Goal: Information Seeking & Learning: Learn about a topic

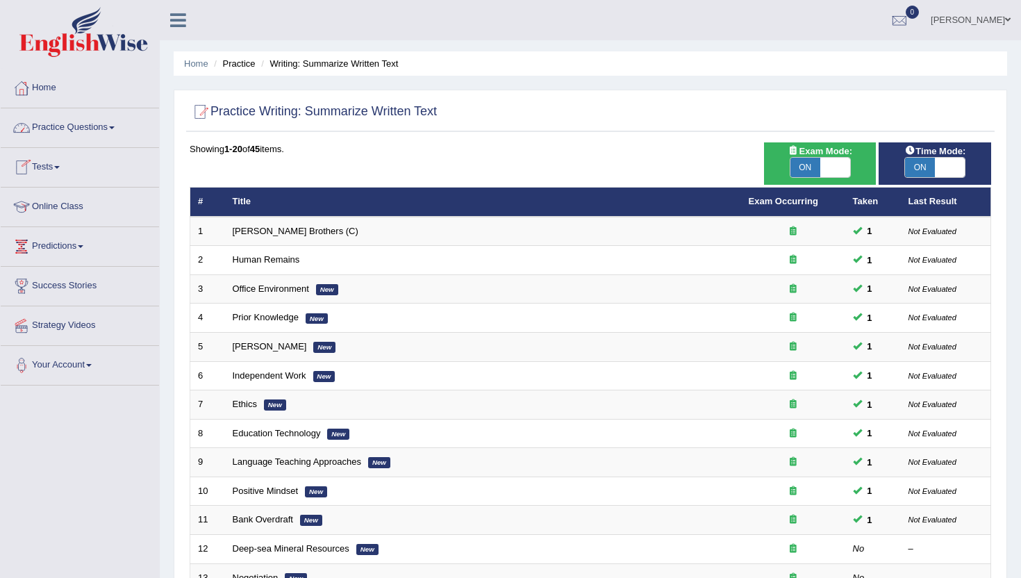
click at [90, 119] on link "Practice Questions" at bounding box center [80, 125] width 158 height 35
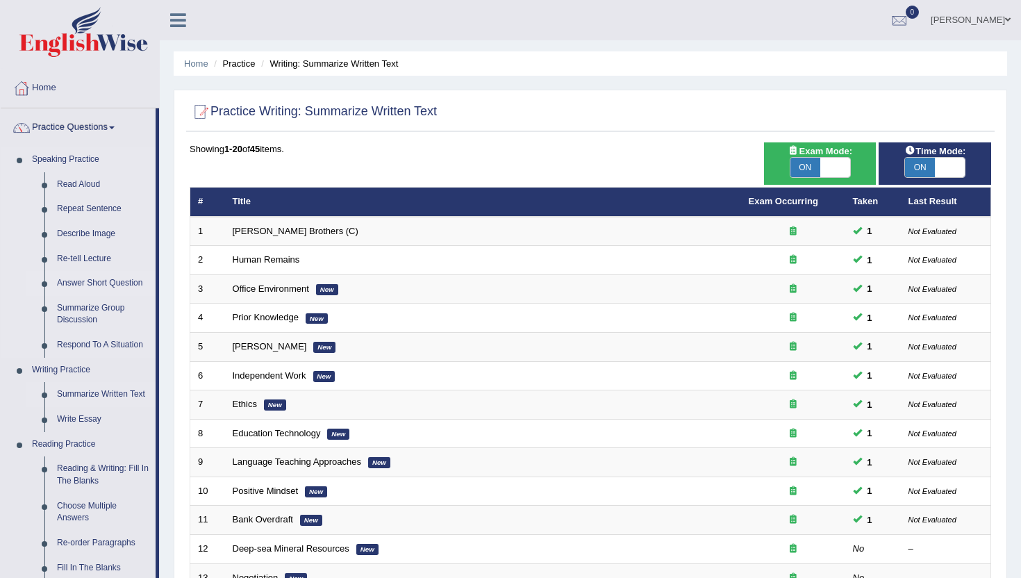
click at [106, 284] on link "Answer Short Question" at bounding box center [103, 283] width 105 height 25
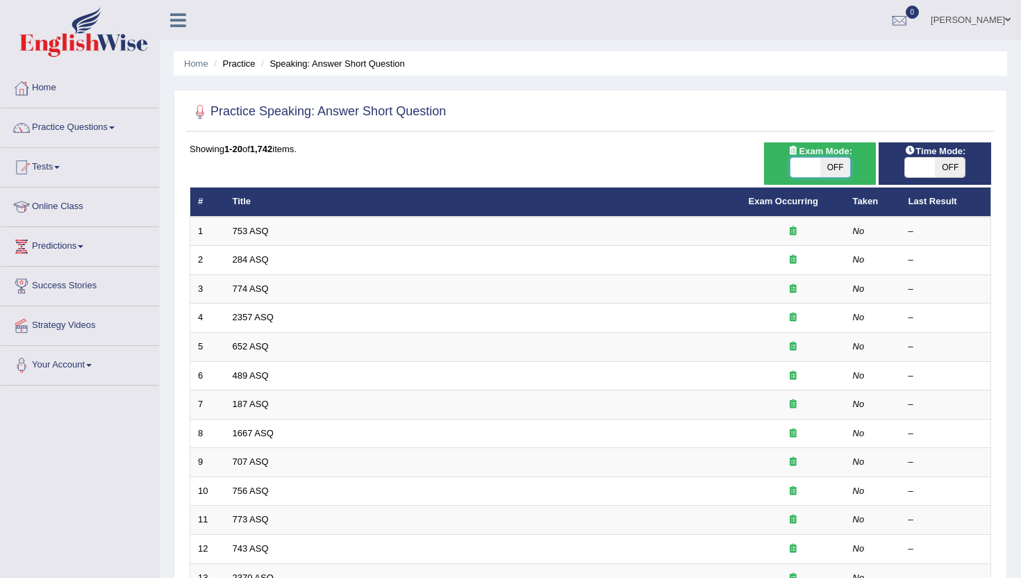
click at [812, 174] on span at bounding box center [805, 167] width 30 height 19
checkbox input "true"
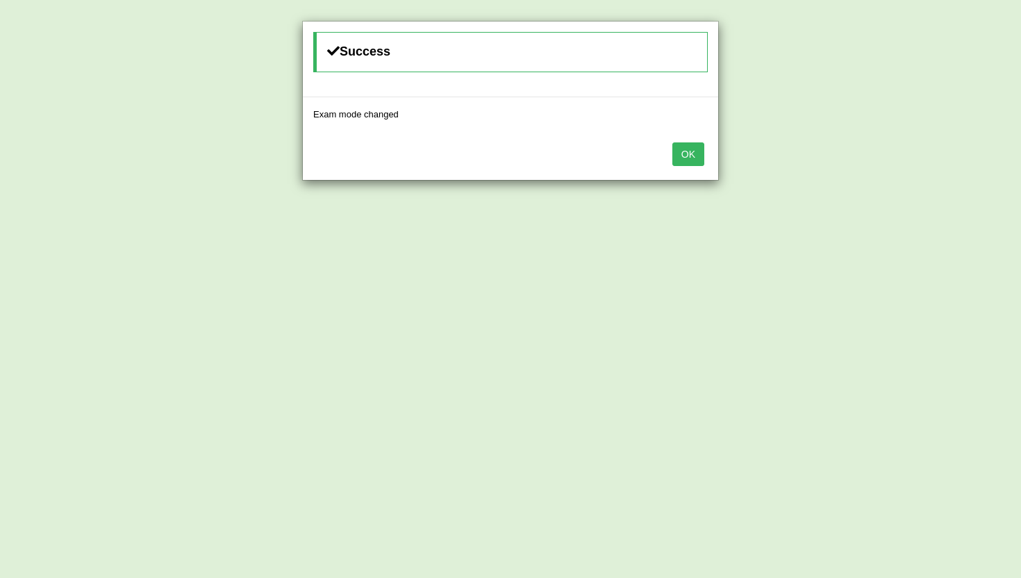
click at [696, 149] on button "OK" at bounding box center [688, 154] width 32 height 24
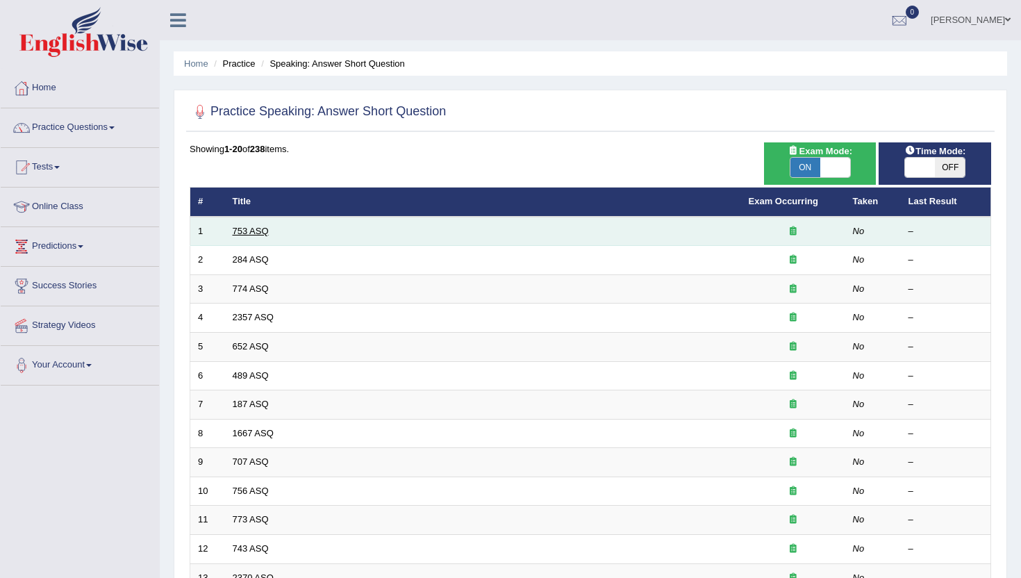
click at [237, 234] on link "753 ASQ" at bounding box center [251, 231] width 36 height 10
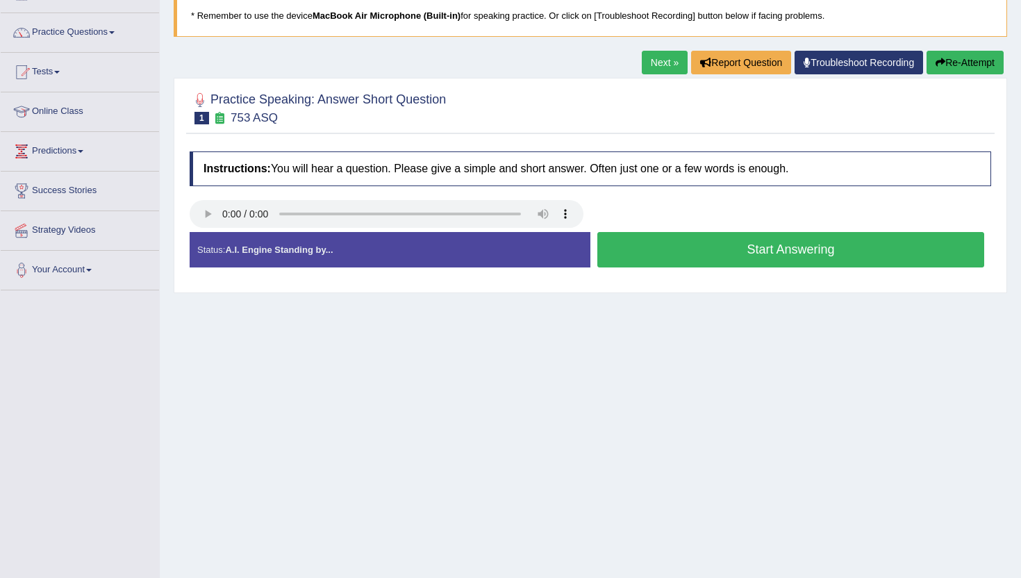
scroll to position [151, 0]
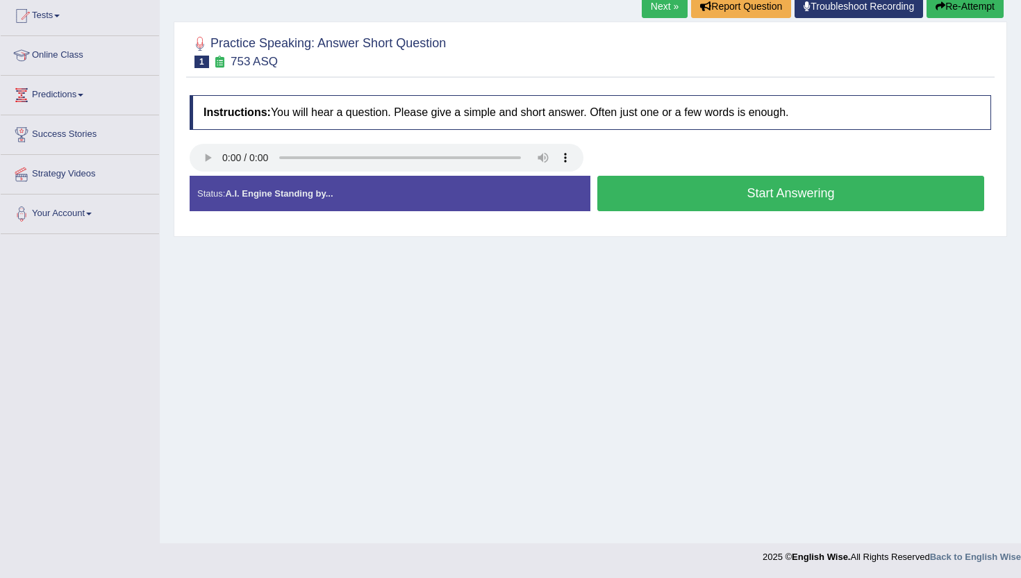
click at [617, 193] on button "Start Answering" at bounding box center [790, 193] width 387 height 35
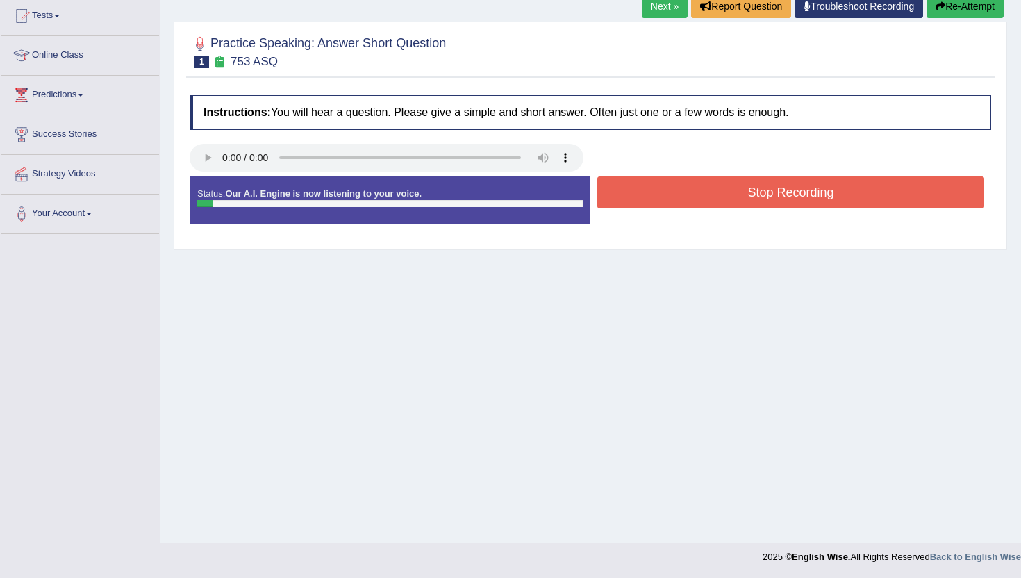
click at [617, 193] on button "Stop Recording" at bounding box center [790, 192] width 387 height 32
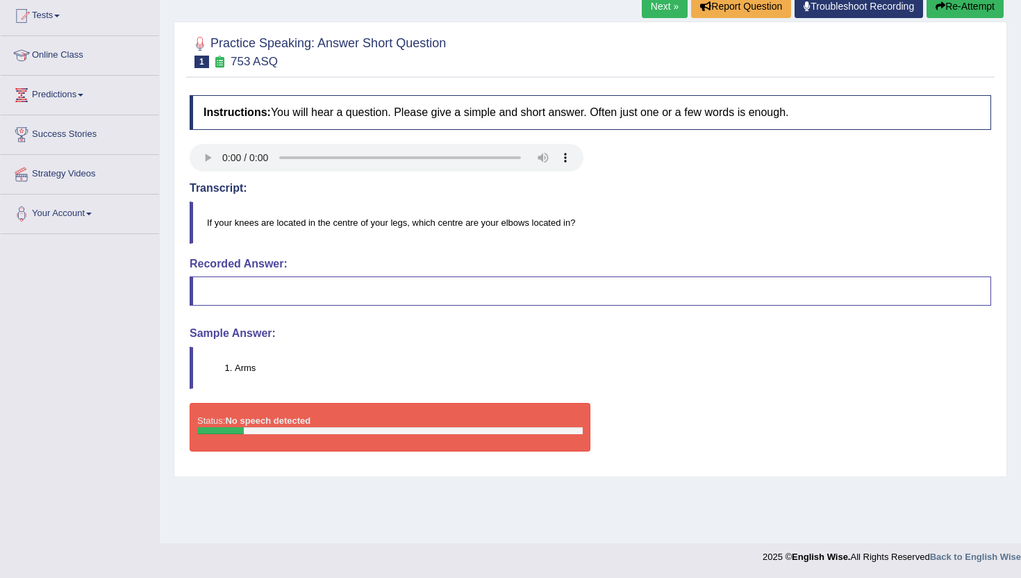
click at [656, 11] on link "Next »" at bounding box center [665, 6] width 46 height 24
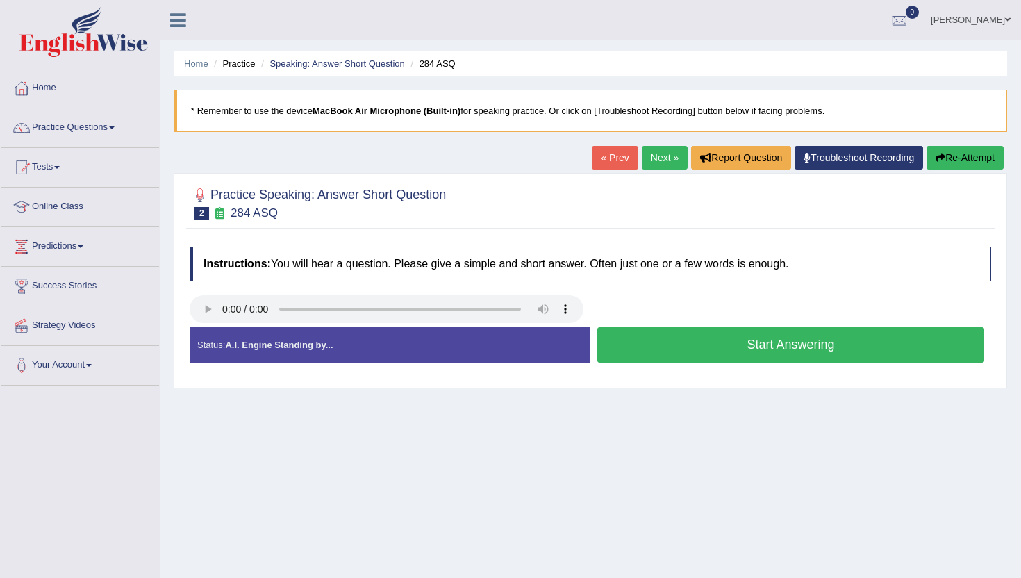
click at [631, 344] on button "Start Answering" at bounding box center [790, 344] width 387 height 35
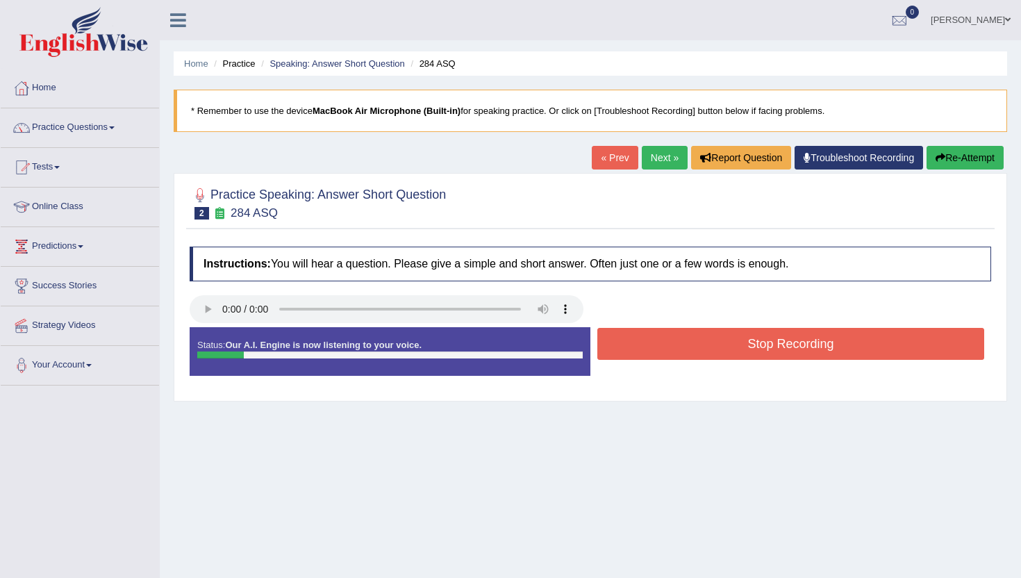
click at [631, 344] on button "Stop Recording" at bounding box center [790, 344] width 387 height 32
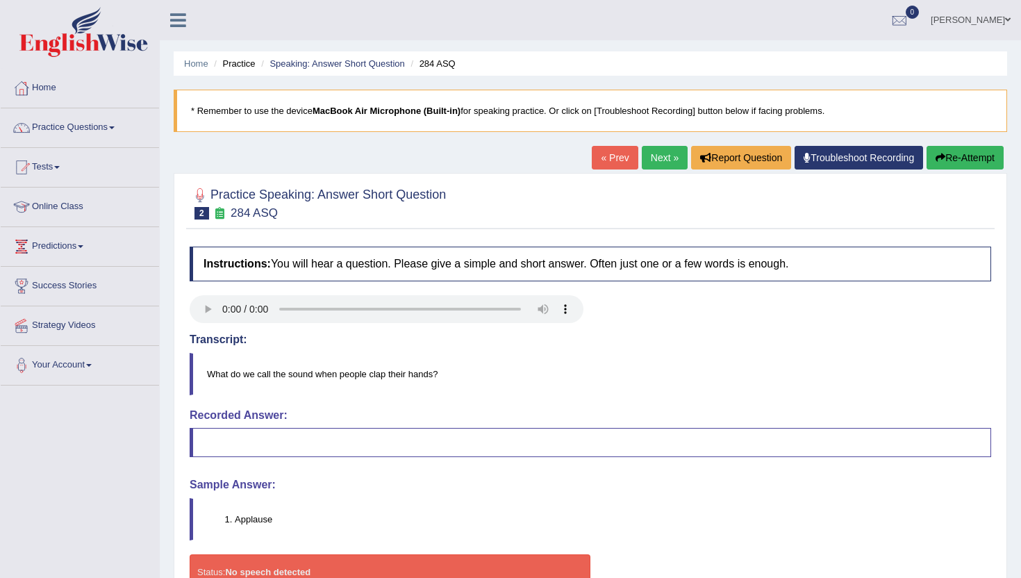
click at [642, 162] on link "Next »" at bounding box center [665, 158] width 46 height 24
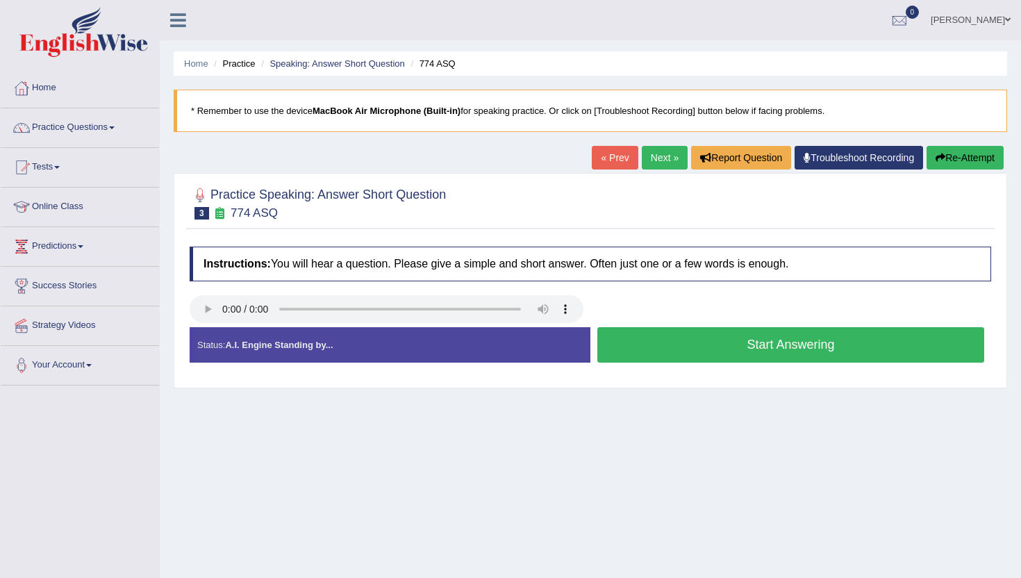
click at [657, 346] on button "Start Answering" at bounding box center [790, 344] width 387 height 35
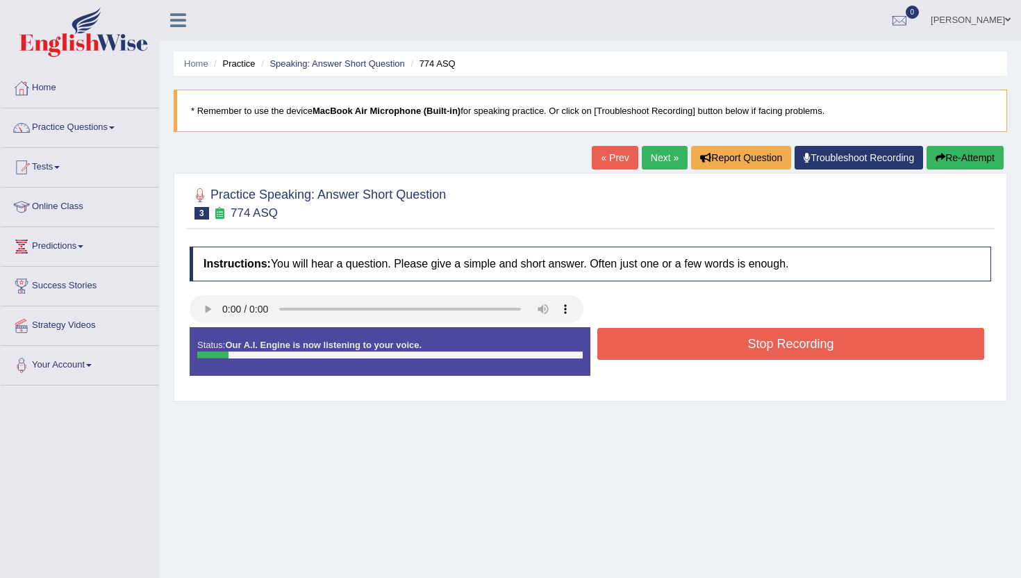
click at [657, 346] on button "Stop Recording" at bounding box center [790, 344] width 387 height 32
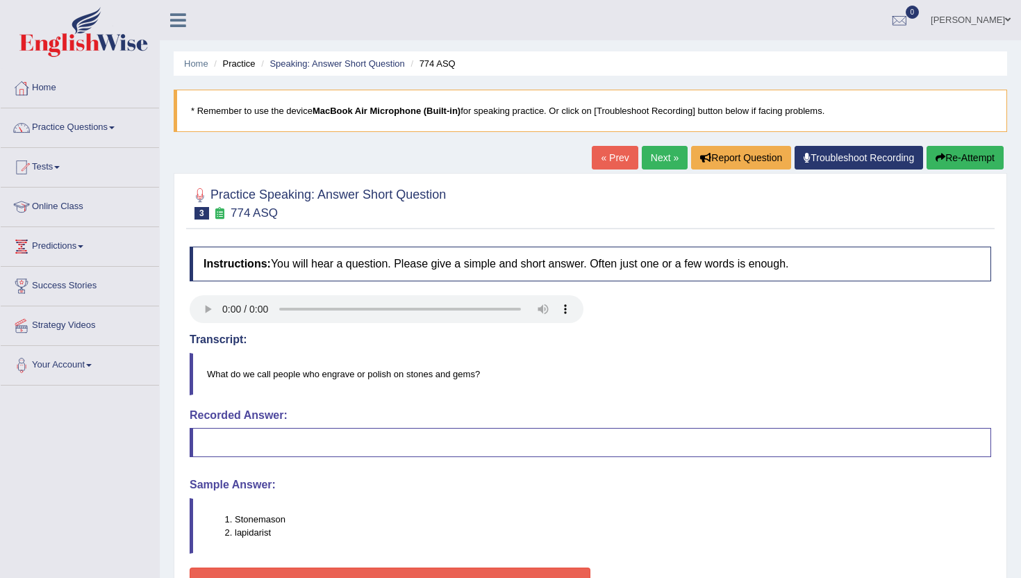
click at [659, 160] on link "Next »" at bounding box center [665, 158] width 46 height 24
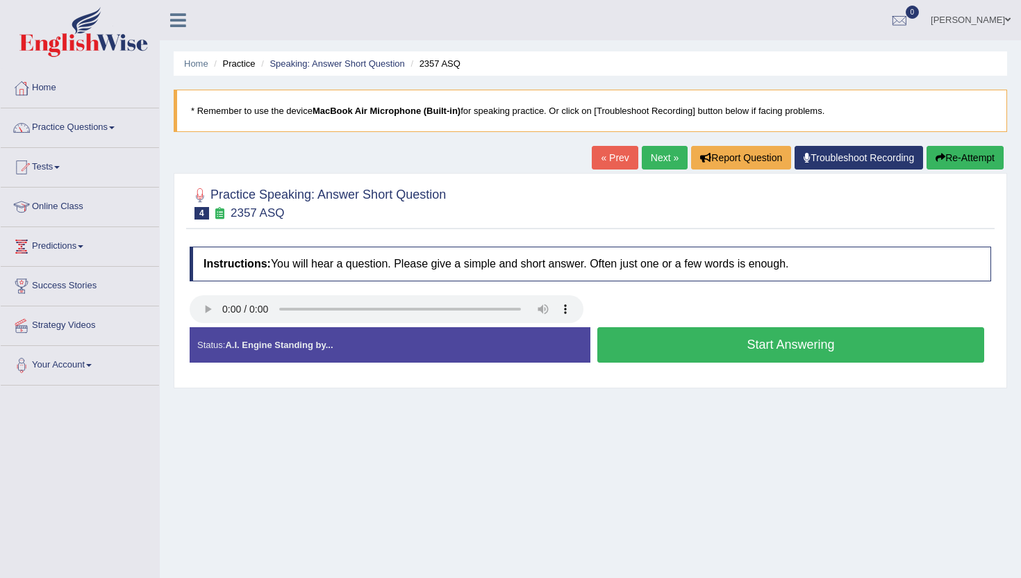
click at [641, 347] on button "Start Answering" at bounding box center [790, 344] width 387 height 35
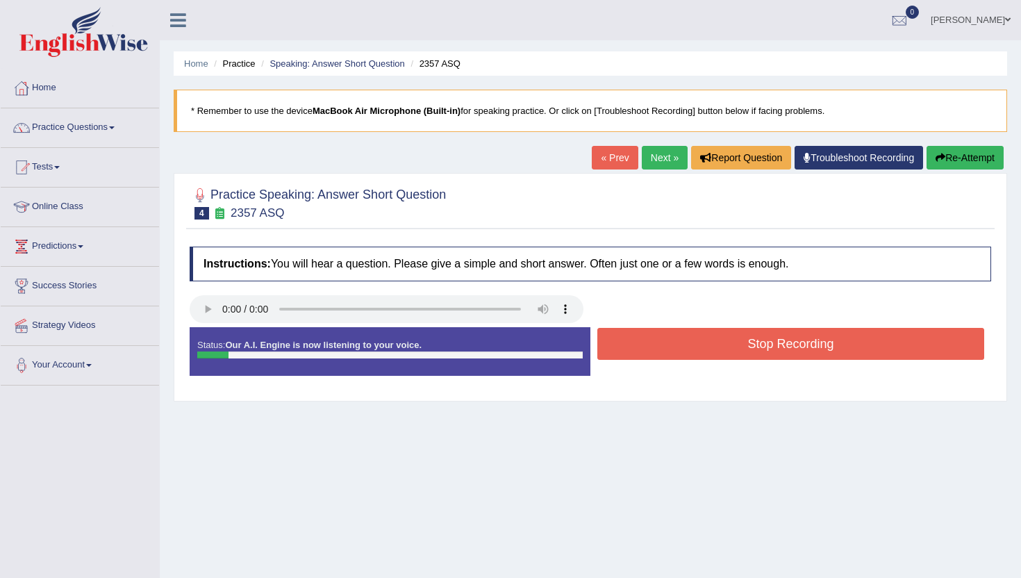
click at [641, 347] on button "Stop Recording" at bounding box center [790, 344] width 387 height 32
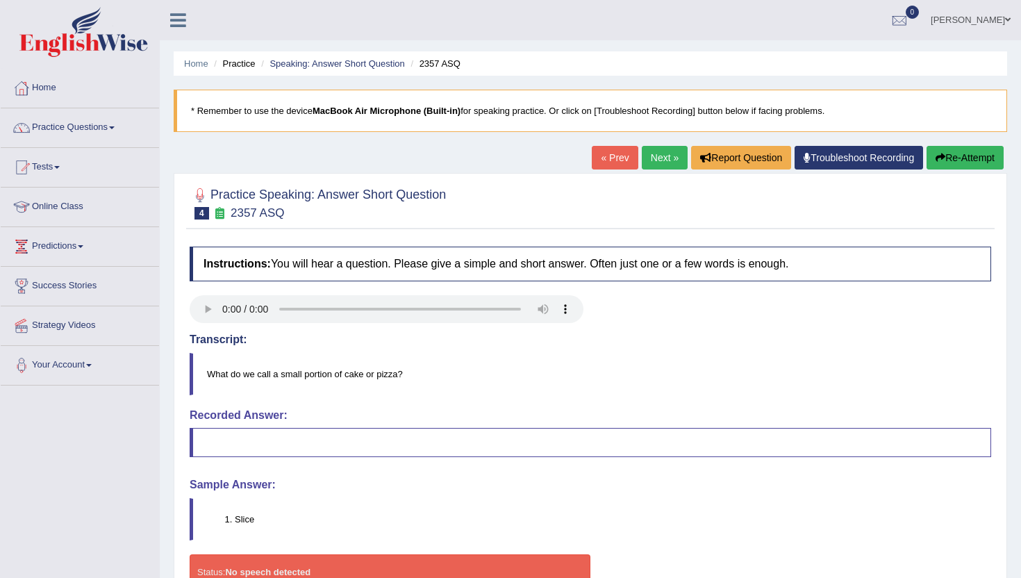
click at [645, 156] on link "Next »" at bounding box center [665, 158] width 46 height 24
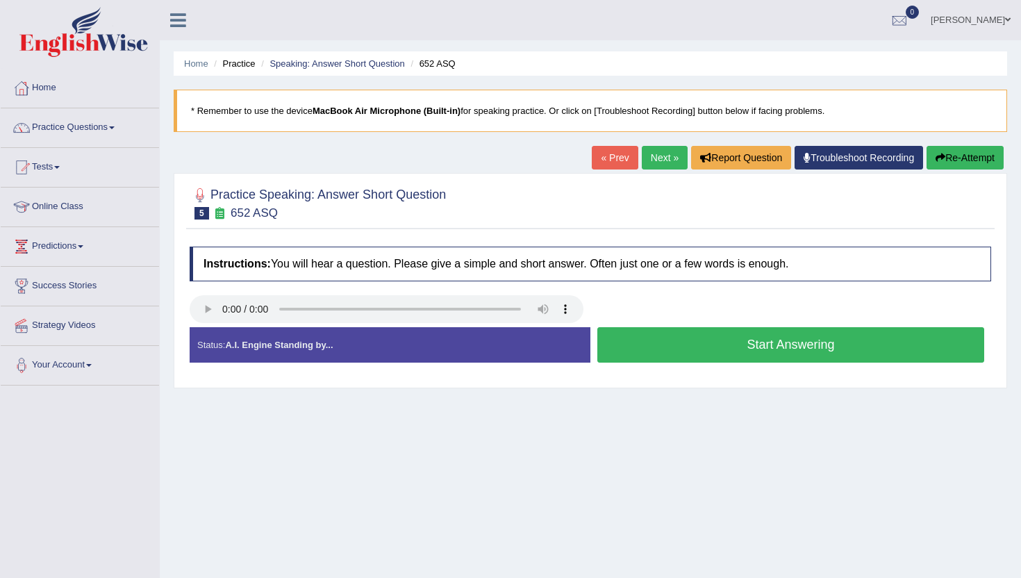
click at [644, 343] on button "Start Answering" at bounding box center [790, 344] width 387 height 35
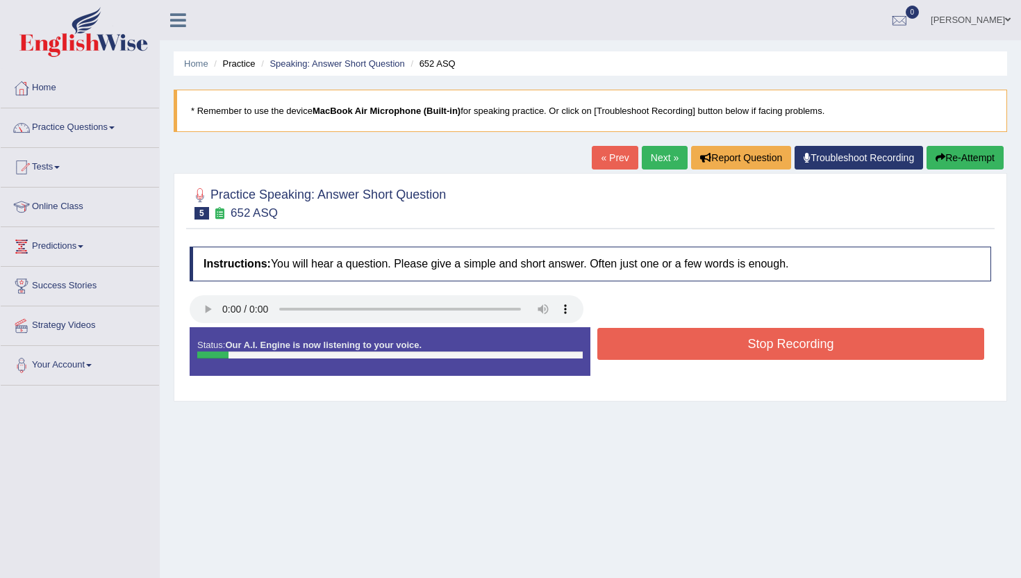
click at [644, 343] on button "Stop Recording" at bounding box center [790, 344] width 387 height 32
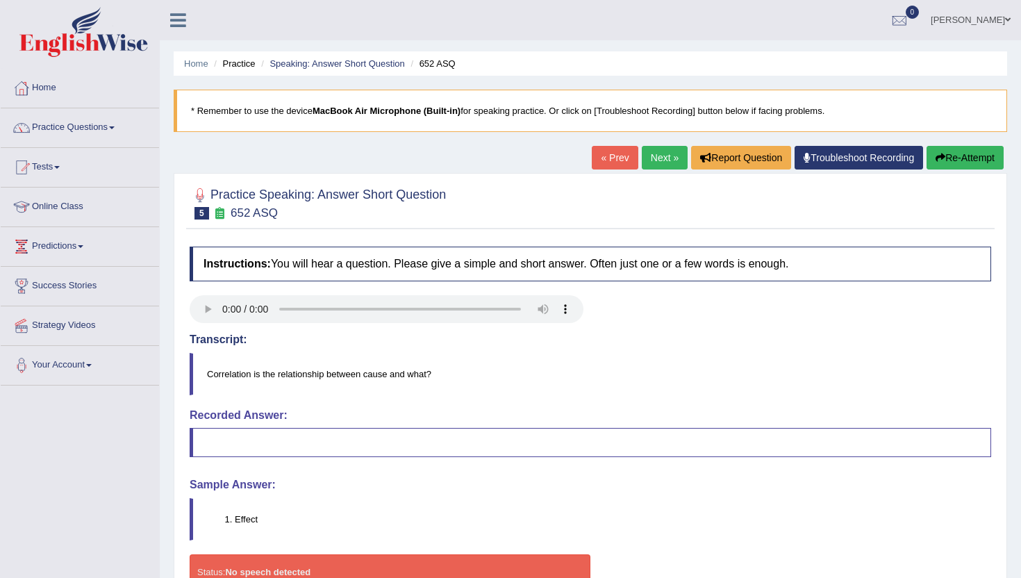
click at [663, 151] on link "Next »" at bounding box center [665, 158] width 46 height 24
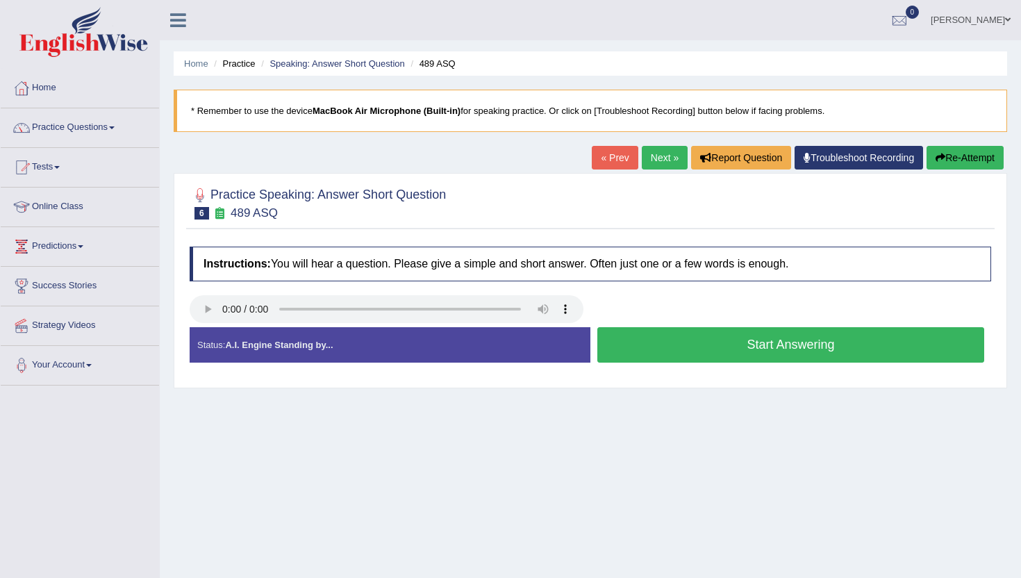
click at [640, 351] on button "Start Answering" at bounding box center [790, 344] width 387 height 35
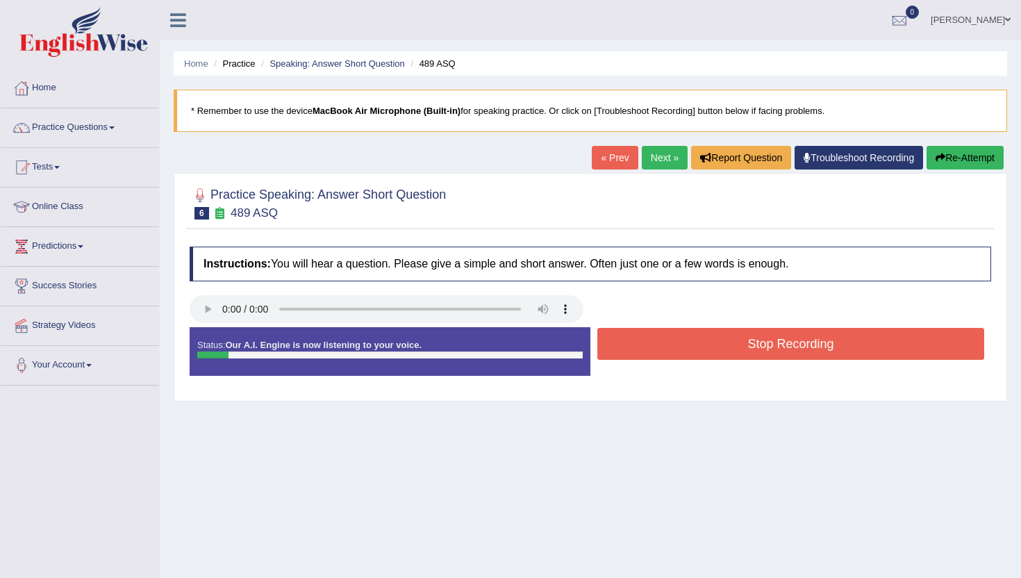
click at [640, 351] on button "Stop Recording" at bounding box center [790, 344] width 387 height 32
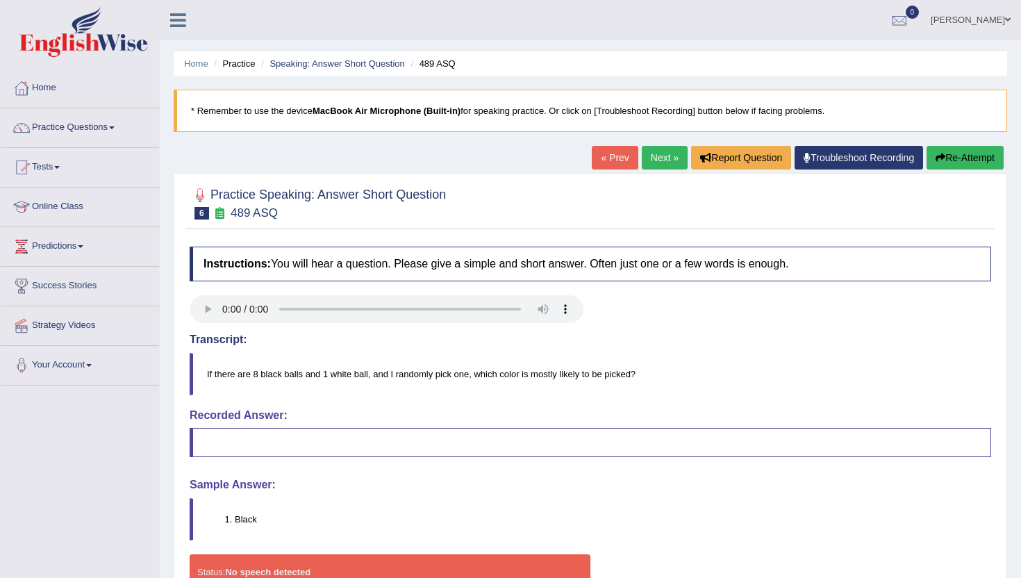
click at [651, 154] on link "Next »" at bounding box center [665, 158] width 46 height 24
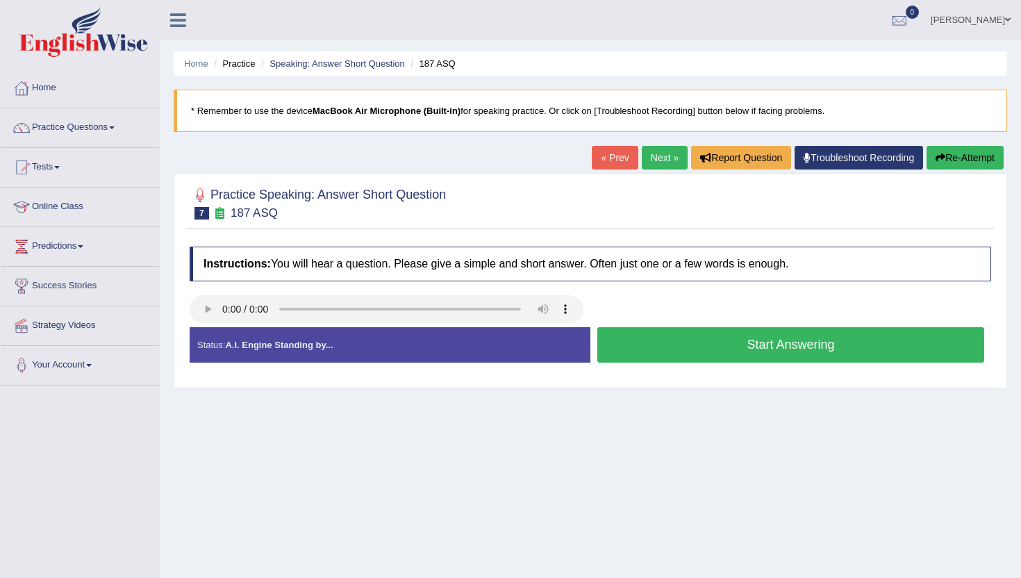
click at [615, 346] on button "Start Answering" at bounding box center [790, 344] width 387 height 35
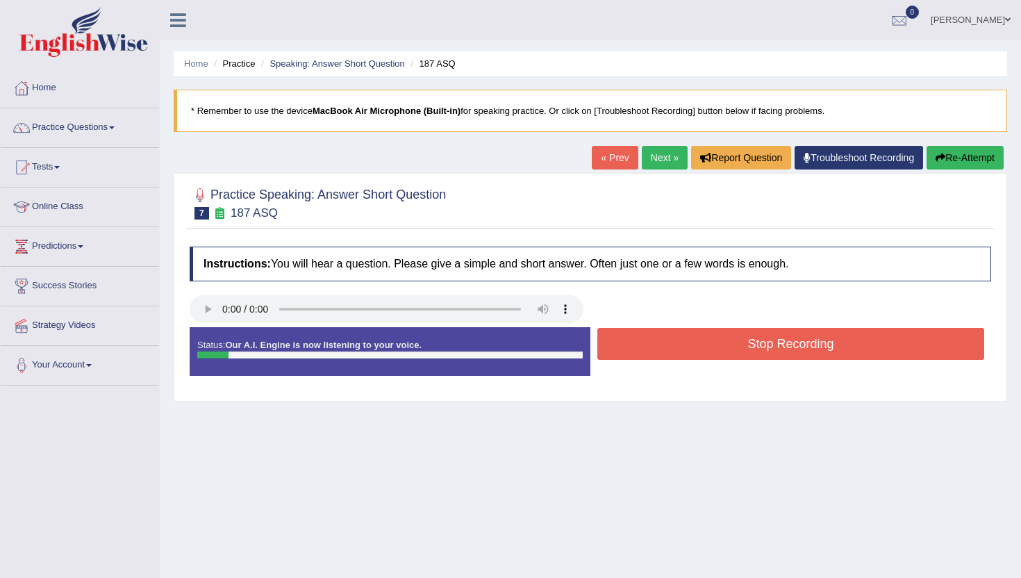
click at [615, 346] on button "Stop Recording" at bounding box center [790, 344] width 387 height 32
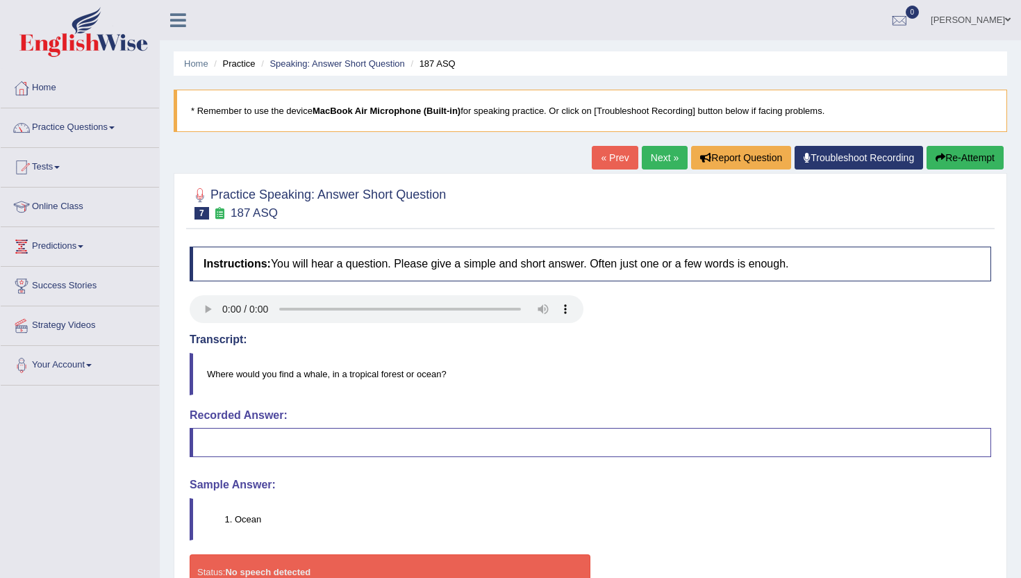
click at [660, 160] on link "Next »" at bounding box center [665, 158] width 46 height 24
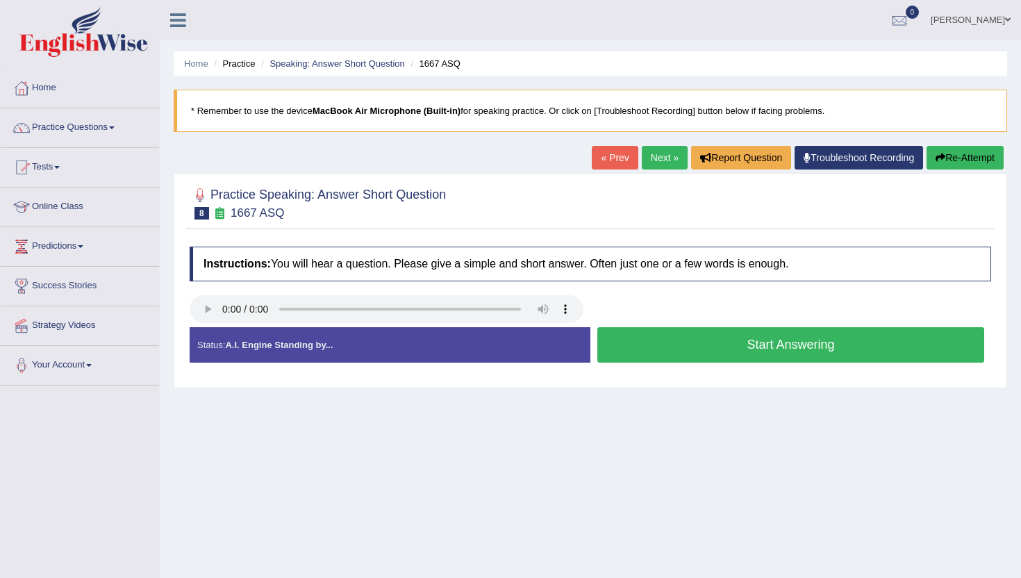
click at [623, 344] on button "Start Answering" at bounding box center [790, 344] width 387 height 35
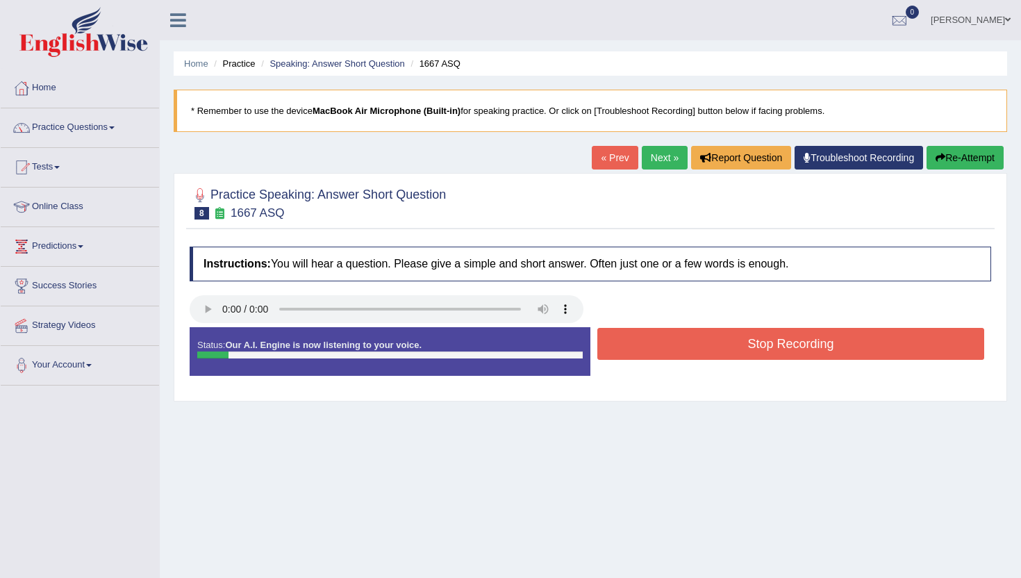
click at [623, 344] on button "Stop Recording" at bounding box center [790, 344] width 387 height 32
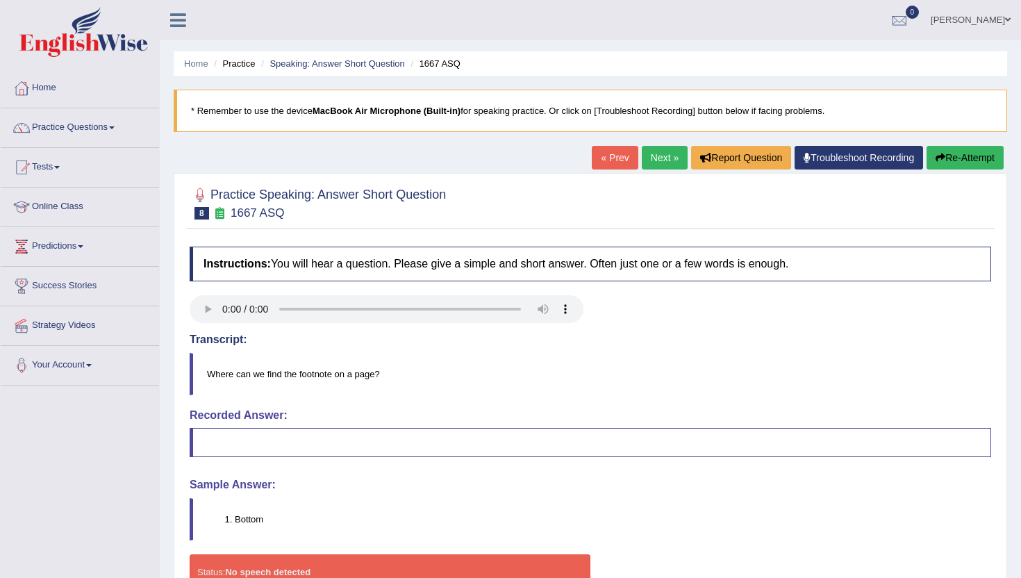
click at [644, 168] on link "Next »" at bounding box center [665, 158] width 46 height 24
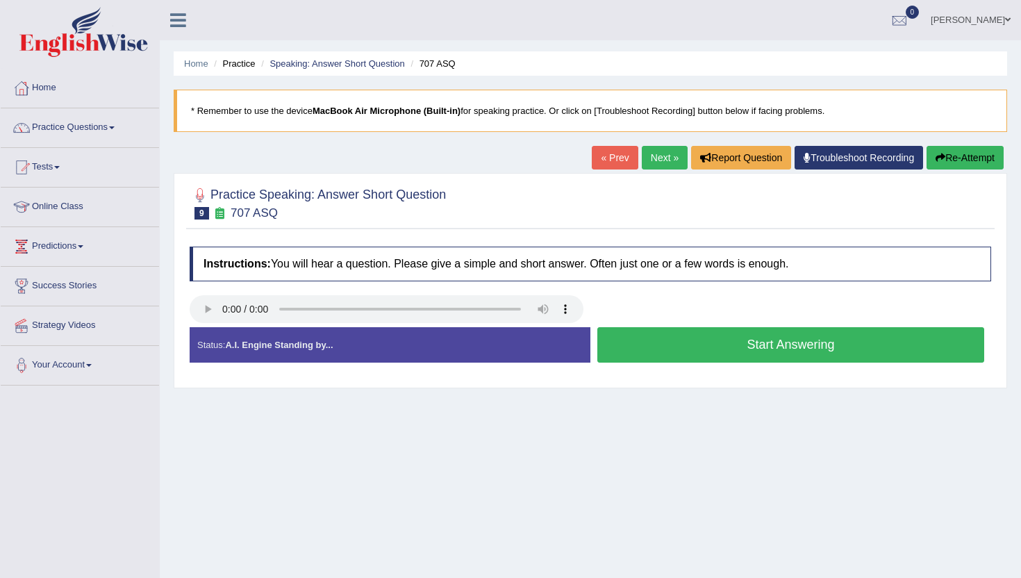
click at [629, 342] on button "Start Answering" at bounding box center [790, 344] width 387 height 35
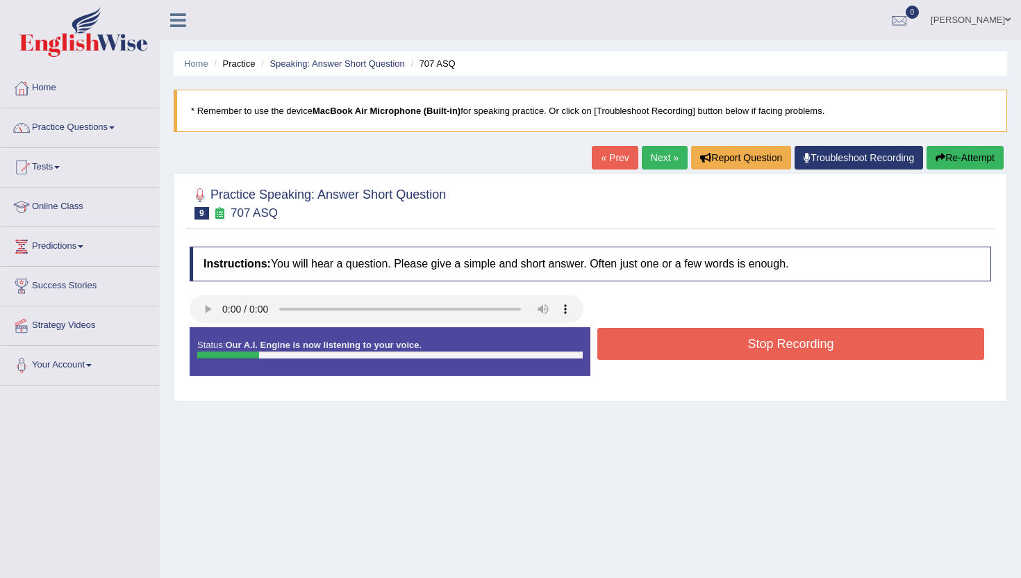
click at [628, 342] on button "Stop Recording" at bounding box center [790, 344] width 387 height 32
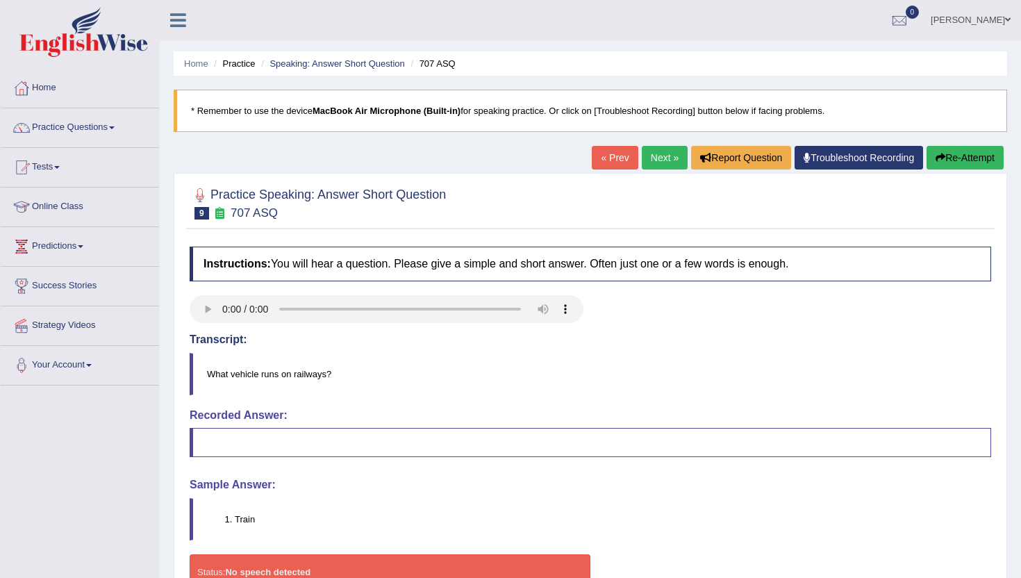
click at [654, 163] on link "Next »" at bounding box center [665, 158] width 46 height 24
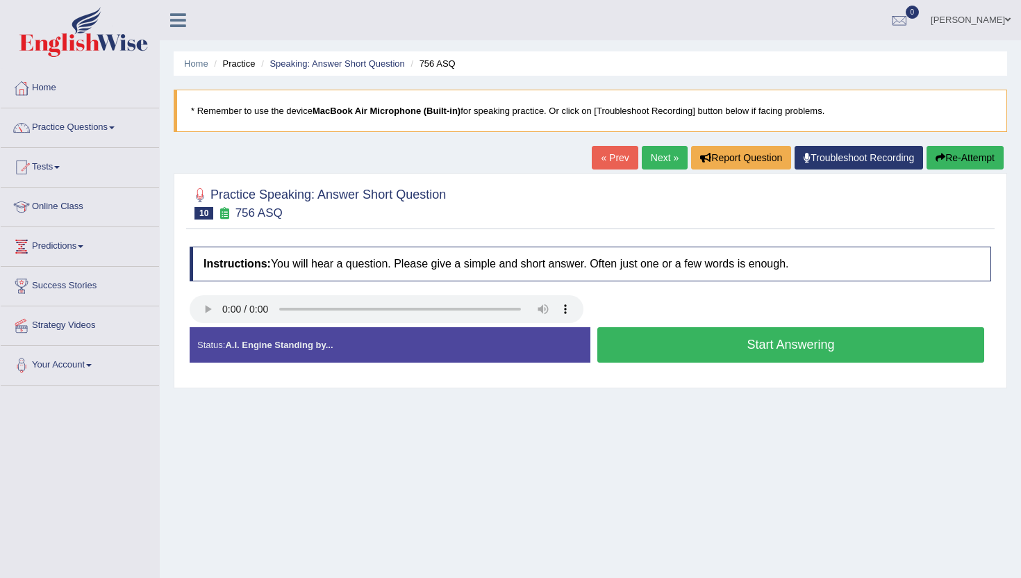
click at [687, 346] on button "Start Answering" at bounding box center [790, 344] width 387 height 35
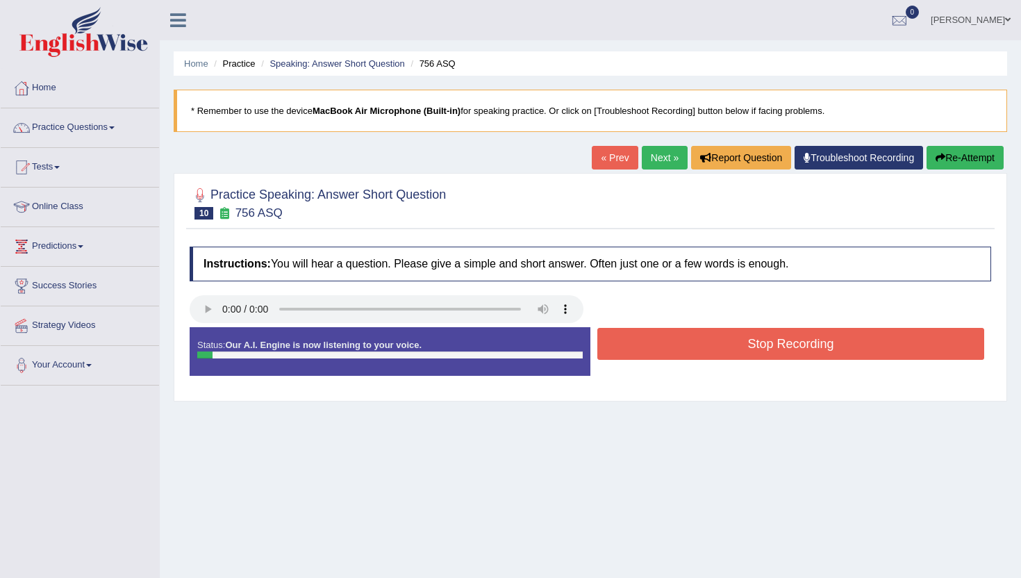
click at [687, 346] on button "Stop Recording" at bounding box center [790, 344] width 387 height 32
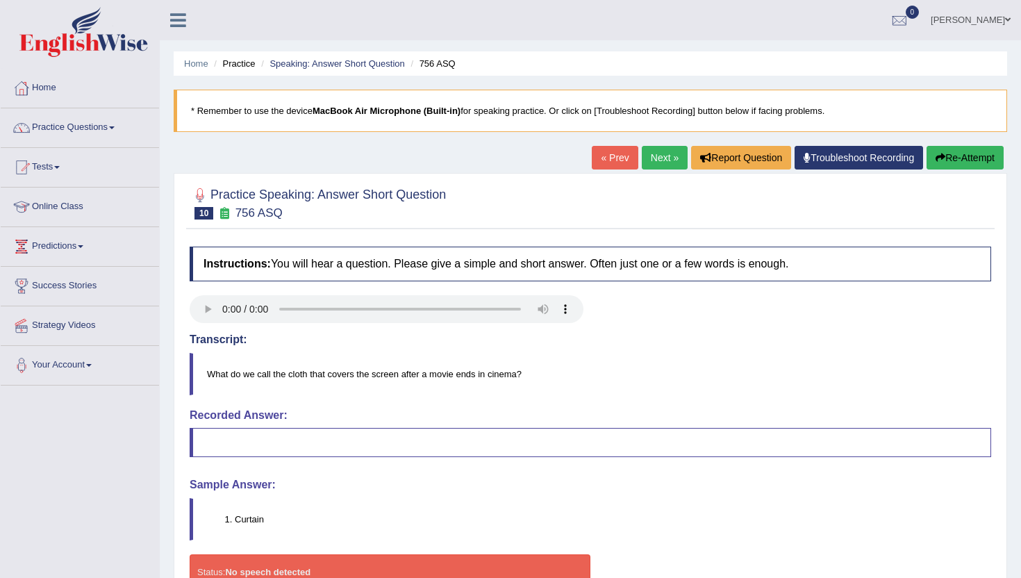
click at [646, 153] on link "Next »" at bounding box center [665, 158] width 46 height 24
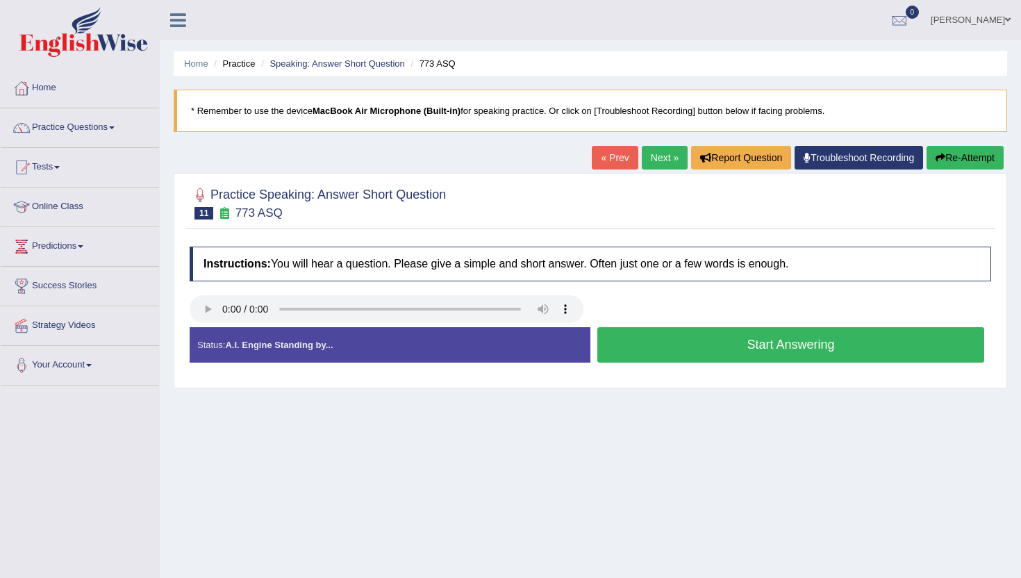
click at [631, 355] on button "Start Answering" at bounding box center [790, 344] width 387 height 35
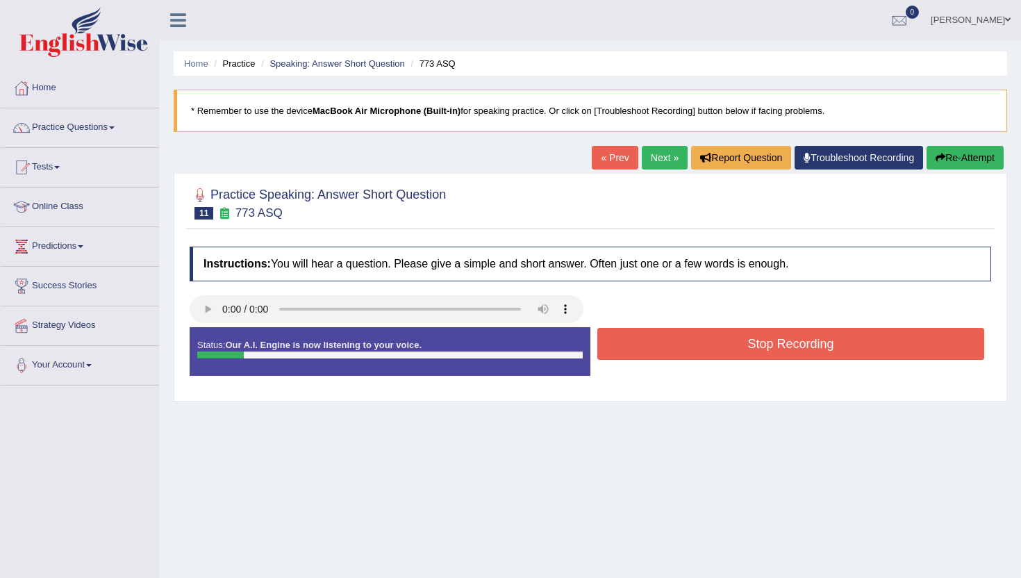
click at [633, 354] on button "Stop Recording" at bounding box center [790, 344] width 387 height 32
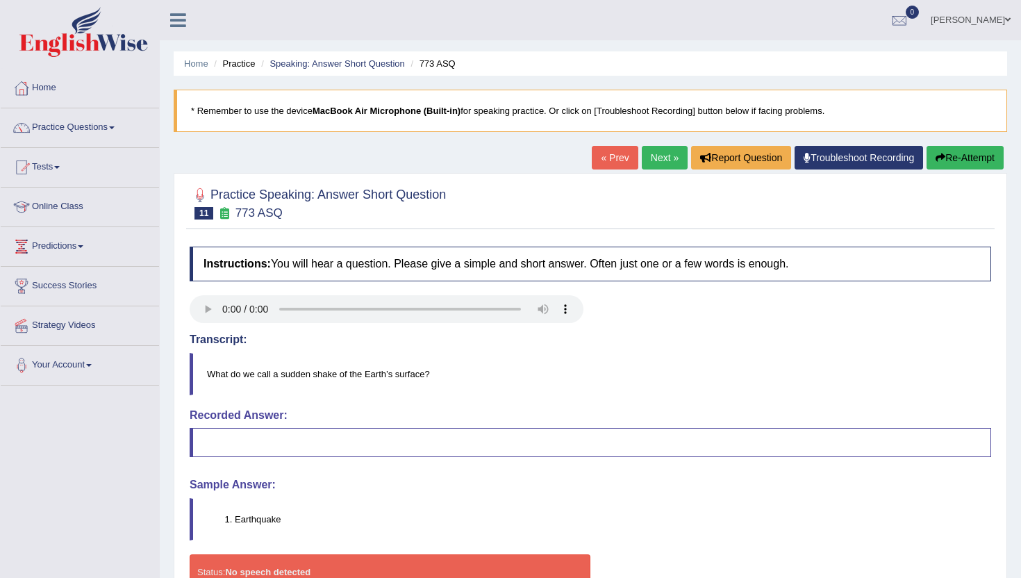
click at [646, 153] on link "Next »" at bounding box center [665, 158] width 46 height 24
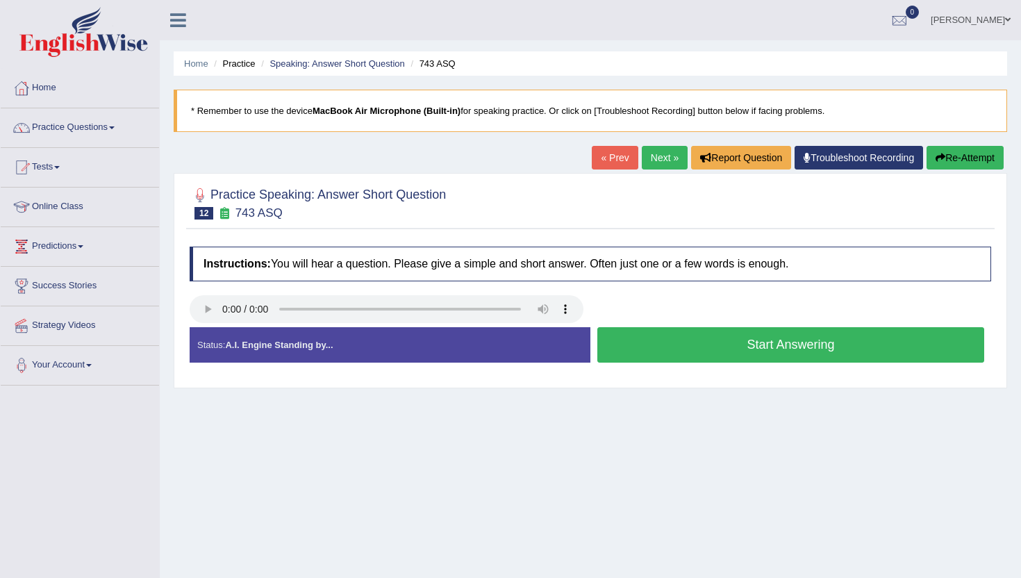
click at [632, 351] on button "Start Answering" at bounding box center [790, 344] width 387 height 35
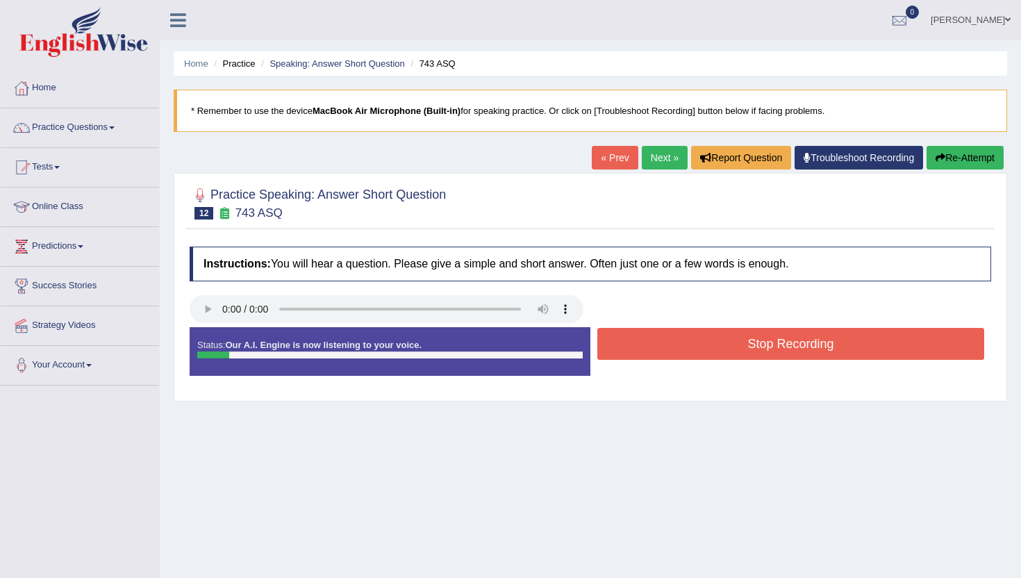
click at [632, 351] on button "Stop Recording" at bounding box center [790, 344] width 387 height 32
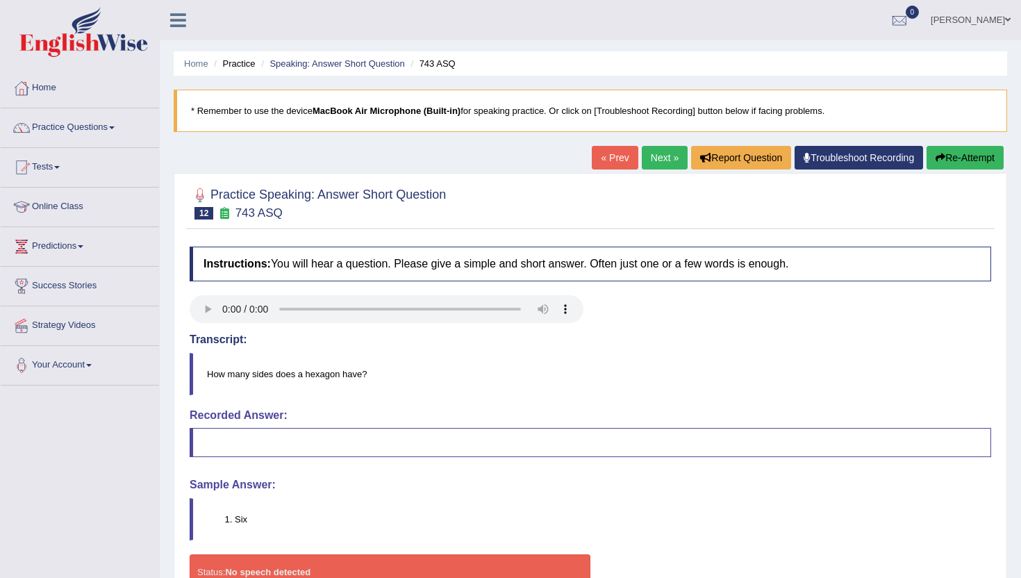
click at [617, 172] on div "« Prev Next » Report Question Troubleshoot Recording Re-Attempt" at bounding box center [799, 159] width 415 height 27
click at [656, 167] on link "Next »" at bounding box center [665, 158] width 46 height 24
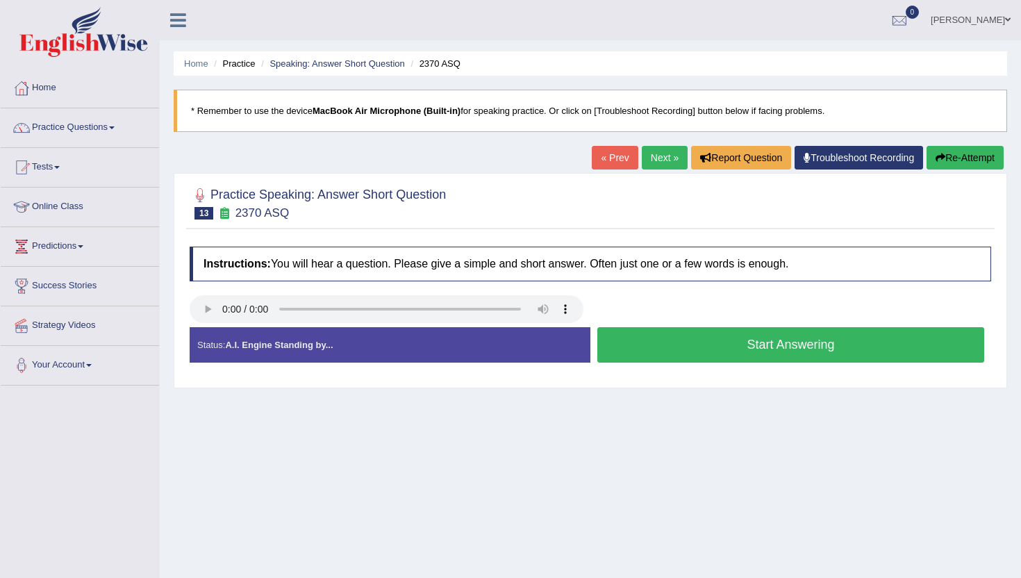
click at [623, 354] on button "Start Answering" at bounding box center [790, 344] width 387 height 35
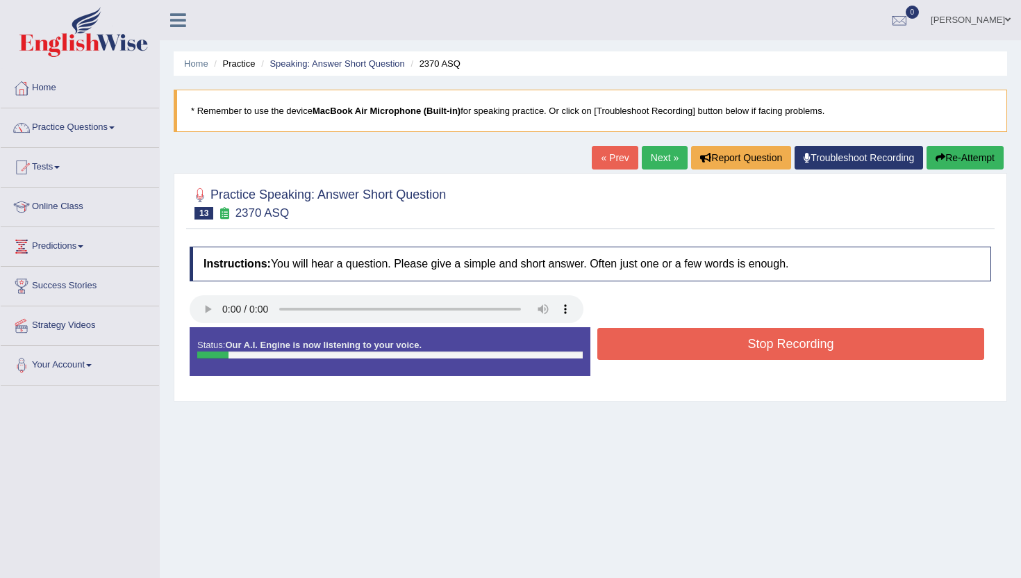
click at [623, 354] on button "Stop Recording" at bounding box center [790, 344] width 387 height 32
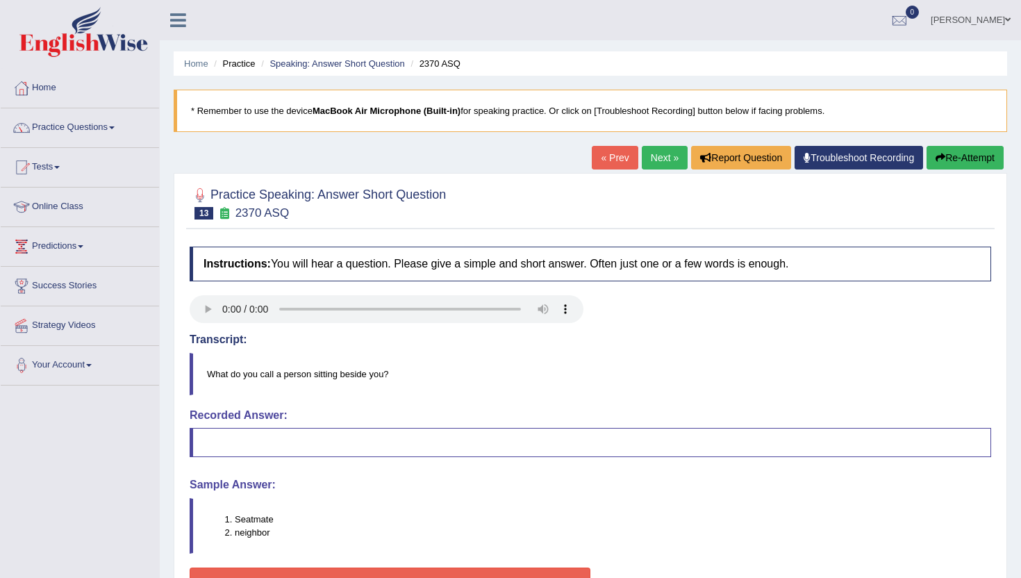
scroll to position [1, 0]
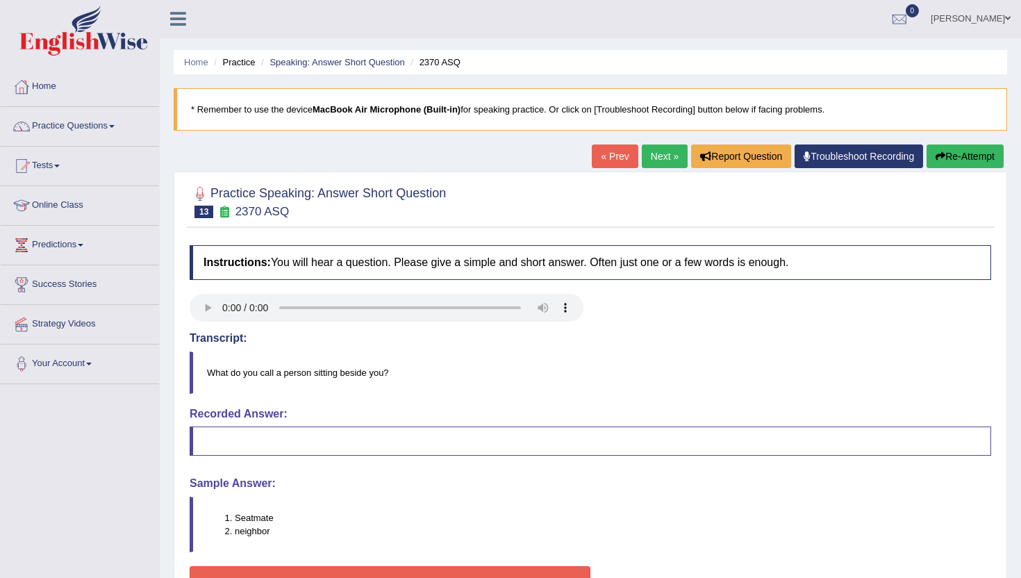
click at [654, 162] on link "Next »" at bounding box center [665, 156] width 46 height 24
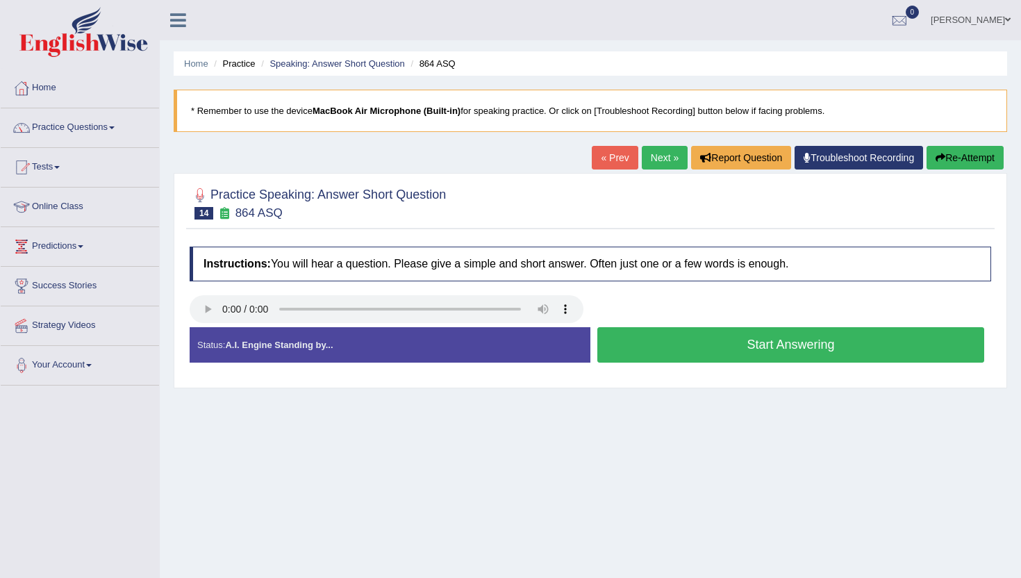
click at [635, 349] on button "Start Answering" at bounding box center [790, 344] width 387 height 35
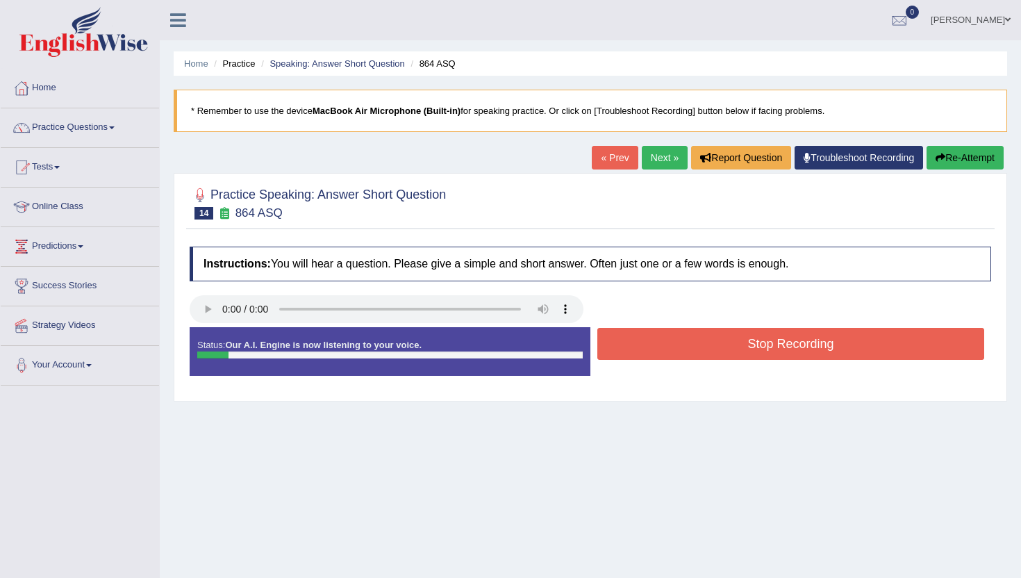
click at [635, 349] on button "Stop Recording" at bounding box center [790, 344] width 387 height 32
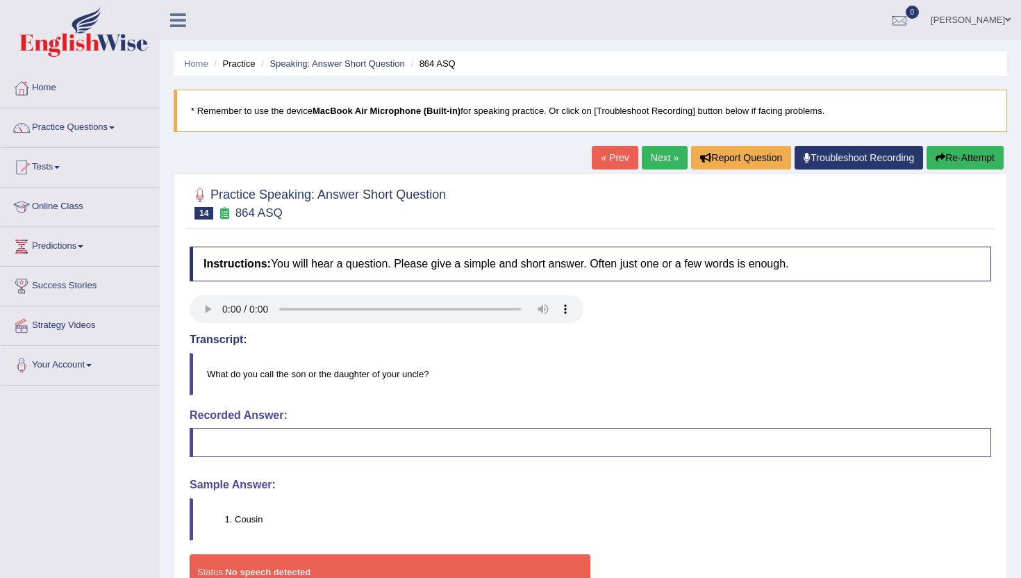
click at [671, 167] on link "Next »" at bounding box center [665, 158] width 46 height 24
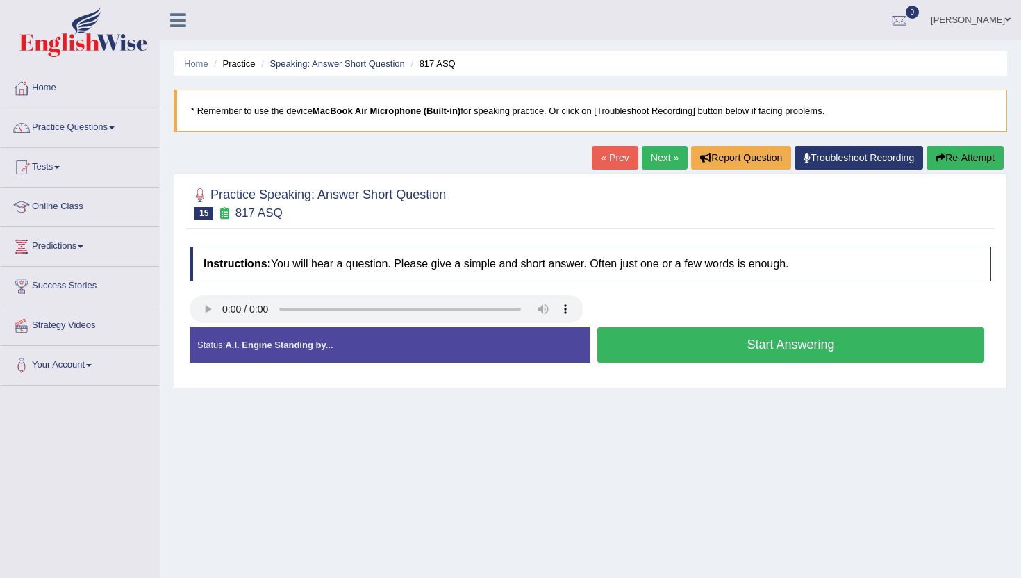
scroll to position [4, 0]
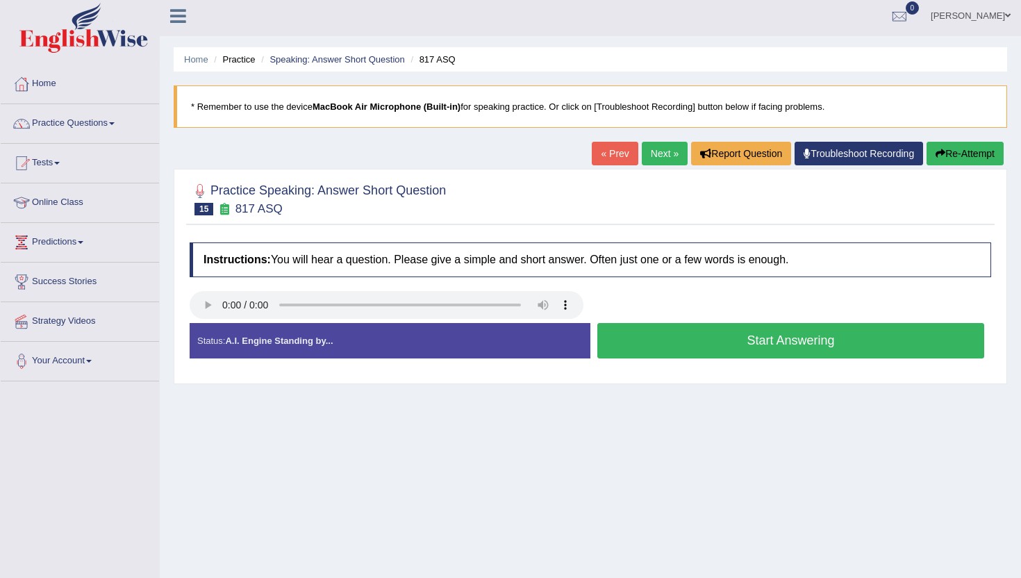
click at [606, 365] on div "Status: A.I. Engine Standing by... Start Answering Stop Recording" at bounding box center [590, 347] width 801 height 49
click at [612, 342] on button "Start Answering" at bounding box center [790, 340] width 387 height 35
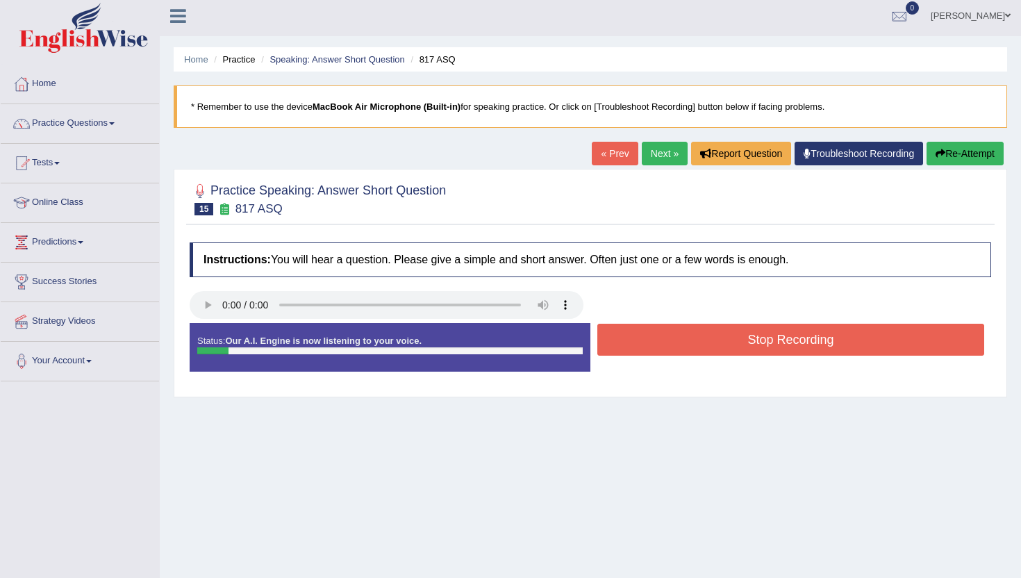
click at [612, 342] on button "Stop Recording" at bounding box center [790, 340] width 387 height 32
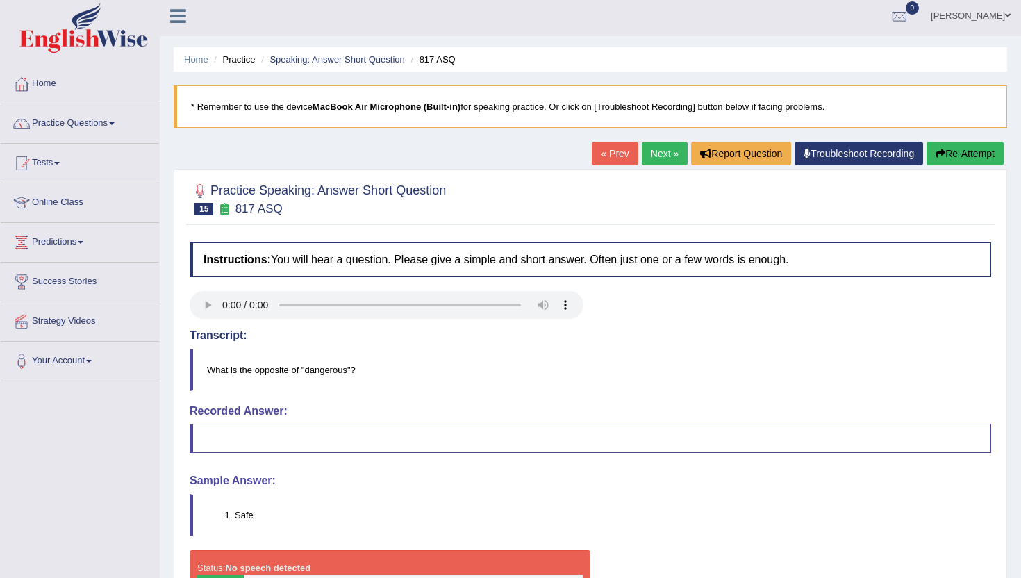
click at [646, 159] on link "Next »" at bounding box center [665, 154] width 46 height 24
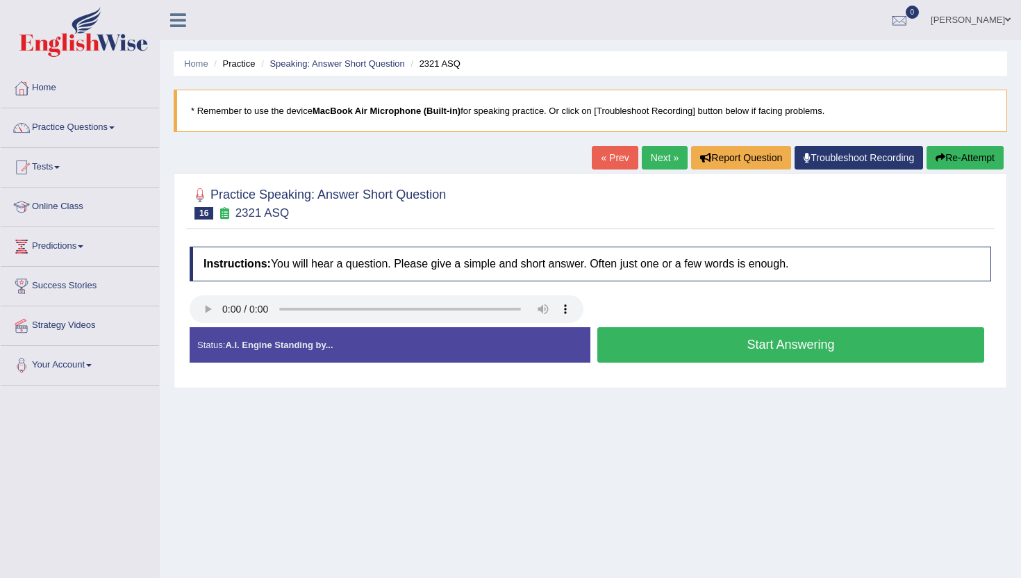
click at [623, 350] on button "Start Answering" at bounding box center [790, 344] width 387 height 35
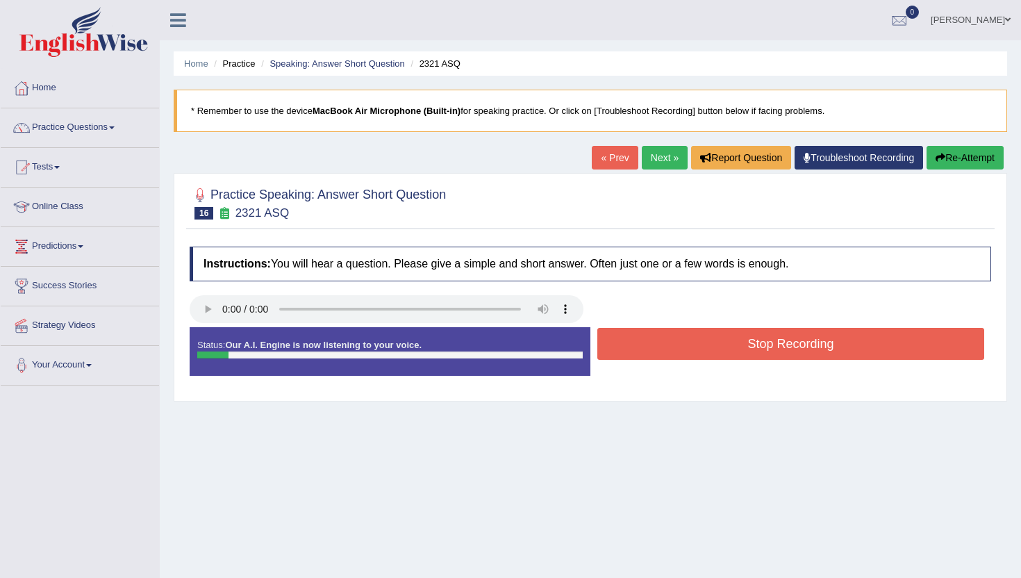
click at [623, 350] on button "Stop Recording" at bounding box center [790, 344] width 387 height 32
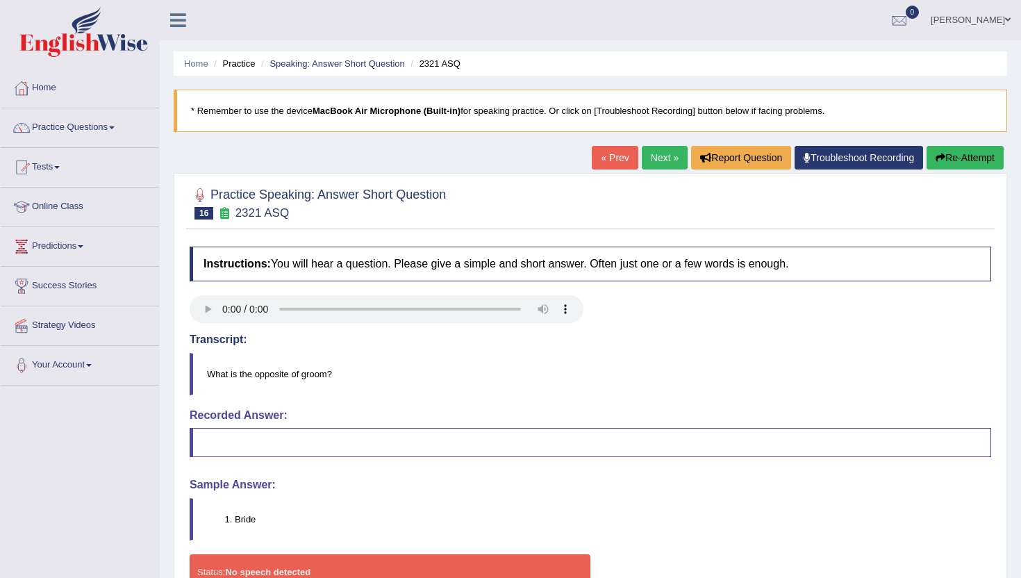
click at [660, 144] on div "Home Practice Speaking: Answer Short Question 2321 ASQ * Remember to use the de…" at bounding box center [590, 347] width 861 height 694
click at [660, 156] on link "Next »" at bounding box center [665, 158] width 46 height 24
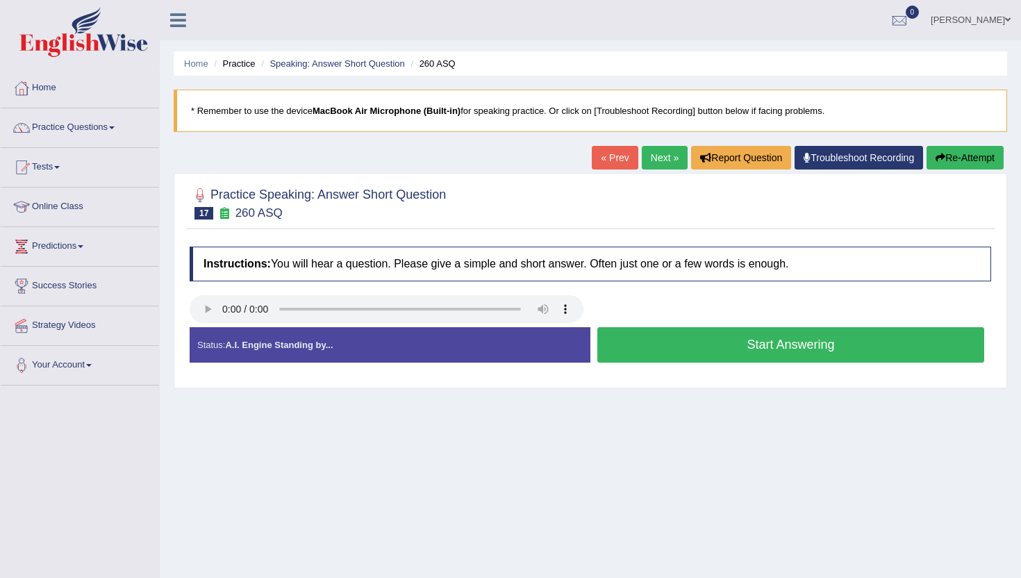
click at [608, 343] on button "Start Answering" at bounding box center [790, 344] width 387 height 35
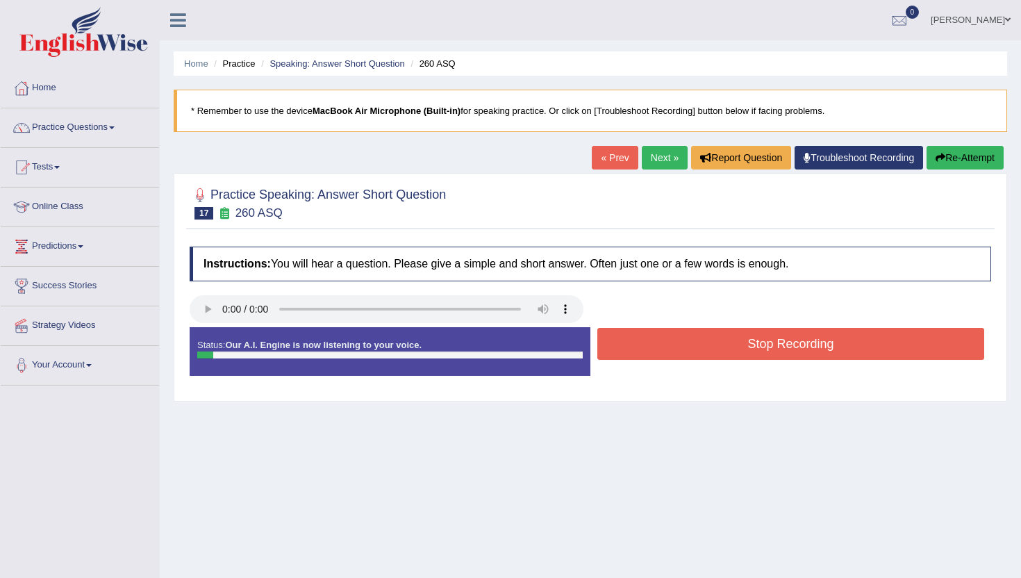
click at [608, 343] on button "Stop Recording" at bounding box center [790, 344] width 387 height 32
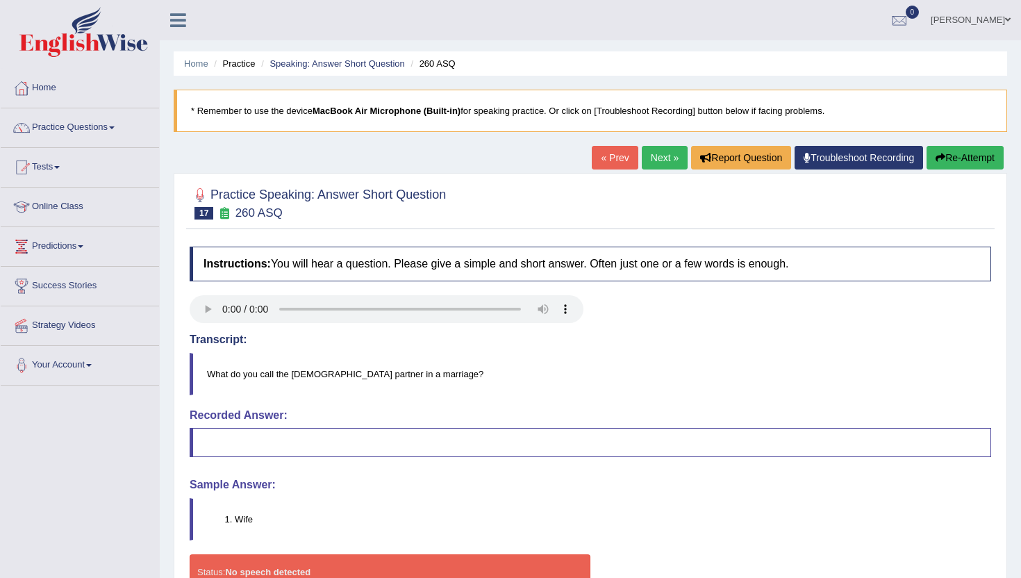
click at [658, 152] on link "Next »" at bounding box center [665, 158] width 46 height 24
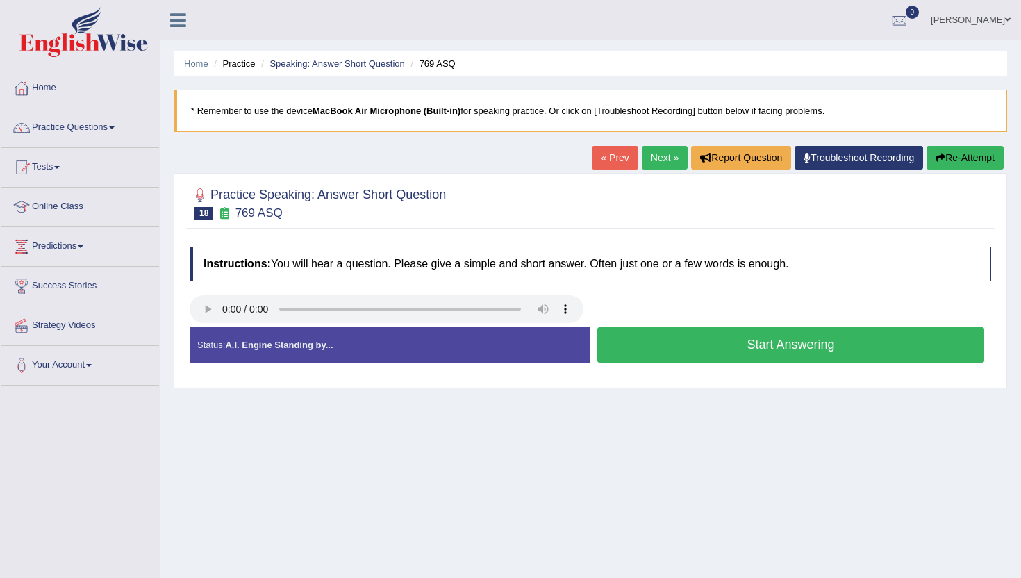
click at [638, 337] on button "Start Answering" at bounding box center [790, 344] width 387 height 35
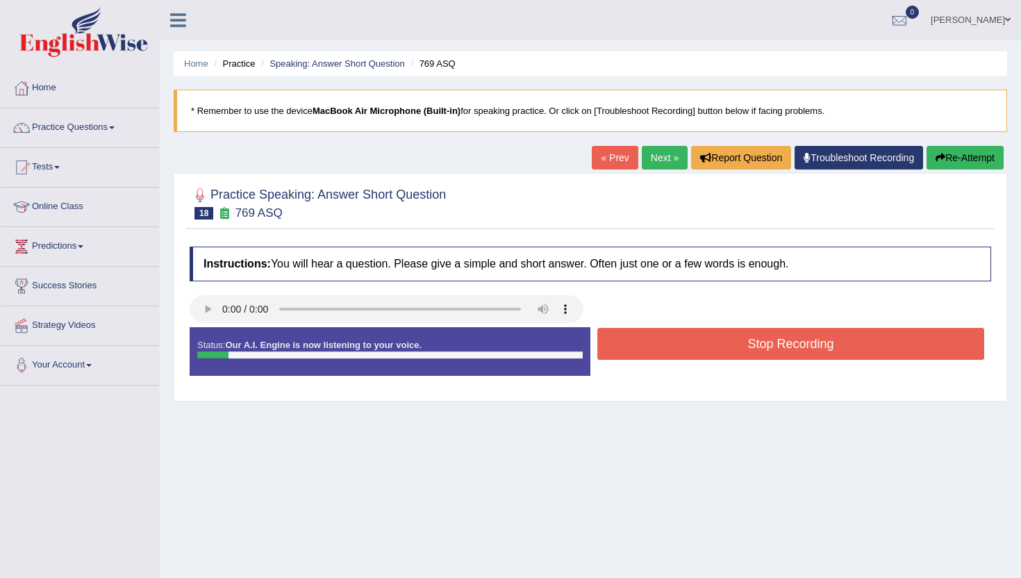
click at [638, 337] on button "Stop Recording" at bounding box center [790, 344] width 387 height 32
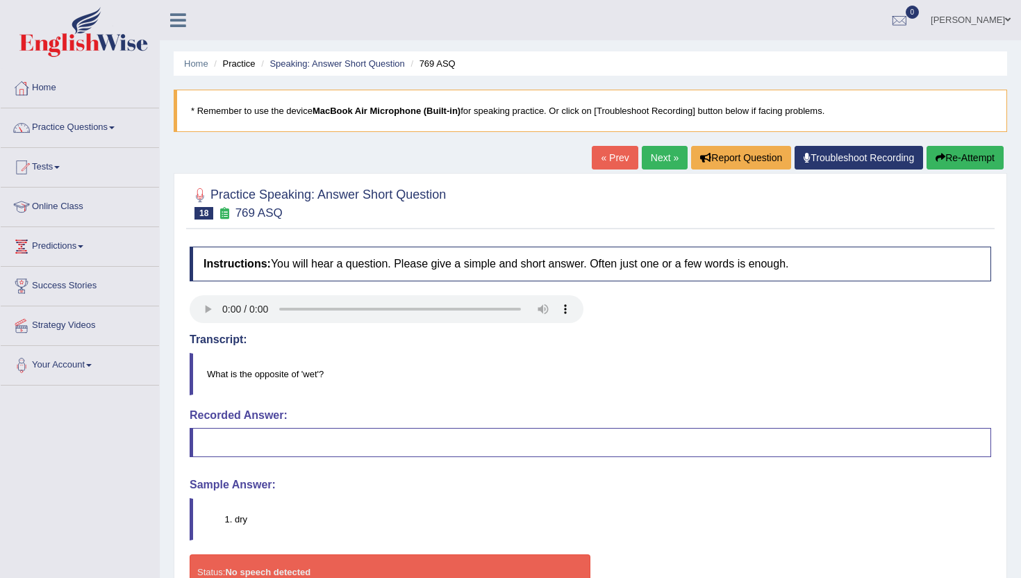
click at [646, 158] on link "Next »" at bounding box center [665, 158] width 46 height 24
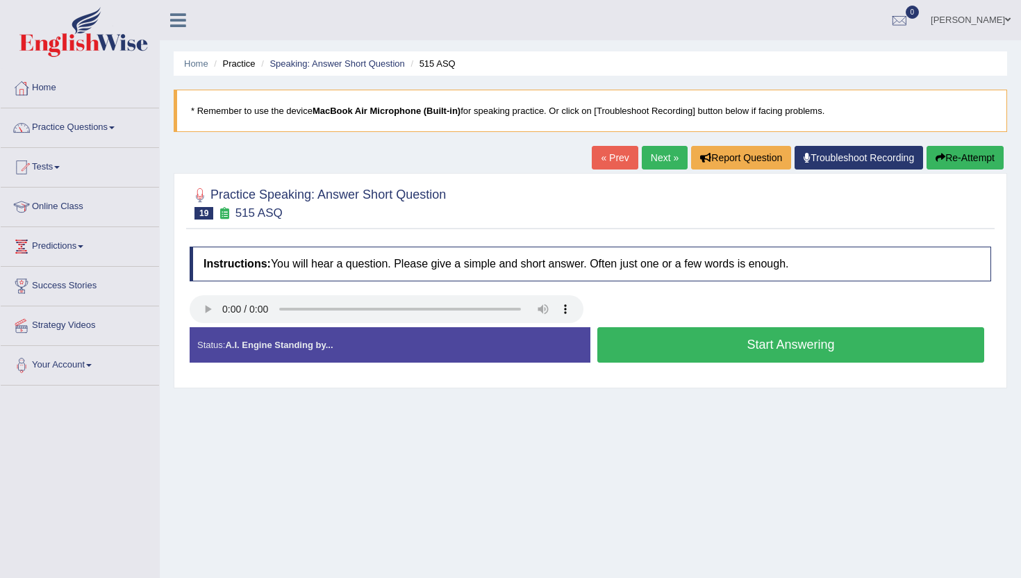
click at [653, 342] on button "Start Answering" at bounding box center [790, 344] width 387 height 35
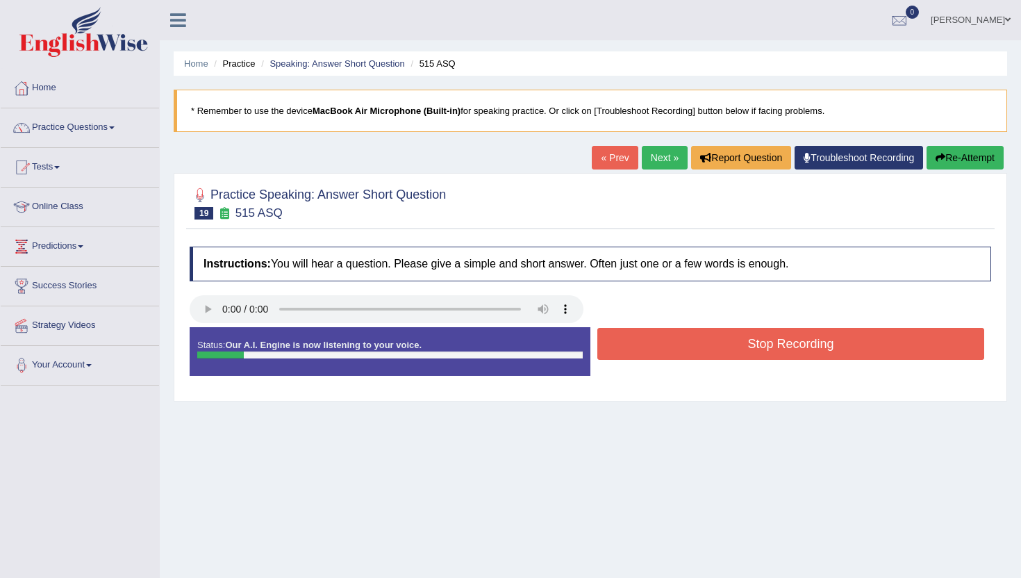
click at [653, 342] on button "Stop Recording" at bounding box center [790, 344] width 387 height 32
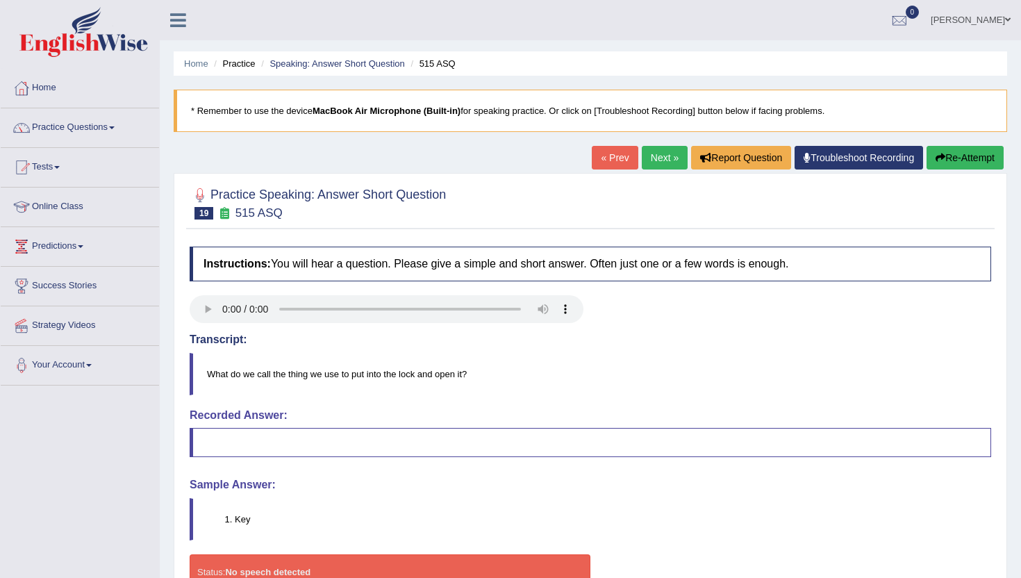
click at [643, 153] on link "Next »" at bounding box center [665, 158] width 46 height 24
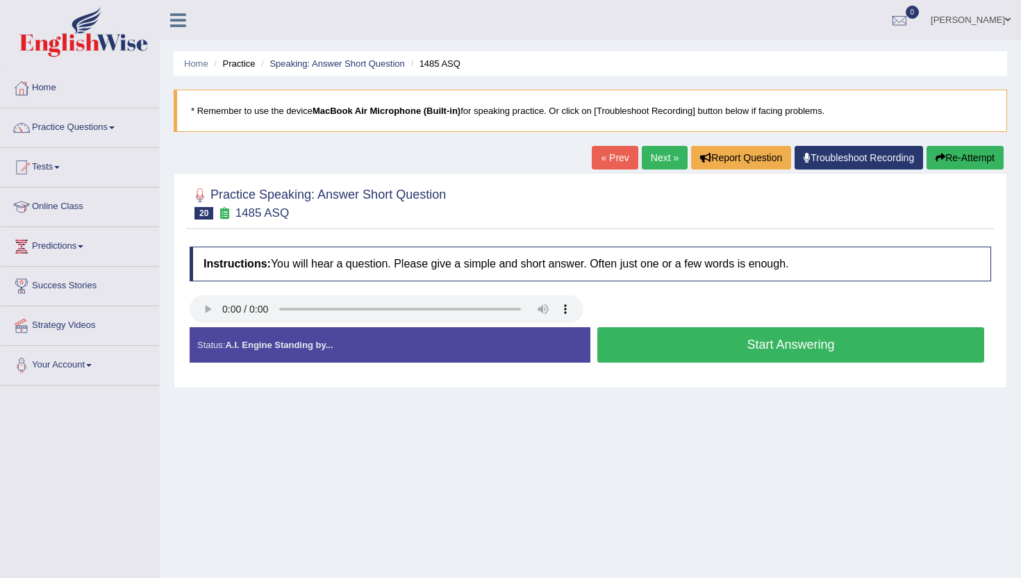
click at [621, 348] on button "Start Answering" at bounding box center [790, 344] width 387 height 35
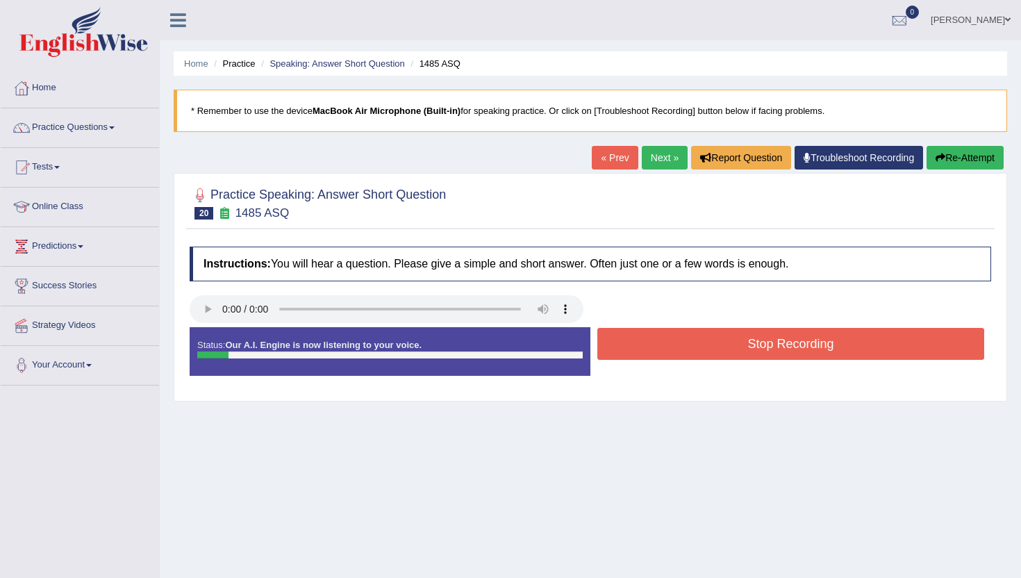
click at [621, 348] on button "Stop Recording" at bounding box center [790, 344] width 387 height 32
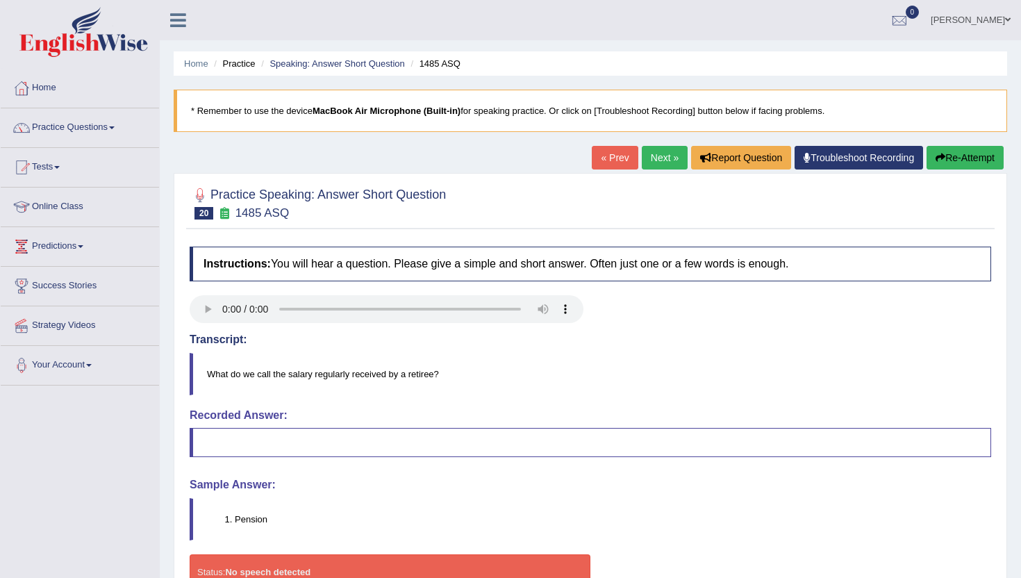
click at [644, 163] on link "Next »" at bounding box center [665, 158] width 46 height 24
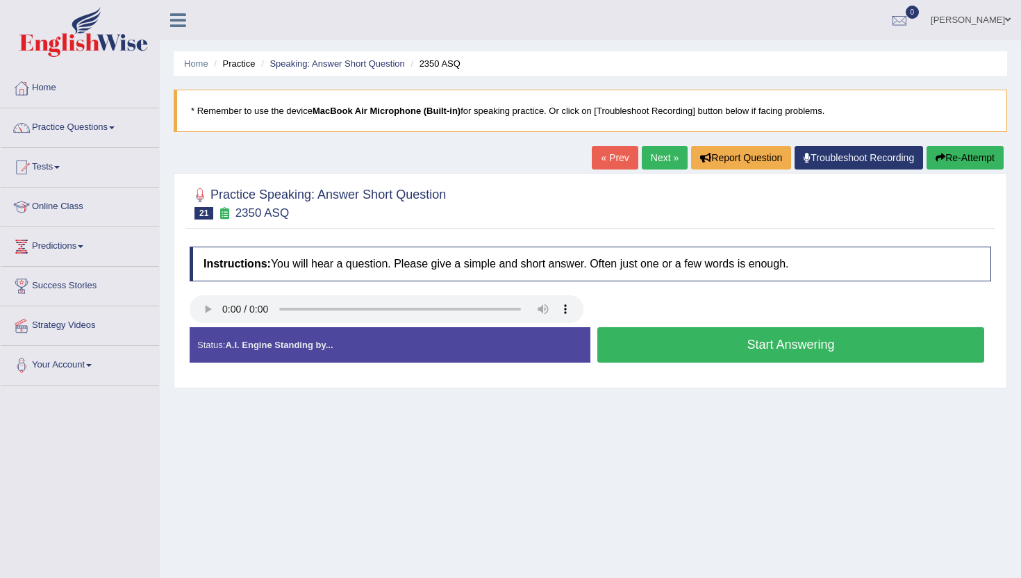
click at [644, 345] on button "Start Answering" at bounding box center [790, 344] width 387 height 35
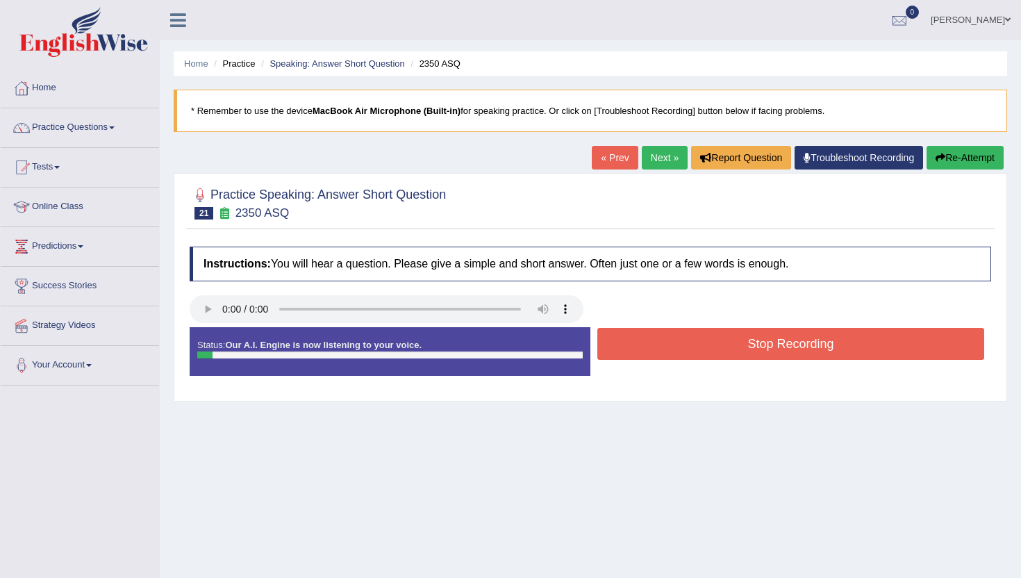
click at [644, 345] on button "Stop Recording" at bounding box center [790, 344] width 387 height 32
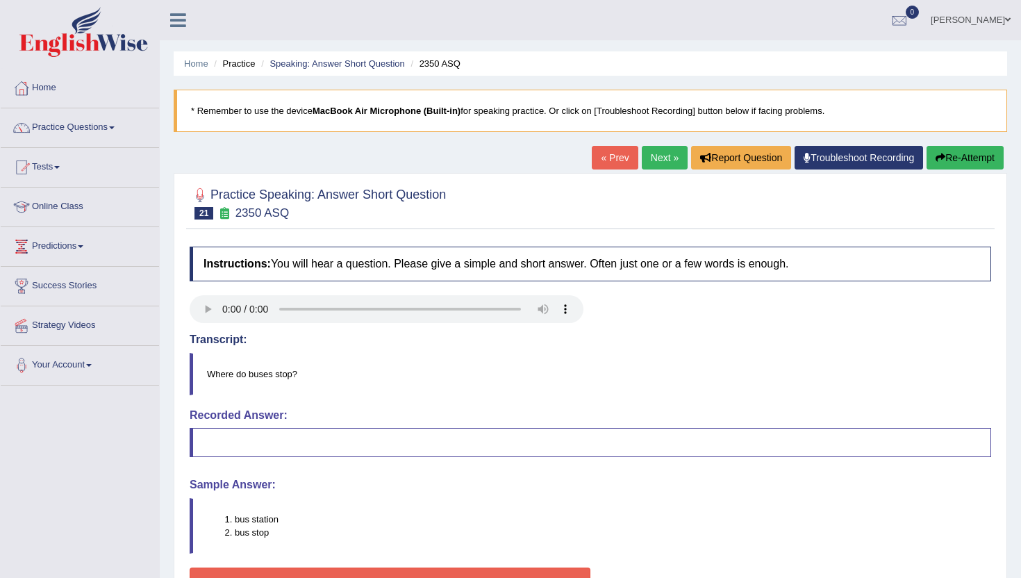
click at [645, 161] on link "Next »" at bounding box center [665, 158] width 46 height 24
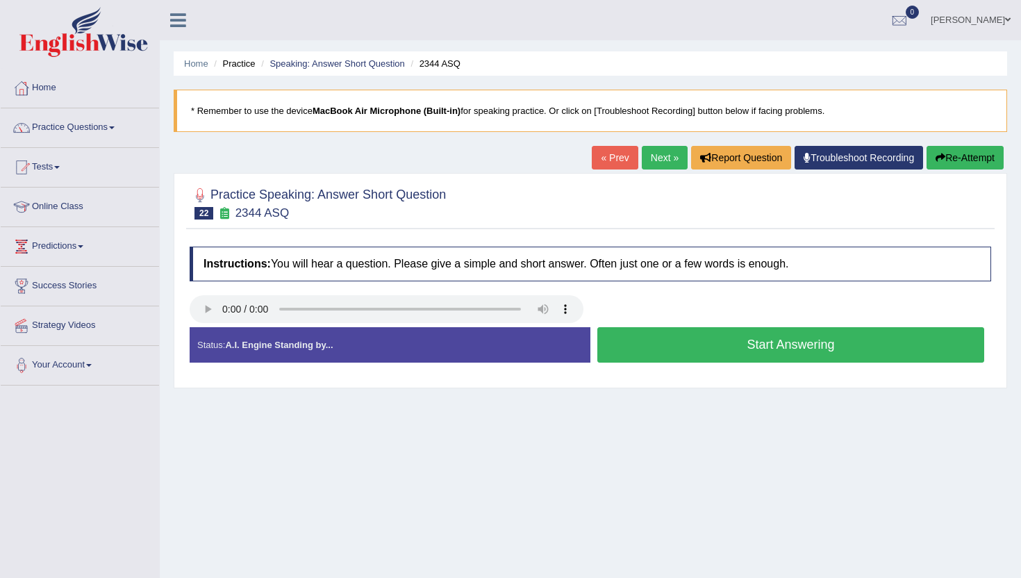
click at [627, 356] on button "Start Answering" at bounding box center [790, 344] width 387 height 35
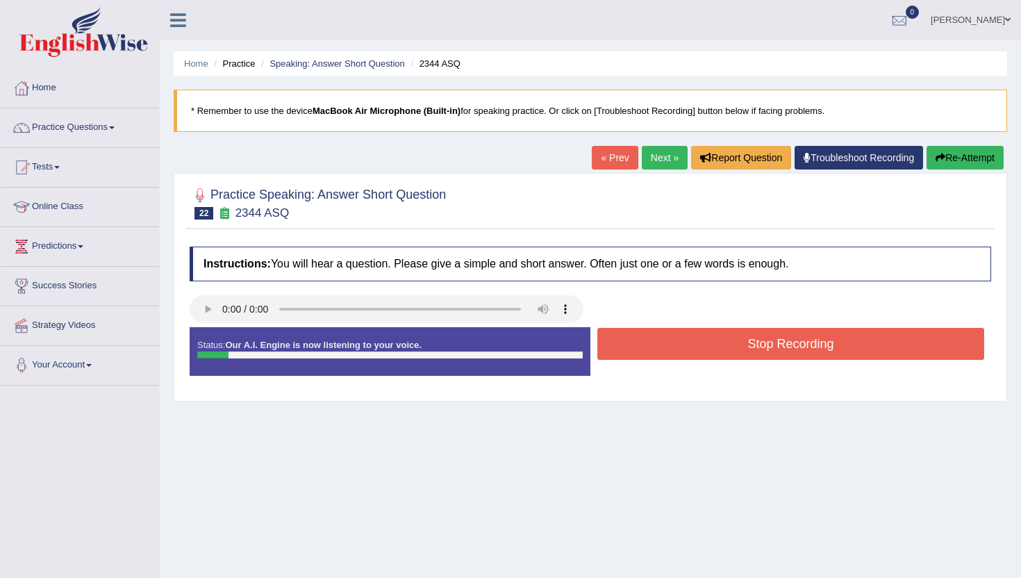
click at [627, 356] on button "Stop Recording" at bounding box center [790, 344] width 387 height 32
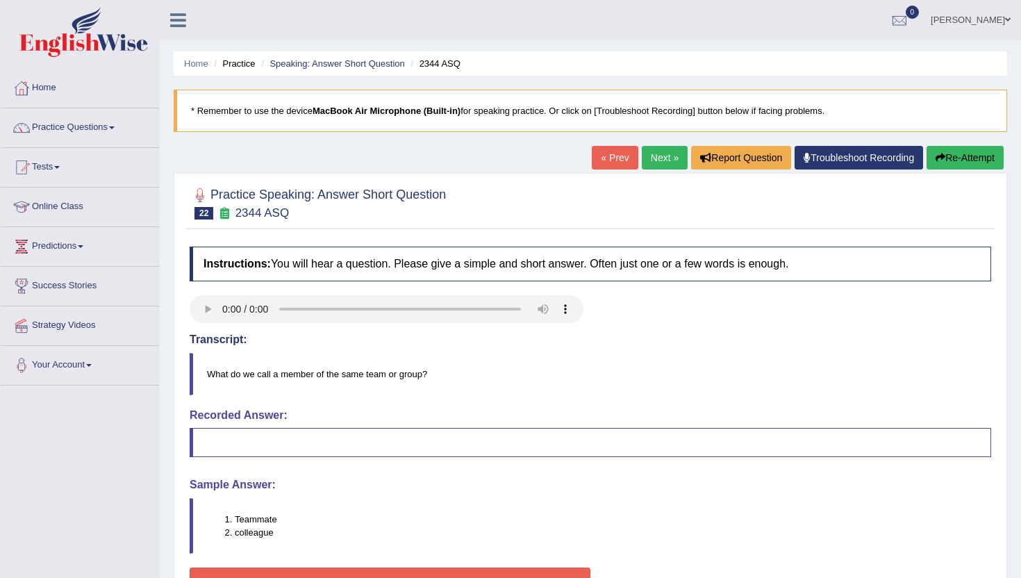
click at [662, 150] on link "Next »" at bounding box center [665, 158] width 46 height 24
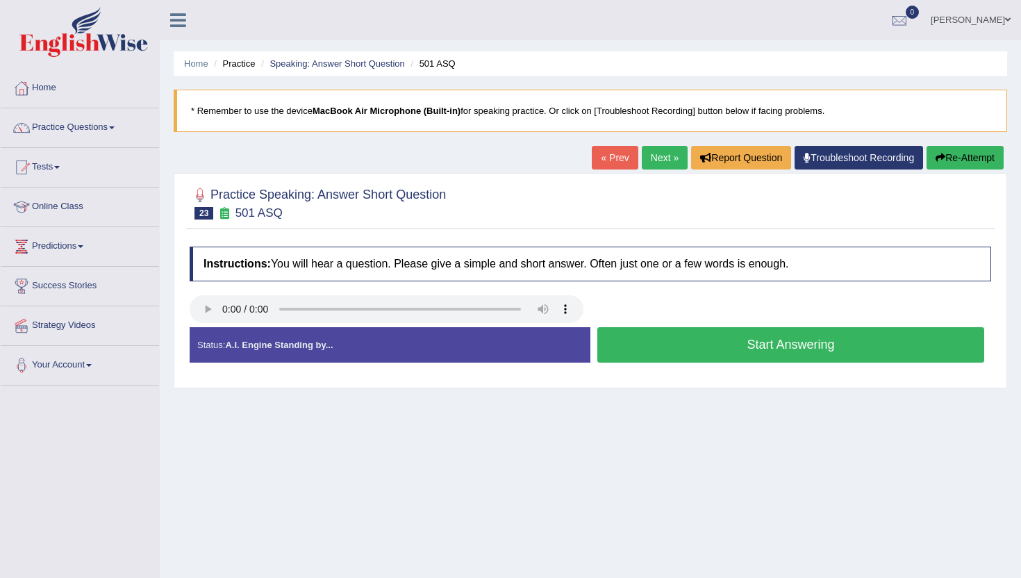
click at [682, 343] on button "Start Answering" at bounding box center [790, 344] width 387 height 35
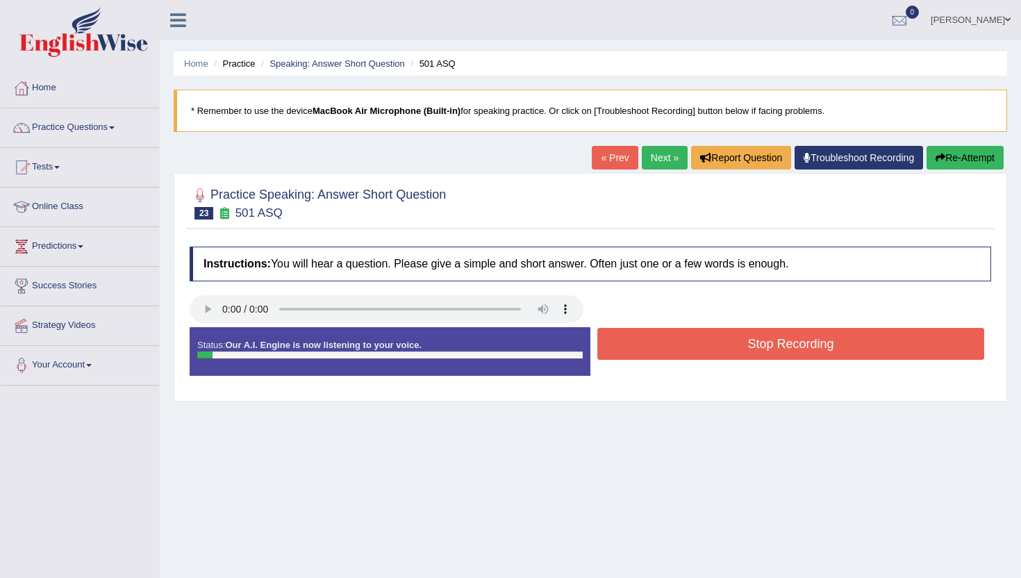
click at [682, 343] on button "Stop Recording" at bounding box center [790, 344] width 387 height 32
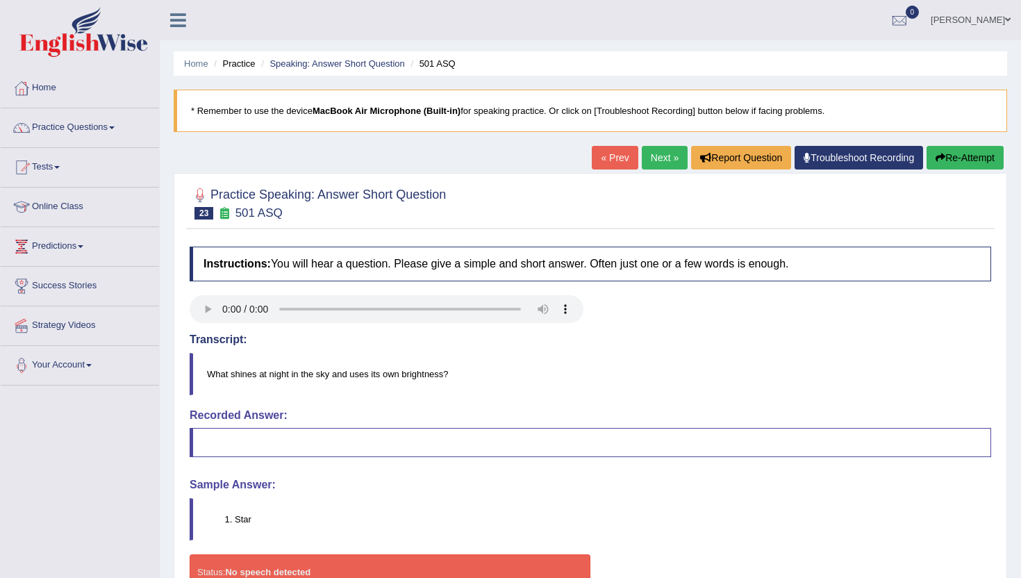
click at [652, 158] on link "Next »" at bounding box center [665, 158] width 46 height 24
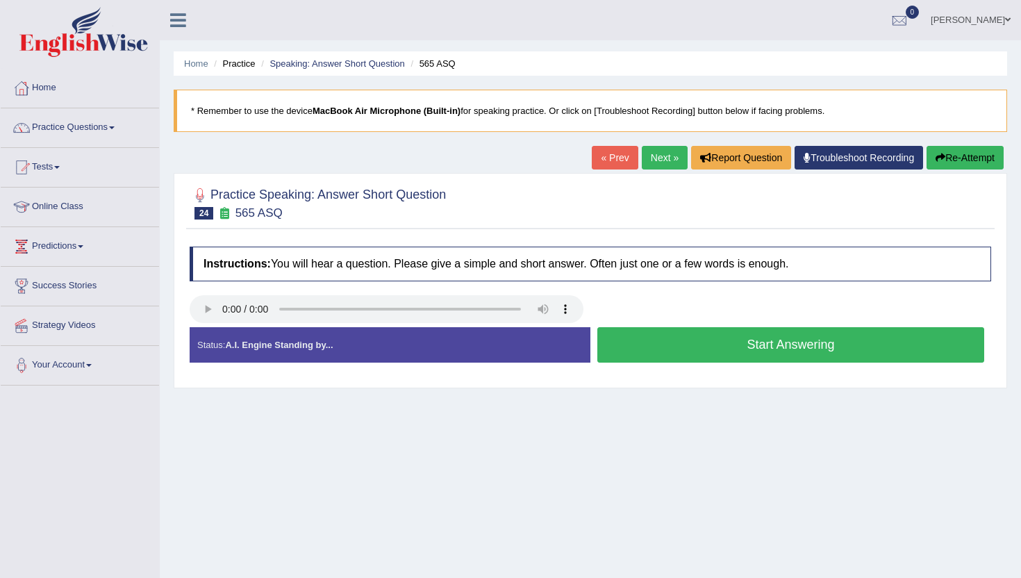
click at [631, 337] on button "Start Answering" at bounding box center [790, 344] width 387 height 35
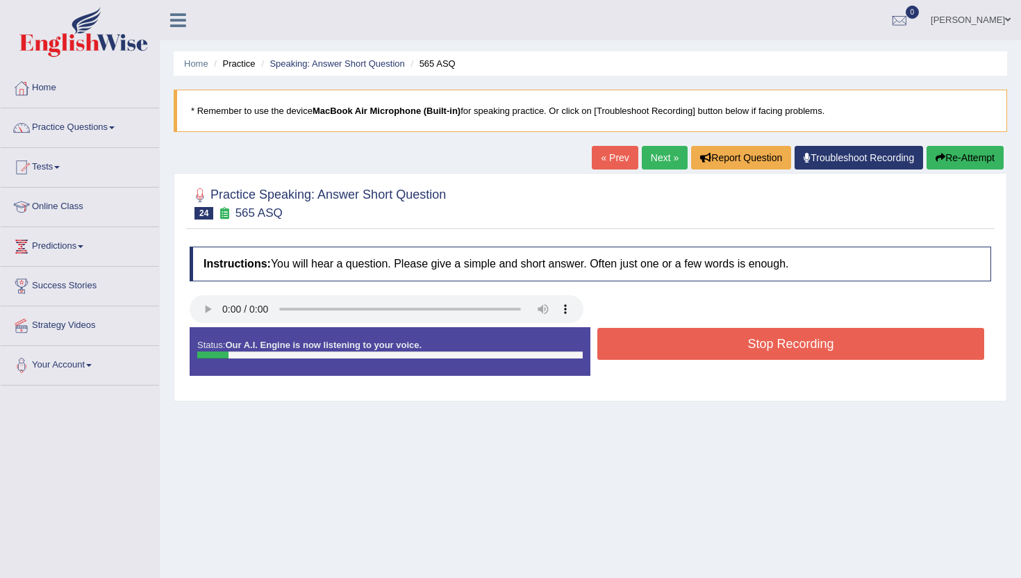
click at [631, 337] on button "Stop Recording" at bounding box center [790, 344] width 387 height 32
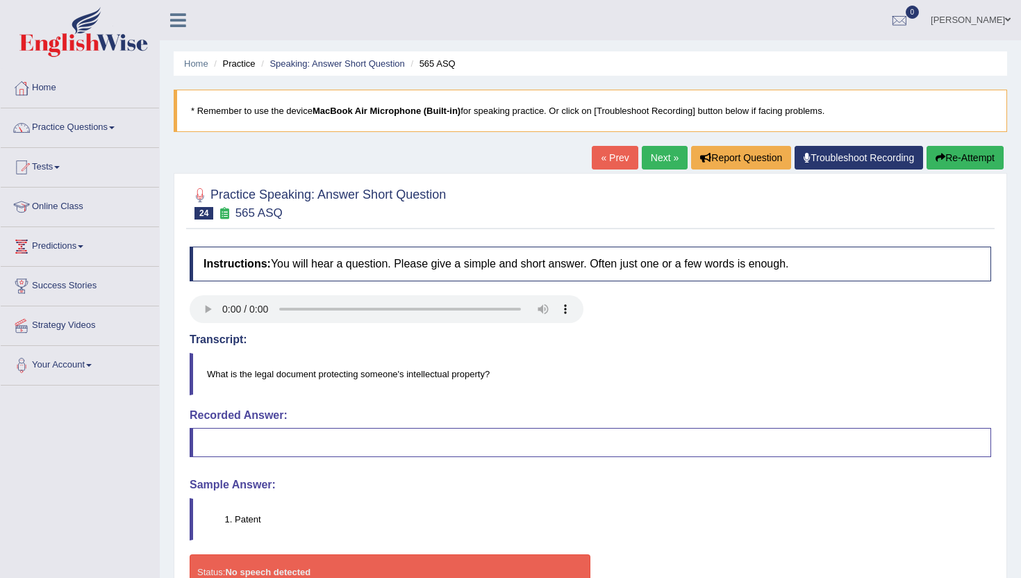
click at [653, 165] on link "Next »" at bounding box center [665, 158] width 46 height 24
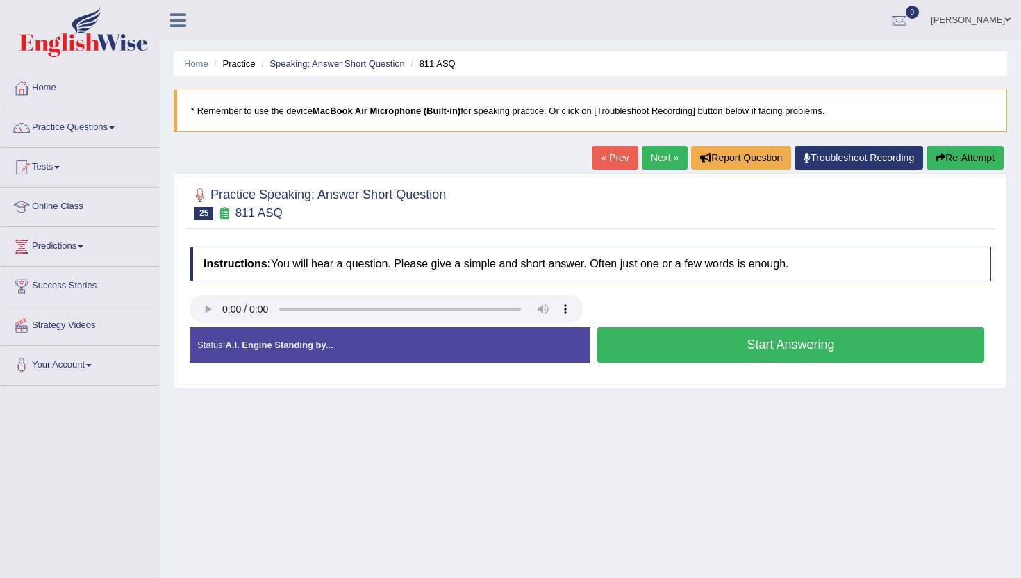
click at [648, 163] on link "Next »" at bounding box center [665, 158] width 46 height 24
click at [698, 350] on button "Start Answering" at bounding box center [790, 344] width 387 height 35
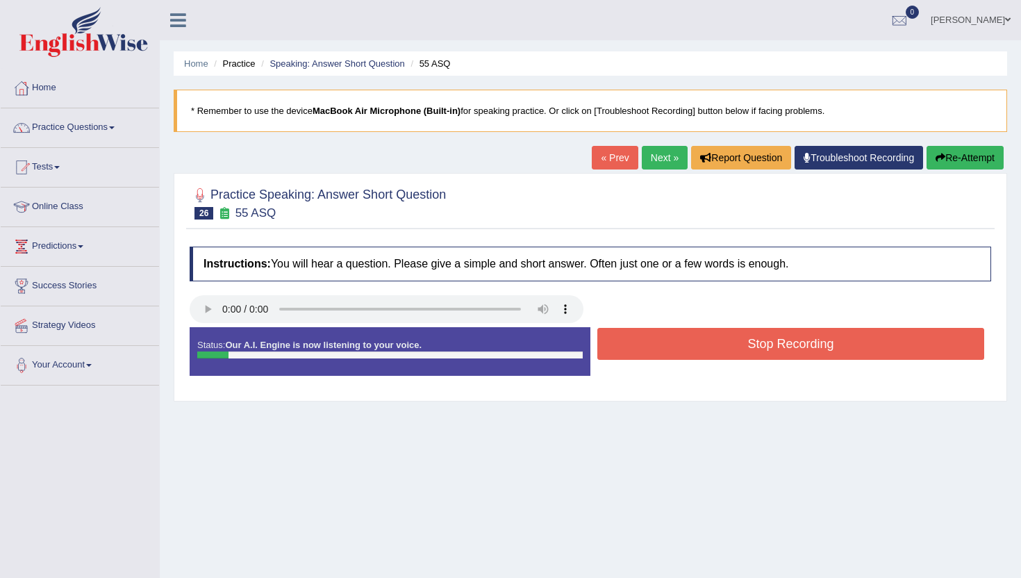
click at [698, 350] on button "Stop Recording" at bounding box center [790, 344] width 387 height 32
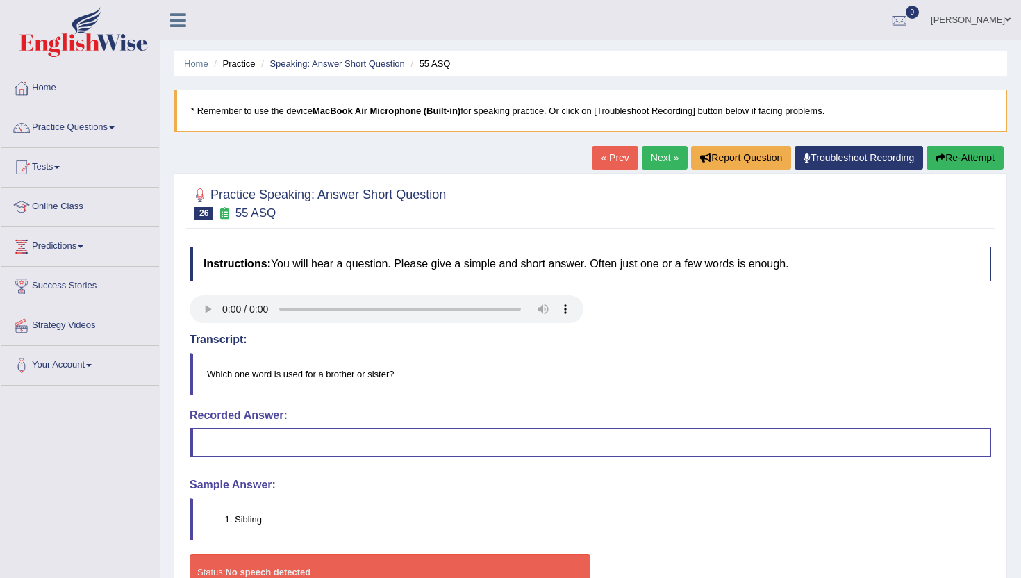
click at [653, 162] on link "Next »" at bounding box center [665, 158] width 46 height 24
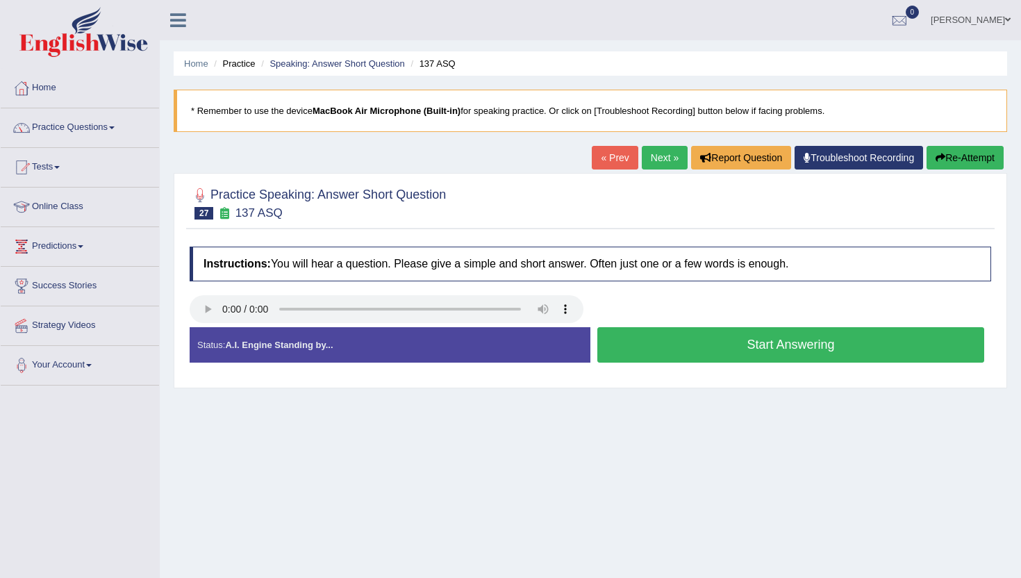
click at [655, 344] on button "Start Answering" at bounding box center [790, 344] width 387 height 35
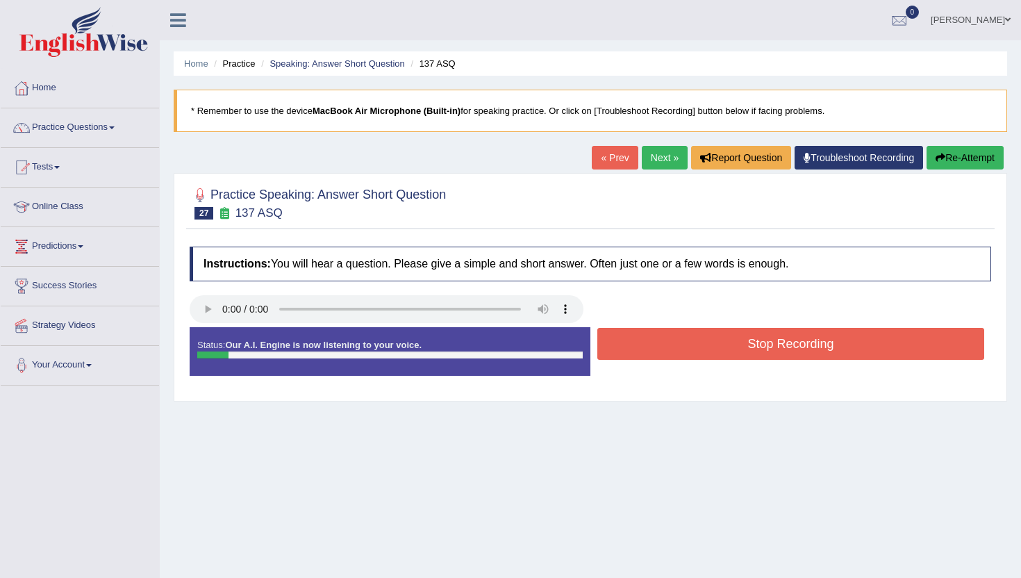
click at [655, 344] on button "Stop Recording" at bounding box center [790, 344] width 387 height 32
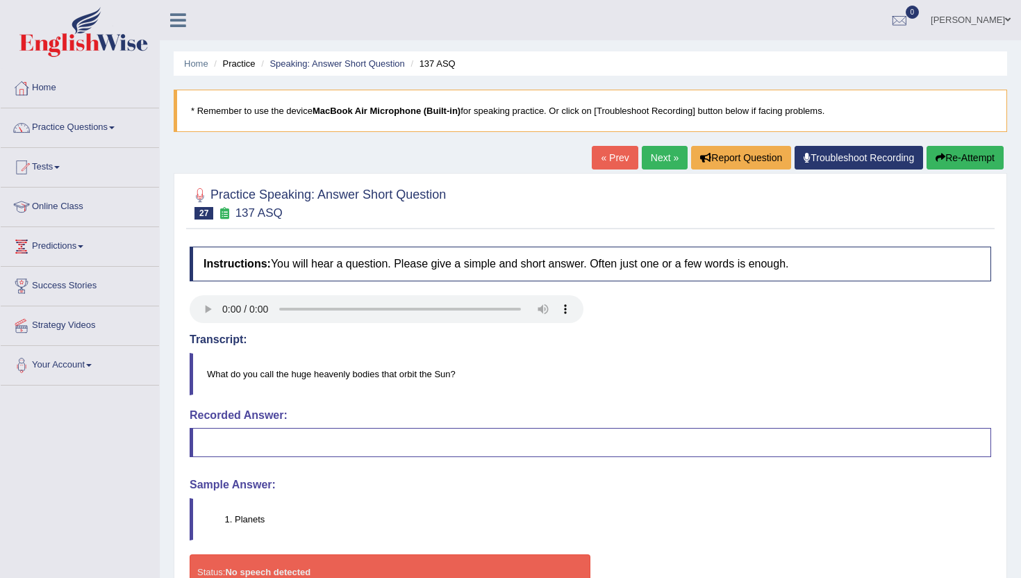
click at [665, 150] on link "Next »" at bounding box center [665, 158] width 46 height 24
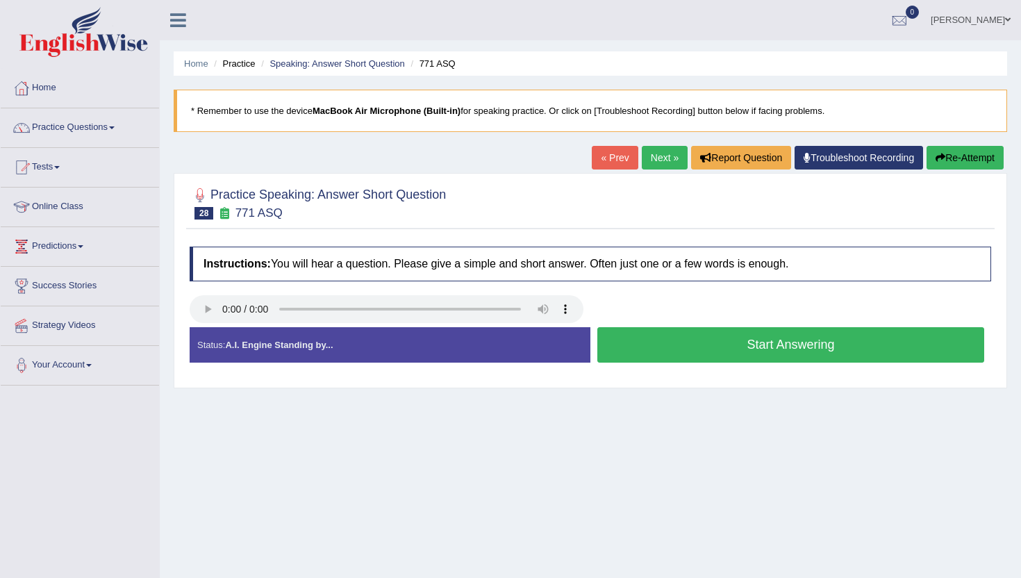
click at [608, 343] on button "Start Answering" at bounding box center [790, 344] width 387 height 35
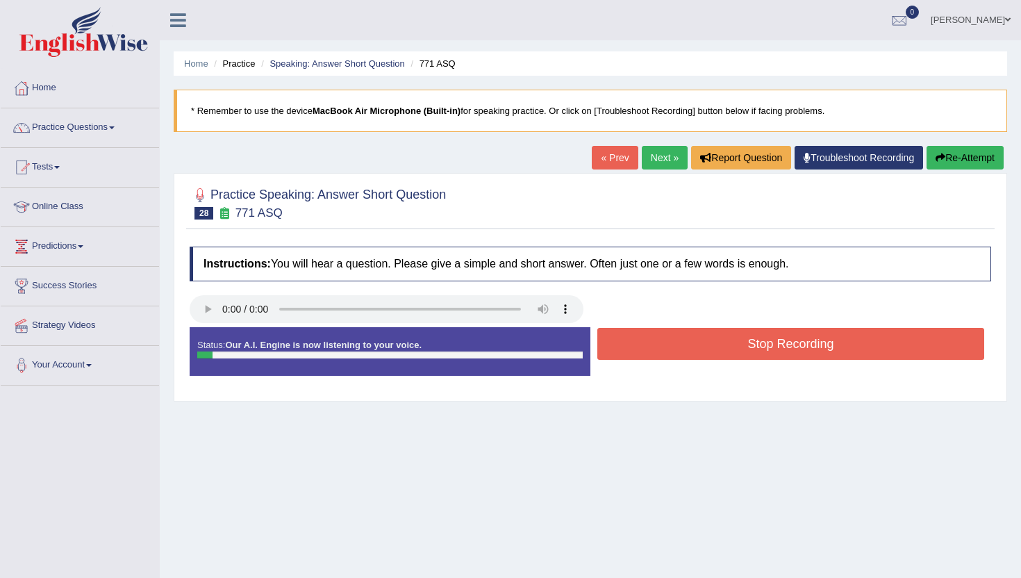
click at [608, 343] on button "Stop Recording" at bounding box center [790, 344] width 387 height 32
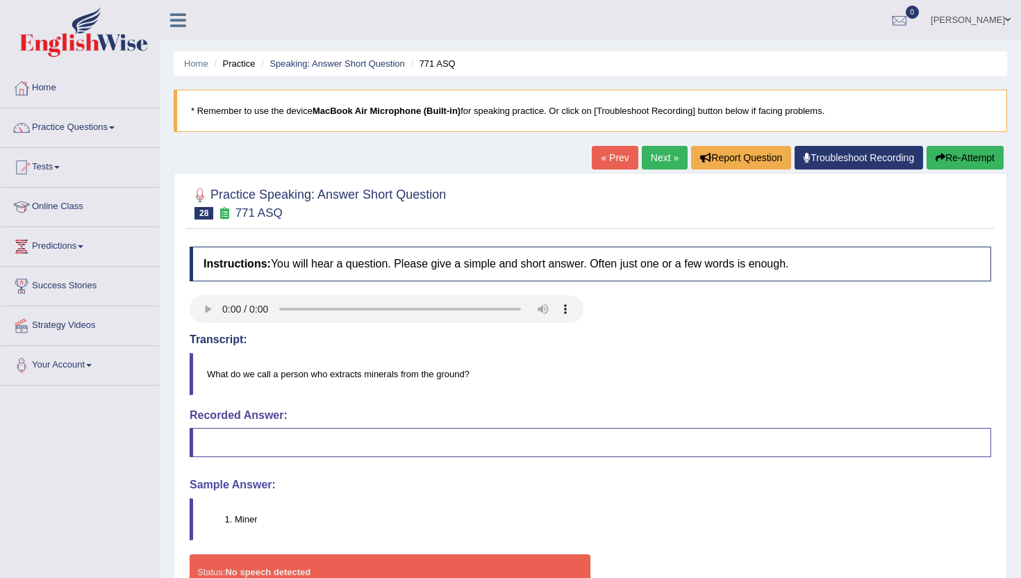
click at [654, 153] on link "Next »" at bounding box center [665, 158] width 46 height 24
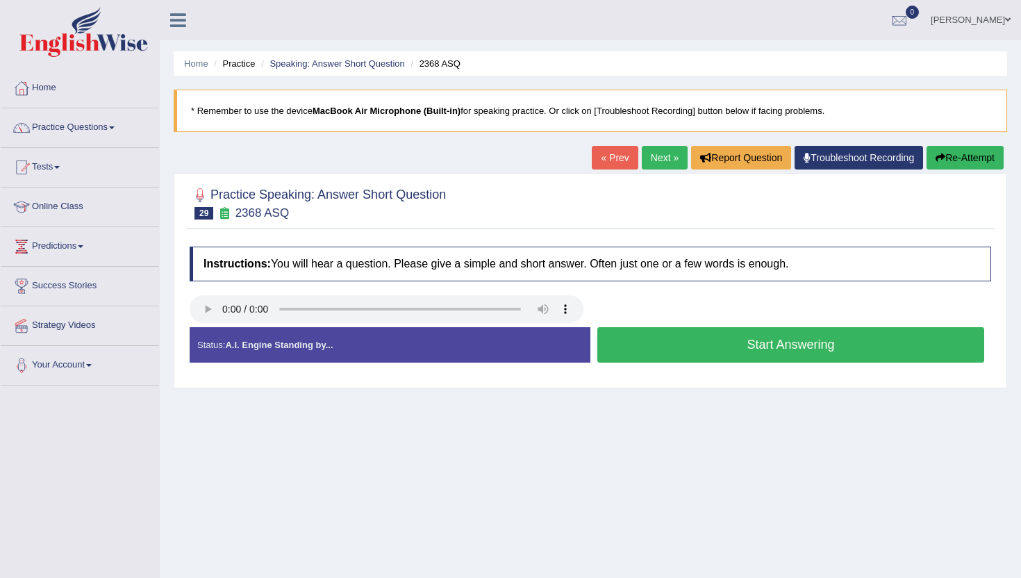
click at [662, 340] on button "Start Answering" at bounding box center [790, 344] width 387 height 35
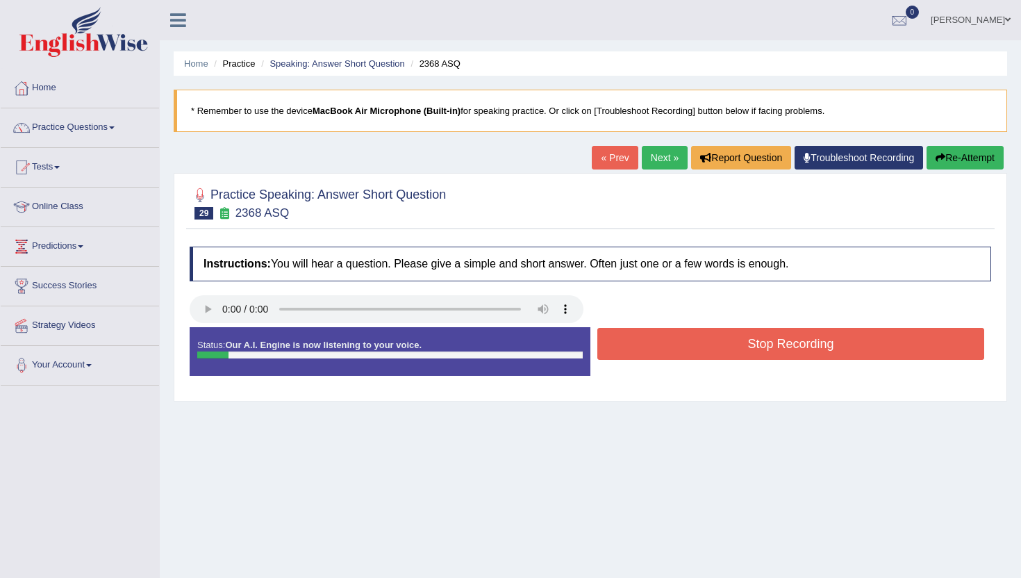
click at [662, 340] on button "Stop Recording" at bounding box center [790, 344] width 387 height 32
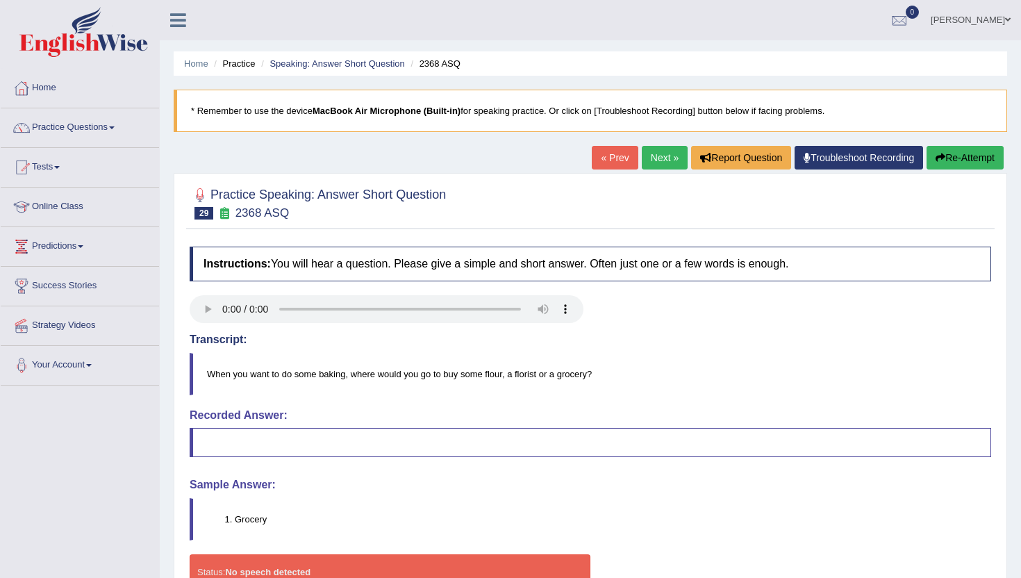
click at [651, 150] on link "Next »" at bounding box center [665, 158] width 46 height 24
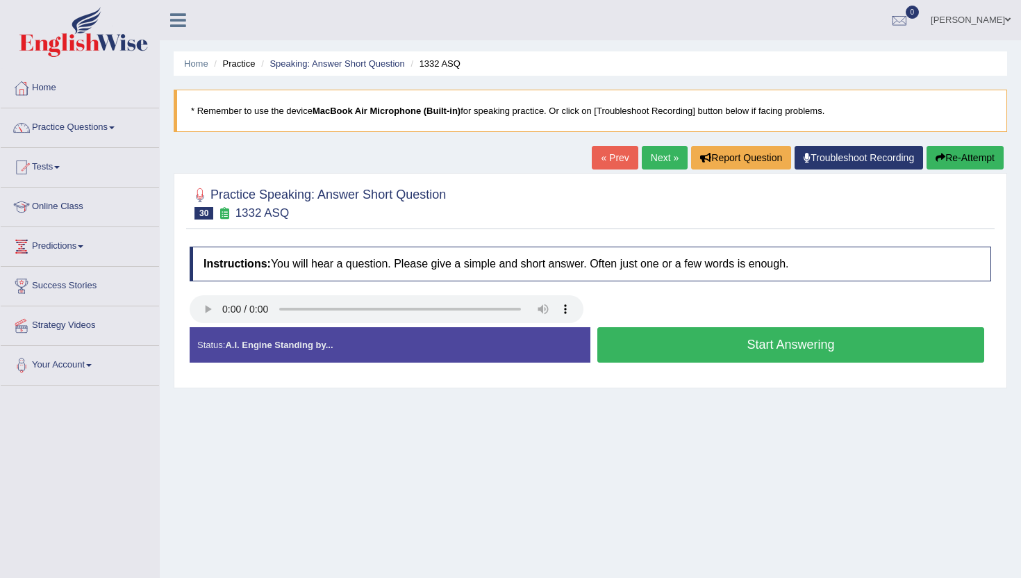
click at [649, 349] on button "Start Answering" at bounding box center [790, 344] width 387 height 35
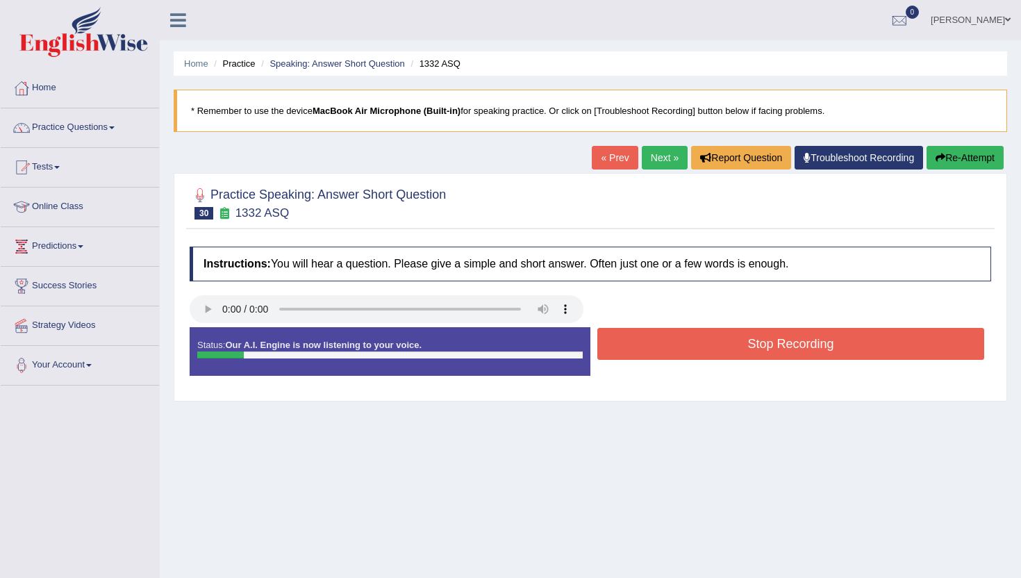
click at [649, 352] on button "Stop Recording" at bounding box center [790, 344] width 387 height 32
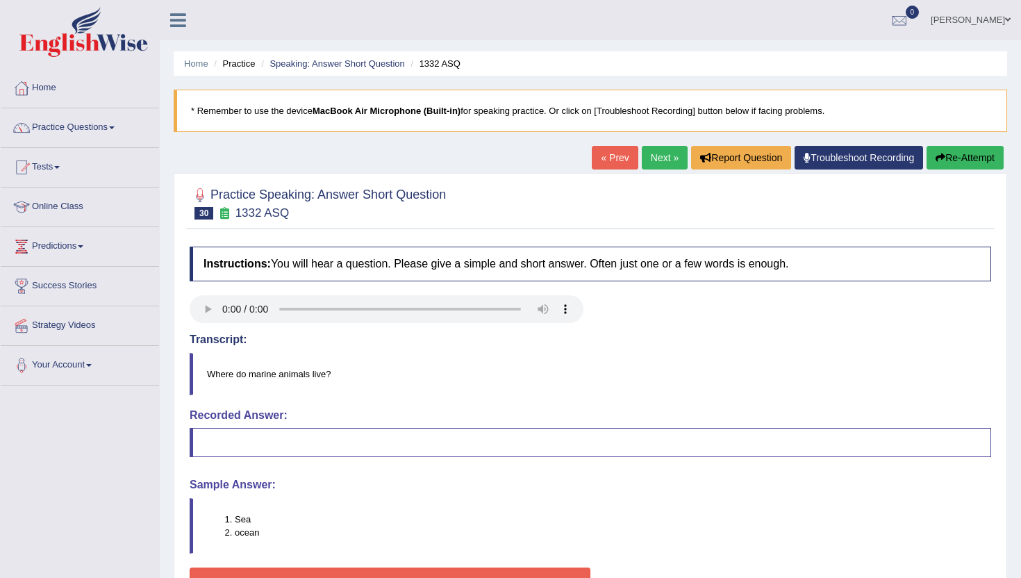
click at [659, 160] on link "Next »" at bounding box center [665, 158] width 46 height 24
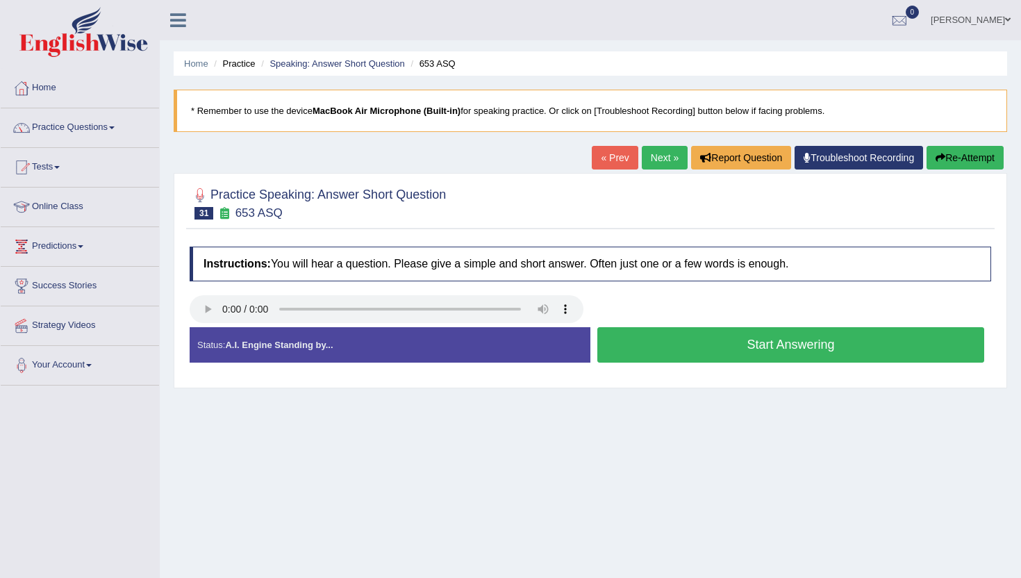
click at [624, 342] on button "Start Answering" at bounding box center [790, 344] width 387 height 35
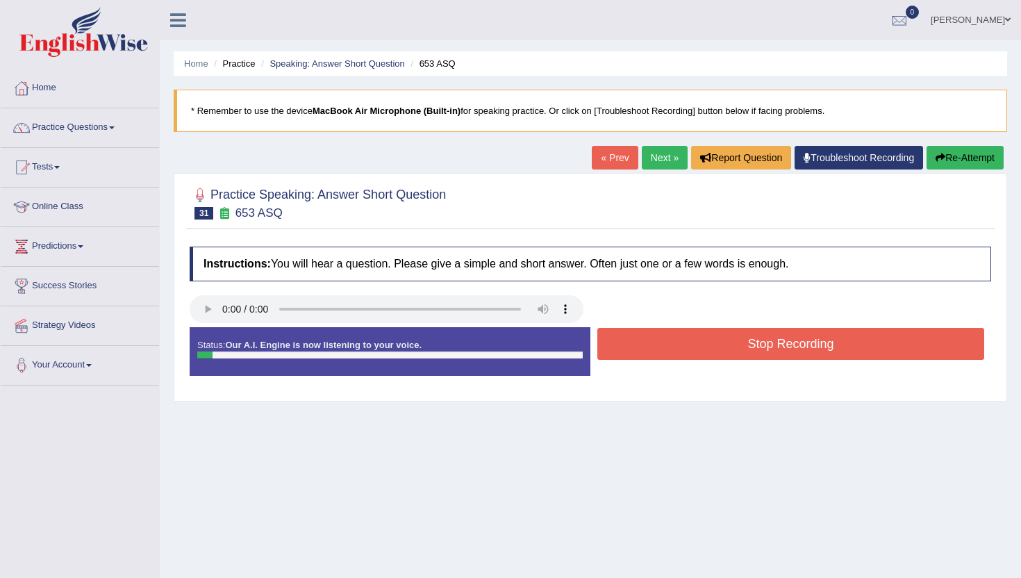
click at [624, 342] on button "Stop Recording" at bounding box center [790, 344] width 387 height 32
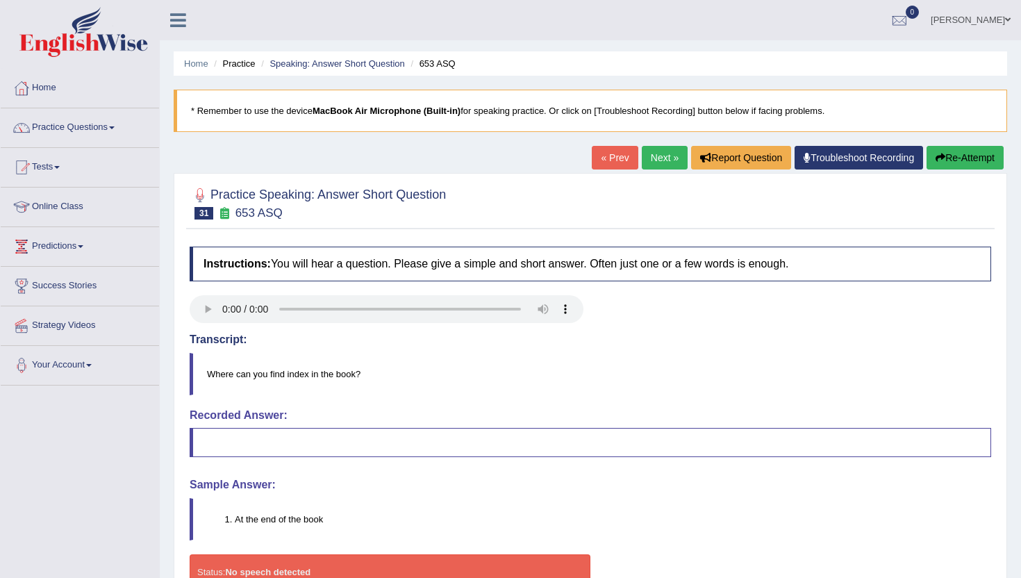
click at [647, 160] on link "Next »" at bounding box center [665, 158] width 46 height 24
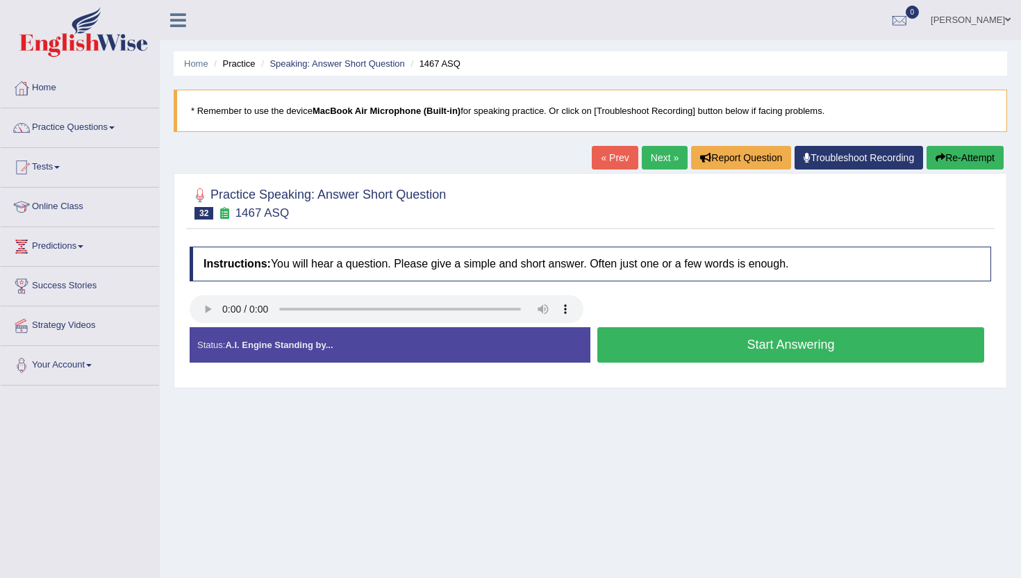
click at [627, 349] on button "Start Answering" at bounding box center [790, 344] width 387 height 35
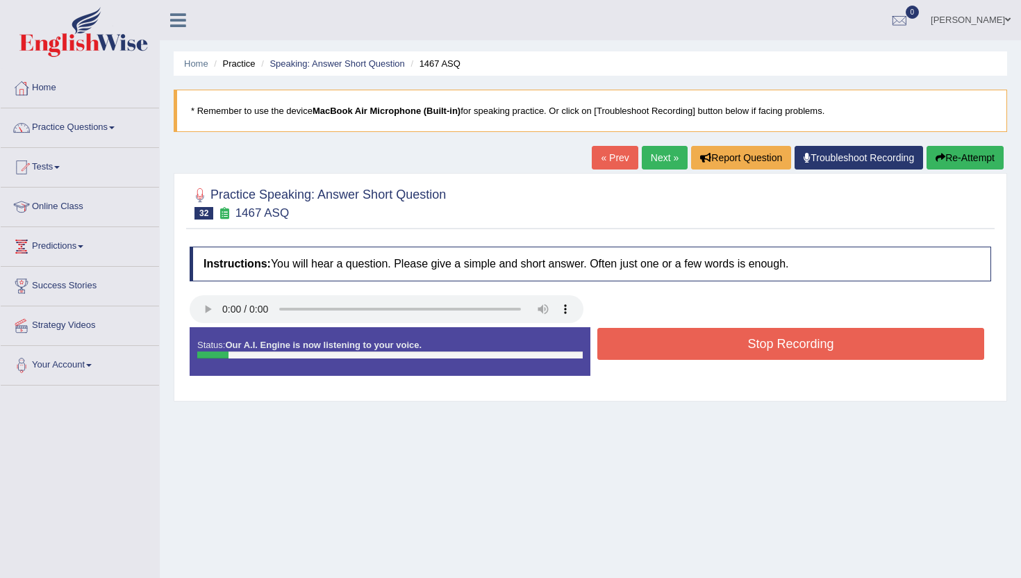
click at [628, 349] on button "Stop Recording" at bounding box center [790, 344] width 387 height 32
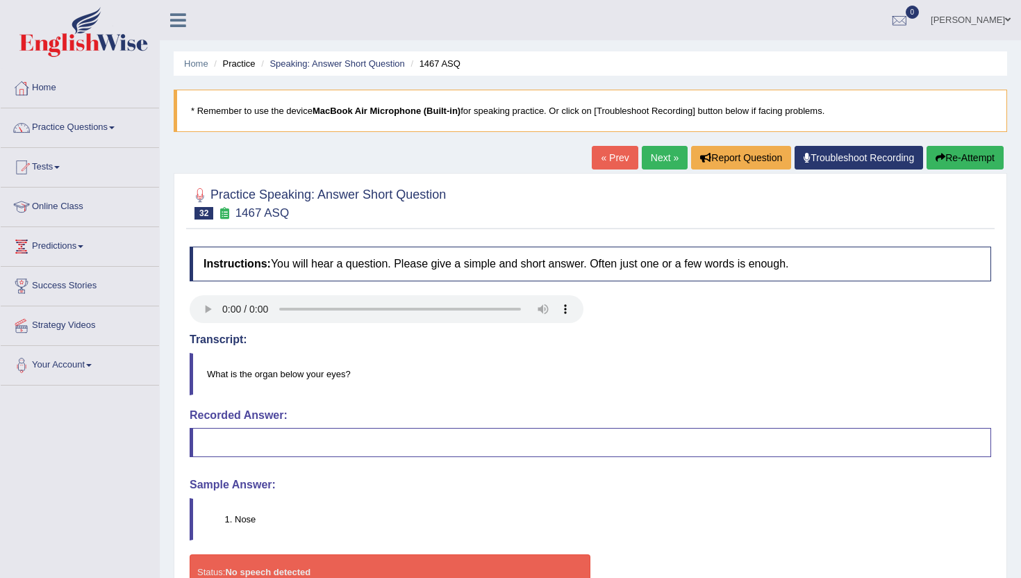
click at [654, 158] on link "Next »" at bounding box center [665, 158] width 46 height 24
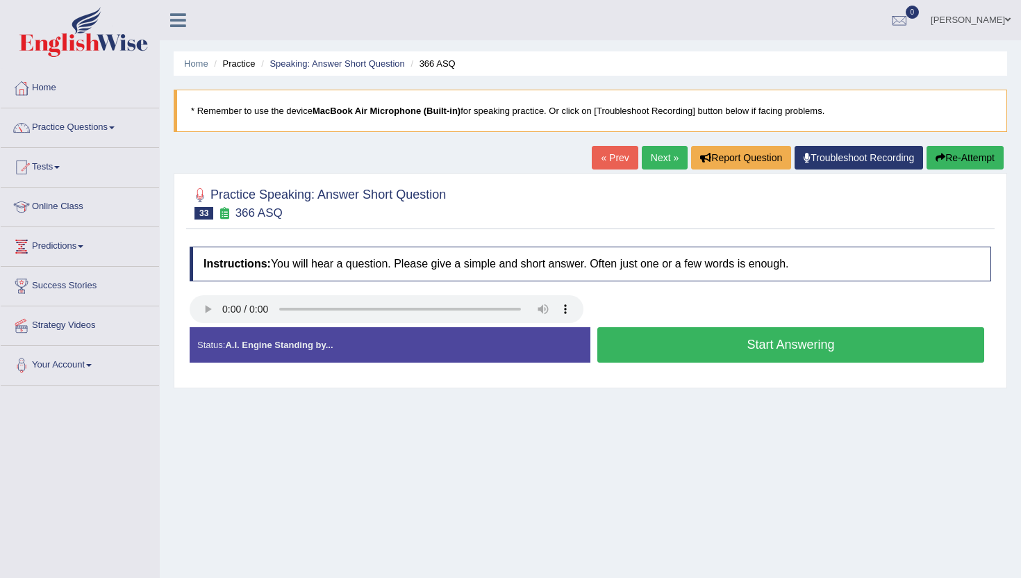
click at [615, 356] on button "Start Answering" at bounding box center [790, 344] width 387 height 35
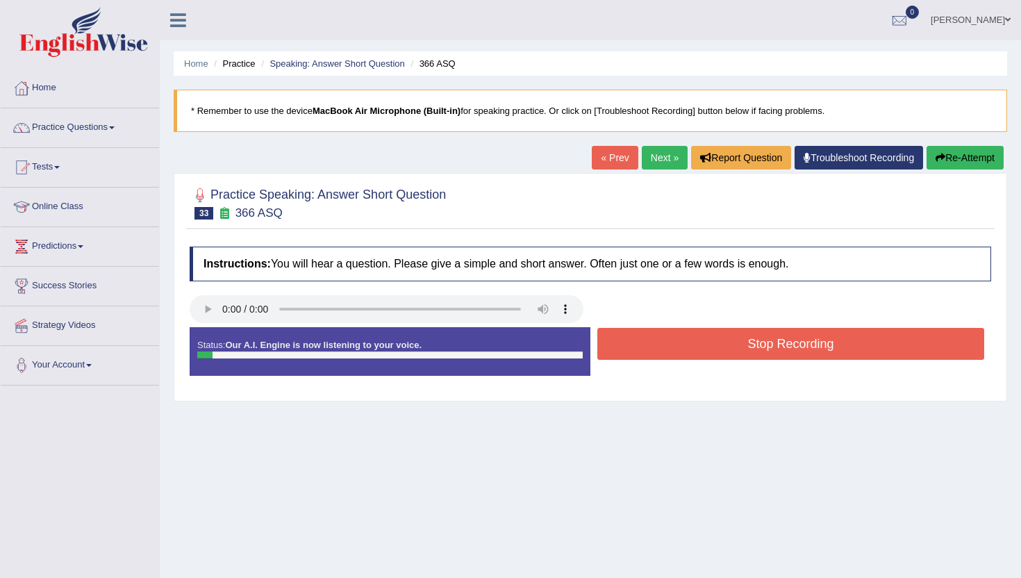
click at [615, 356] on button "Stop Recording" at bounding box center [790, 344] width 387 height 32
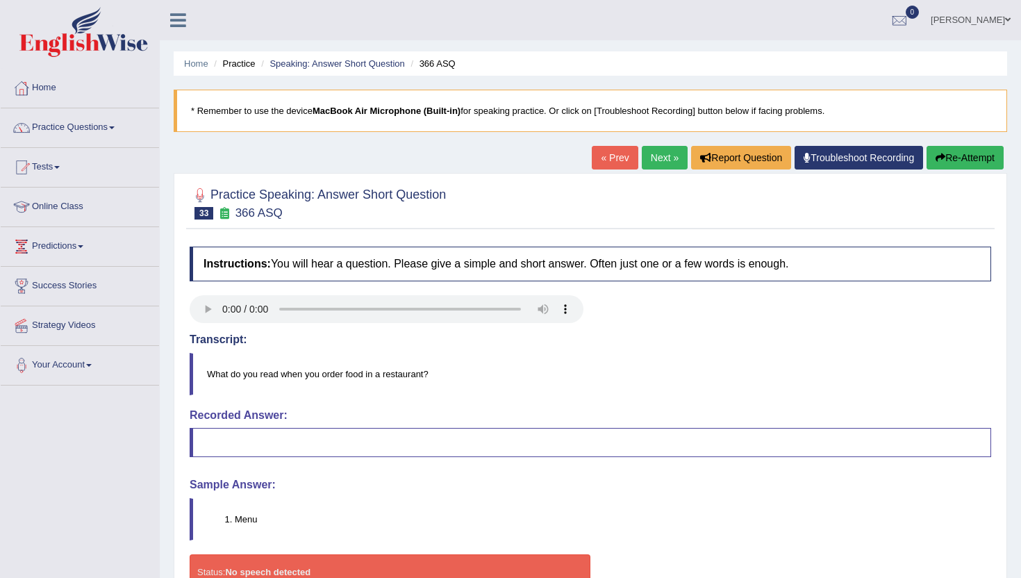
click at [660, 162] on link "Next »" at bounding box center [665, 158] width 46 height 24
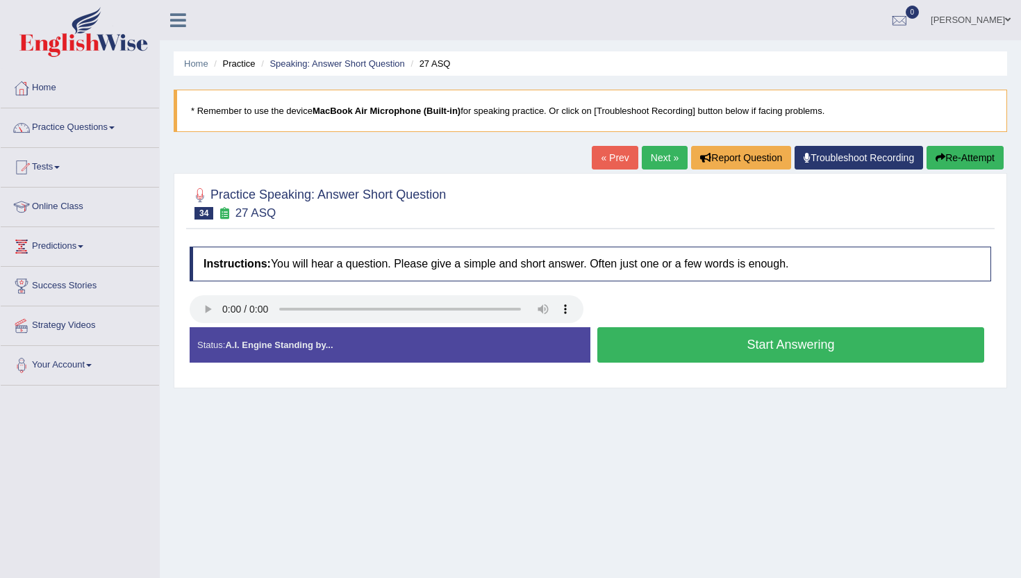
click at [643, 342] on button "Start Answering" at bounding box center [790, 344] width 387 height 35
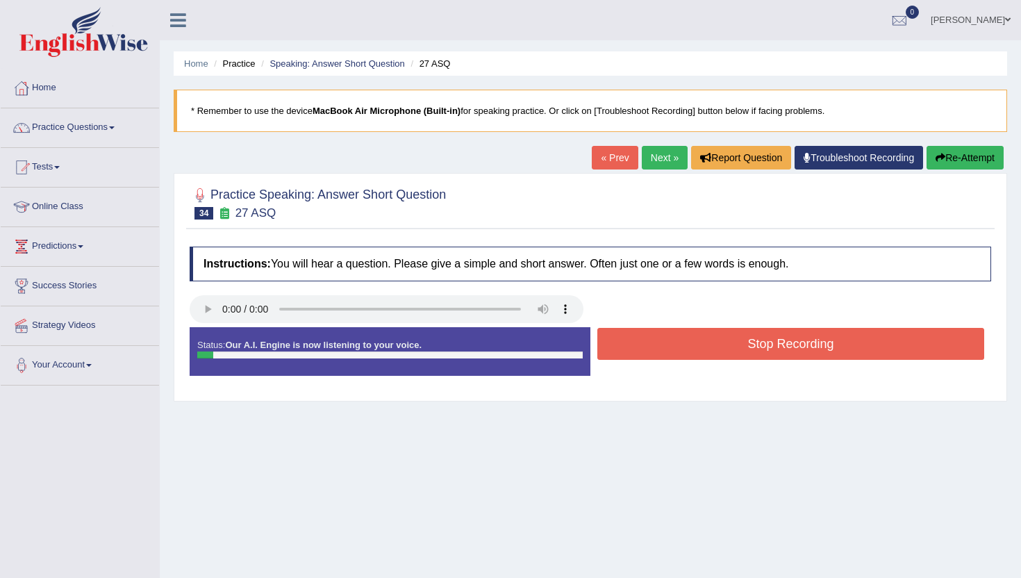
click at [643, 342] on button "Stop Recording" at bounding box center [790, 344] width 387 height 32
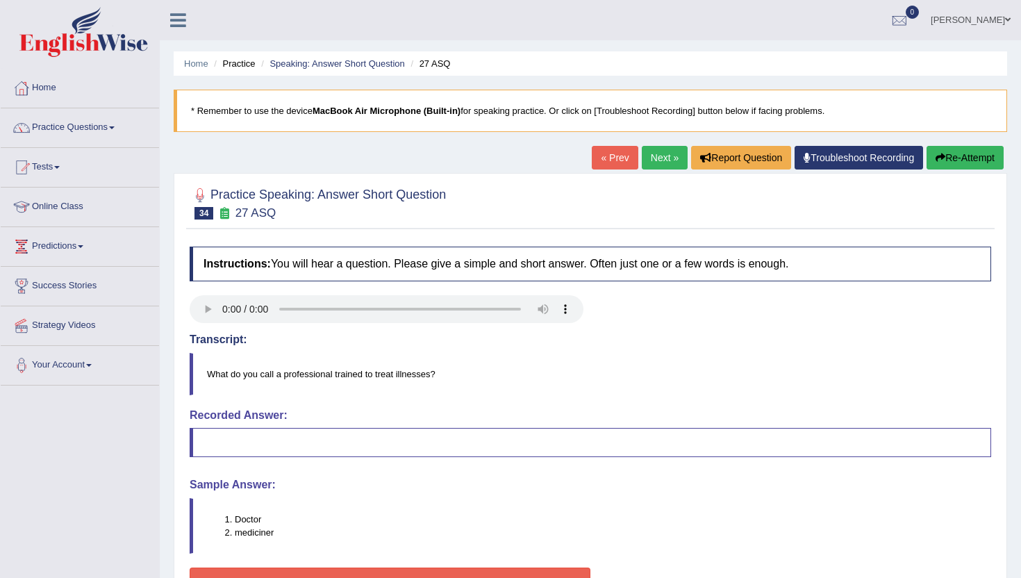
click at [657, 158] on link "Next »" at bounding box center [665, 158] width 46 height 24
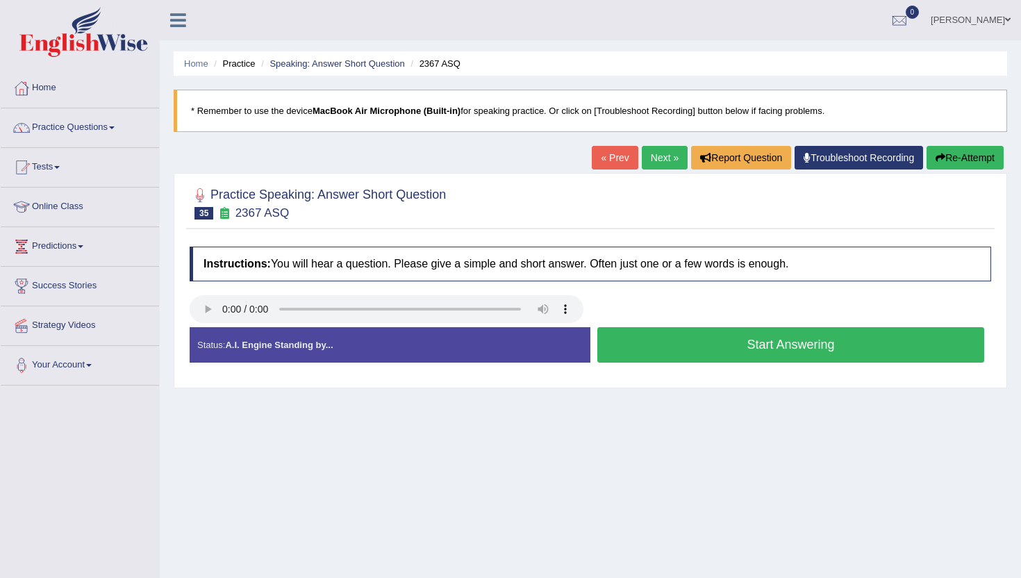
click at [636, 356] on button "Start Answering" at bounding box center [790, 344] width 387 height 35
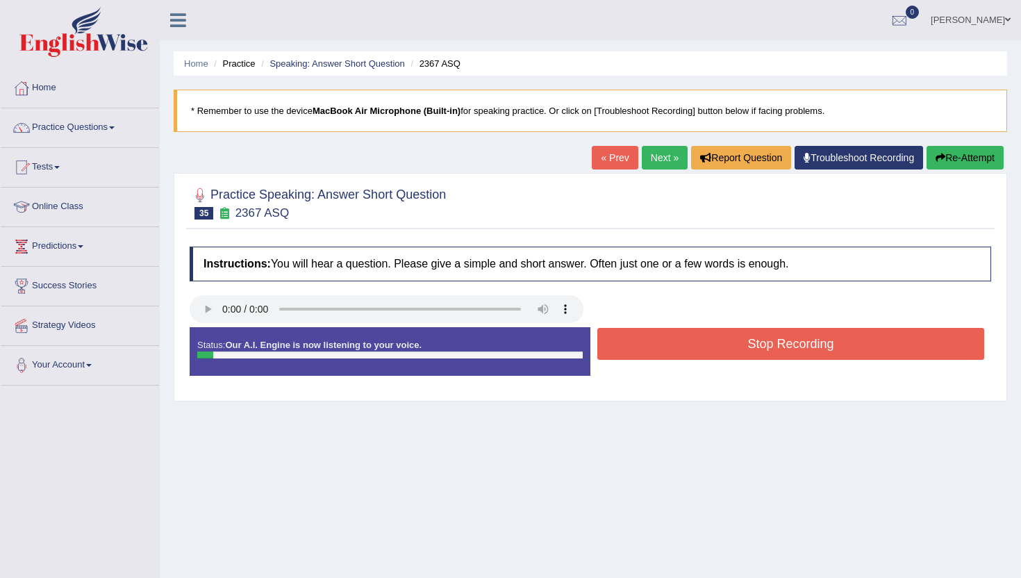
click at [636, 356] on button "Stop Recording" at bounding box center [790, 344] width 387 height 32
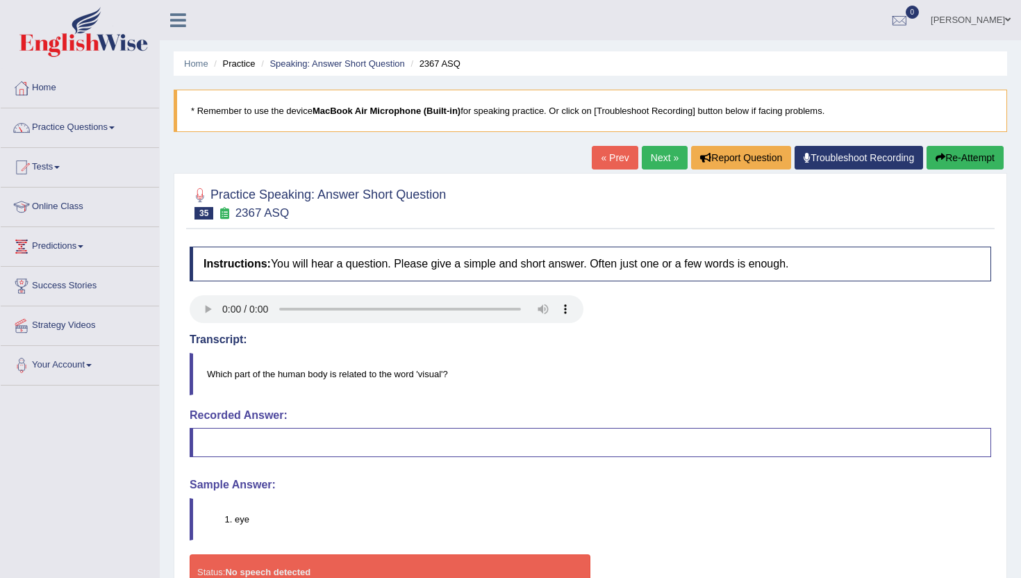
click at [658, 156] on link "Next »" at bounding box center [665, 158] width 46 height 24
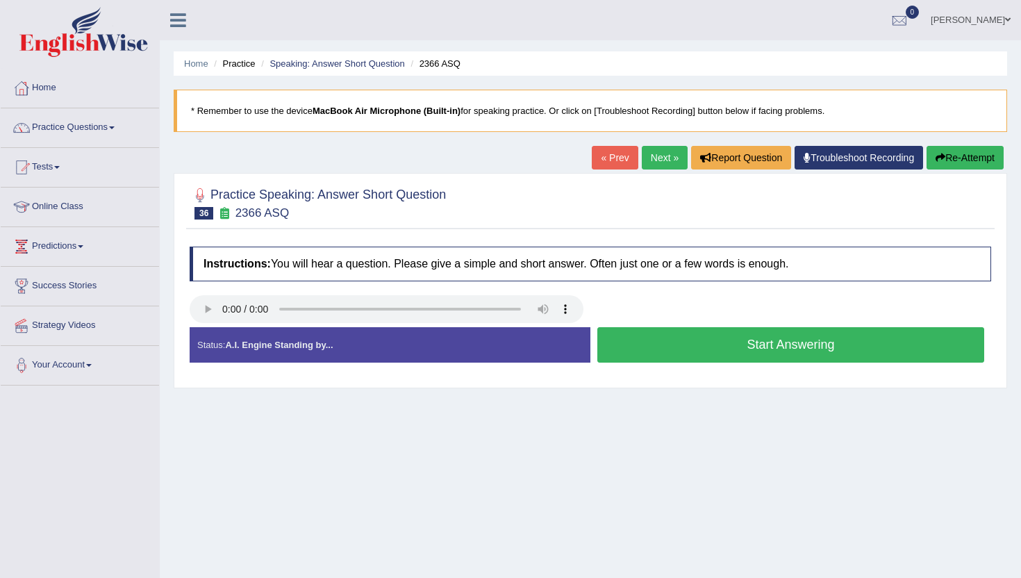
click at [626, 350] on button "Start Answering" at bounding box center [790, 344] width 387 height 35
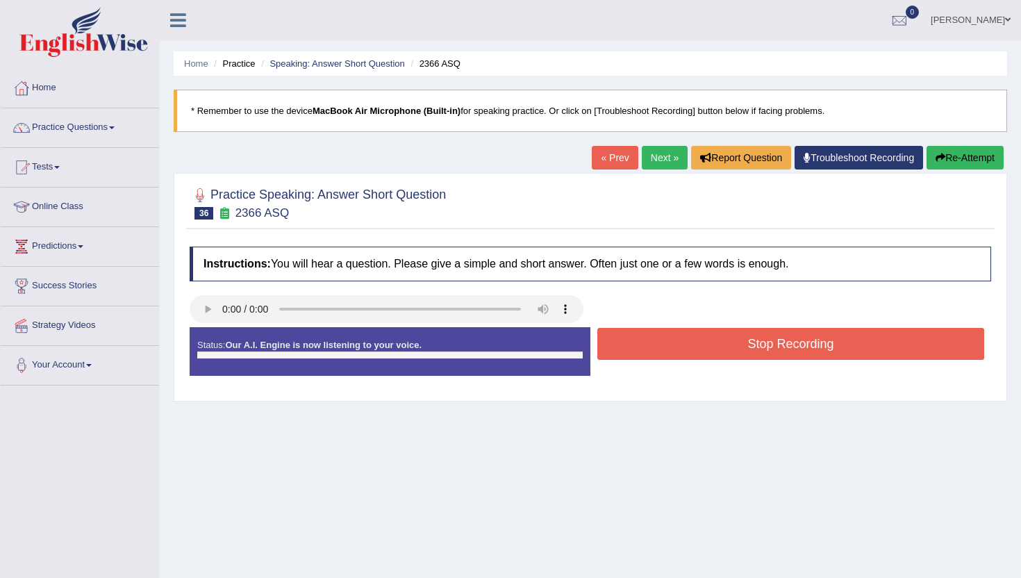
click at [626, 350] on button "Stop Recording" at bounding box center [790, 344] width 387 height 32
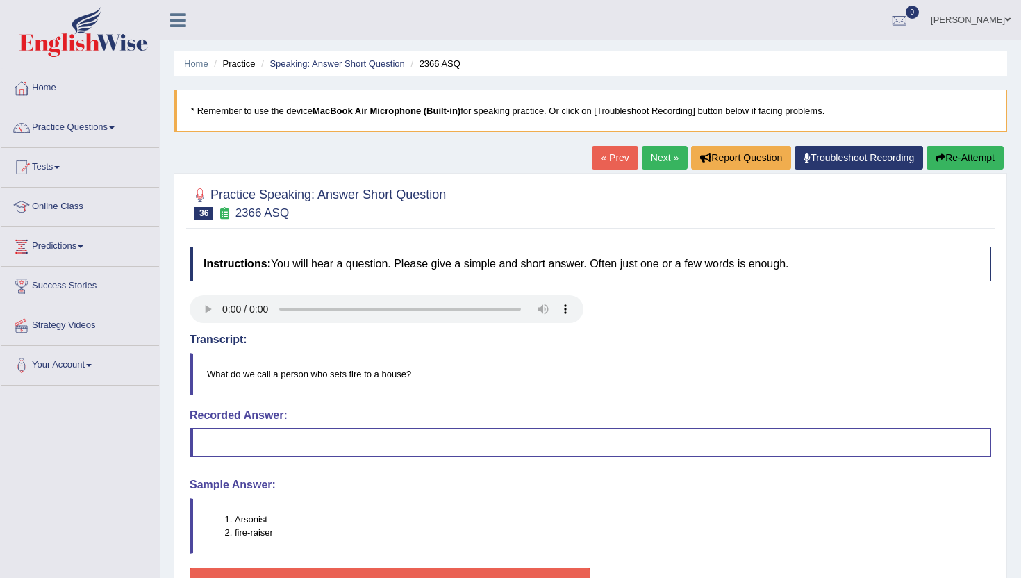
click at [643, 165] on link "Next »" at bounding box center [665, 158] width 46 height 24
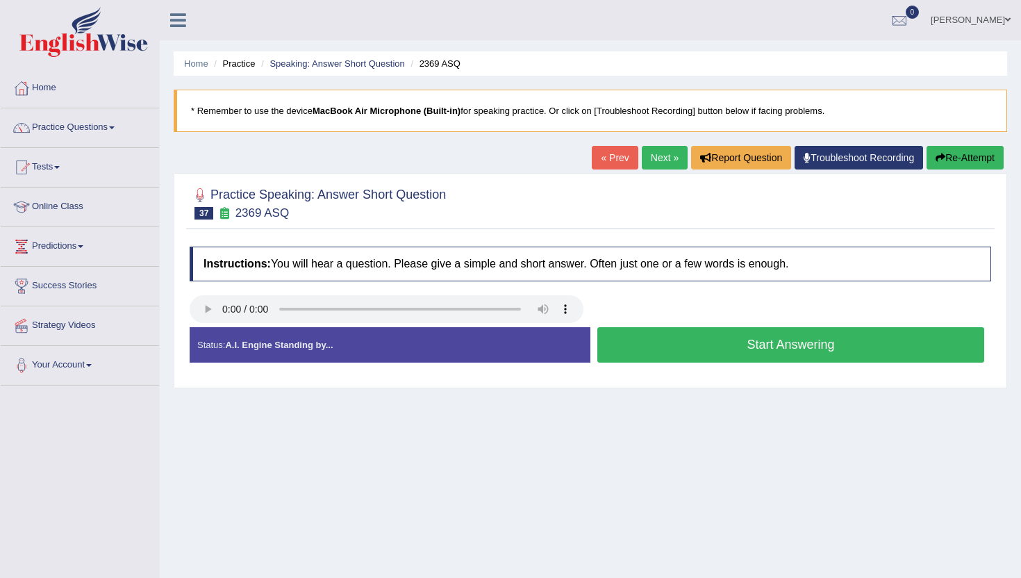
click at [638, 350] on button "Start Answering" at bounding box center [790, 344] width 387 height 35
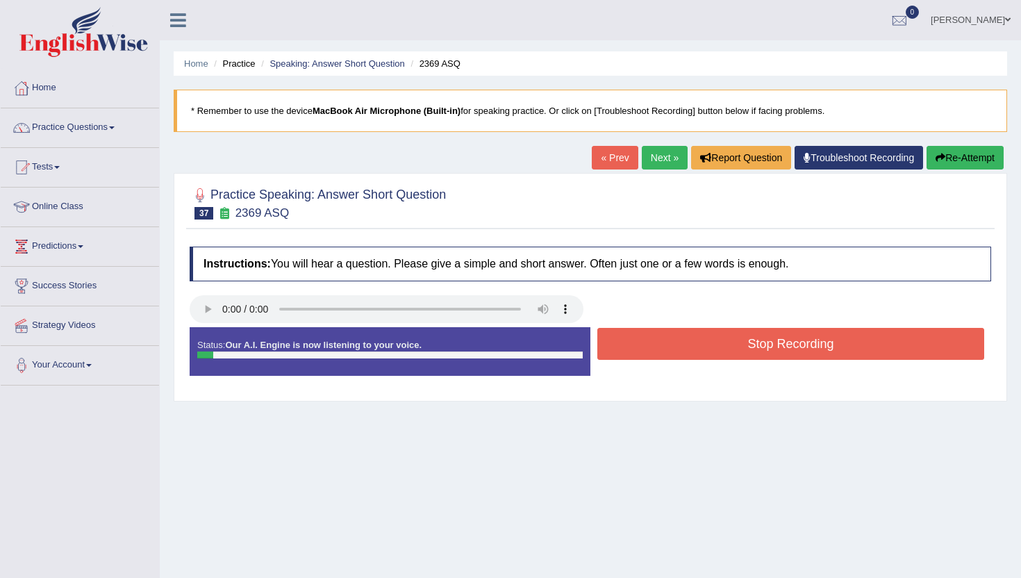
click at [638, 350] on button "Stop Recording" at bounding box center [790, 344] width 387 height 32
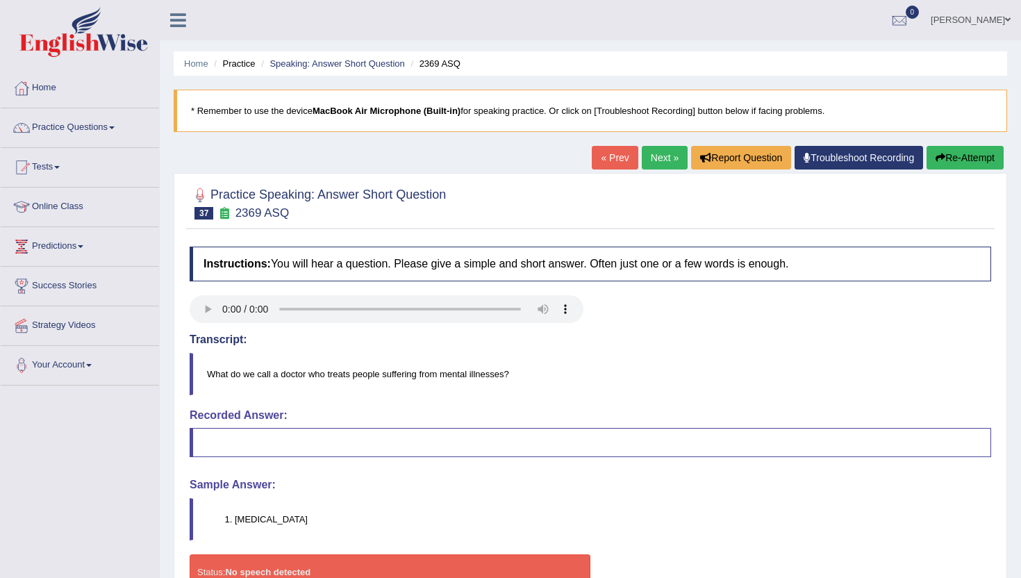
click at [642, 151] on link "Next »" at bounding box center [665, 158] width 46 height 24
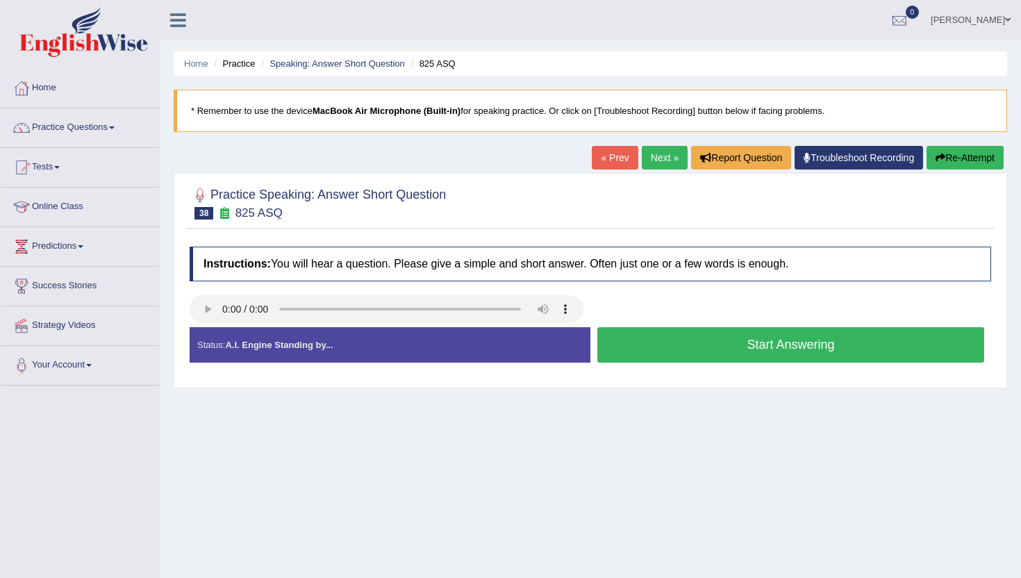
click at [617, 344] on button "Start Answering" at bounding box center [790, 344] width 387 height 35
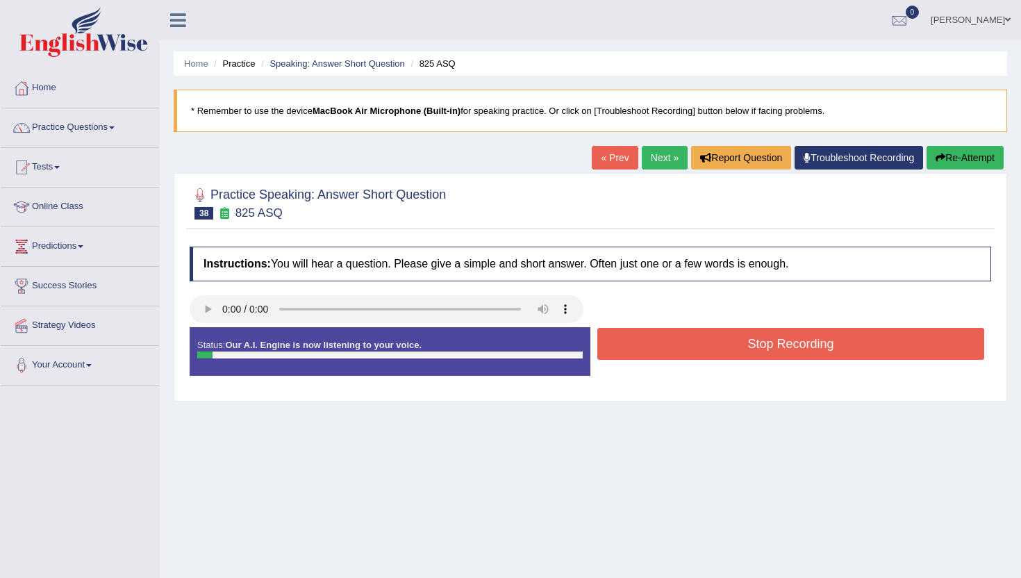
click at [617, 344] on button "Stop Recording" at bounding box center [790, 344] width 387 height 32
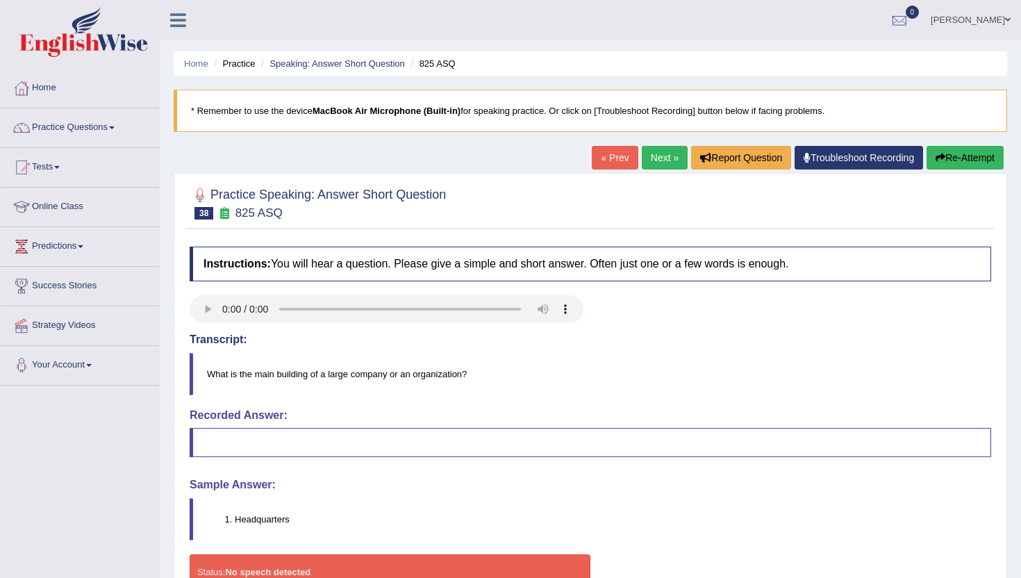
click at [662, 166] on link "Next »" at bounding box center [665, 158] width 46 height 24
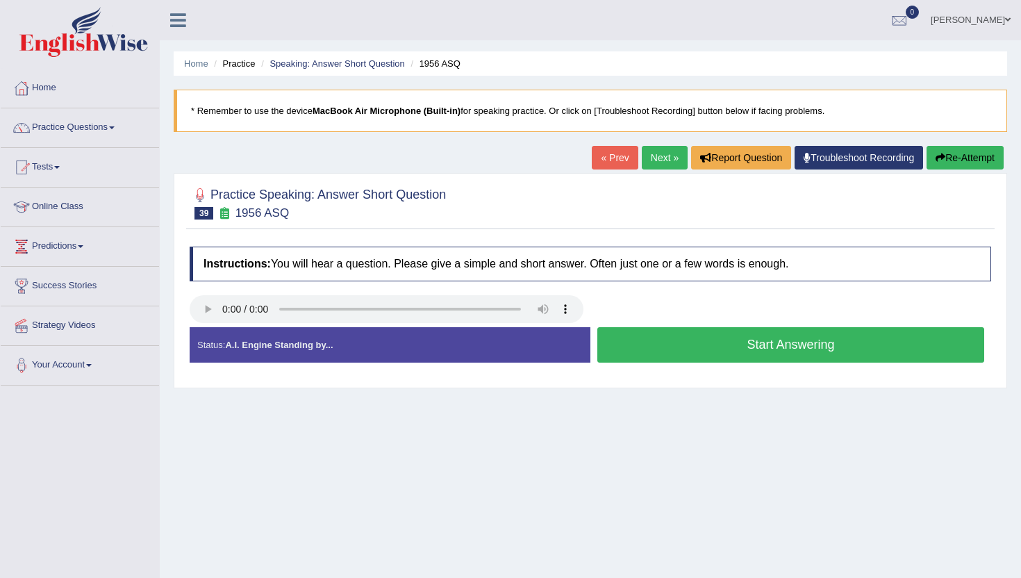
click at [637, 342] on button "Start Answering" at bounding box center [790, 344] width 387 height 35
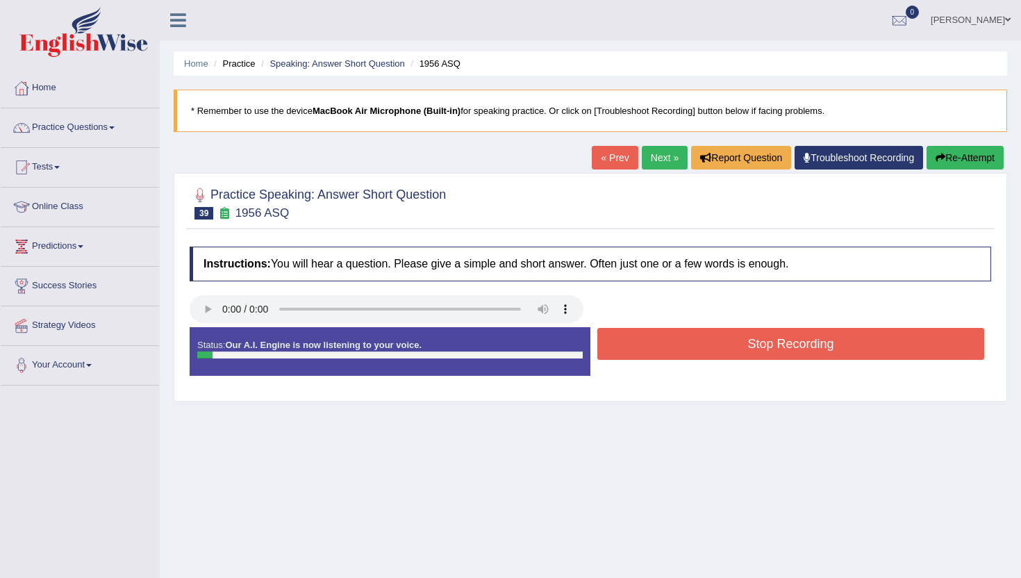
click at [637, 342] on button "Stop Recording" at bounding box center [790, 344] width 387 height 32
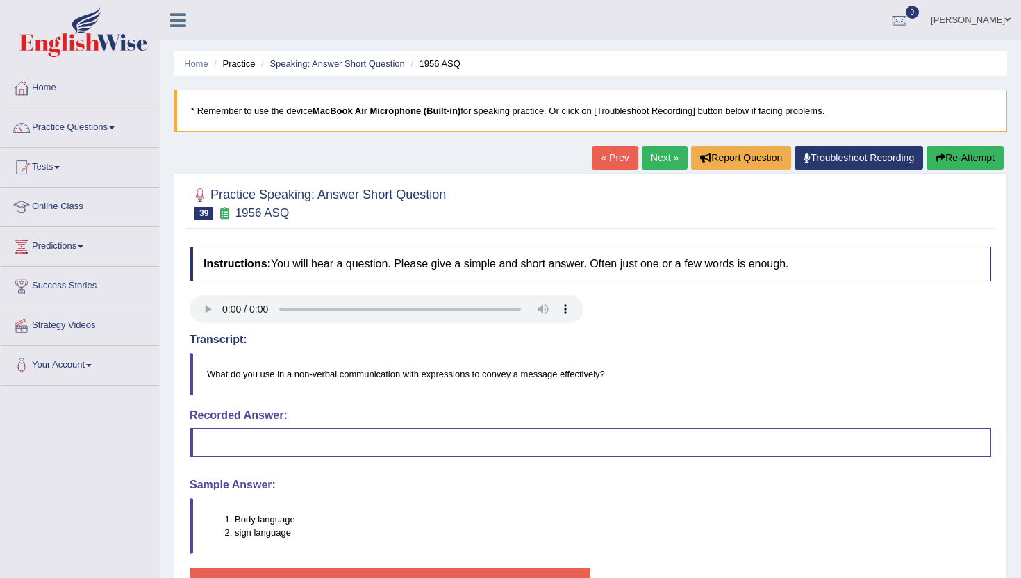
click at [649, 153] on link "Next »" at bounding box center [665, 158] width 46 height 24
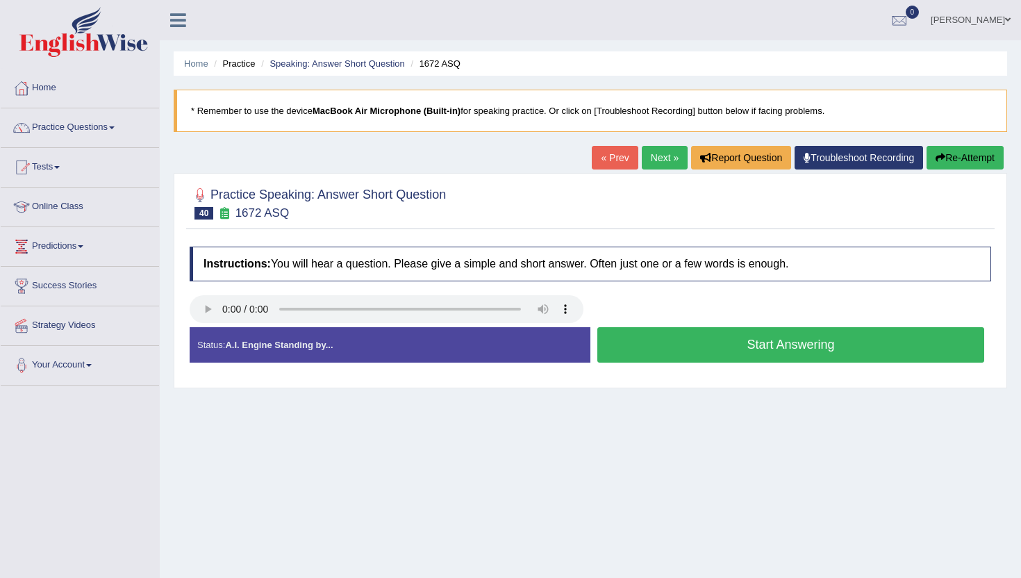
click at [612, 356] on button "Start Answering" at bounding box center [790, 344] width 387 height 35
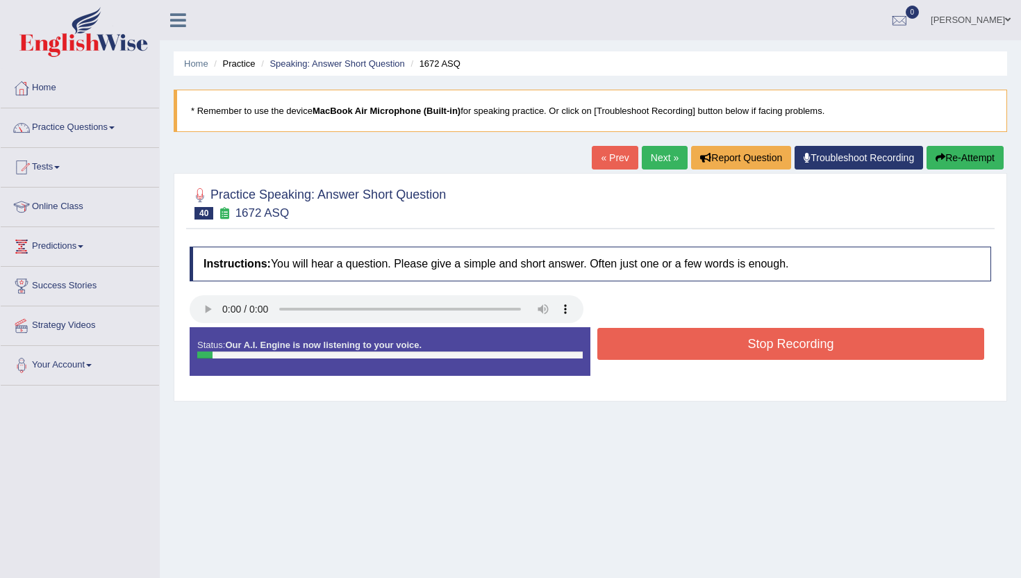
click at [612, 356] on button "Stop Recording" at bounding box center [790, 344] width 387 height 32
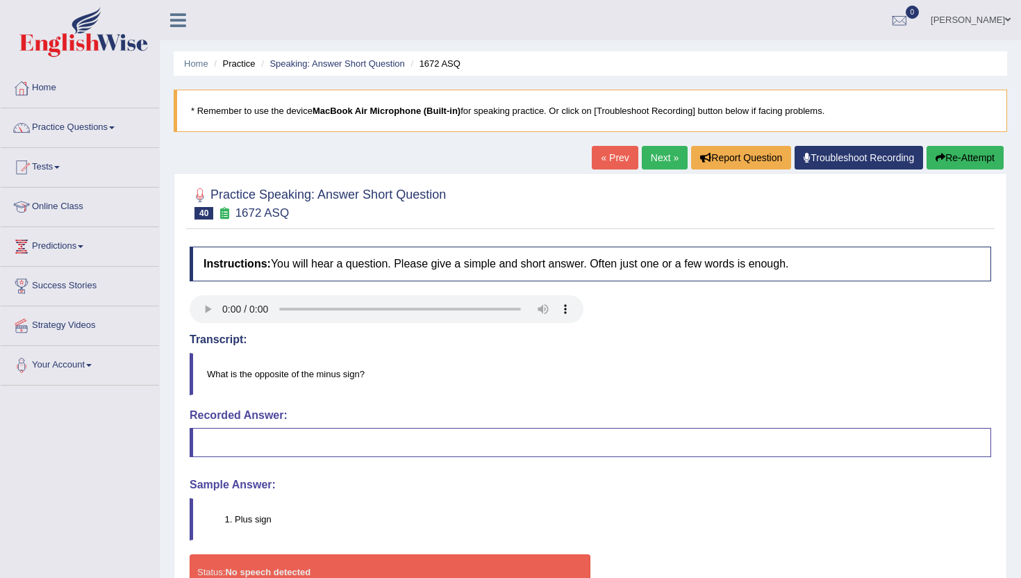
click at [654, 153] on link "Next »" at bounding box center [665, 158] width 46 height 24
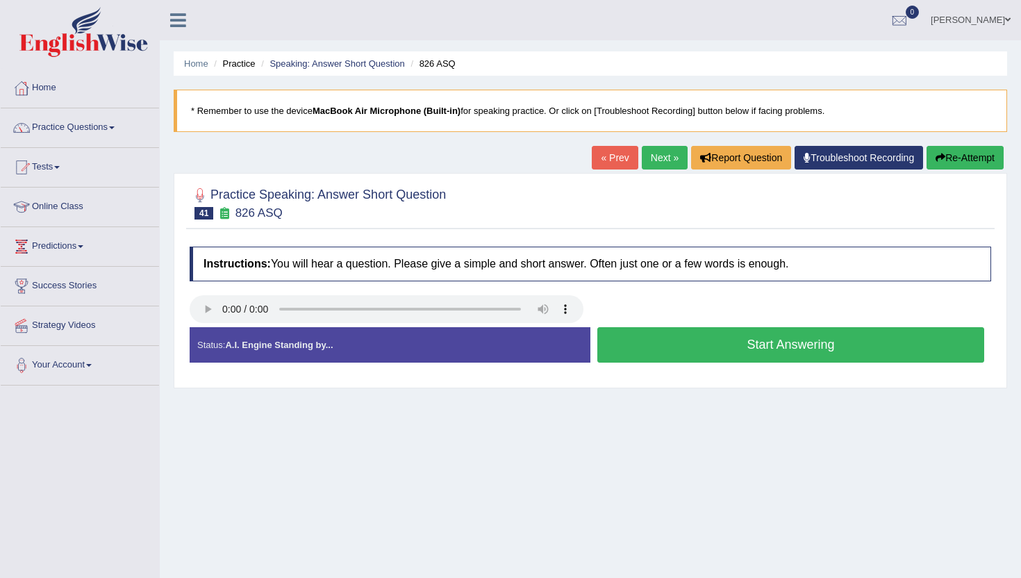
click at [653, 339] on button "Start Answering" at bounding box center [790, 344] width 387 height 35
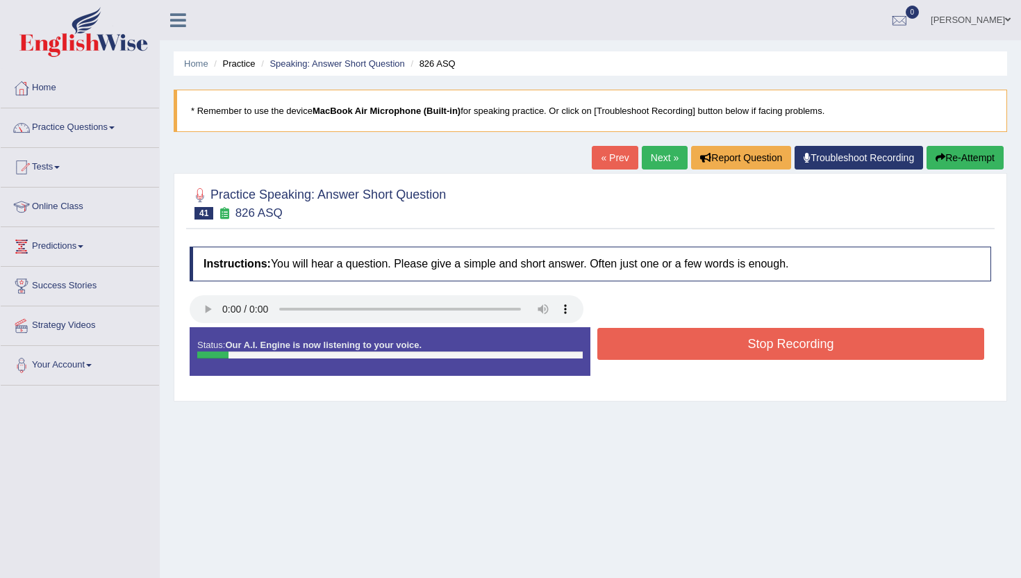
click at [653, 339] on button "Stop Recording" at bounding box center [790, 344] width 387 height 32
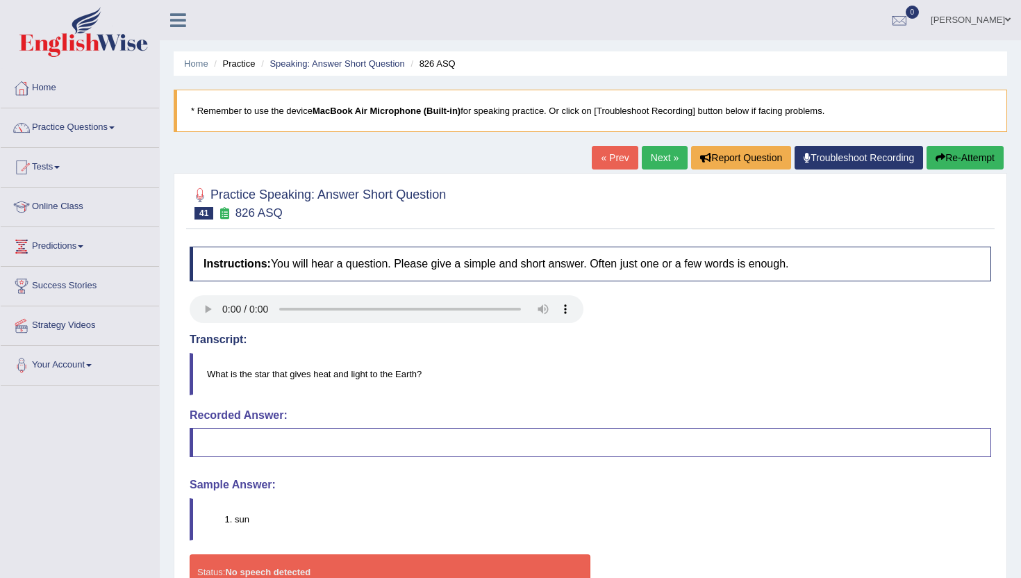
click at [664, 153] on link "Next »" at bounding box center [665, 158] width 46 height 24
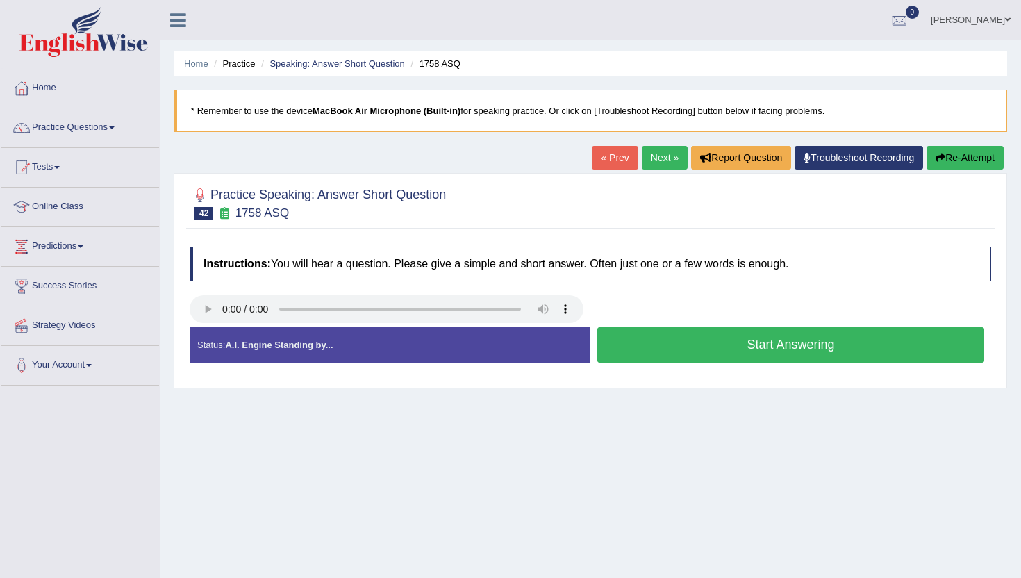
click at [607, 337] on button "Start Answering" at bounding box center [790, 344] width 387 height 35
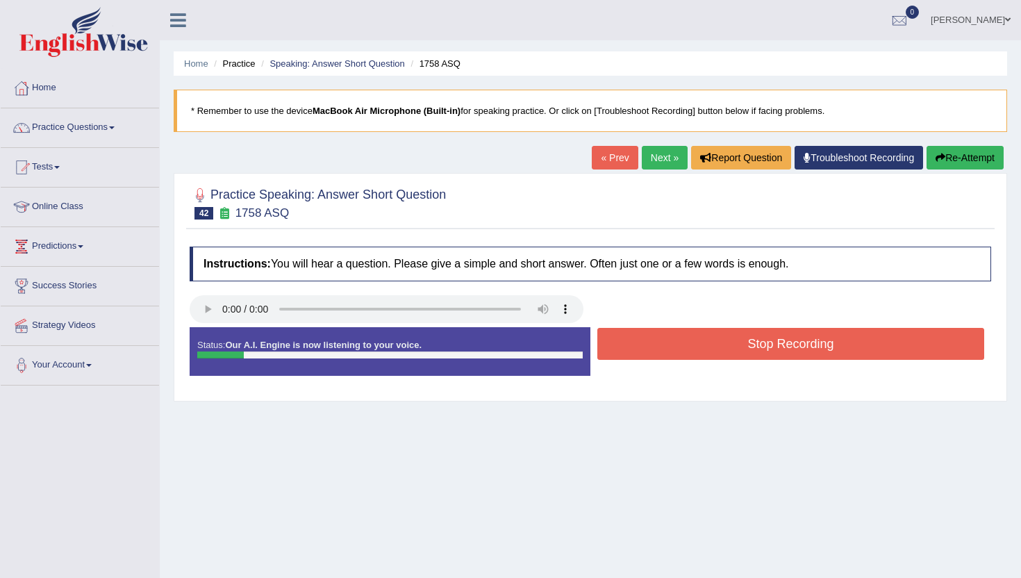
click at [607, 337] on button "Stop Recording" at bounding box center [790, 344] width 387 height 32
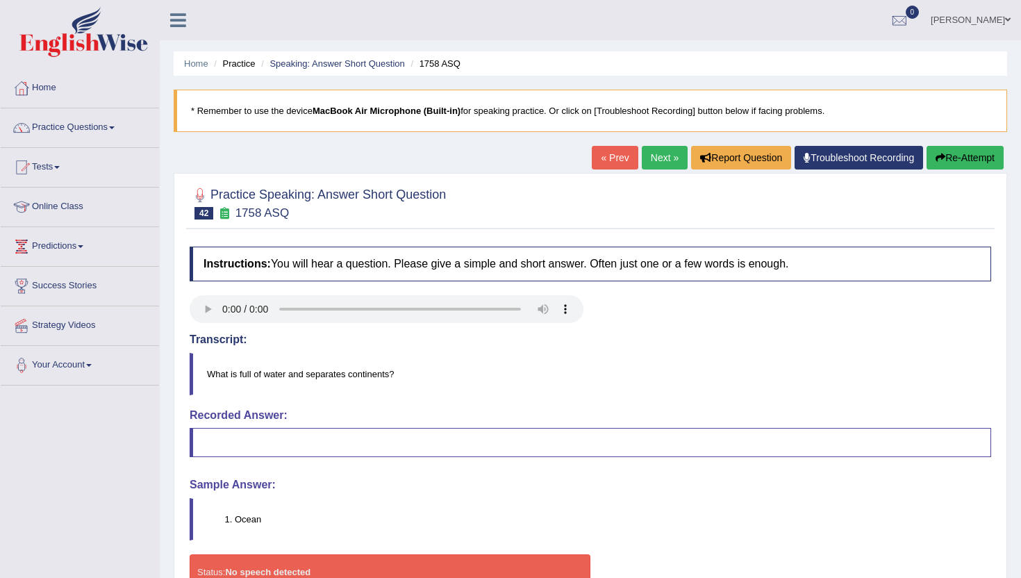
click at [652, 160] on link "Next »" at bounding box center [665, 158] width 46 height 24
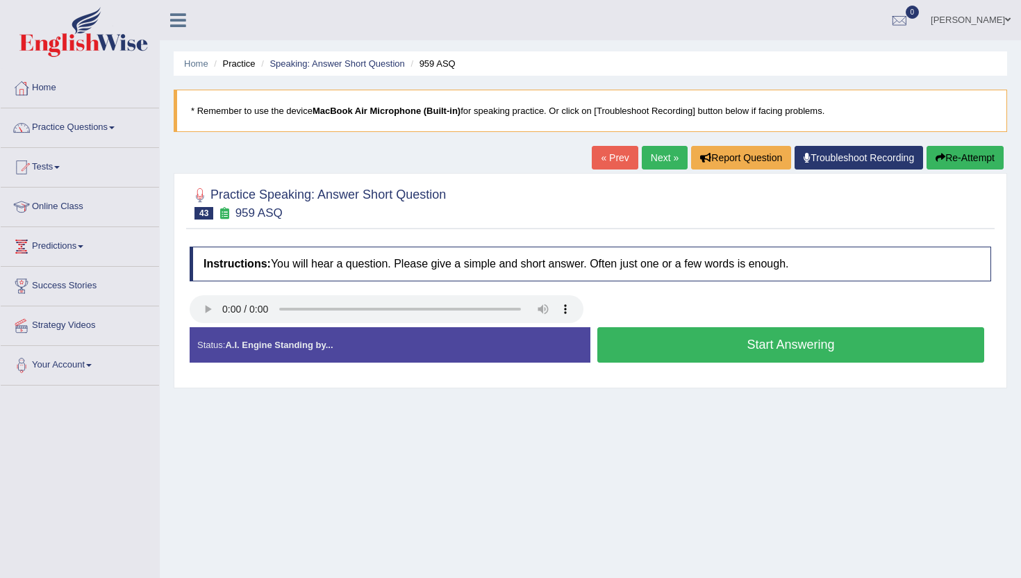
click at [635, 343] on button "Start Answering" at bounding box center [790, 344] width 387 height 35
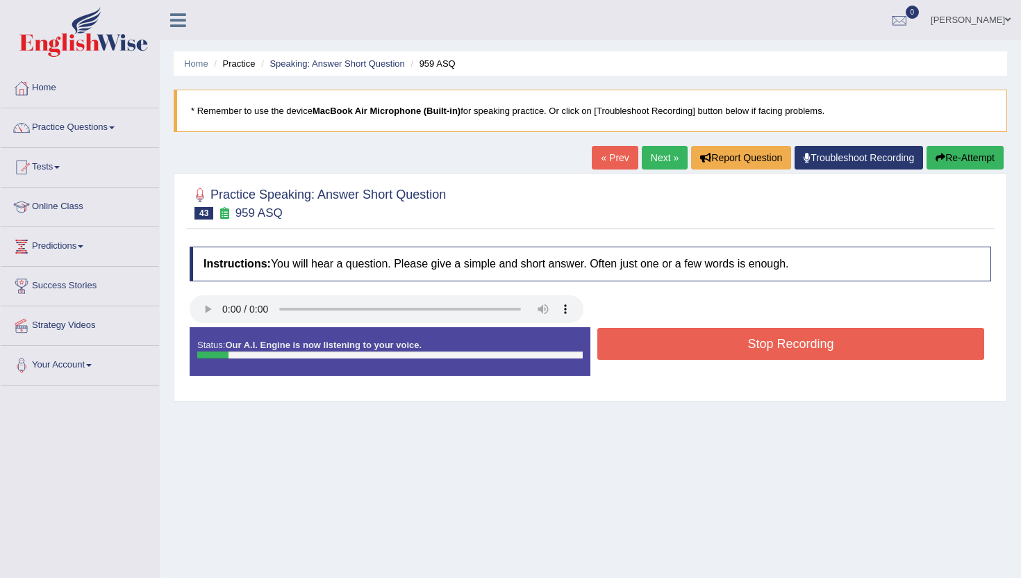
click at [635, 343] on button "Stop Recording" at bounding box center [790, 344] width 387 height 32
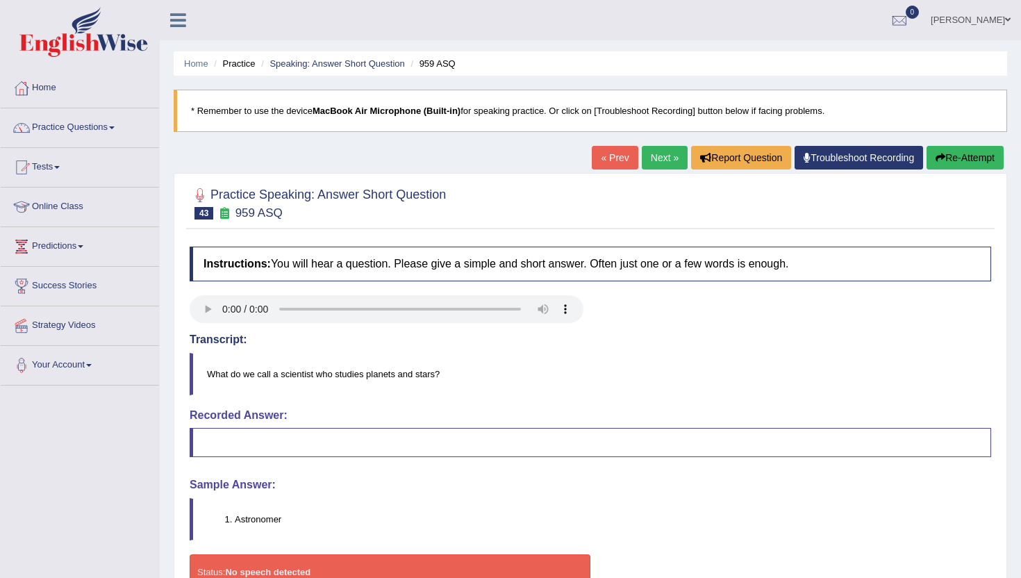
click at [662, 156] on link "Next »" at bounding box center [665, 158] width 46 height 24
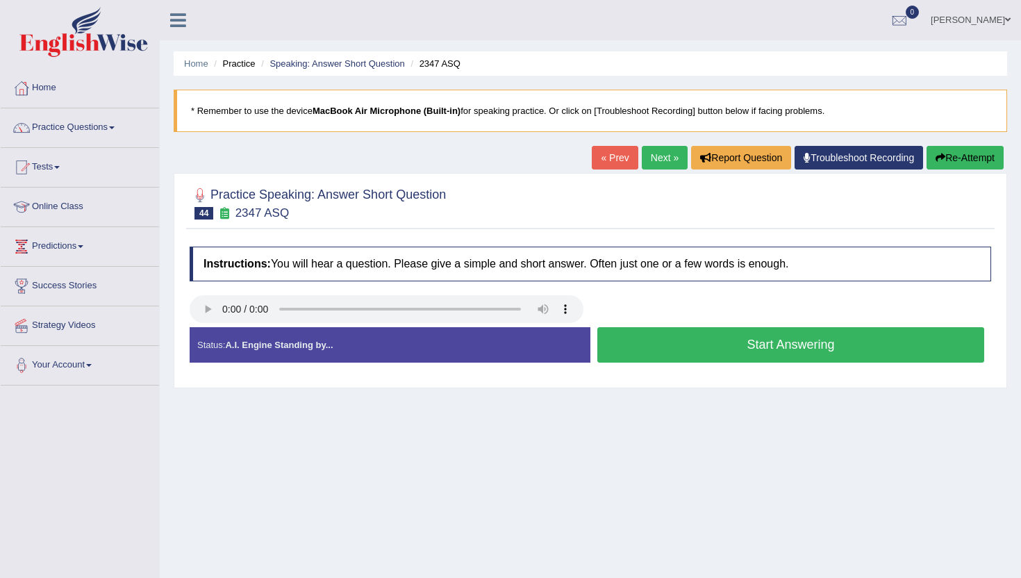
click at [627, 353] on button "Start Answering" at bounding box center [790, 344] width 387 height 35
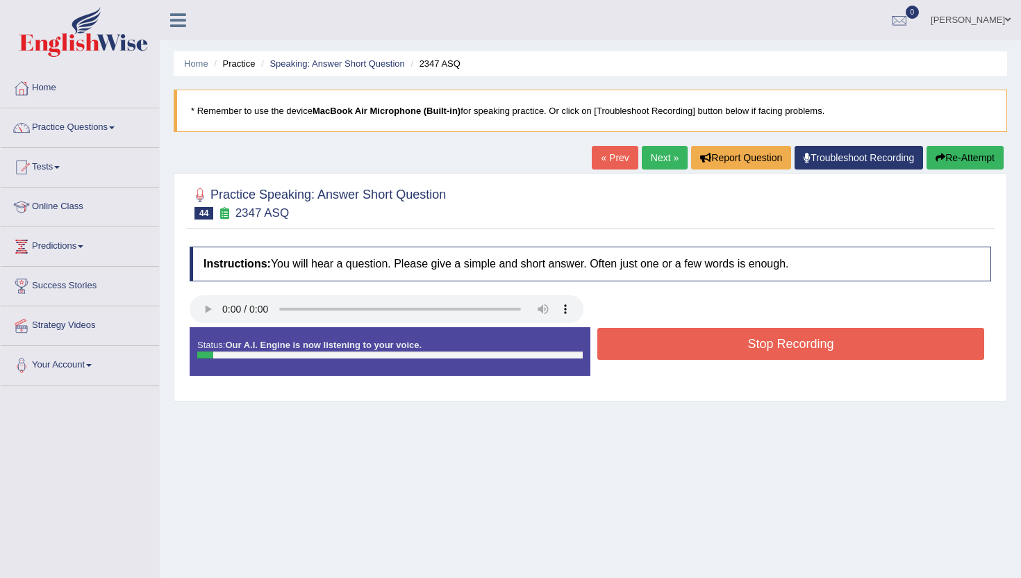
click at [627, 353] on button "Stop Recording" at bounding box center [790, 344] width 387 height 32
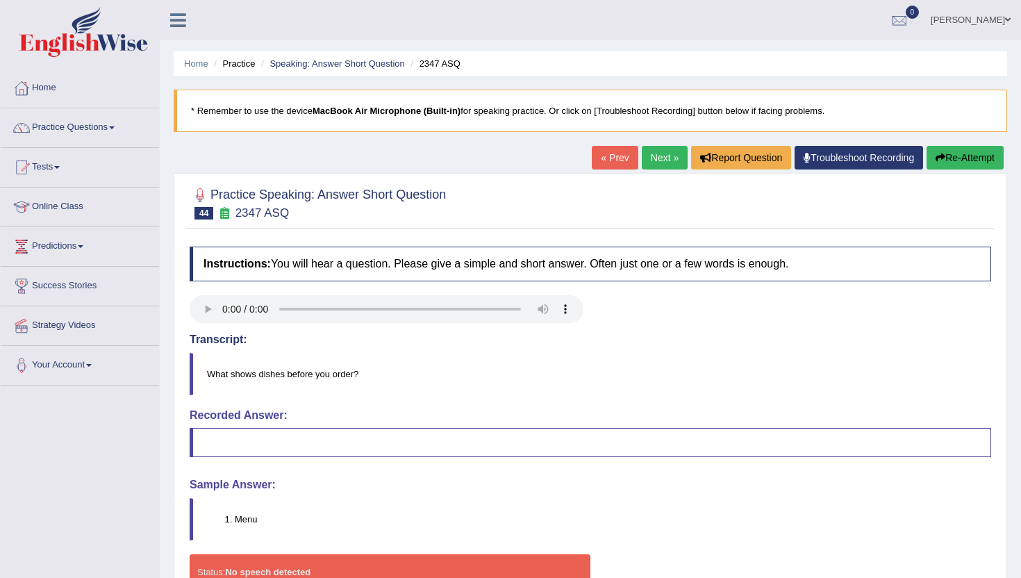
click at [655, 149] on link "Next »" at bounding box center [665, 158] width 46 height 24
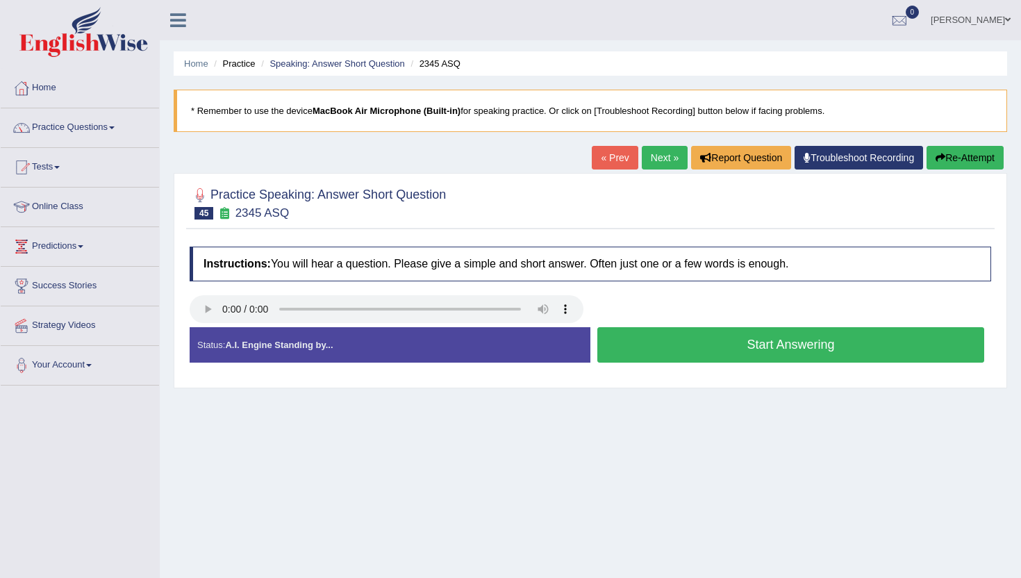
click at [658, 349] on button "Start Answering" at bounding box center [790, 344] width 387 height 35
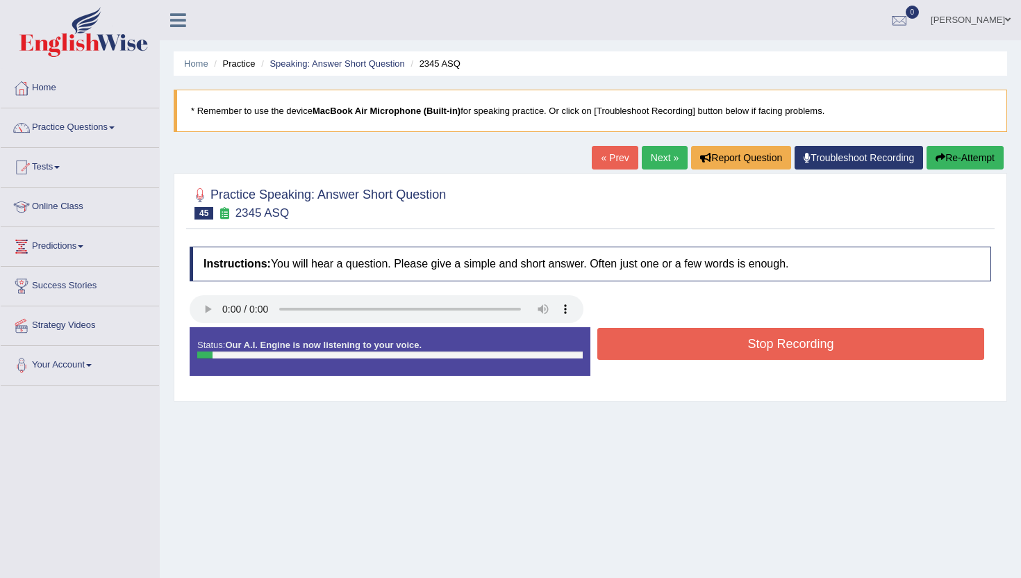
click at [658, 349] on button "Stop Recording" at bounding box center [790, 344] width 387 height 32
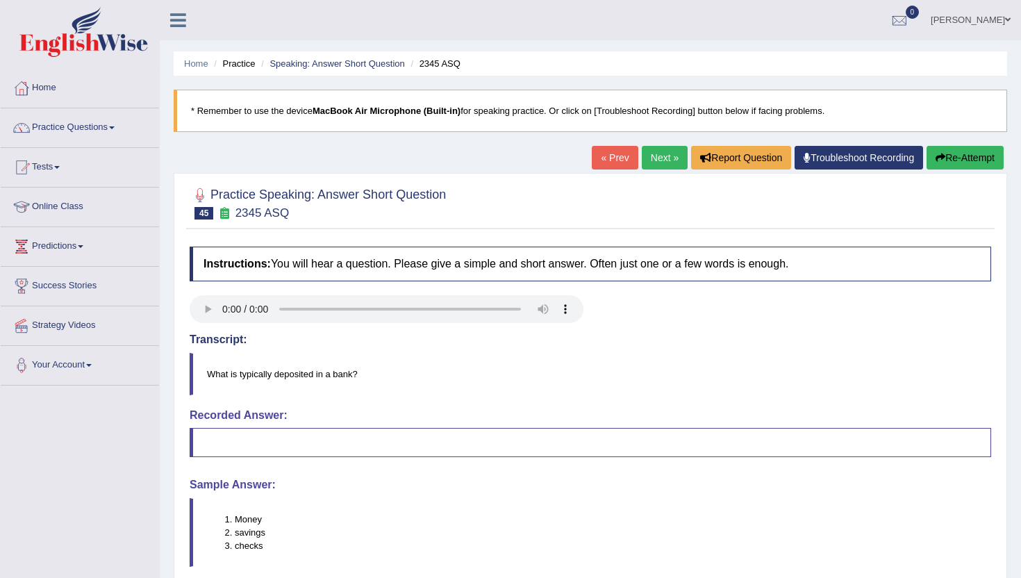
click at [654, 163] on link "Next »" at bounding box center [665, 158] width 46 height 24
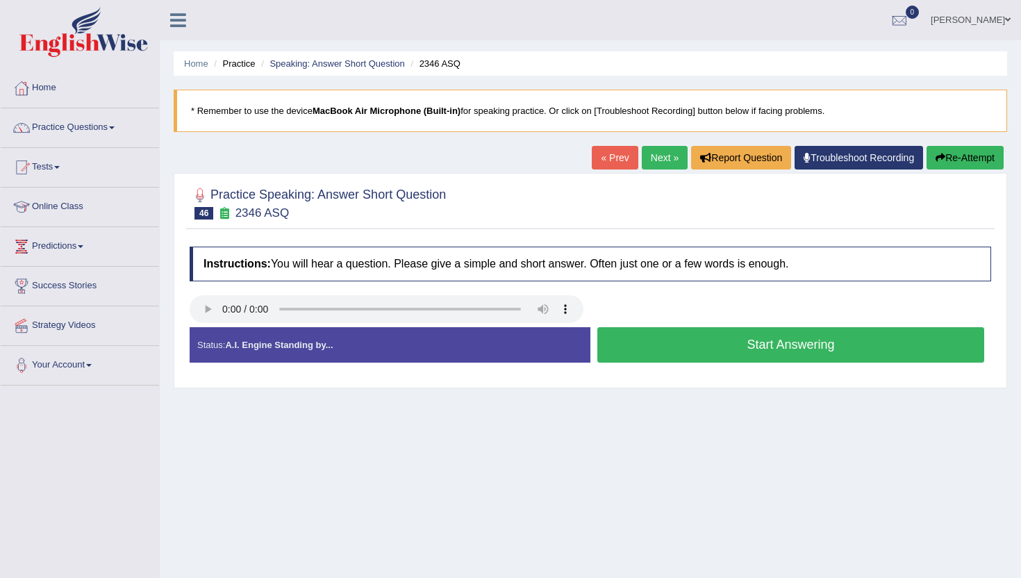
click at [661, 340] on button "Start Answering" at bounding box center [790, 344] width 387 height 35
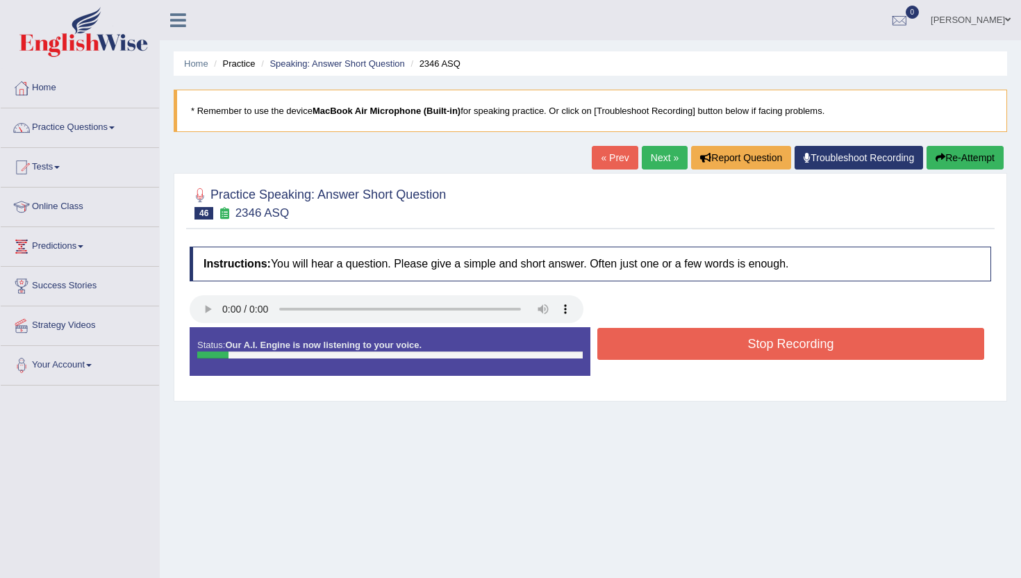
click at [661, 341] on button "Stop Recording" at bounding box center [790, 344] width 387 height 32
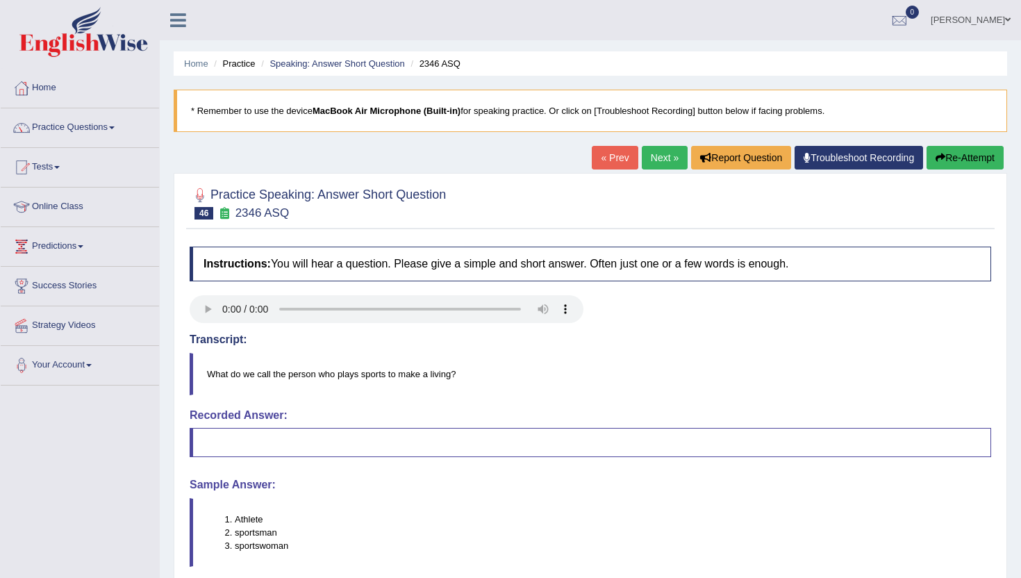
click at [655, 158] on link "Next »" at bounding box center [665, 158] width 46 height 24
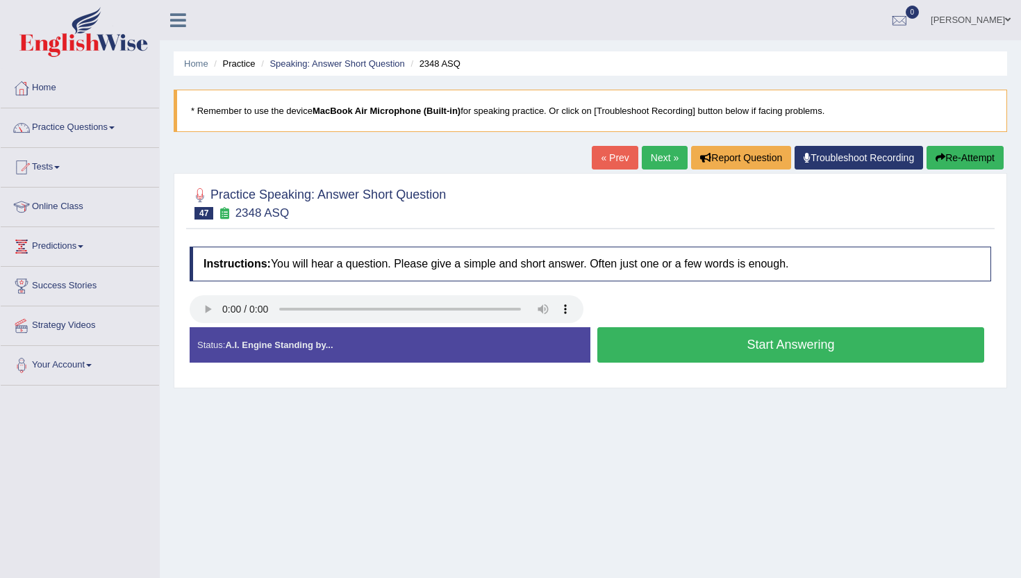
click at [636, 341] on button "Start Answering" at bounding box center [790, 344] width 387 height 35
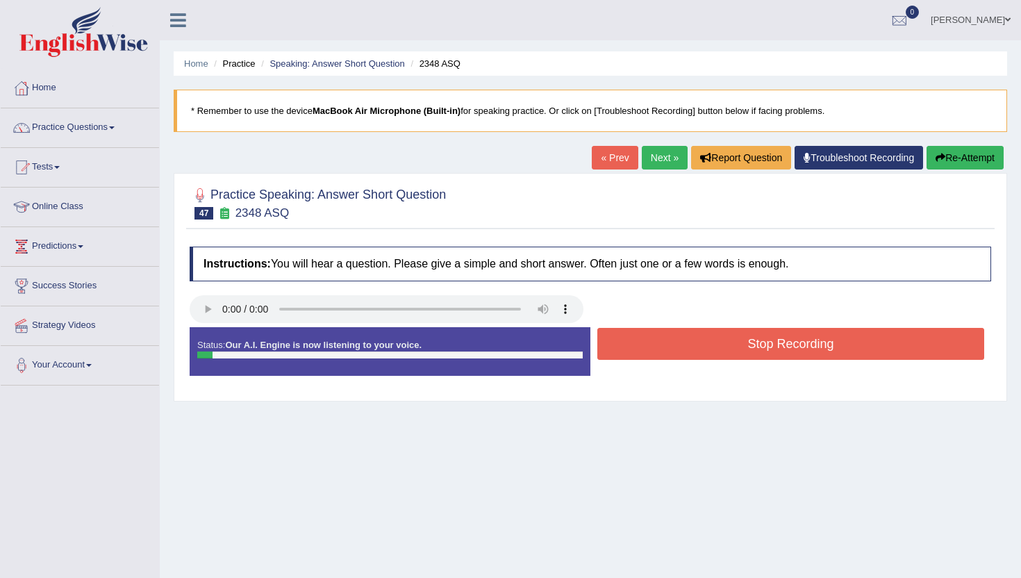
click at [636, 341] on button "Stop Recording" at bounding box center [790, 344] width 387 height 32
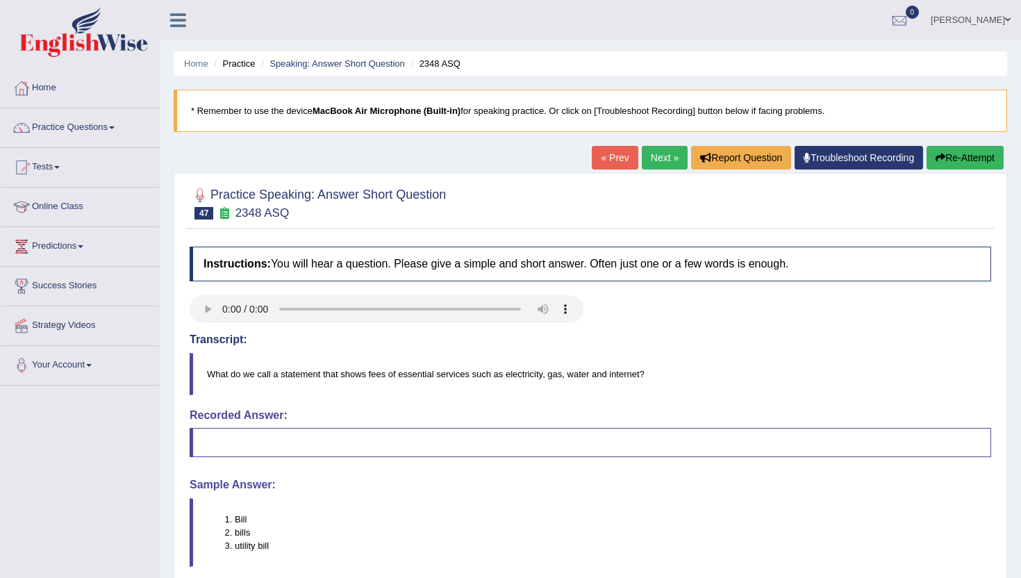
click at [661, 147] on link "Next »" at bounding box center [665, 158] width 46 height 24
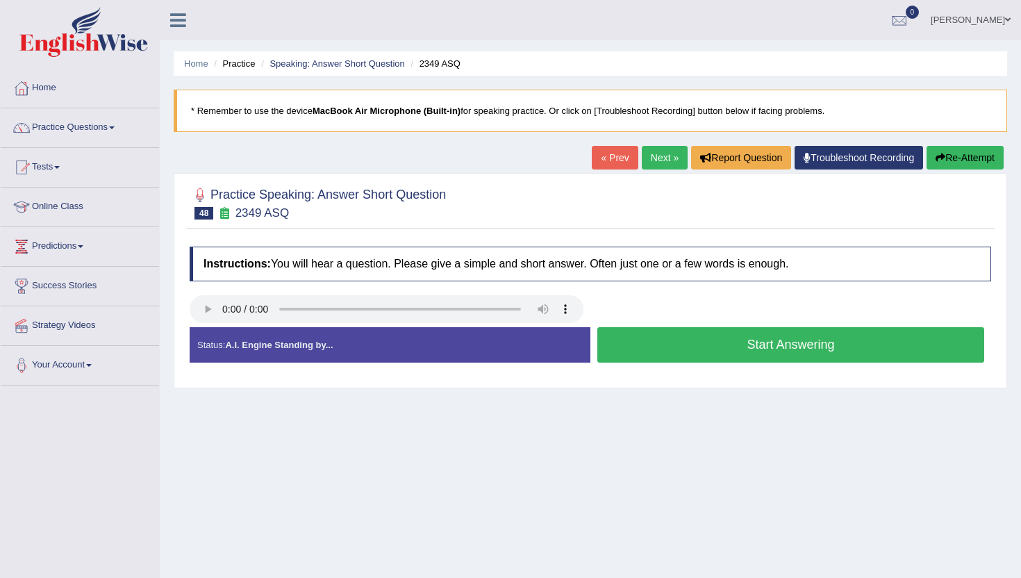
click at [622, 340] on button "Start Answering" at bounding box center [790, 344] width 387 height 35
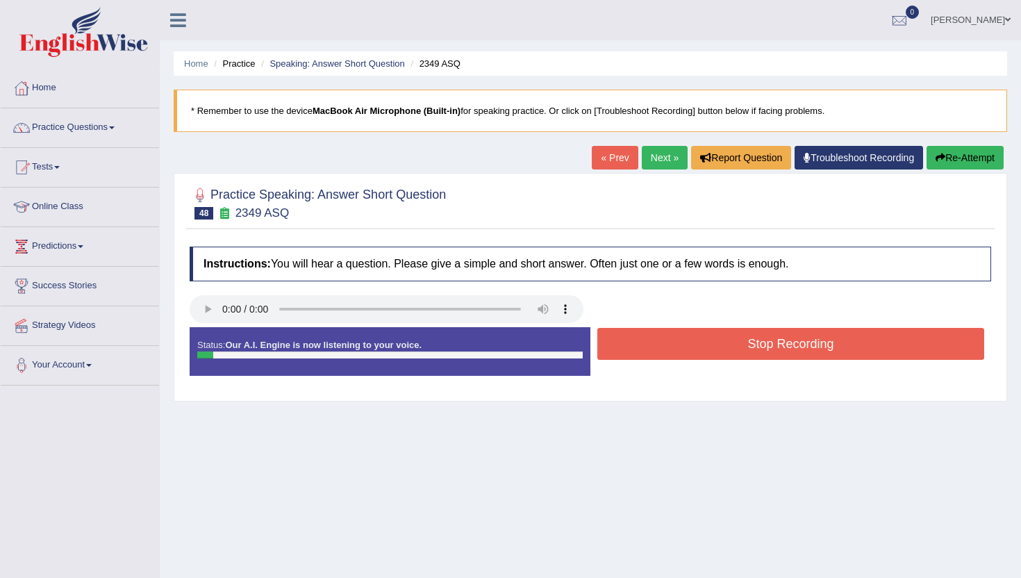
click at [622, 340] on button "Stop Recording" at bounding box center [790, 344] width 387 height 32
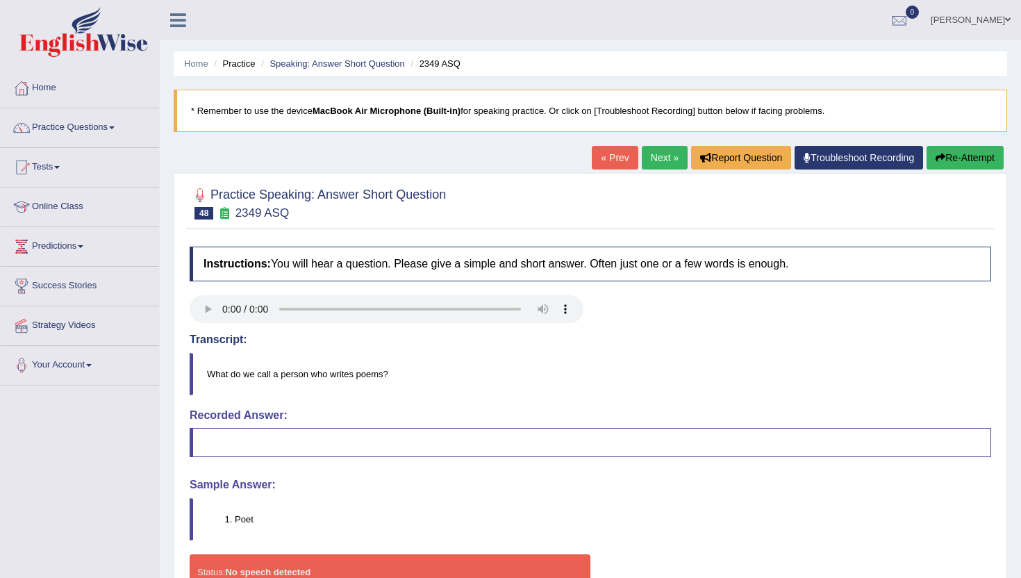
click at [651, 158] on link "Next »" at bounding box center [665, 158] width 46 height 24
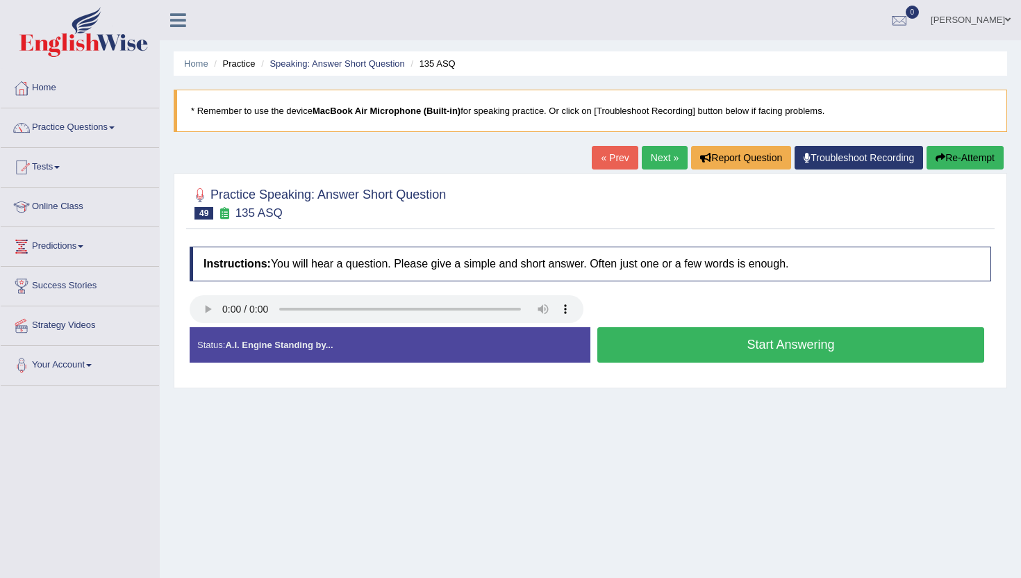
click at [639, 343] on button "Start Answering" at bounding box center [790, 344] width 387 height 35
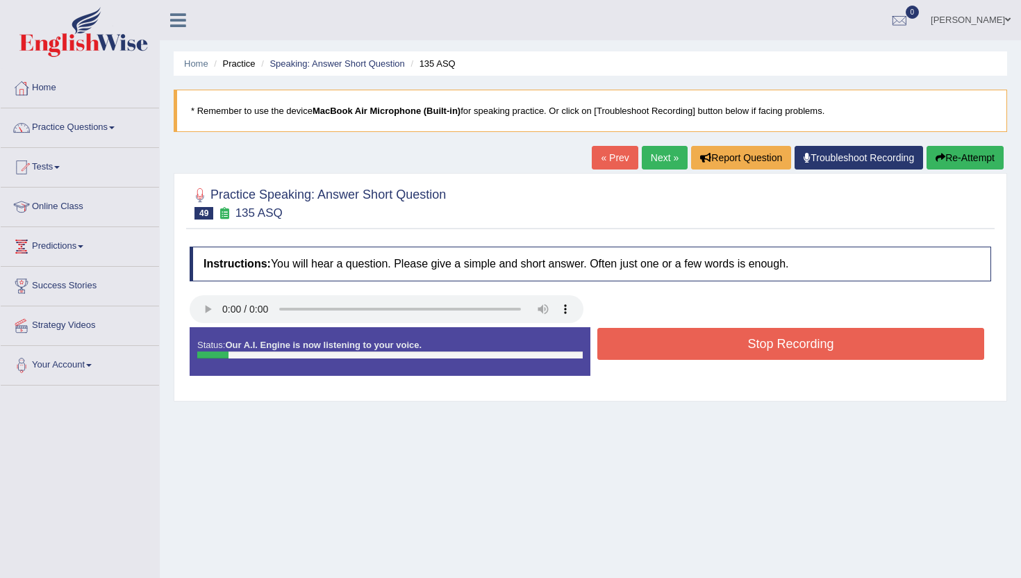
click at [639, 343] on button "Stop Recording" at bounding box center [790, 344] width 387 height 32
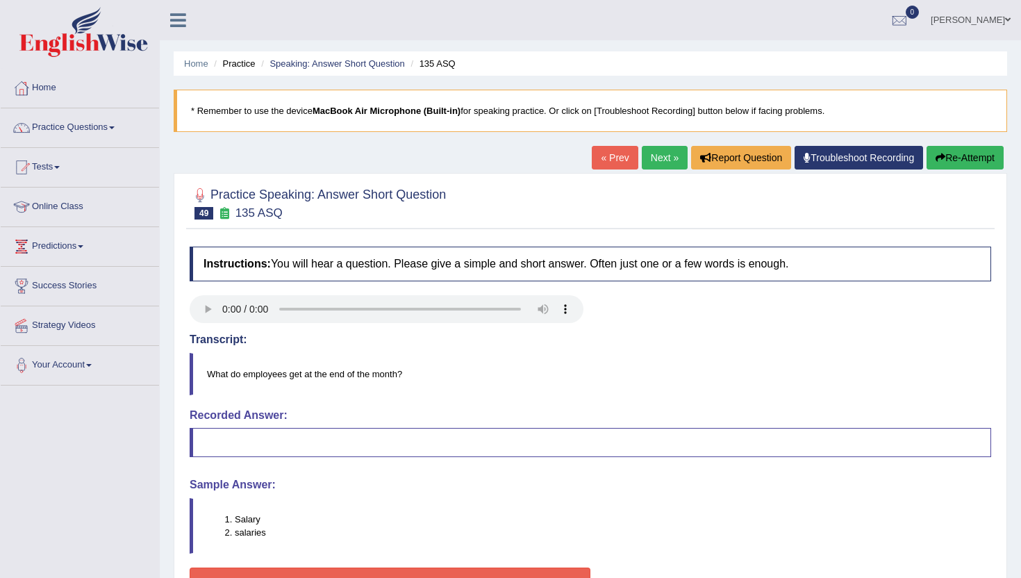
click at [642, 158] on link "Next »" at bounding box center [665, 158] width 46 height 24
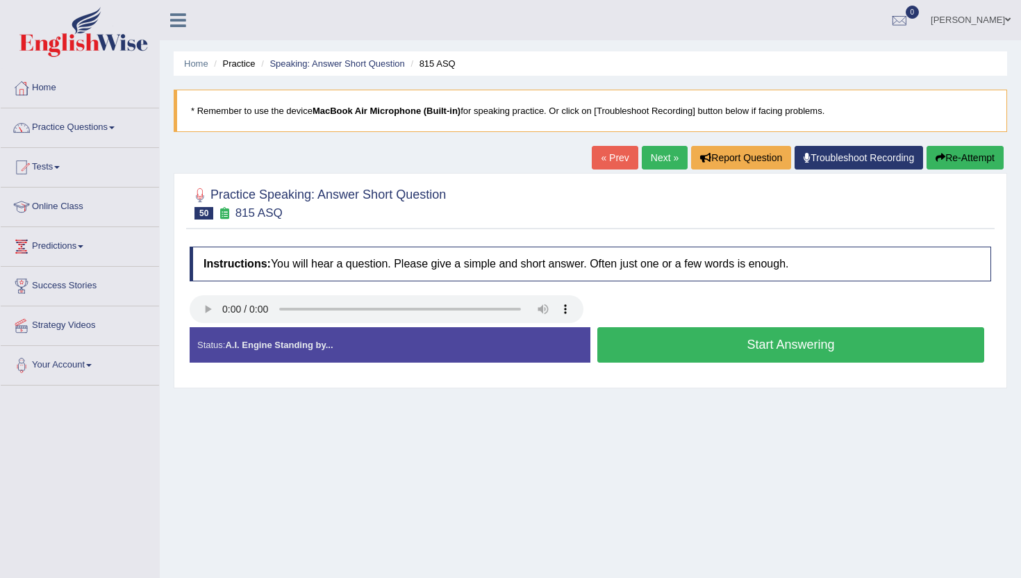
click at [613, 347] on button "Start Answering" at bounding box center [790, 344] width 387 height 35
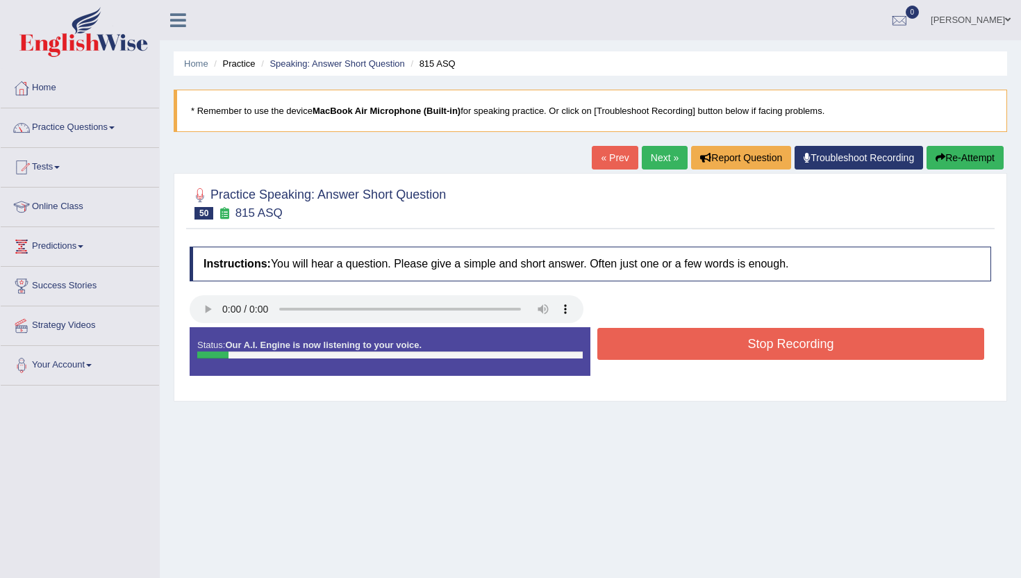
click at [613, 347] on button "Stop Recording" at bounding box center [790, 344] width 387 height 32
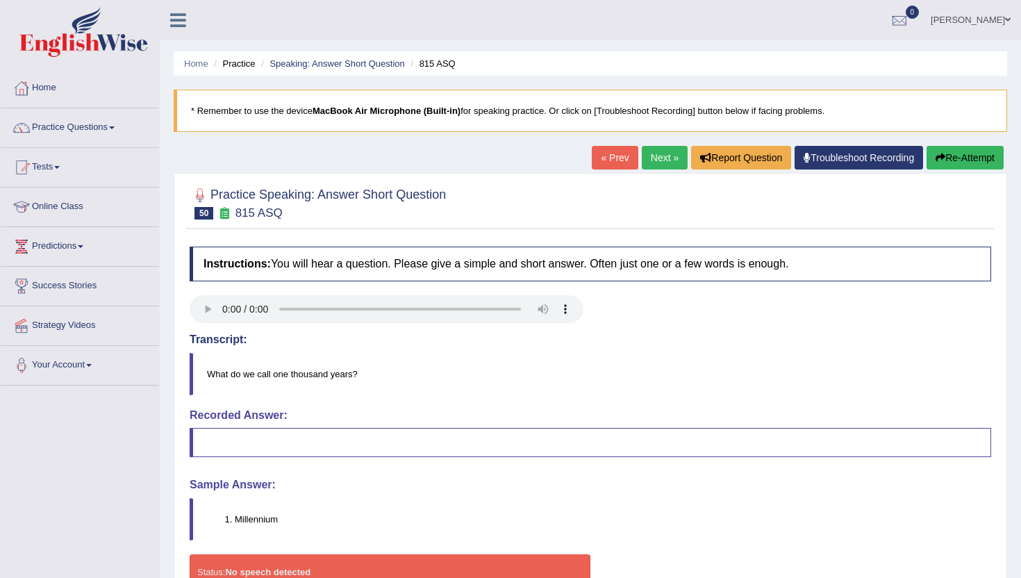
click at [660, 153] on link "Next »" at bounding box center [665, 158] width 46 height 24
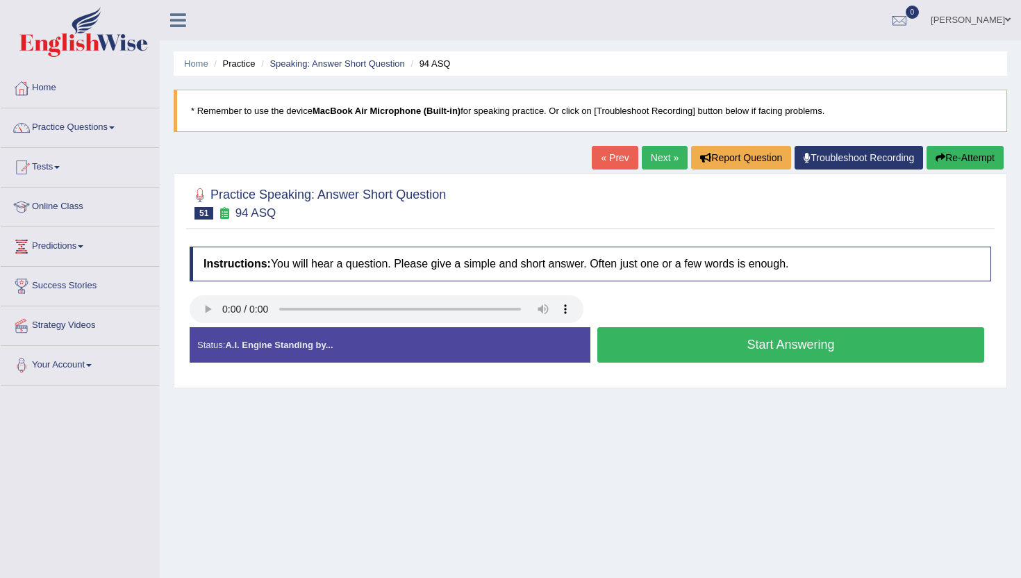
click at [710, 346] on button "Start Answering" at bounding box center [790, 344] width 387 height 35
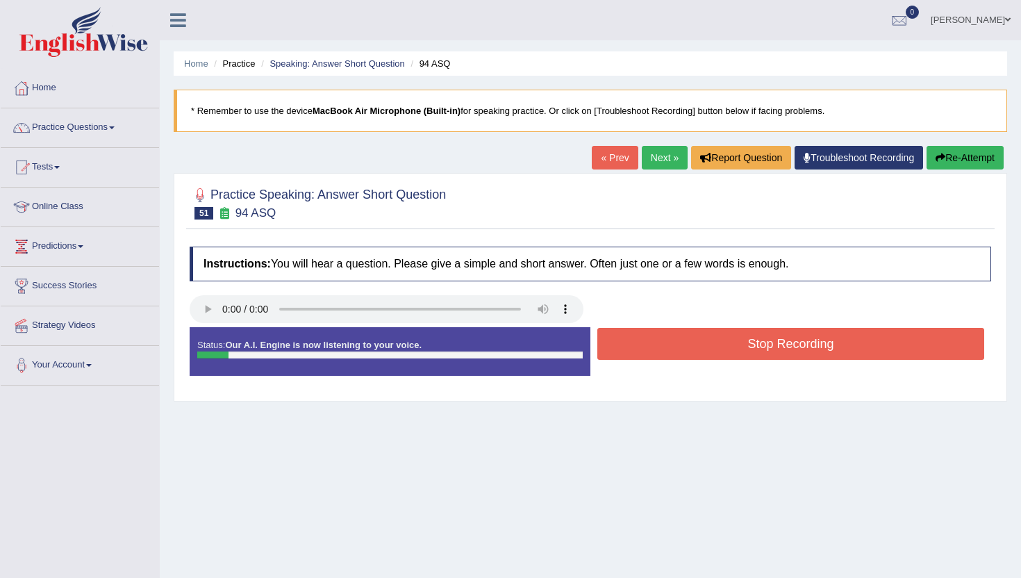
click at [710, 346] on button "Stop Recording" at bounding box center [790, 344] width 387 height 32
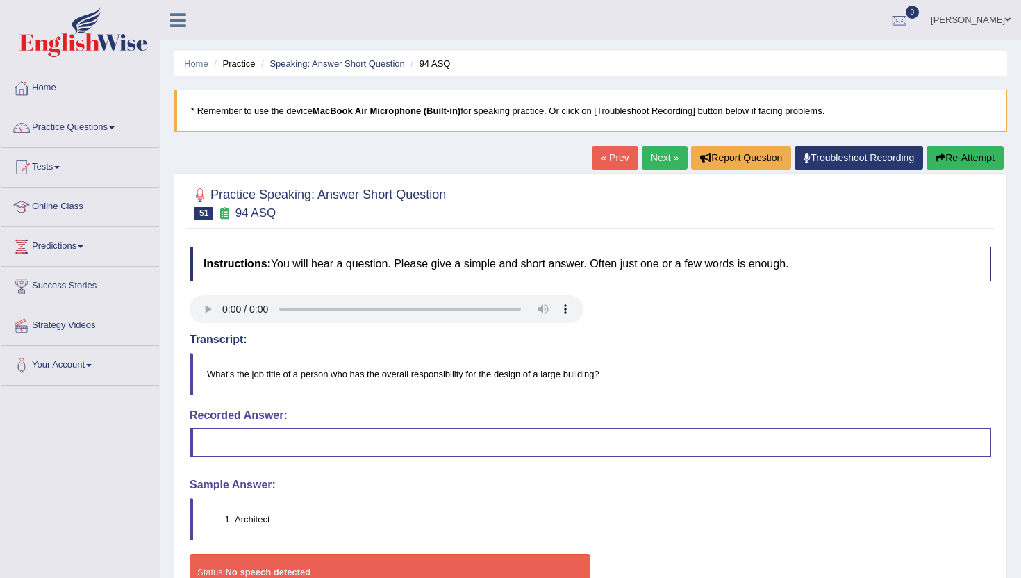
click at [662, 155] on link "Next »" at bounding box center [665, 158] width 46 height 24
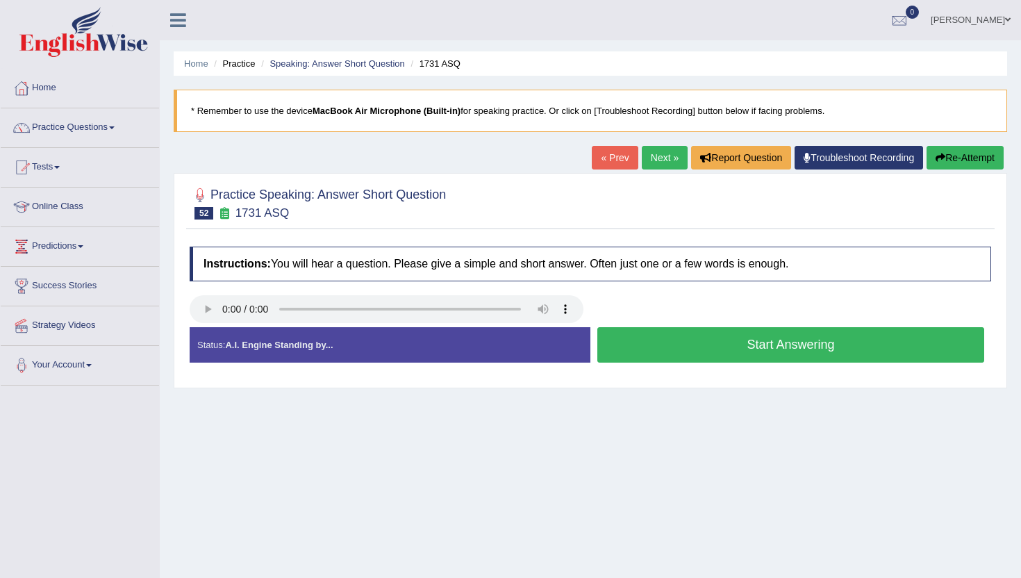
click at [644, 322] on div at bounding box center [590, 310] width 815 height 31
click at [644, 344] on button "Start Answering" at bounding box center [790, 344] width 387 height 35
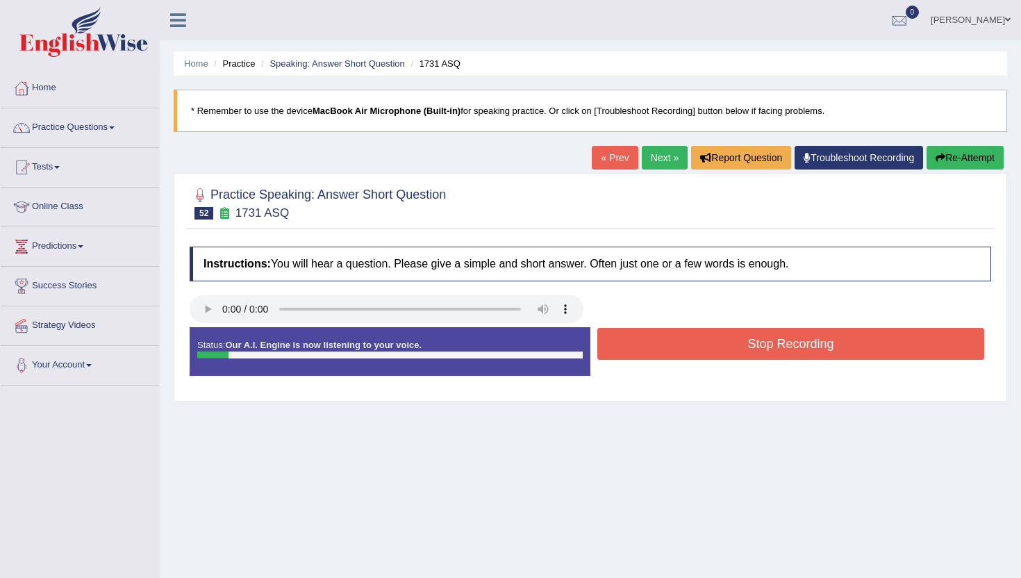
click at [644, 344] on button "Stop Recording" at bounding box center [790, 344] width 387 height 32
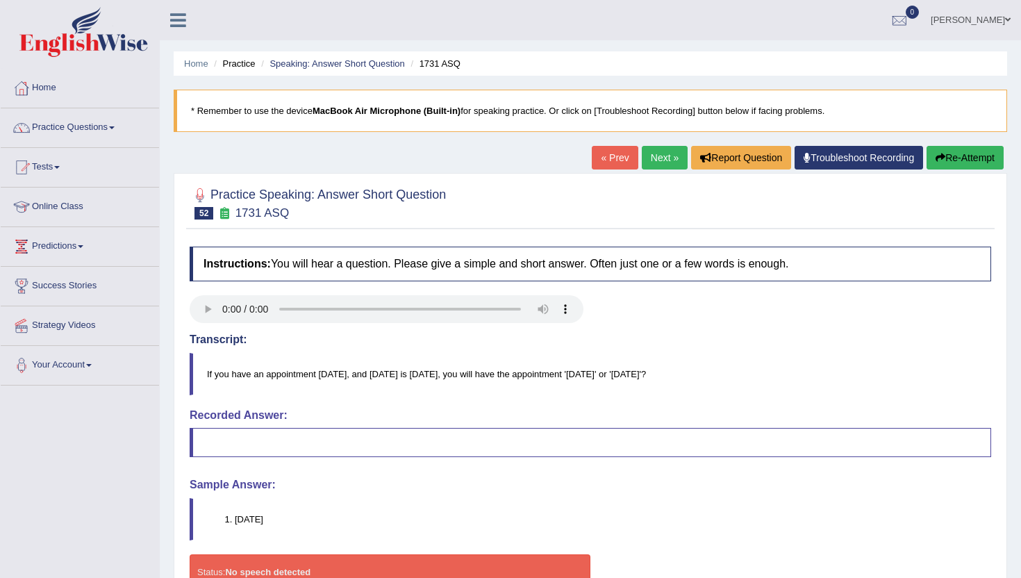
click at [653, 154] on link "Next »" at bounding box center [665, 158] width 46 height 24
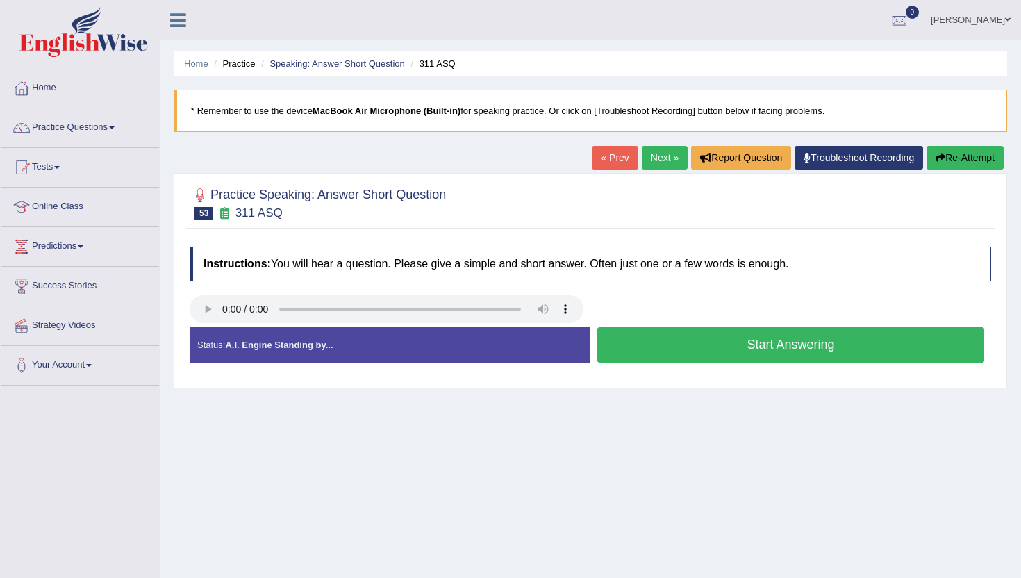
click at [643, 340] on button "Start Answering" at bounding box center [790, 344] width 387 height 35
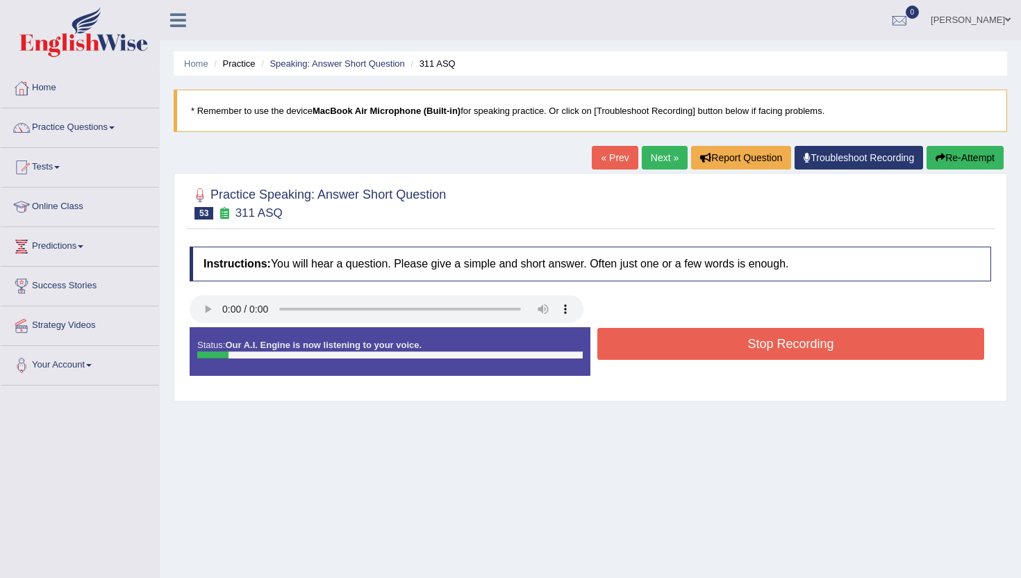
click at [643, 340] on button "Stop Recording" at bounding box center [790, 344] width 387 height 32
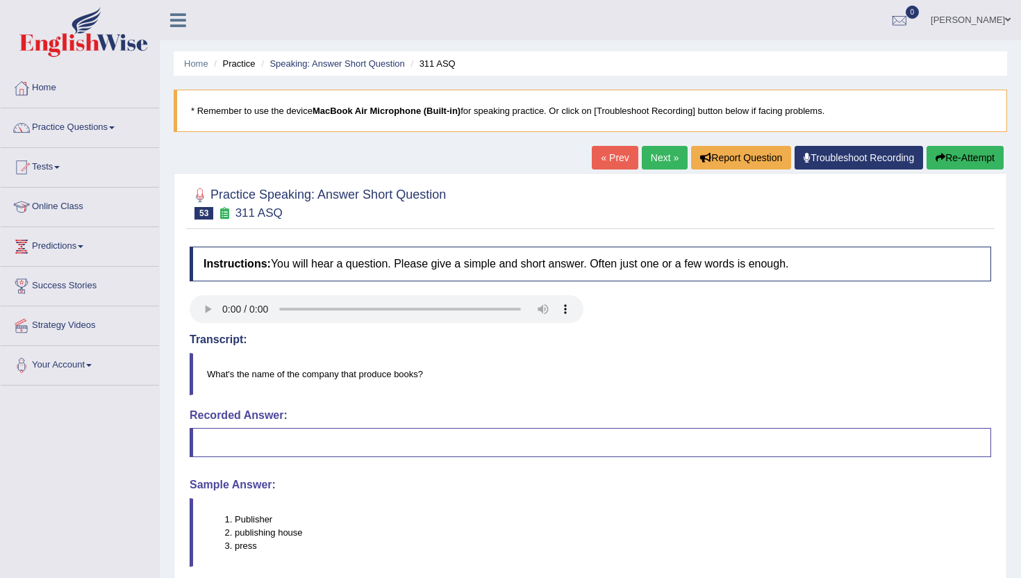
click at [653, 157] on link "Next »" at bounding box center [665, 158] width 46 height 24
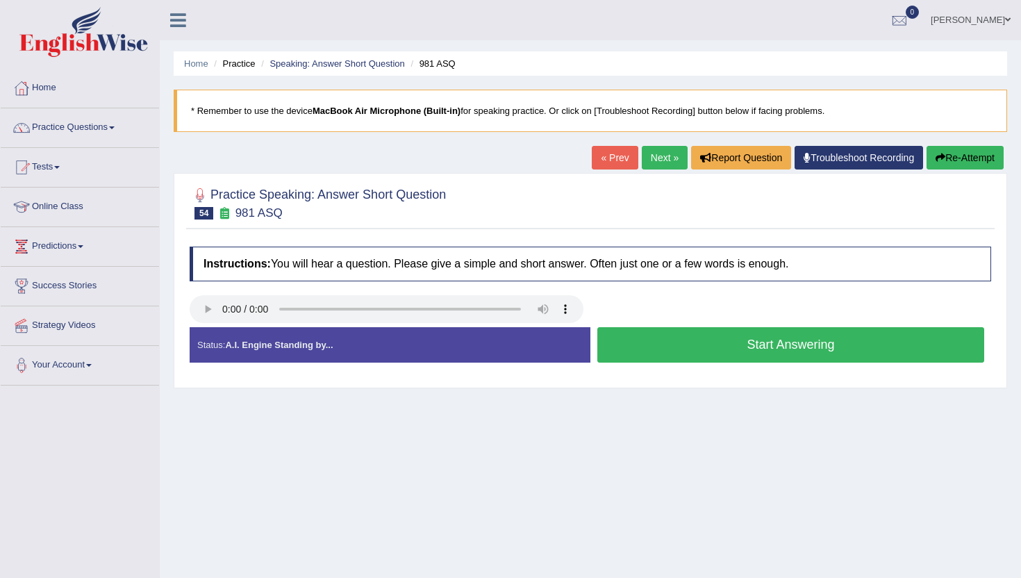
click at [635, 330] on button "Start Answering" at bounding box center [790, 344] width 387 height 35
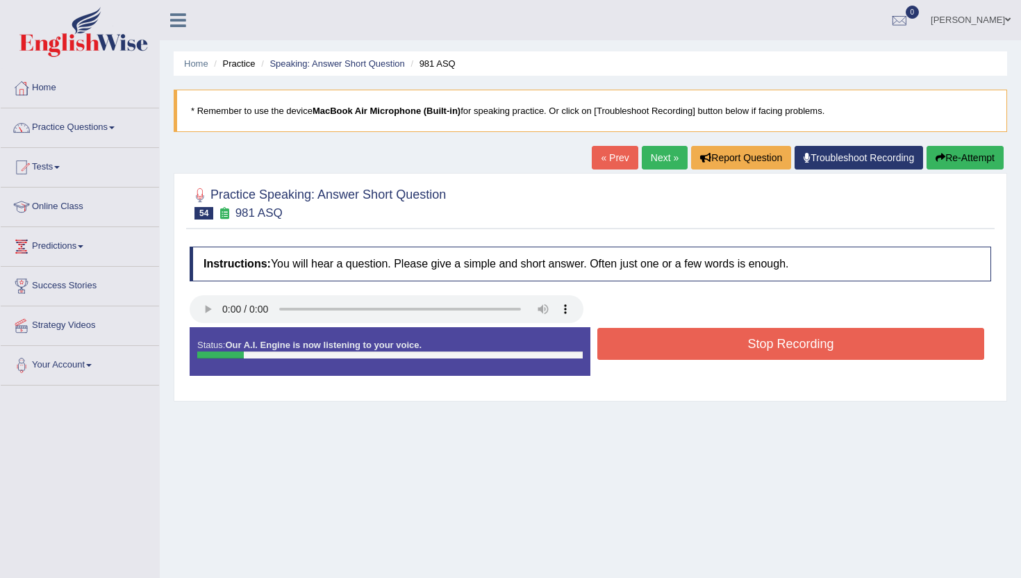
click at [628, 346] on button "Stop Recording" at bounding box center [790, 344] width 387 height 32
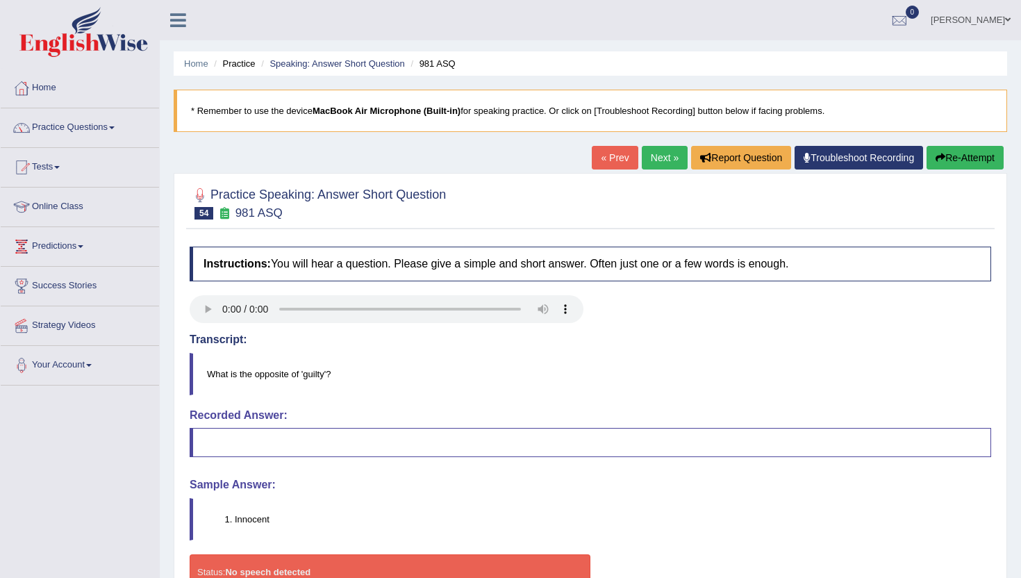
click at [644, 160] on link "Next »" at bounding box center [665, 158] width 46 height 24
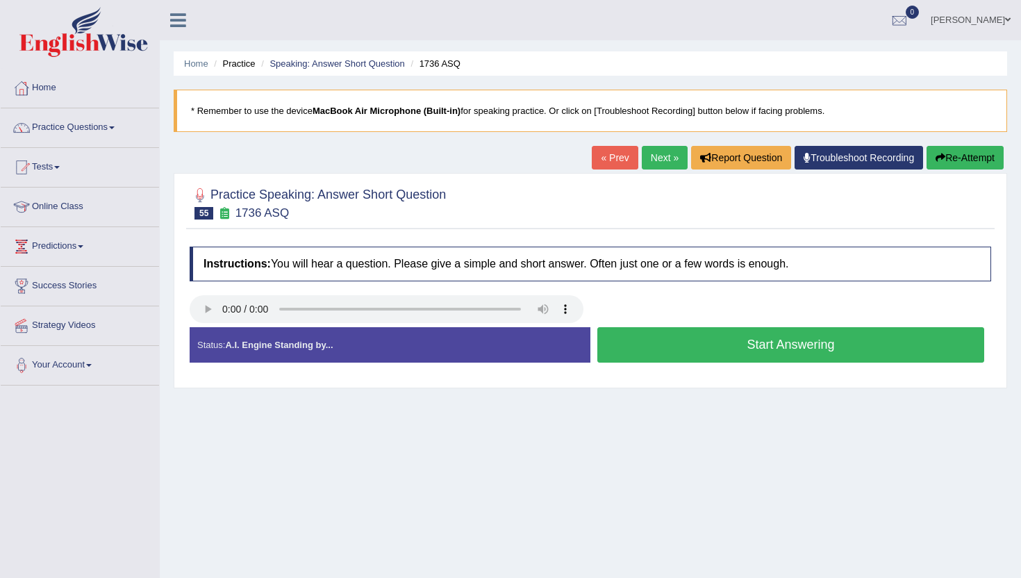
click at [650, 343] on button "Start Answering" at bounding box center [790, 344] width 387 height 35
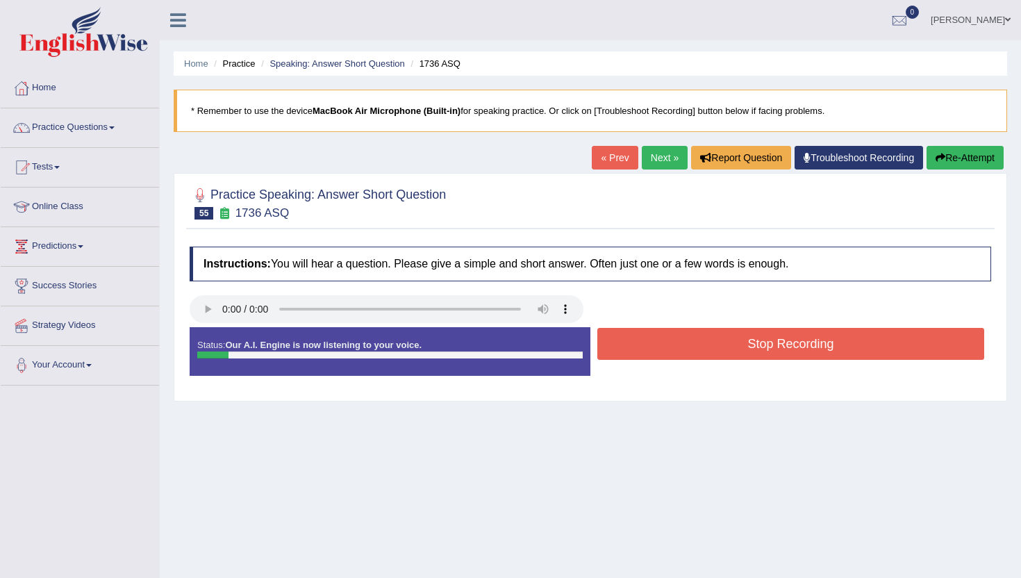
click at [650, 343] on button "Stop Recording" at bounding box center [790, 344] width 387 height 32
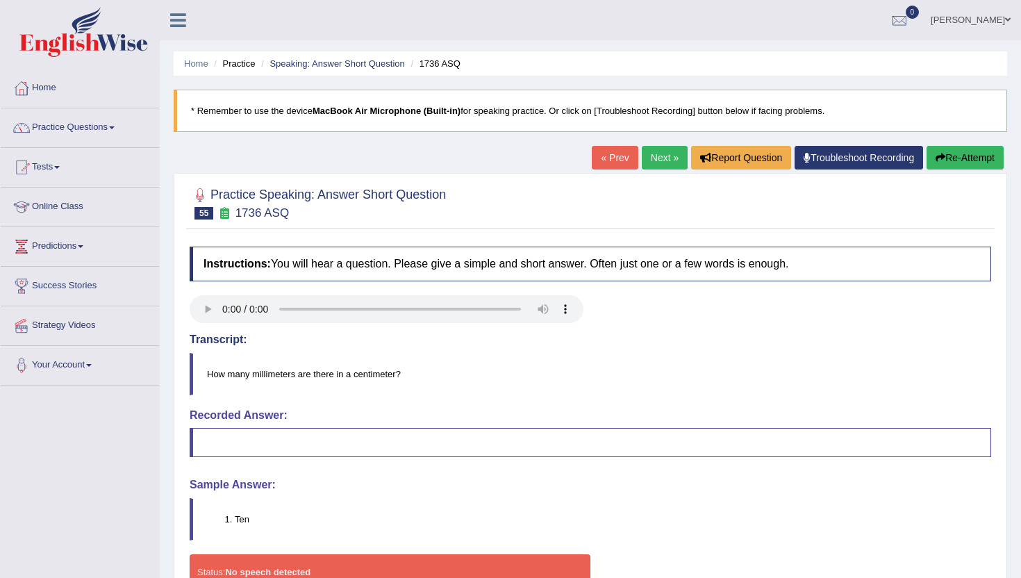
click at [665, 160] on link "Next »" at bounding box center [665, 158] width 46 height 24
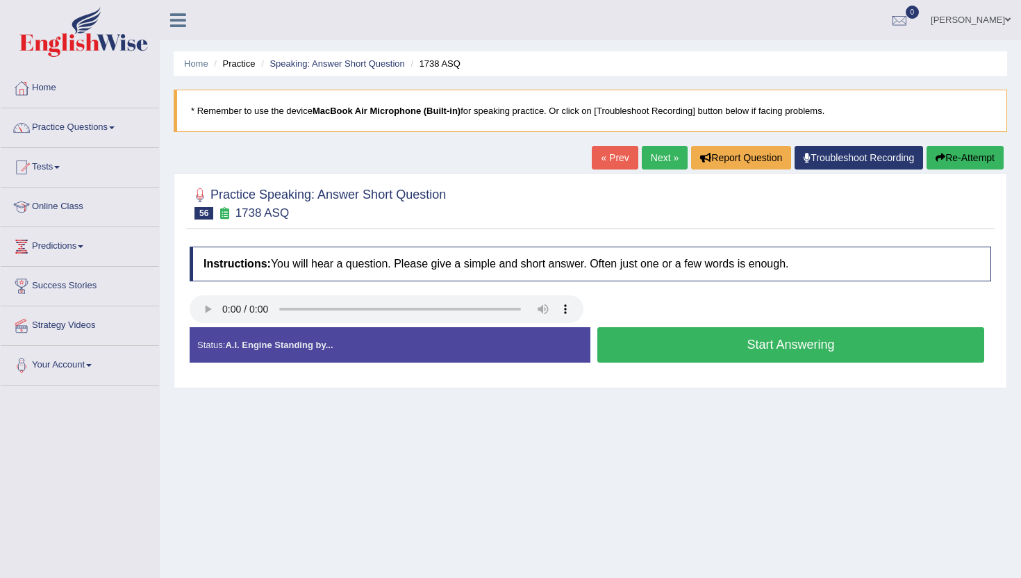
click at [656, 352] on button "Start Answering" at bounding box center [790, 344] width 387 height 35
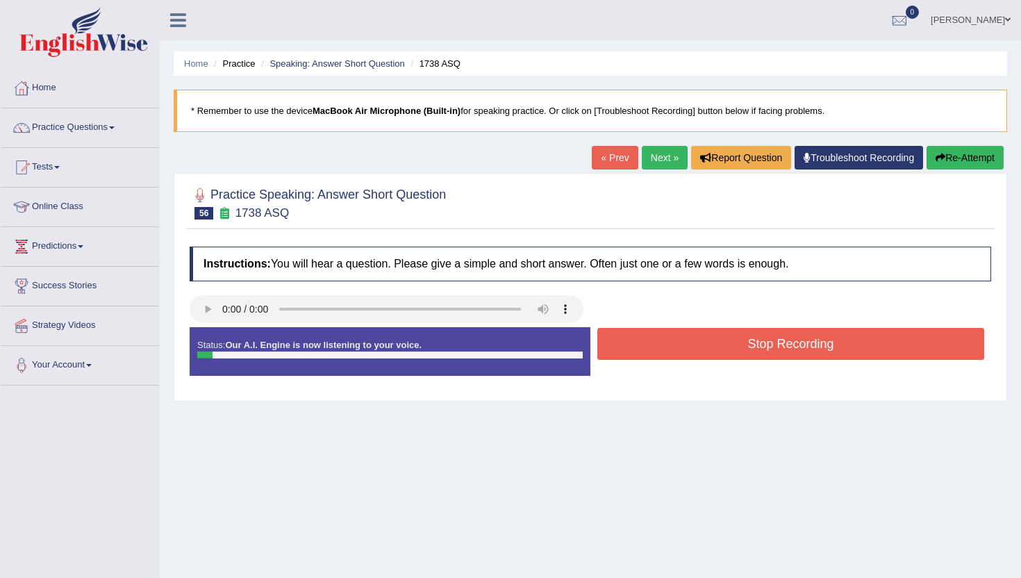
click at [656, 352] on button "Stop Recording" at bounding box center [790, 344] width 387 height 32
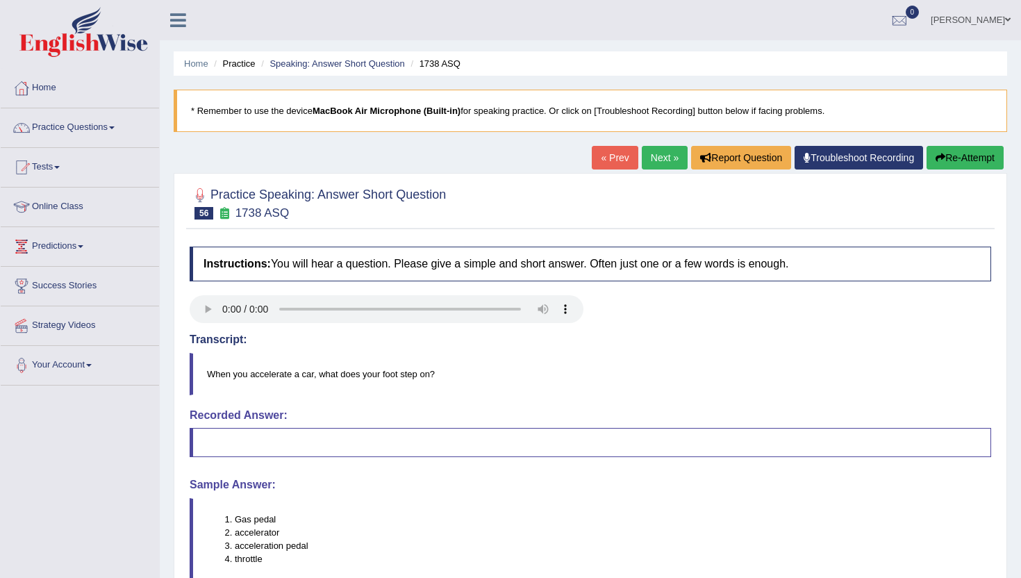
click at [649, 160] on link "Next »" at bounding box center [665, 158] width 46 height 24
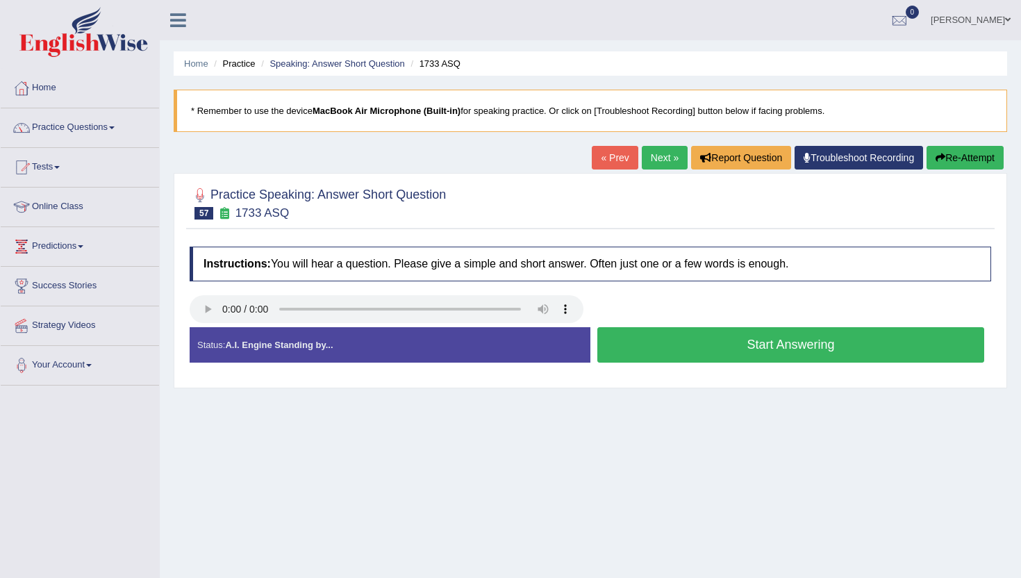
click at [626, 352] on button "Start Answering" at bounding box center [790, 344] width 387 height 35
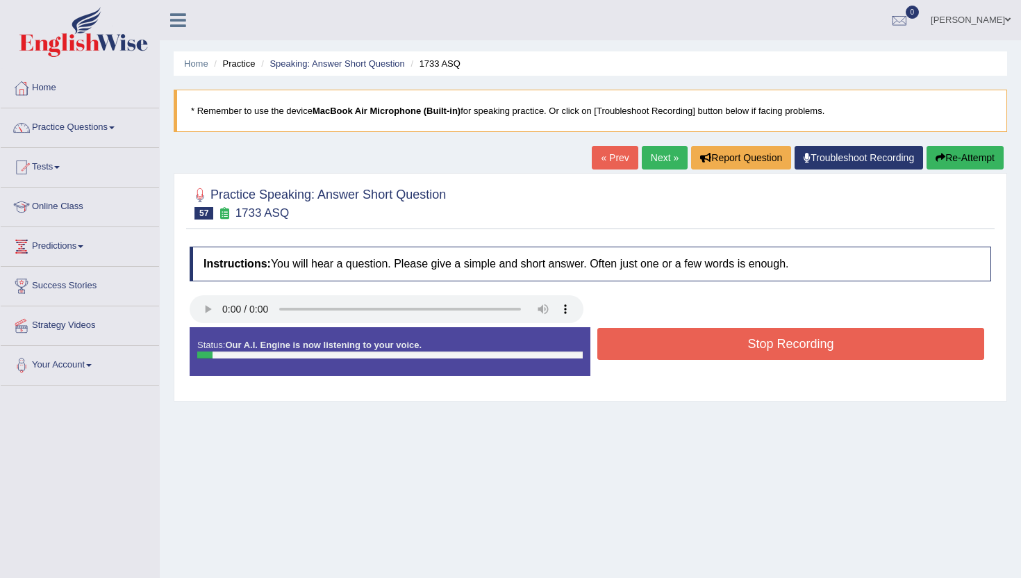
click at [626, 352] on button "Stop Recording" at bounding box center [790, 344] width 387 height 32
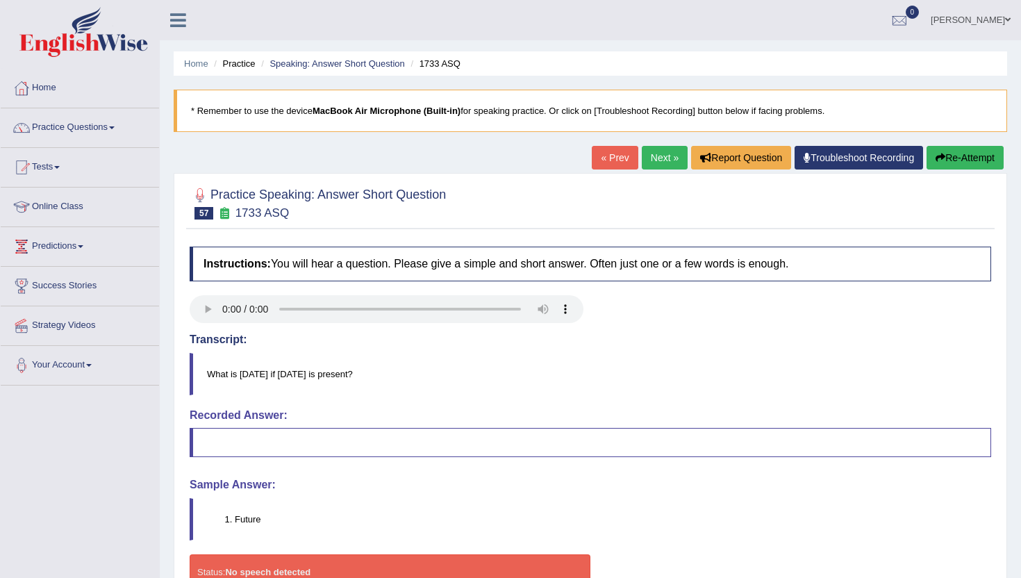
click at [653, 156] on link "Next »" at bounding box center [665, 158] width 46 height 24
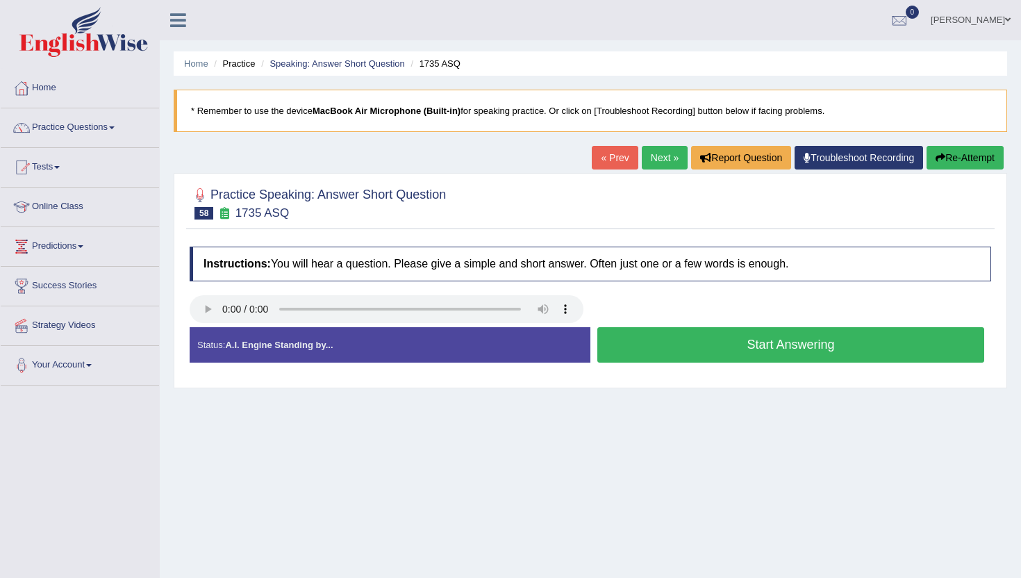
click at [611, 351] on button "Start Answering" at bounding box center [790, 344] width 387 height 35
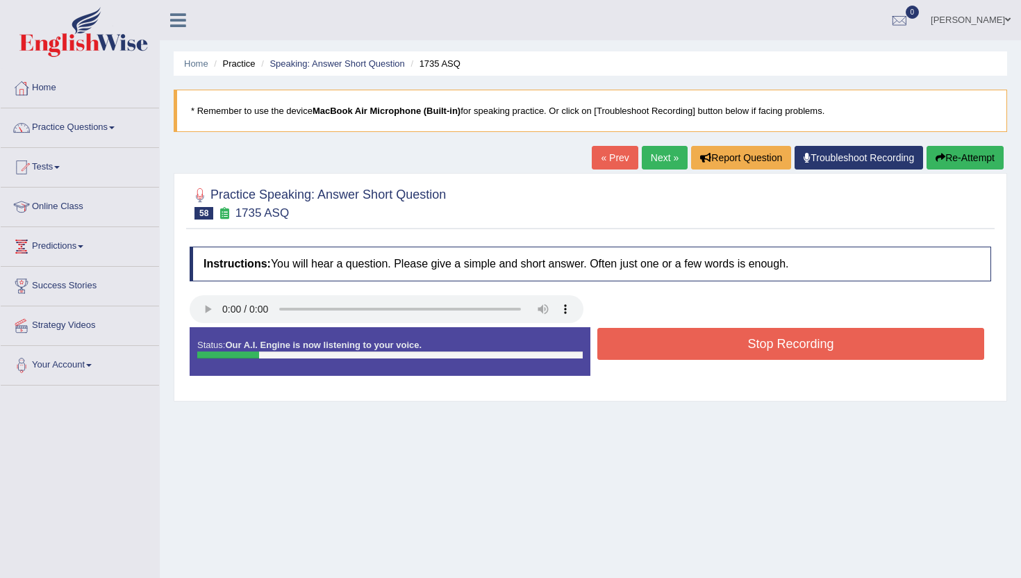
click at [611, 351] on button "Stop Recording" at bounding box center [790, 344] width 387 height 32
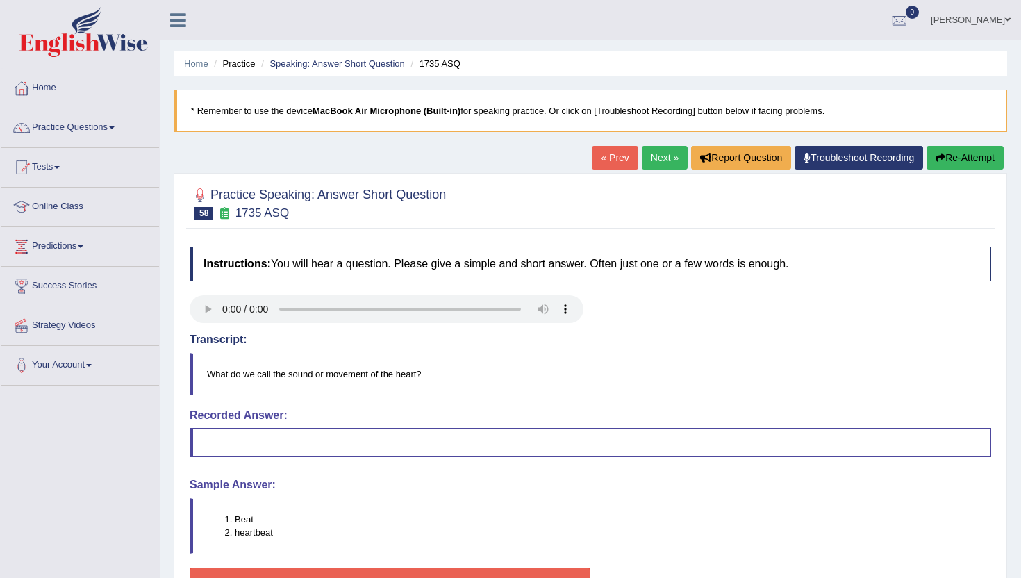
click at [653, 159] on link "Next »" at bounding box center [665, 158] width 46 height 24
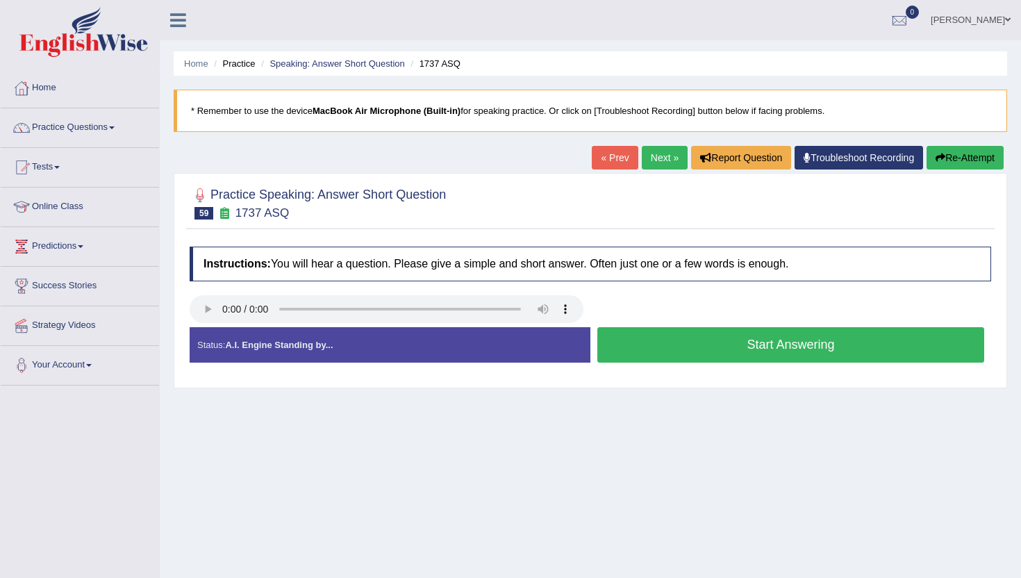
click at [621, 343] on button "Start Answering" at bounding box center [790, 344] width 387 height 35
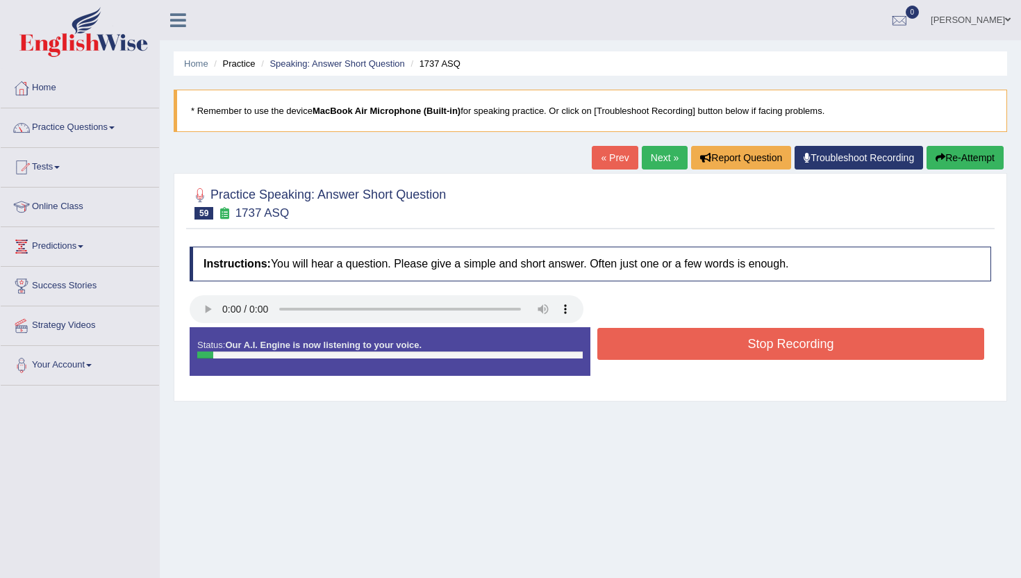
click at [621, 343] on button "Stop Recording" at bounding box center [790, 344] width 387 height 32
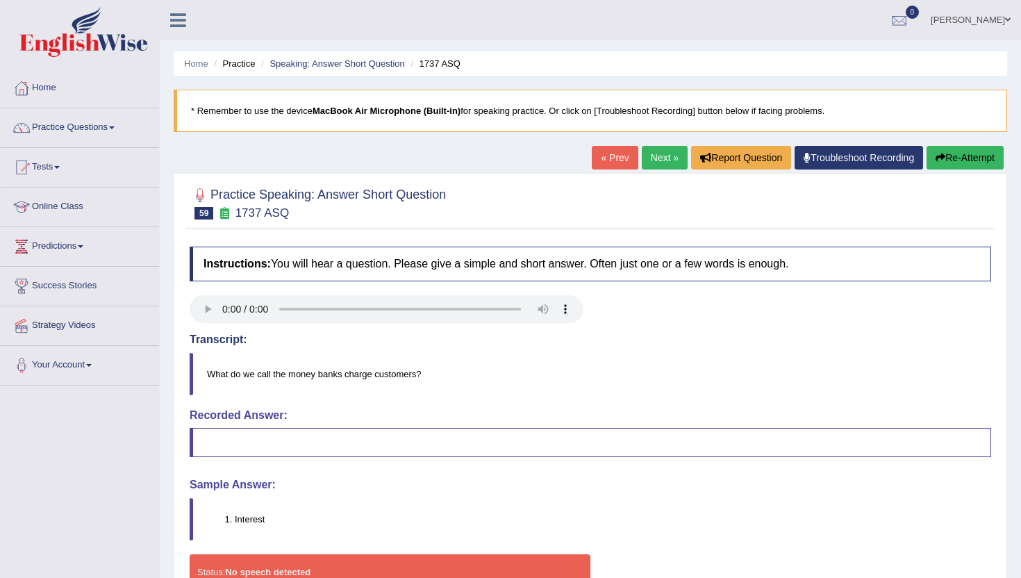
click at [646, 158] on link "Next »" at bounding box center [665, 158] width 46 height 24
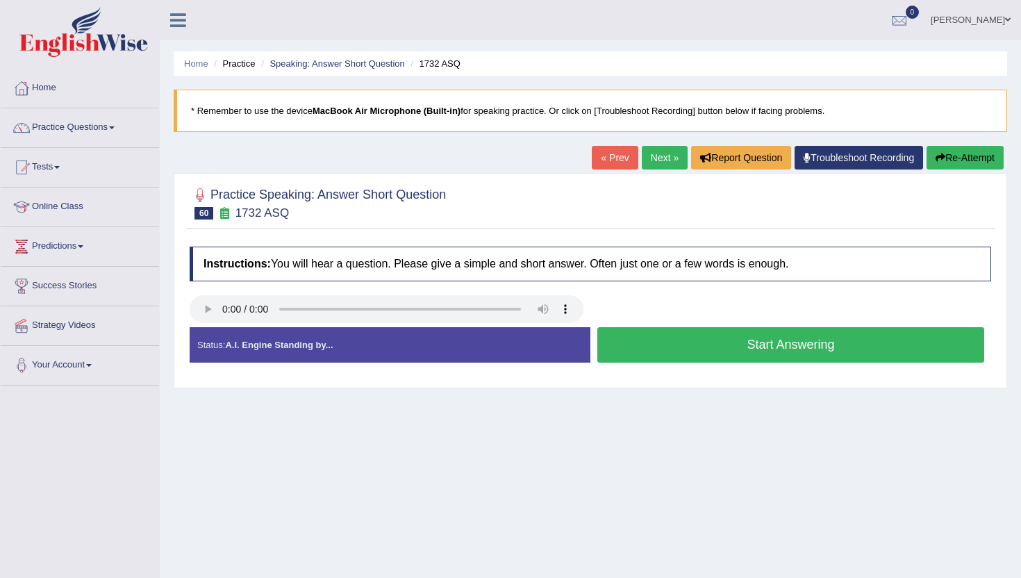
click at [611, 354] on button "Start Answering" at bounding box center [790, 344] width 387 height 35
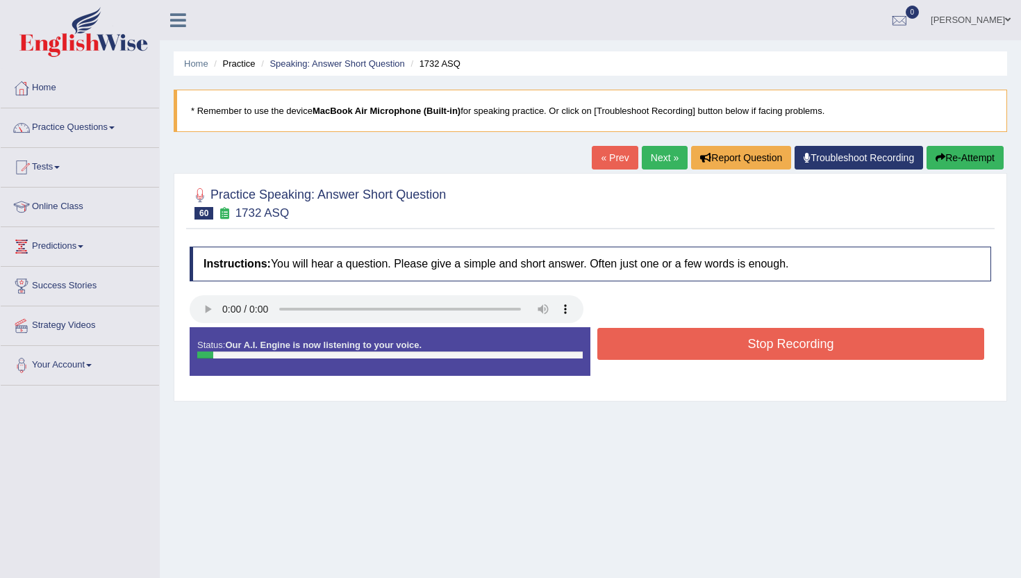
click at [611, 354] on button "Stop Recording" at bounding box center [790, 344] width 387 height 32
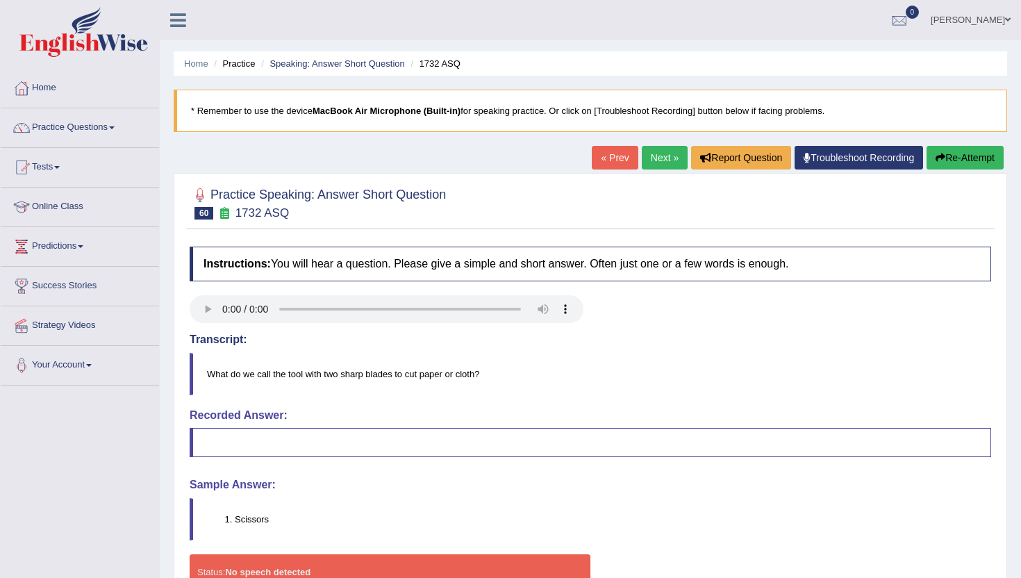
click at [646, 164] on link "Next »" at bounding box center [665, 158] width 46 height 24
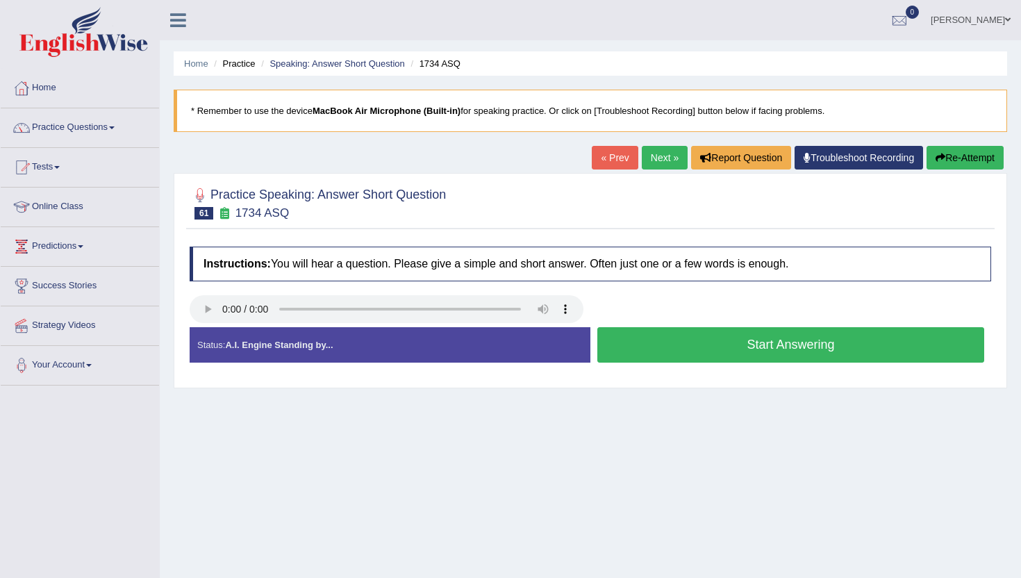
click at [633, 349] on button "Start Answering" at bounding box center [790, 344] width 387 height 35
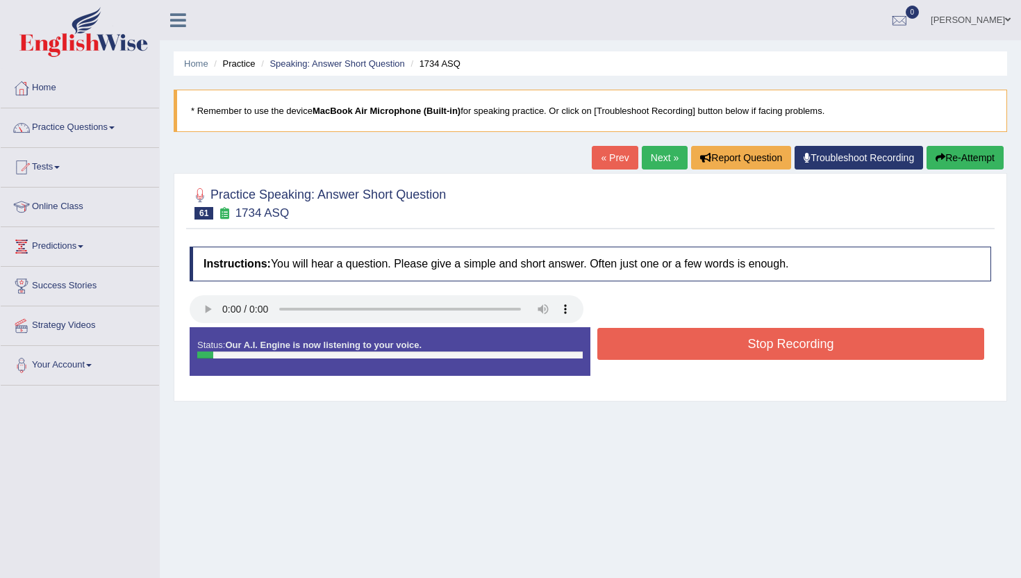
click at [633, 349] on button "Stop Recording" at bounding box center [790, 344] width 387 height 32
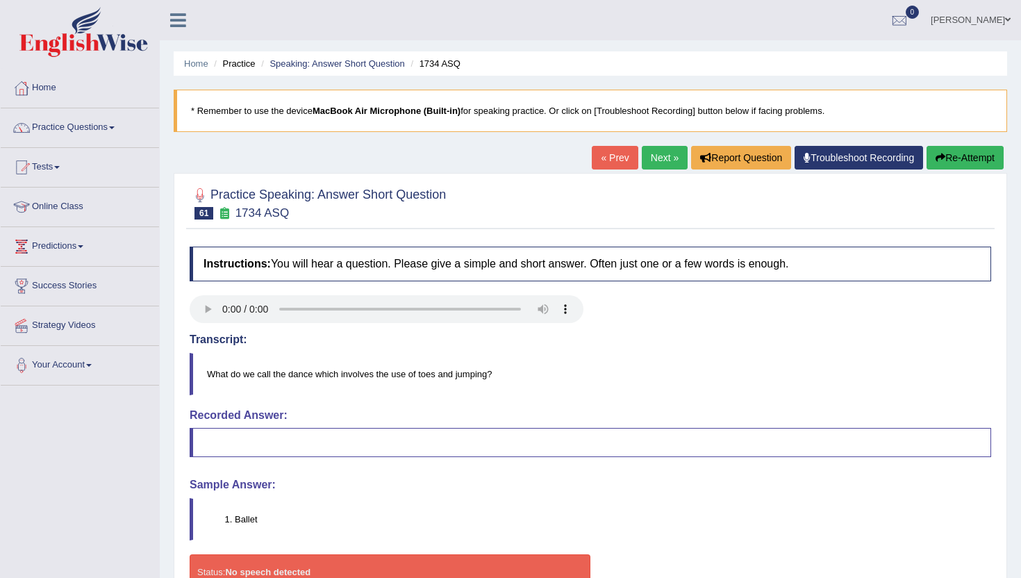
click at [652, 149] on link "Next »" at bounding box center [665, 158] width 46 height 24
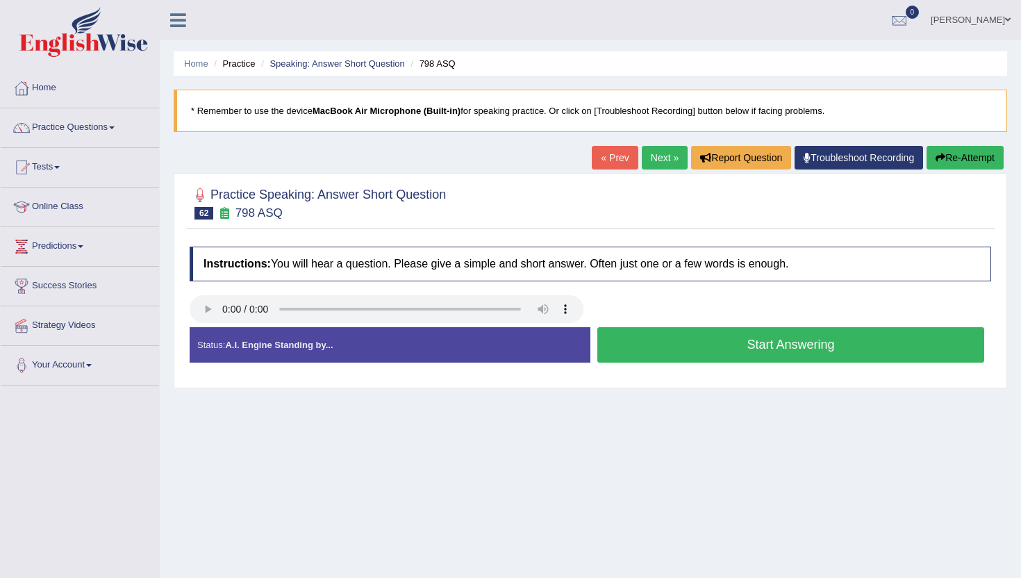
click at [610, 360] on button "Start Answering" at bounding box center [790, 344] width 387 height 35
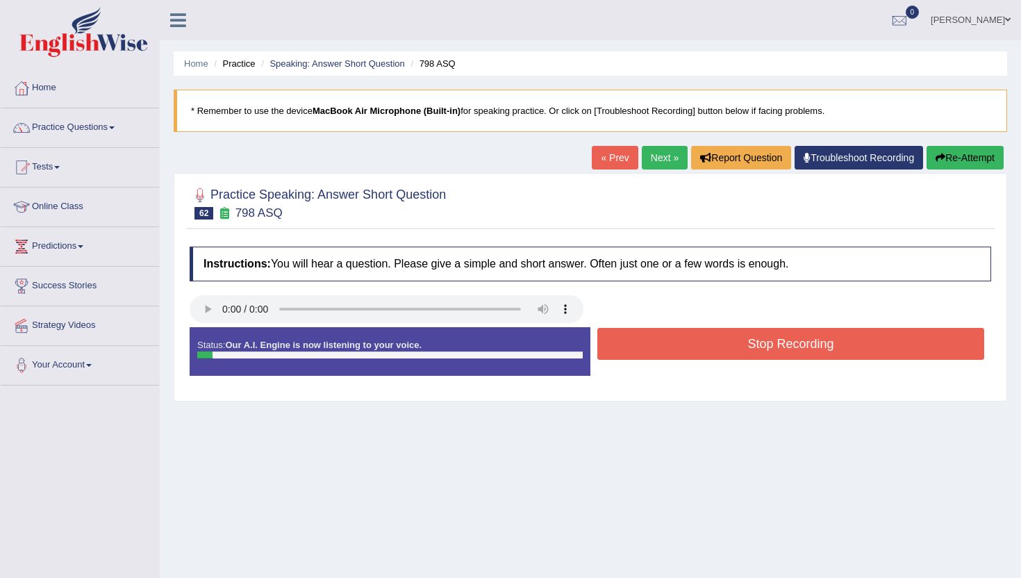
click at [610, 360] on div "Stop Recording" at bounding box center [790, 345] width 401 height 35
click at [609, 349] on button "Stop Recording" at bounding box center [790, 344] width 387 height 32
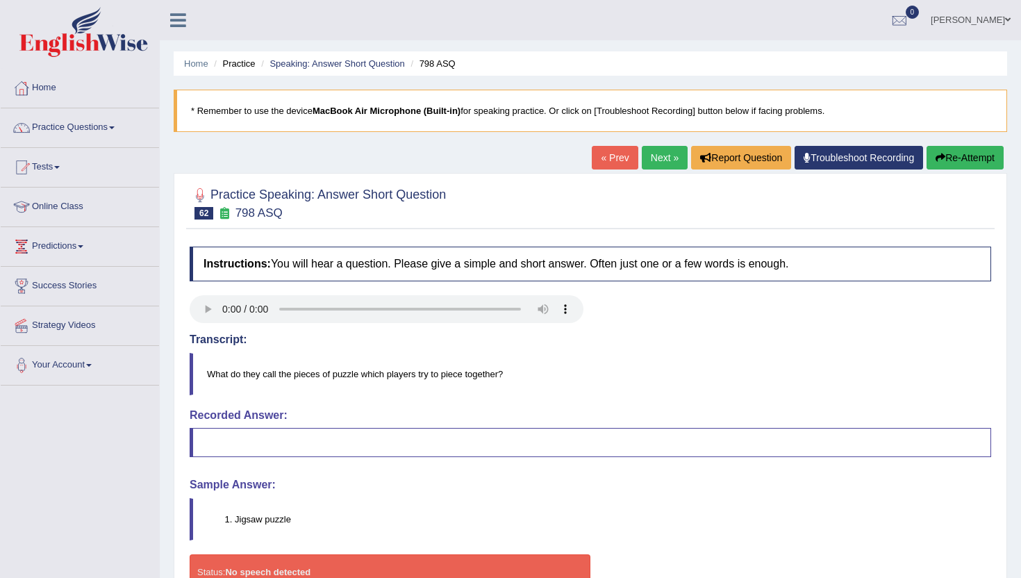
click at [662, 161] on link "Next »" at bounding box center [665, 158] width 46 height 24
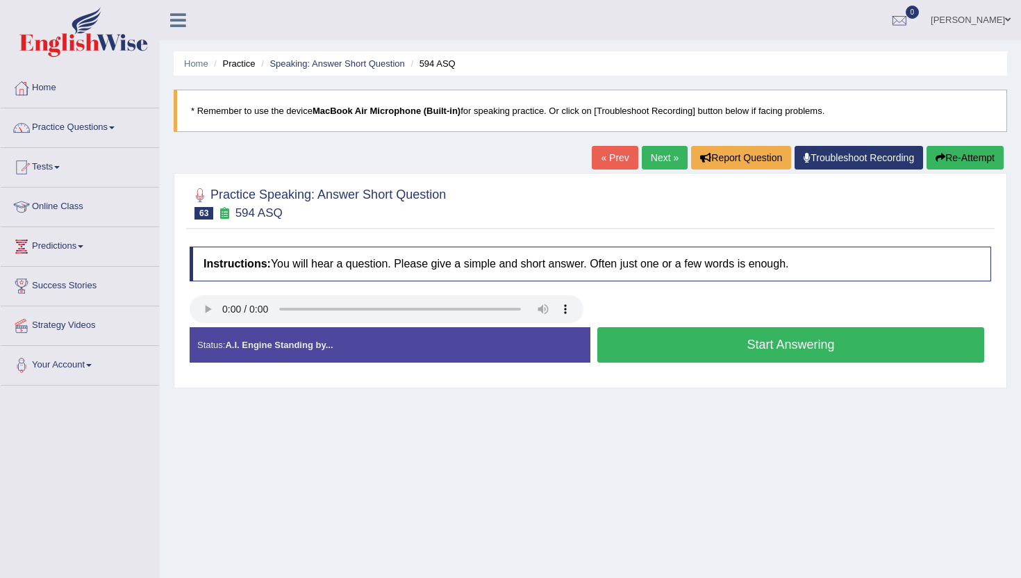
click at [657, 336] on button "Start Answering" at bounding box center [790, 344] width 387 height 35
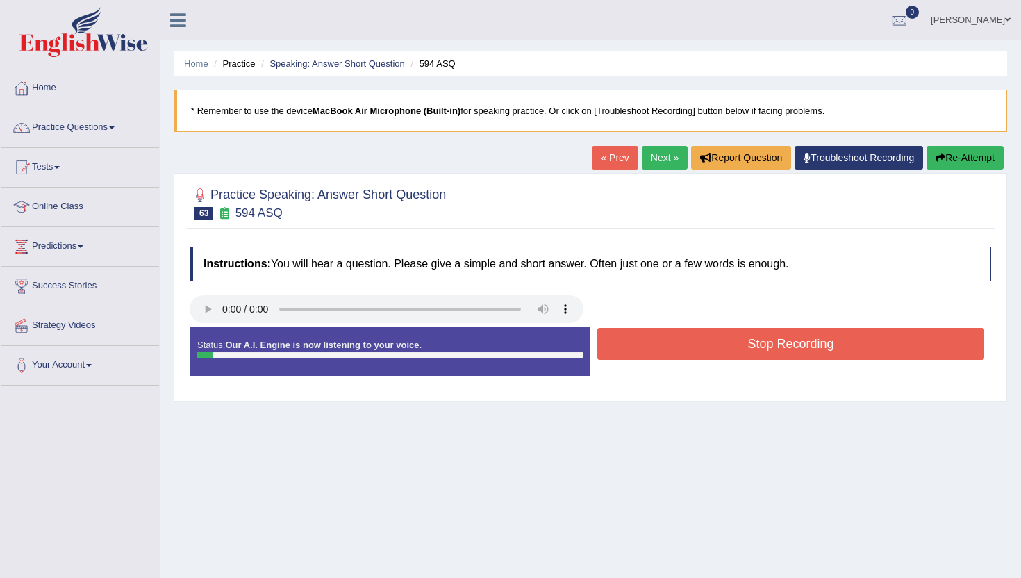
click at [657, 336] on button "Stop Recording" at bounding box center [790, 344] width 387 height 32
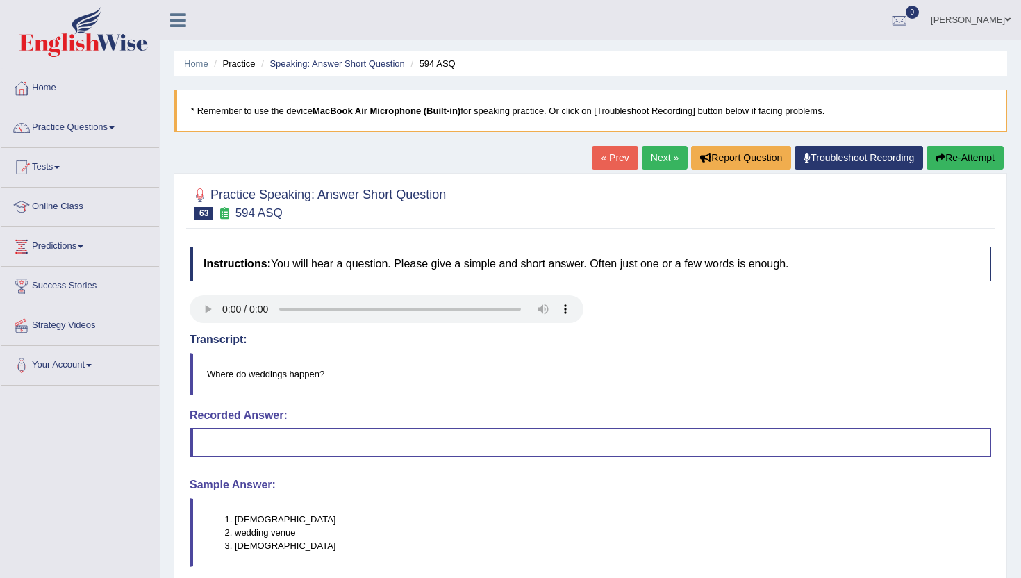
click at [647, 162] on link "Next »" at bounding box center [665, 158] width 46 height 24
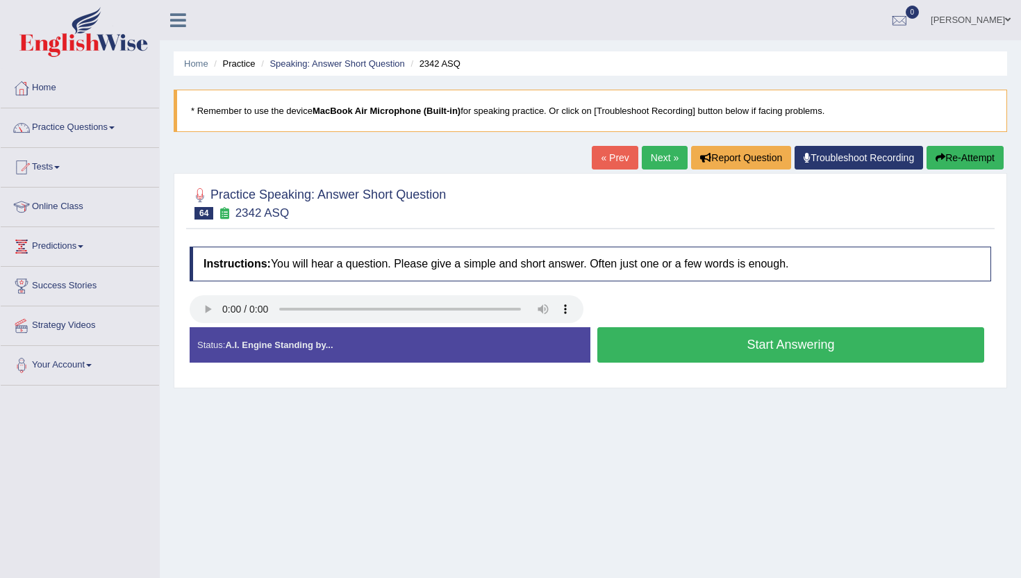
click at [627, 343] on button "Start Answering" at bounding box center [790, 344] width 387 height 35
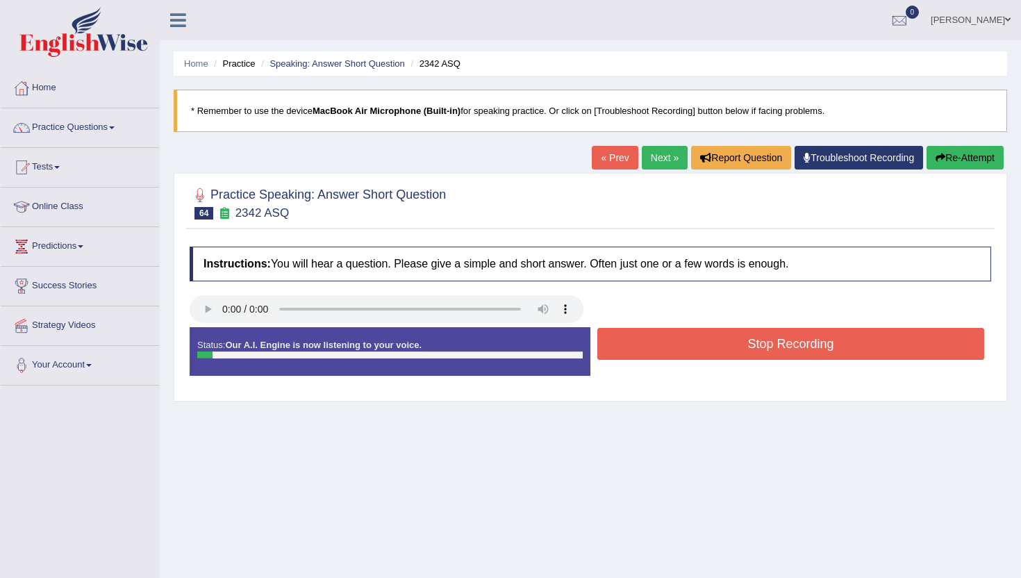
click at [627, 343] on button "Stop Recording" at bounding box center [790, 344] width 387 height 32
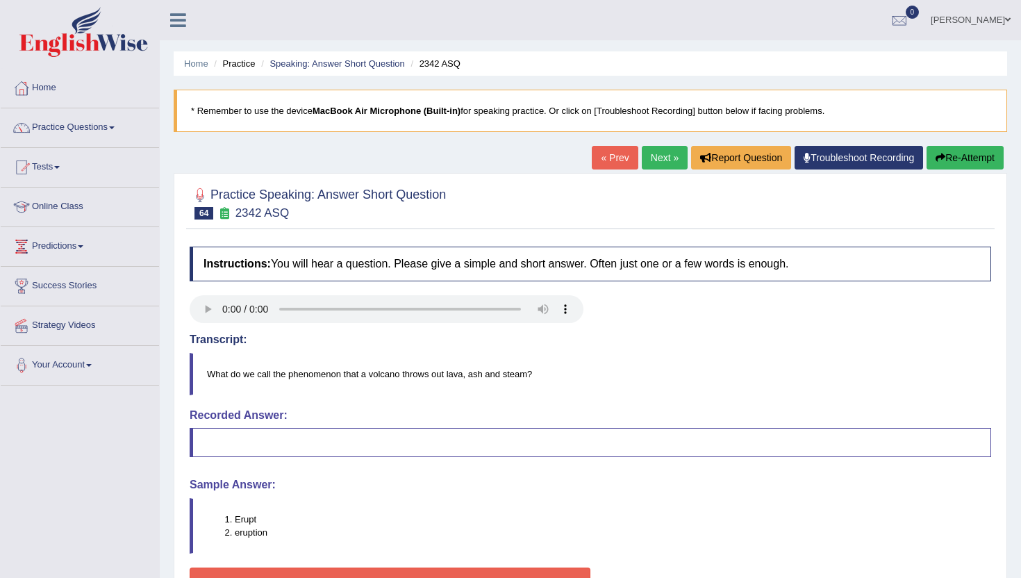
click at [658, 155] on link "Next »" at bounding box center [665, 158] width 46 height 24
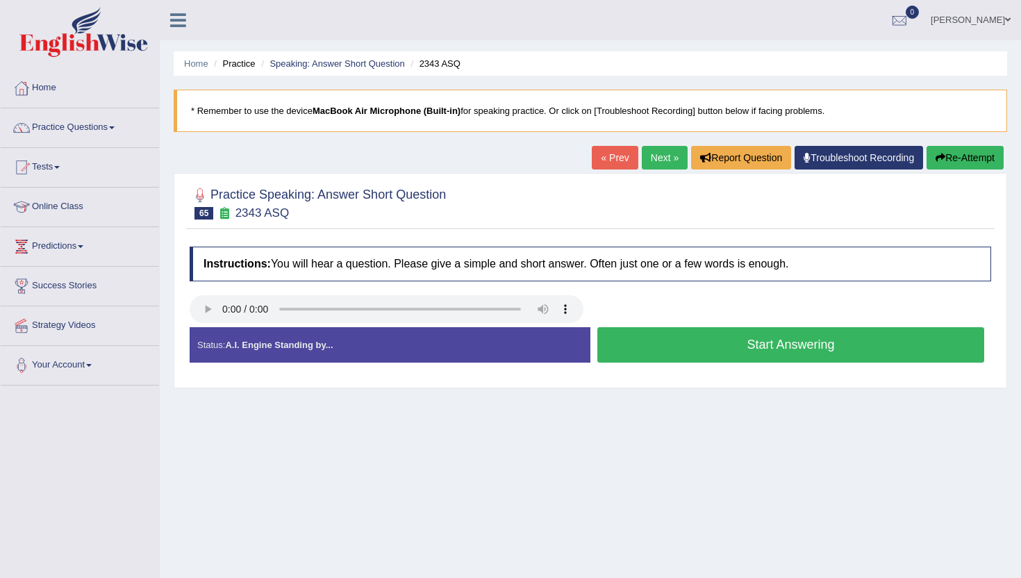
click at [668, 348] on button "Start Answering" at bounding box center [790, 344] width 387 height 35
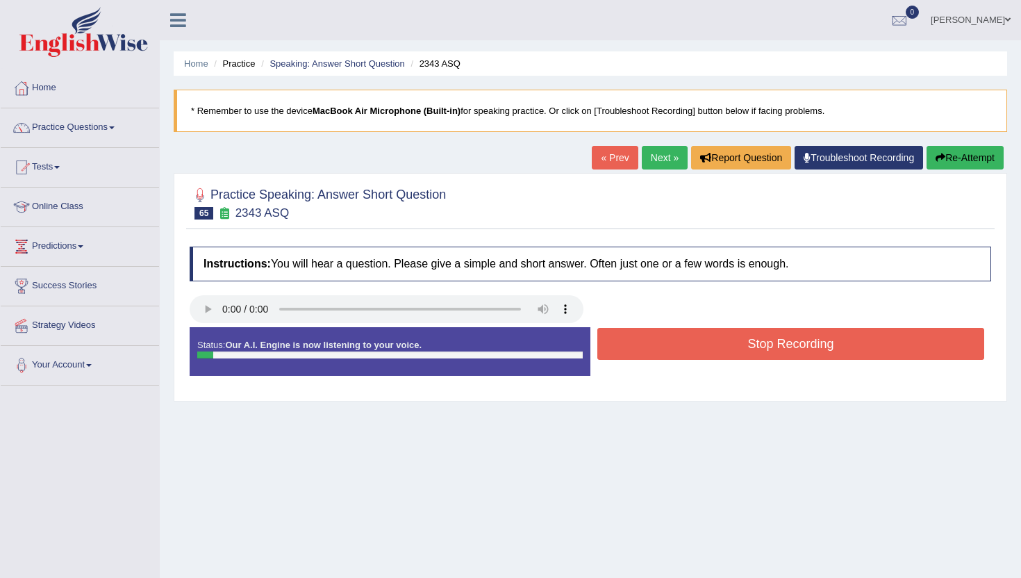
click at [668, 348] on button "Stop Recording" at bounding box center [790, 344] width 387 height 32
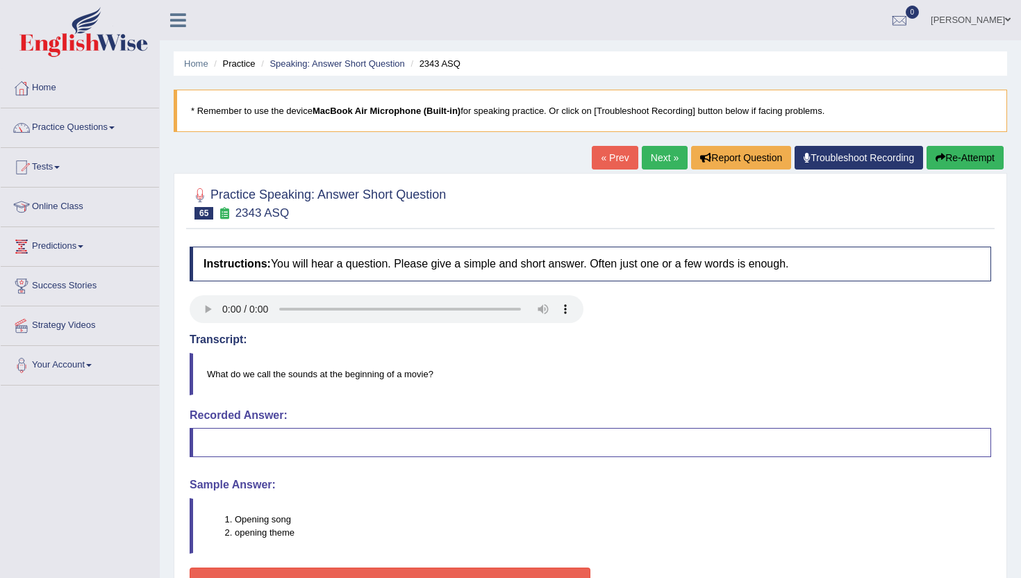
click at [657, 160] on link "Next »" at bounding box center [665, 158] width 46 height 24
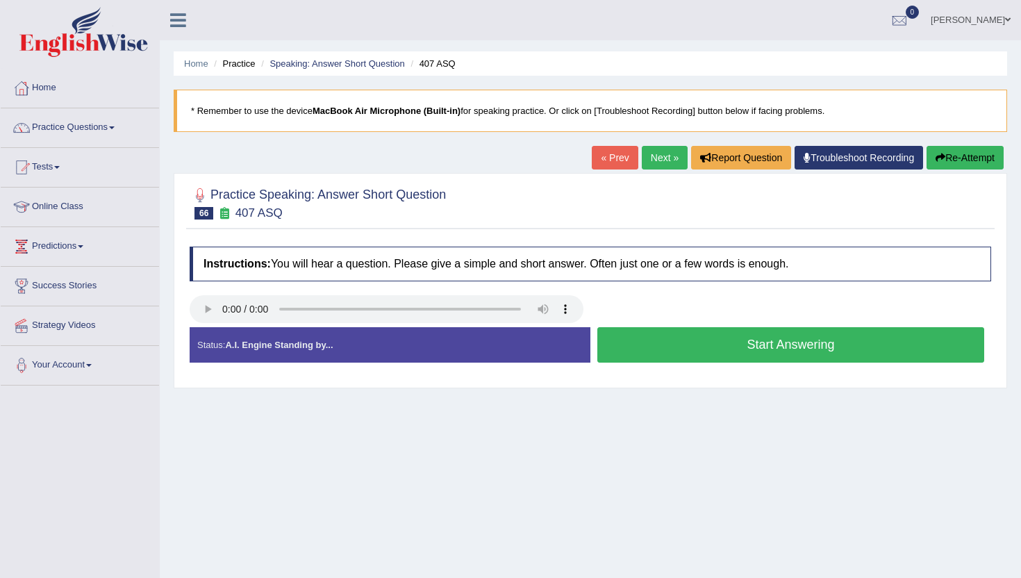
click at [636, 351] on button "Start Answering" at bounding box center [790, 344] width 387 height 35
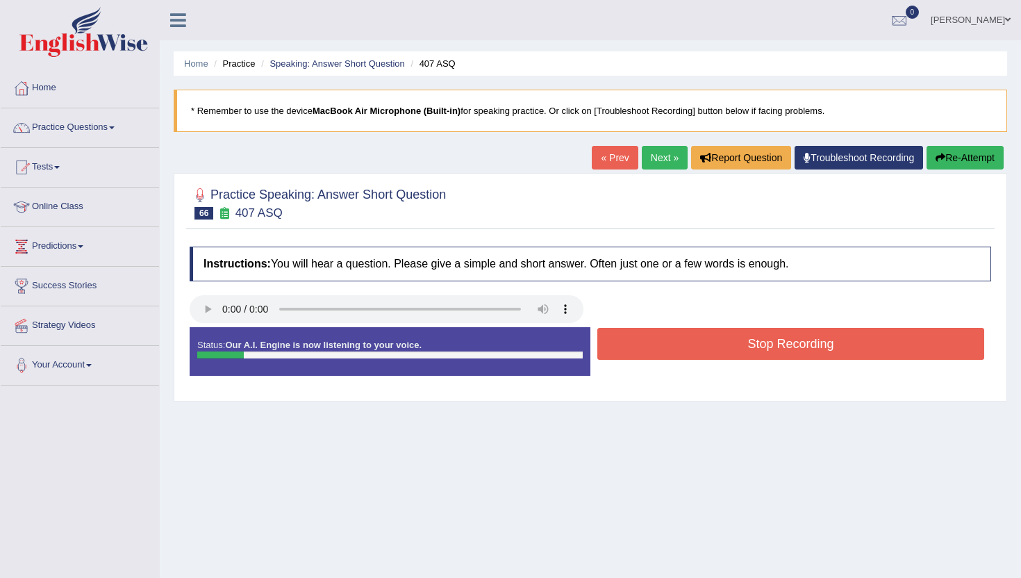
click at [636, 351] on button "Stop Recording" at bounding box center [790, 344] width 387 height 32
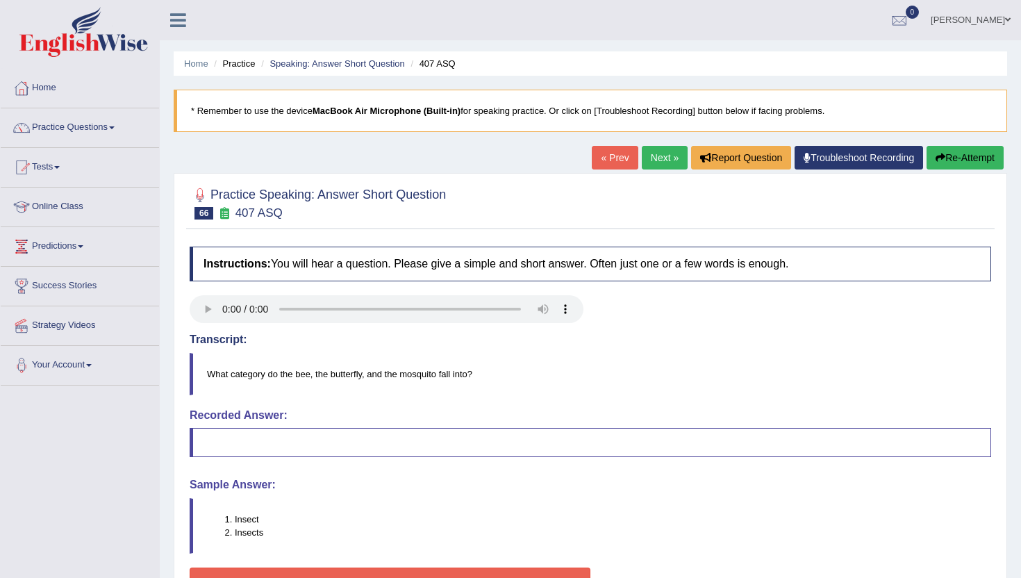
click at [648, 155] on link "Next »" at bounding box center [665, 158] width 46 height 24
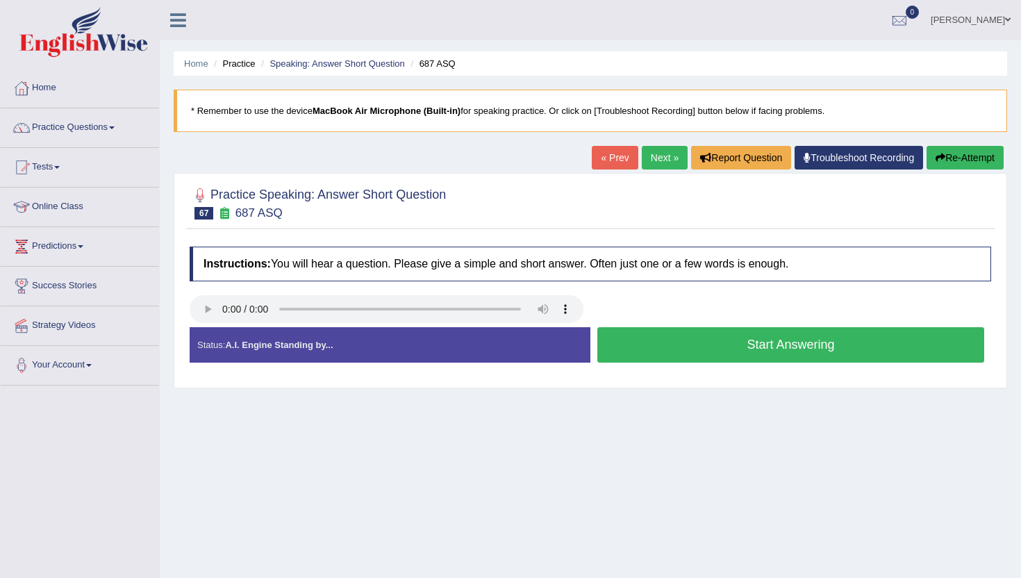
click at [638, 343] on button "Start Answering" at bounding box center [790, 344] width 387 height 35
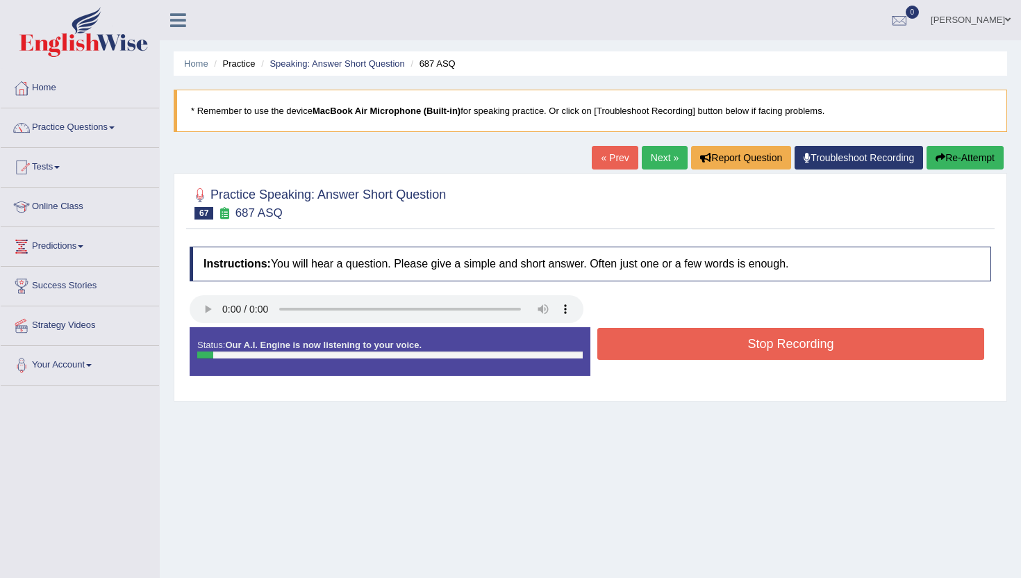
click at [638, 343] on button "Stop Recording" at bounding box center [790, 344] width 387 height 32
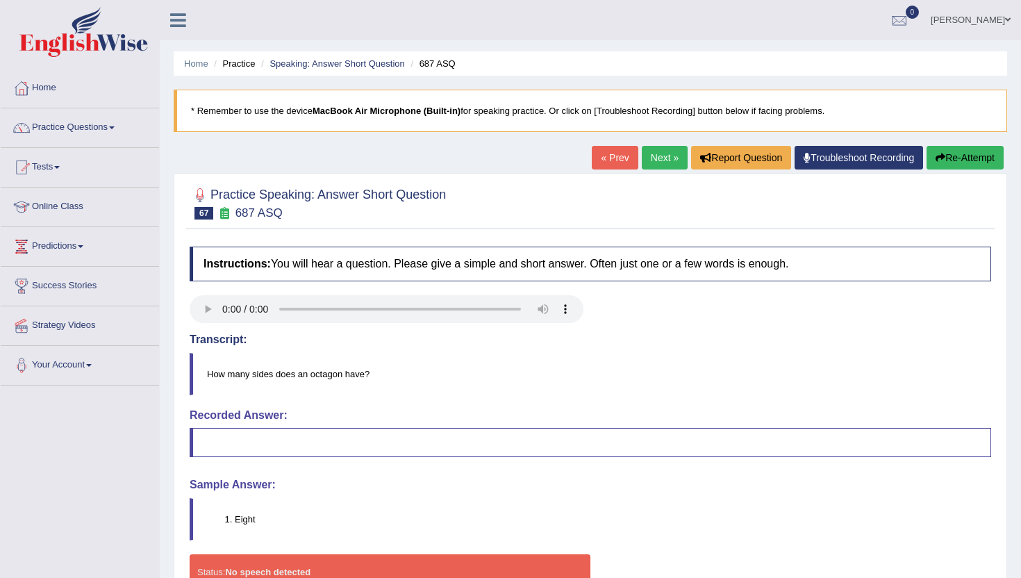
click at [652, 147] on link "Next »" at bounding box center [665, 158] width 46 height 24
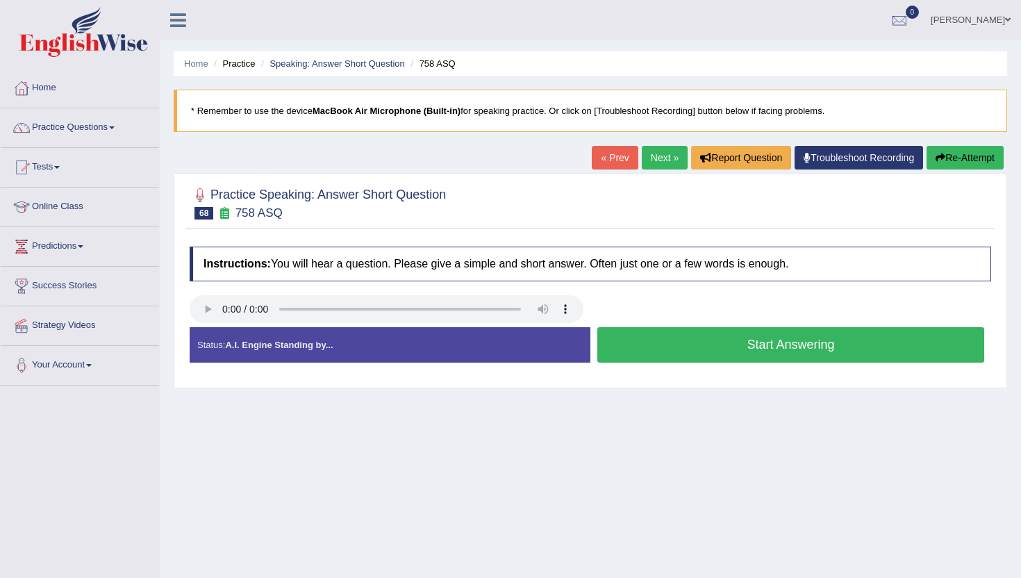
click at [621, 338] on button "Start Answering" at bounding box center [790, 344] width 387 height 35
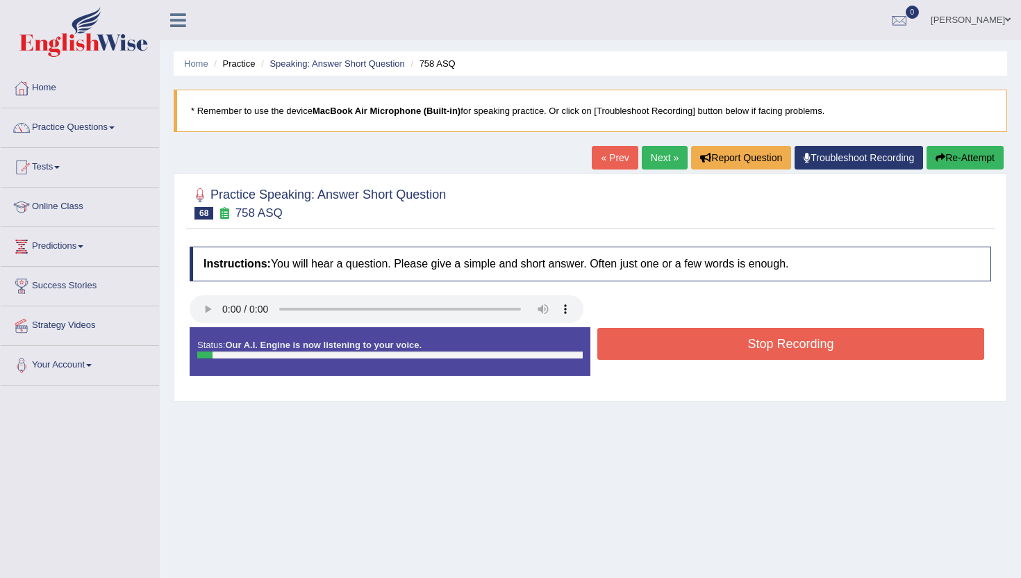
click at [621, 338] on button "Stop Recording" at bounding box center [790, 344] width 387 height 32
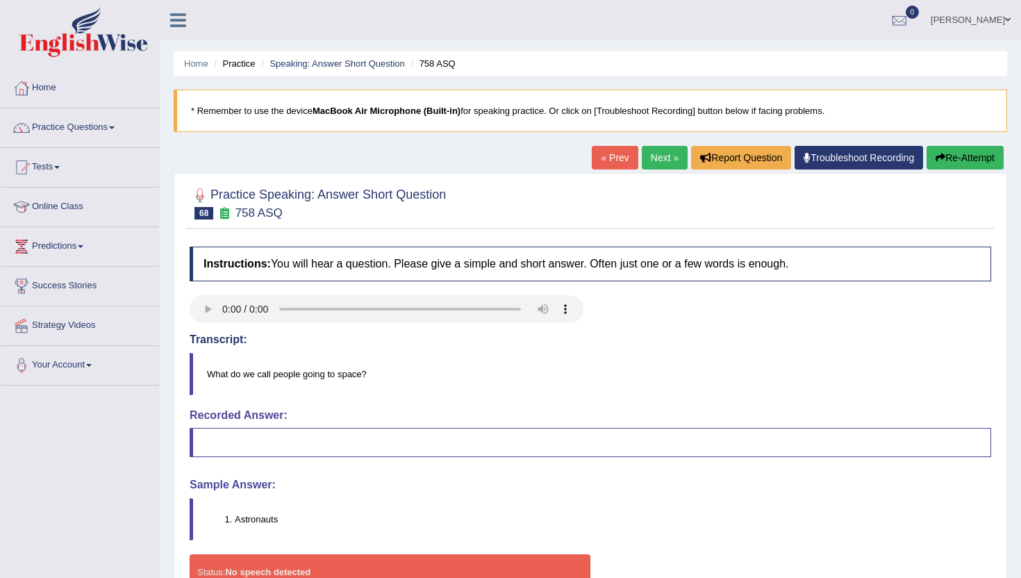
click at [654, 163] on link "Next »" at bounding box center [665, 158] width 46 height 24
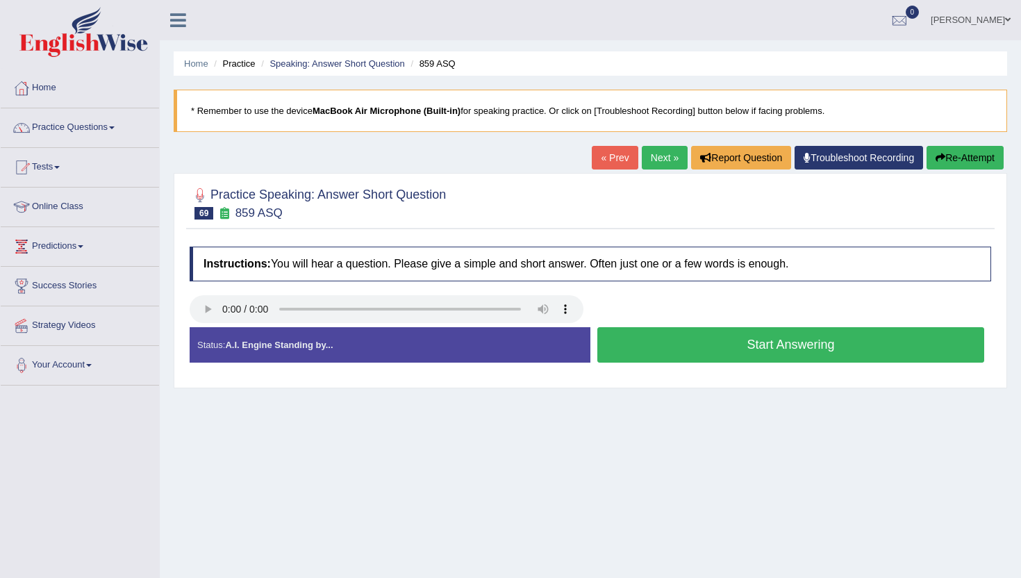
click at [633, 349] on button "Start Answering" at bounding box center [790, 344] width 387 height 35
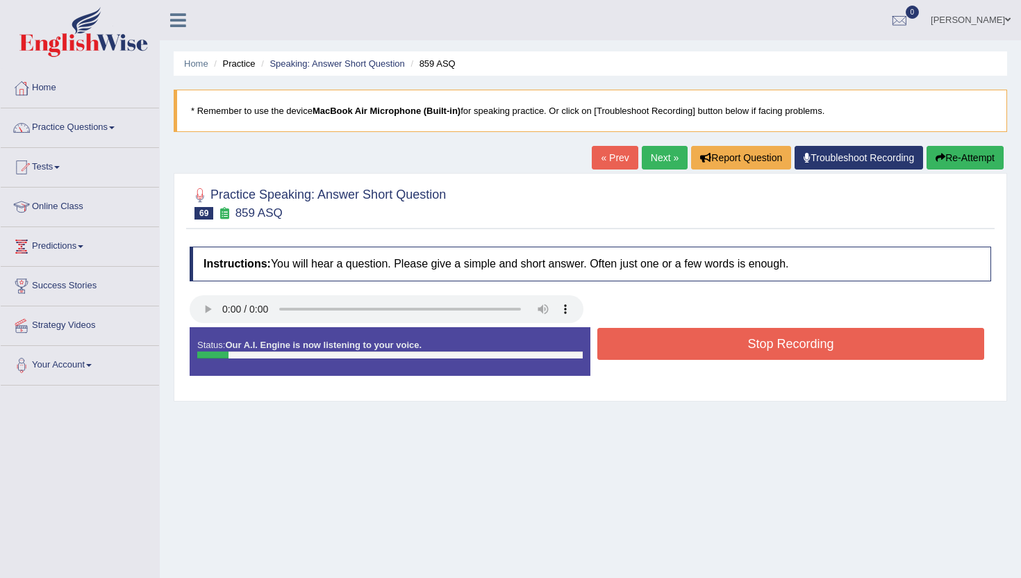
click at [633, 349] on button "Stop Recording" at bounding box center [790, 344] width 387 height 32
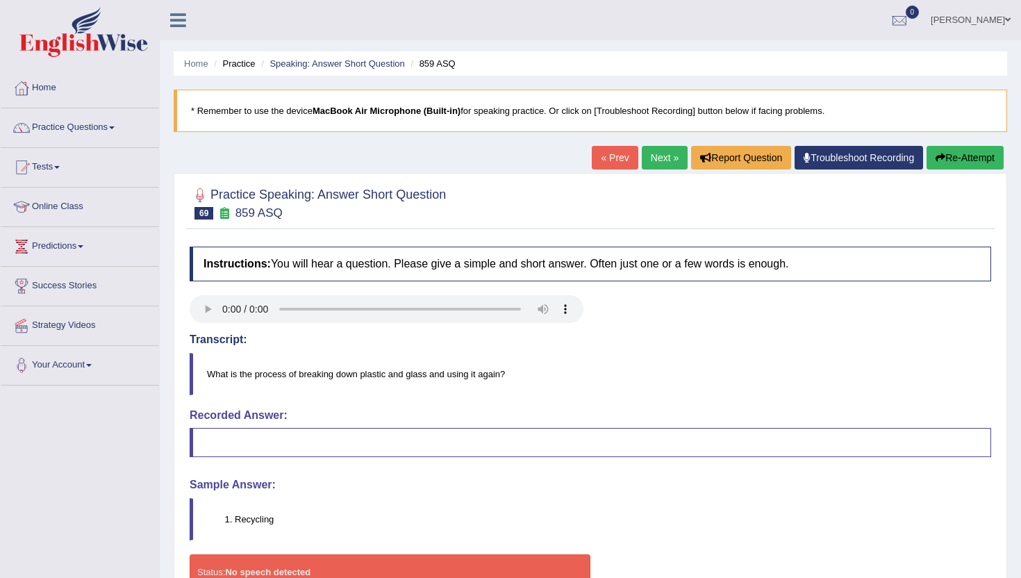
click at [653, 162] on link "Next »" at bounding box center [665, 158] width 46 height 24
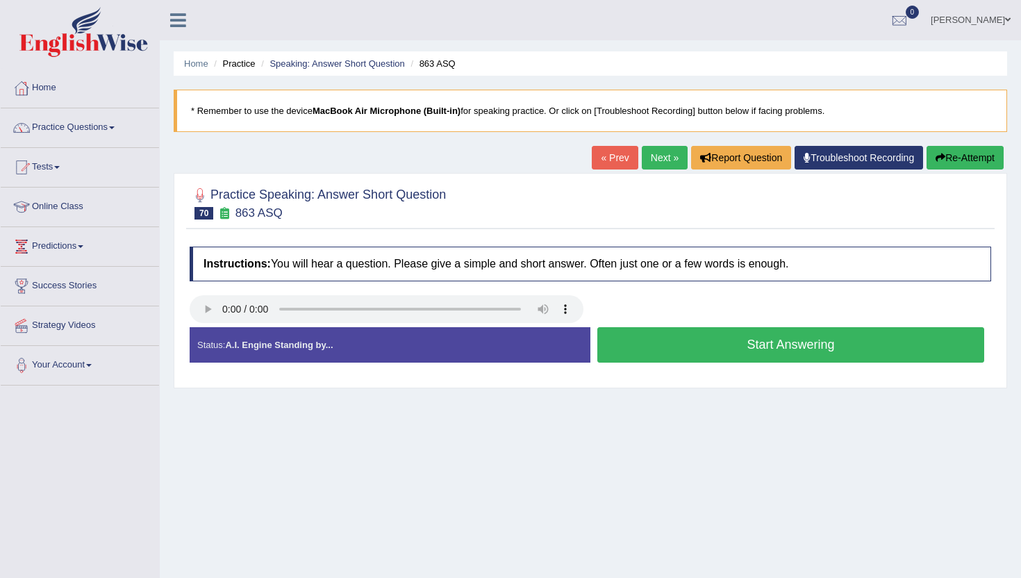
click at [635, 351] on button "Start Answering" at bounding box center [790, 344] width 387 height 35
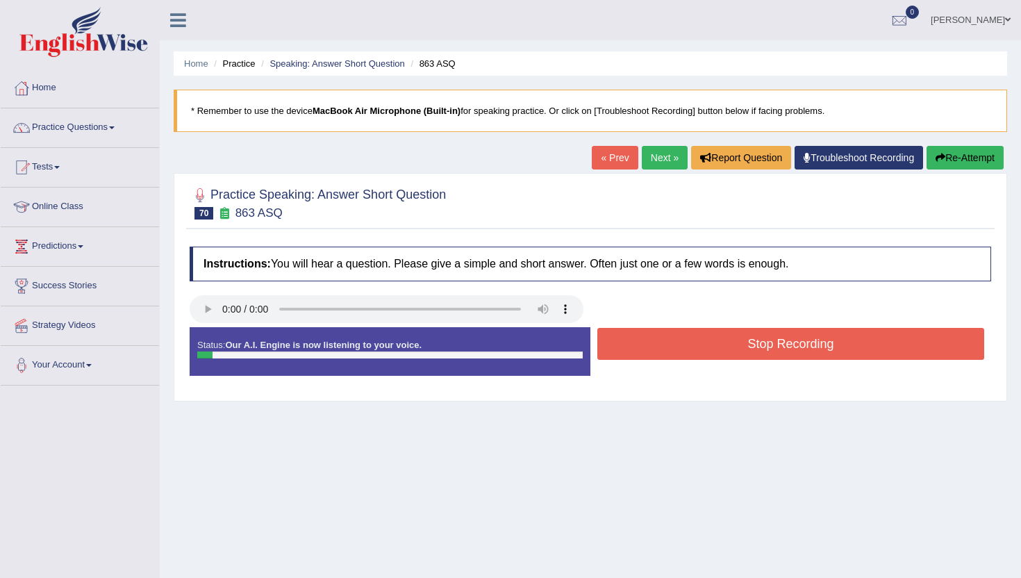
click at [635, 351] on button "Stop Recording" at bounding box center [790, 344] width 387 height 32
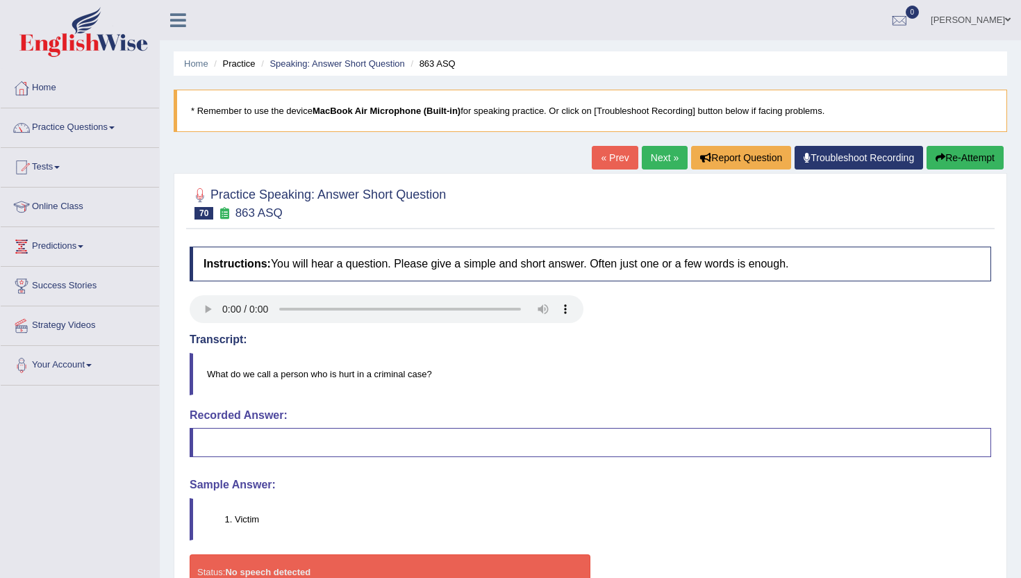
click at [665, 151] on link "Next »" at bounding box center [665, 158] width 46 height 24
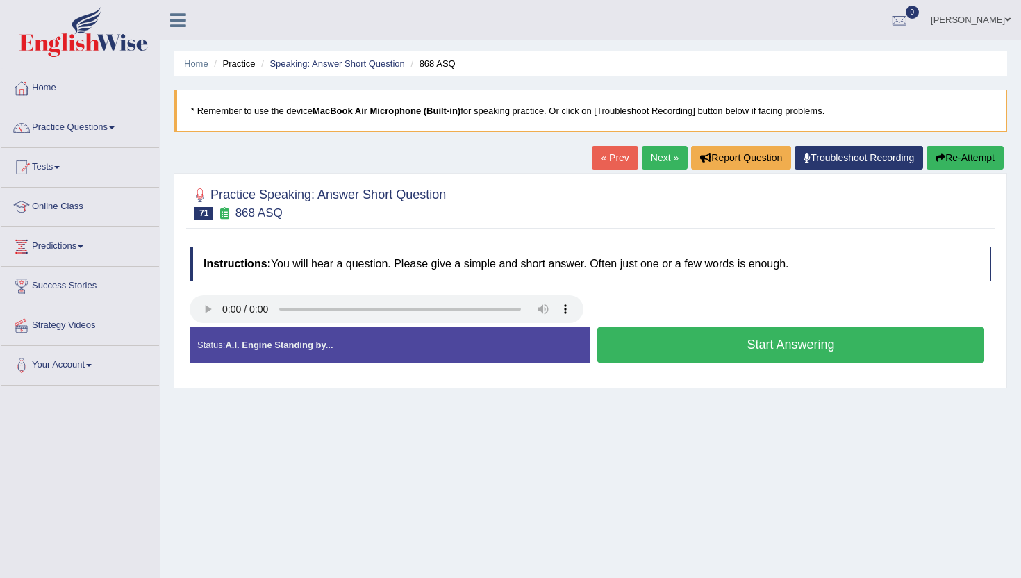
click at [626, 337] on button "Start Answering" at bounding box center [790, 344] width 387 height 35
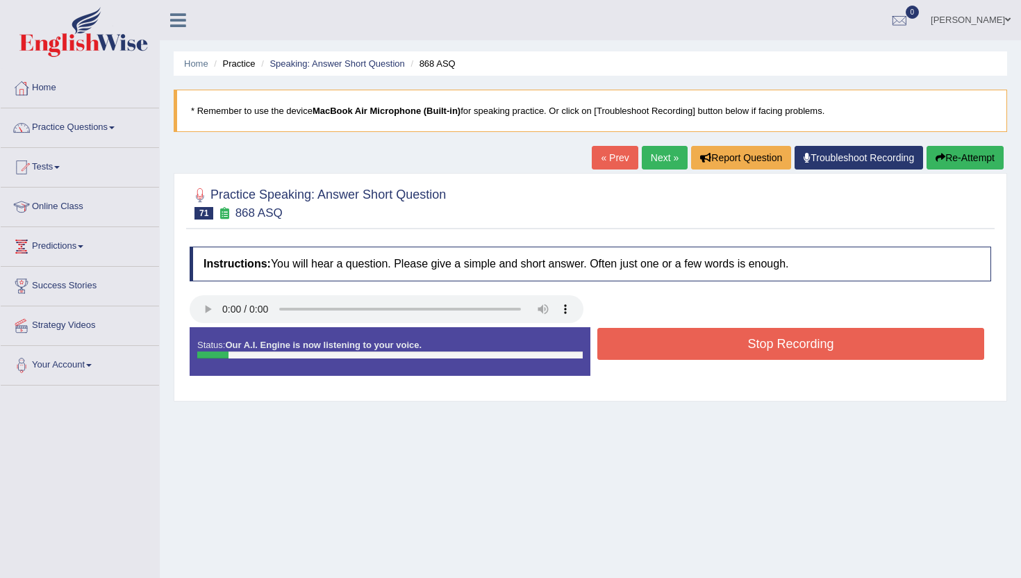
click at [626, 337] on button "Stop Recording" at bounding box center [790, 344] width 387 height 32
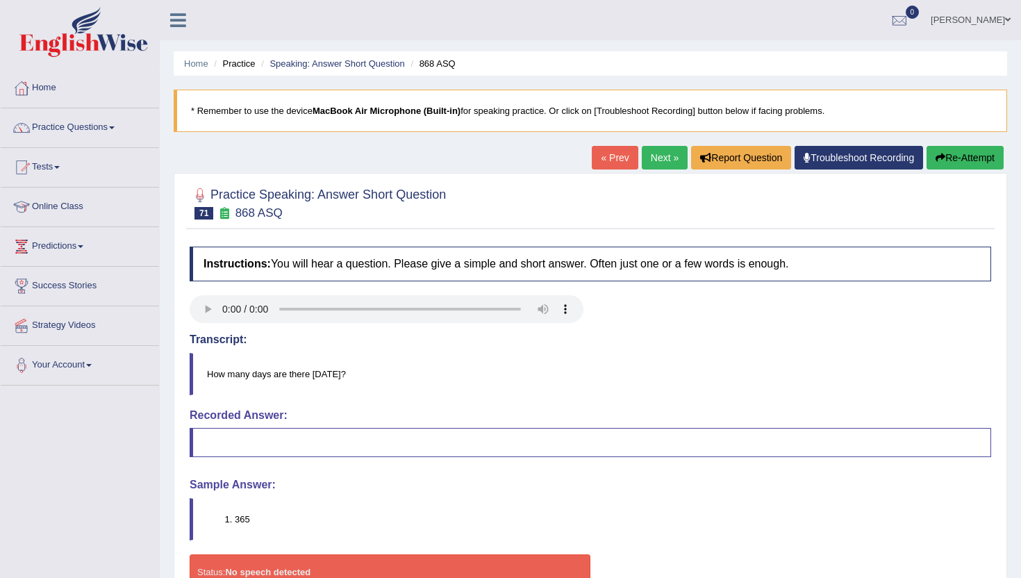
click at [651, 158] on link "Next »" at bounding box center [665, 158] width 46 height 24
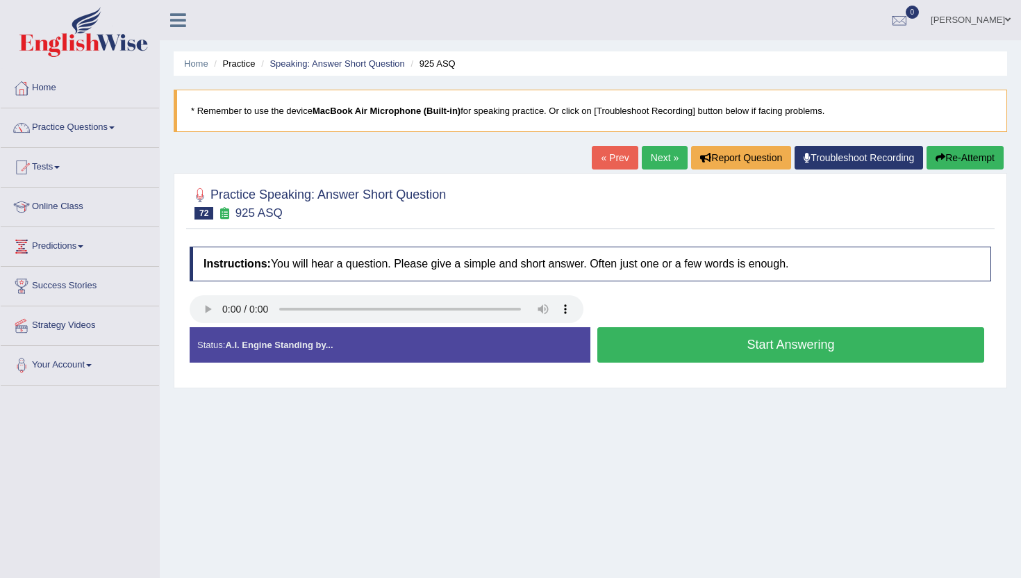
click at [624, 350] on button "Start Answering" at bounding box center [790, 344] width 387 height 35
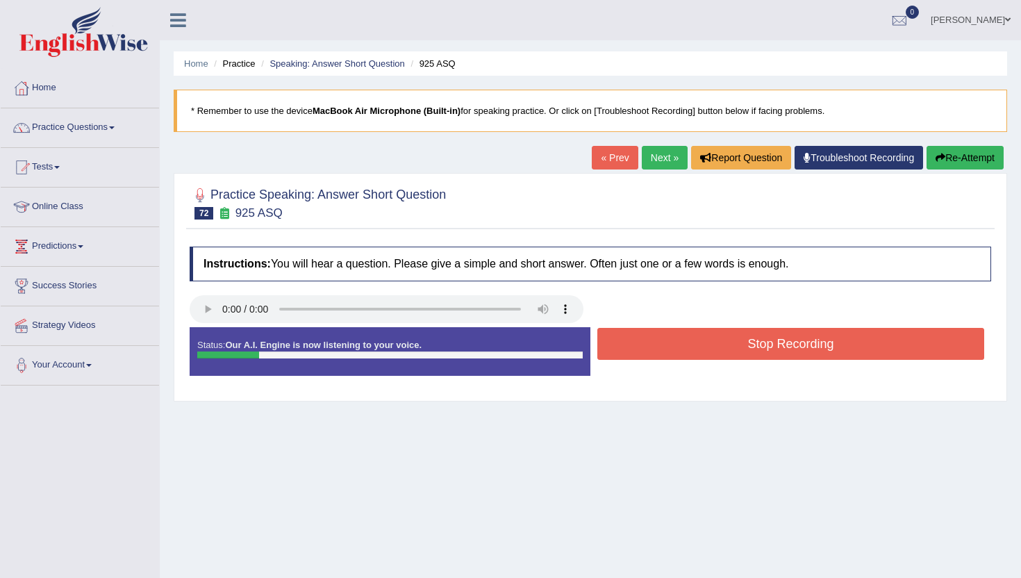
click at [624, 350] on button "Stop Recording" at bounding box center [790, 344] width 387 height 32
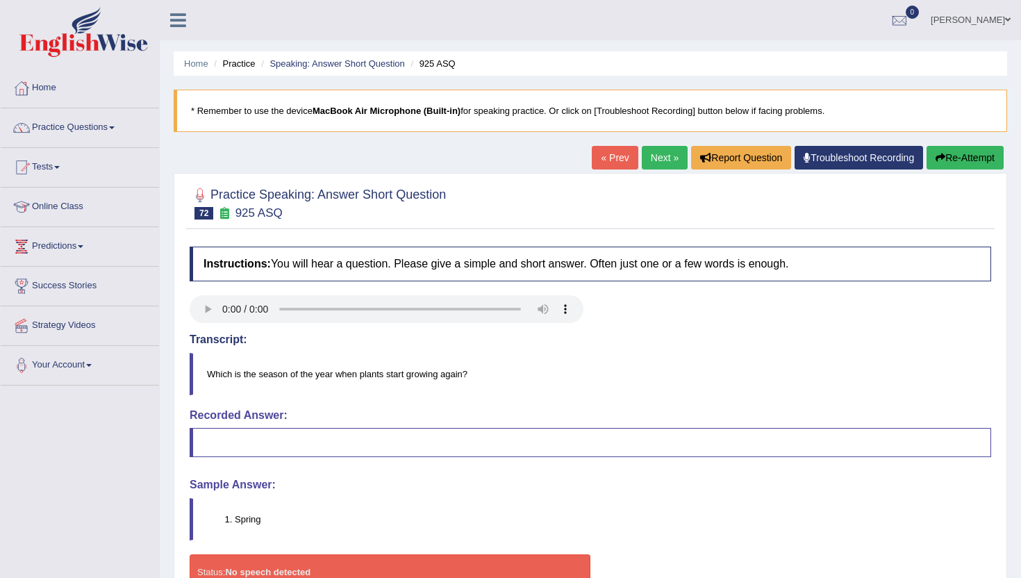
click at [651, 163] on link "Next »" at bounding box center [665, 158] width 46 height 24
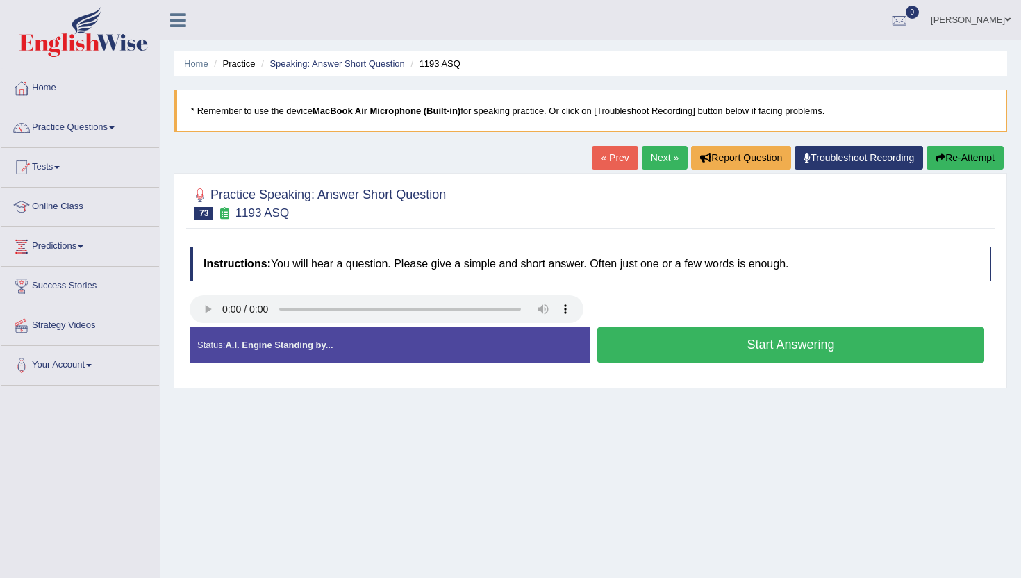
click at [657, 349] on button "Start Answering" at bounding box center [790, 344] width 387 height 35
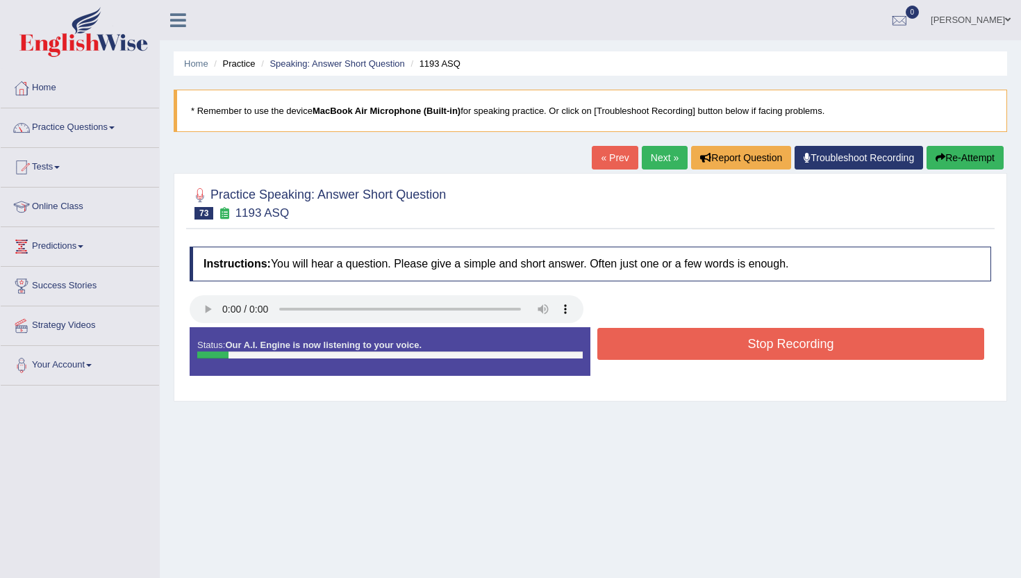
click at [657, 349] on button "Stop Recording" at bounding box center [790, 344] width 387 height 32
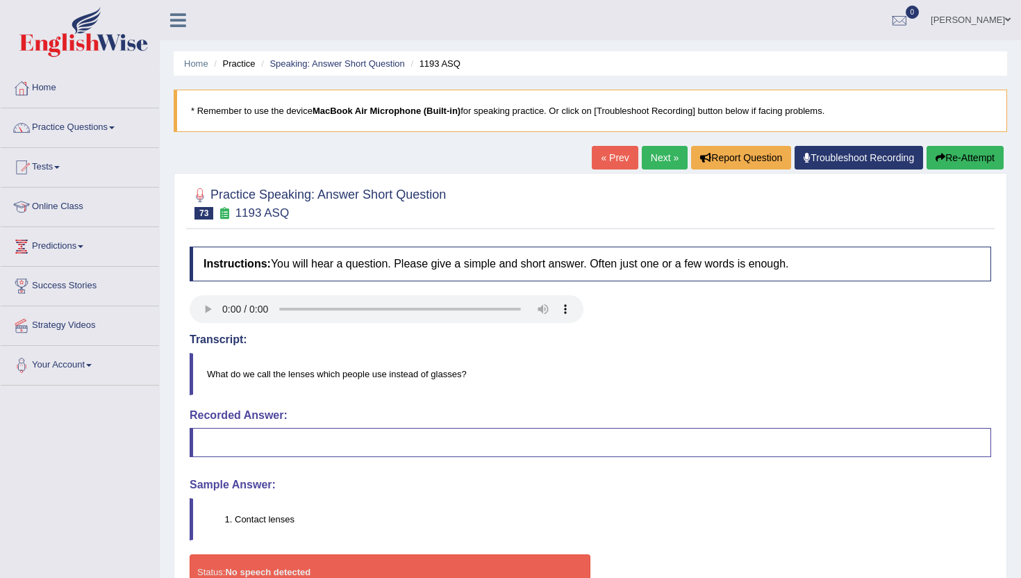
click at [657, 162] on link "Next »" at bounding box center [665, 158] width 46 height 24
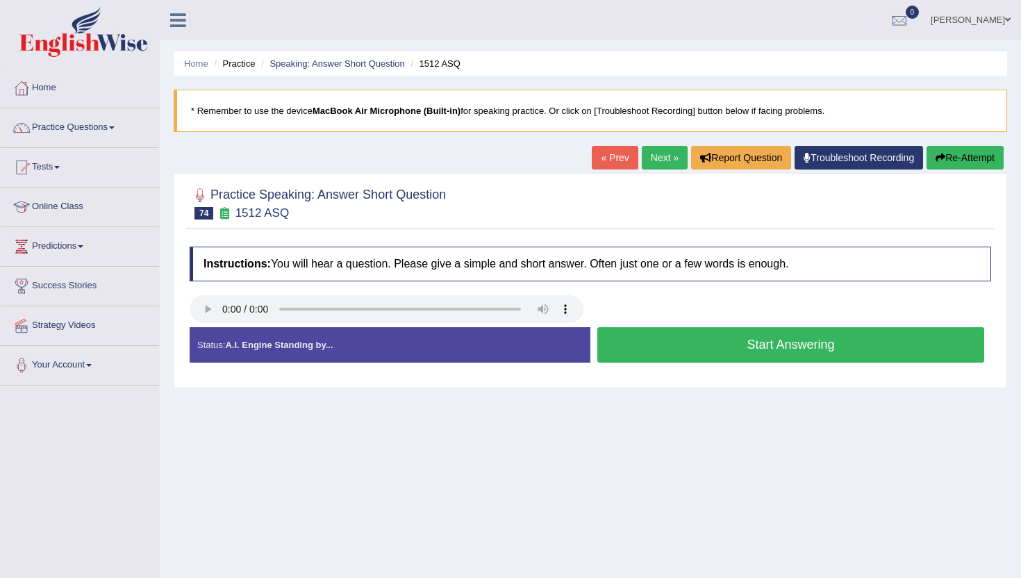
click at [631, 344] on button "Start Answering" at bounding box center [790, 344] width 387 height 35
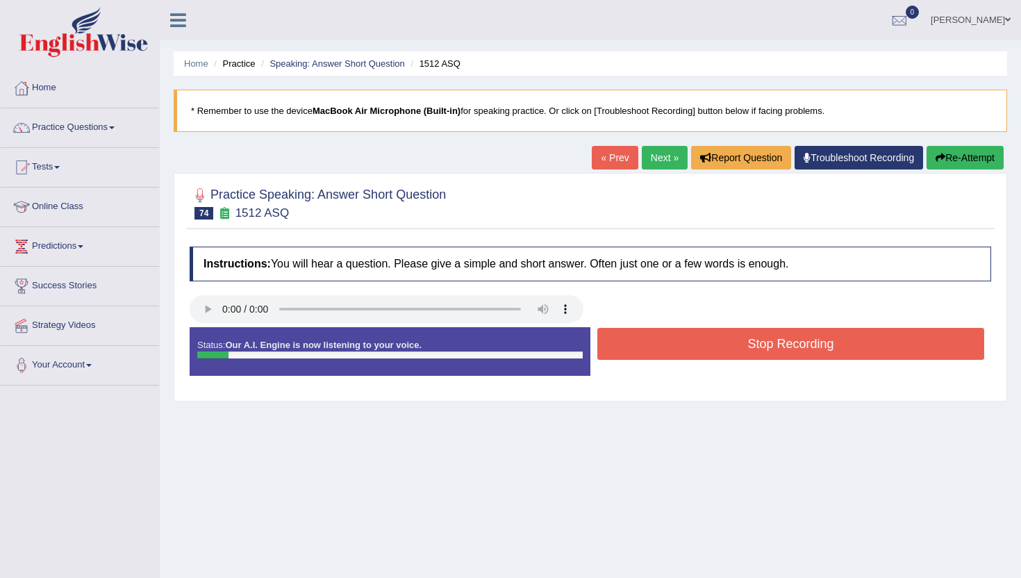
click at [631, 344] on button "Stop Recording" at bounding box center [790, 344] width 387 height 32
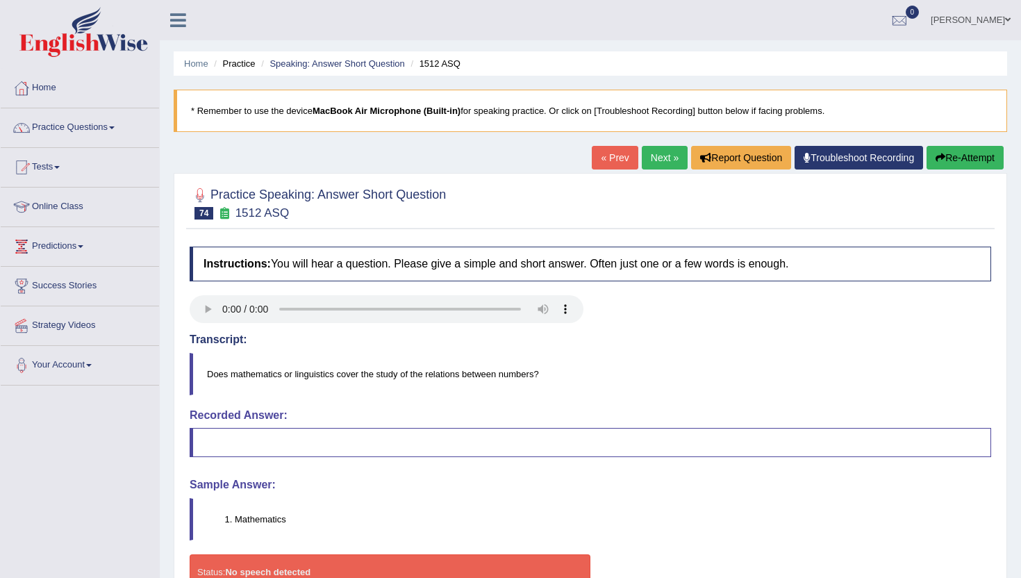
click at [675, 160] on link "Next »" at bounding box center [665, 158] width 46 height 24
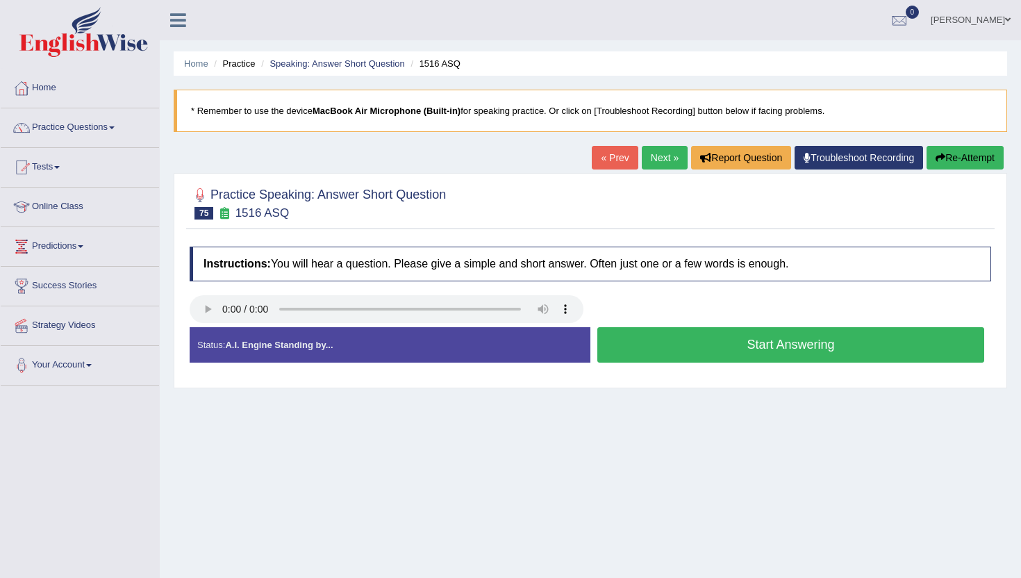
click at [654, 344] on button "Start Answering" at bounding box center [790, 344] width 387 height 35
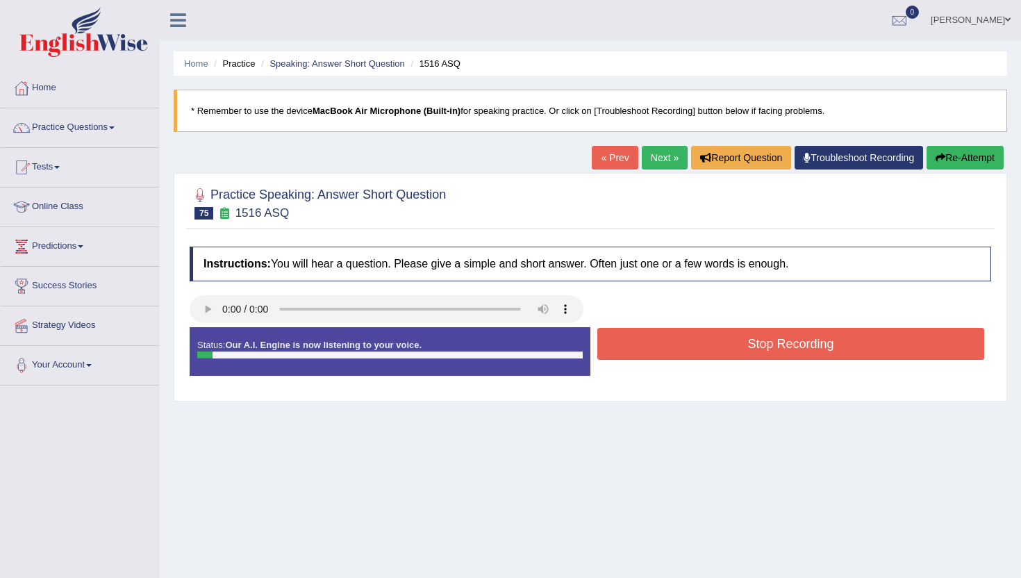
click at [654, 344] on button "Stop Recording" at bounding box center [790, 344] width 387 height 32
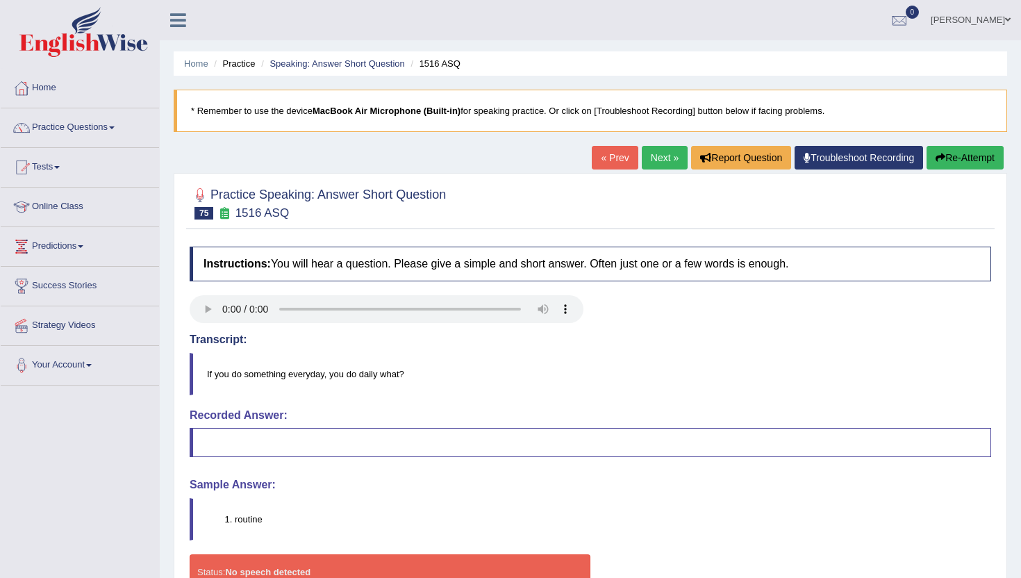
click at [658, 154] on link "Next »" at bounding box center [665, 158] width 46 height 24
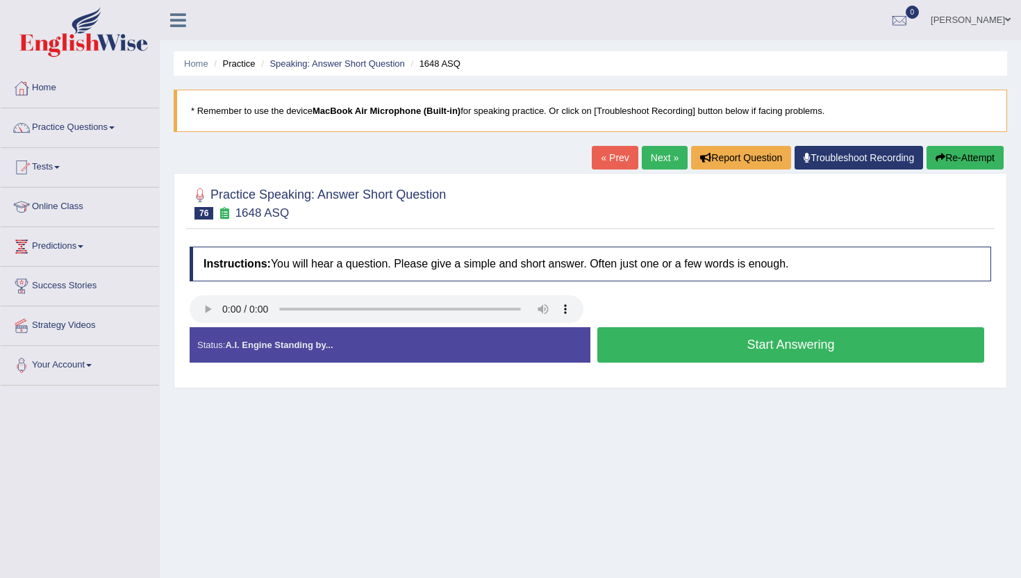
click at [678, 359] on button "Start Answering" at bounding box center [790, 344] width 387 height 35
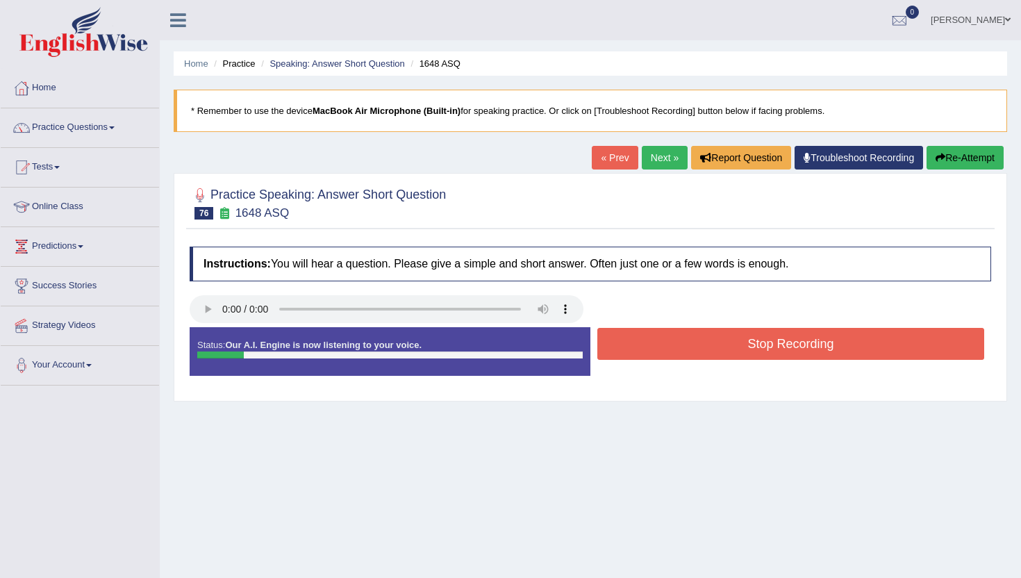
click at [676, 351] on button "Stop Recording" at bounding box center [790, 344] width 387 height 32
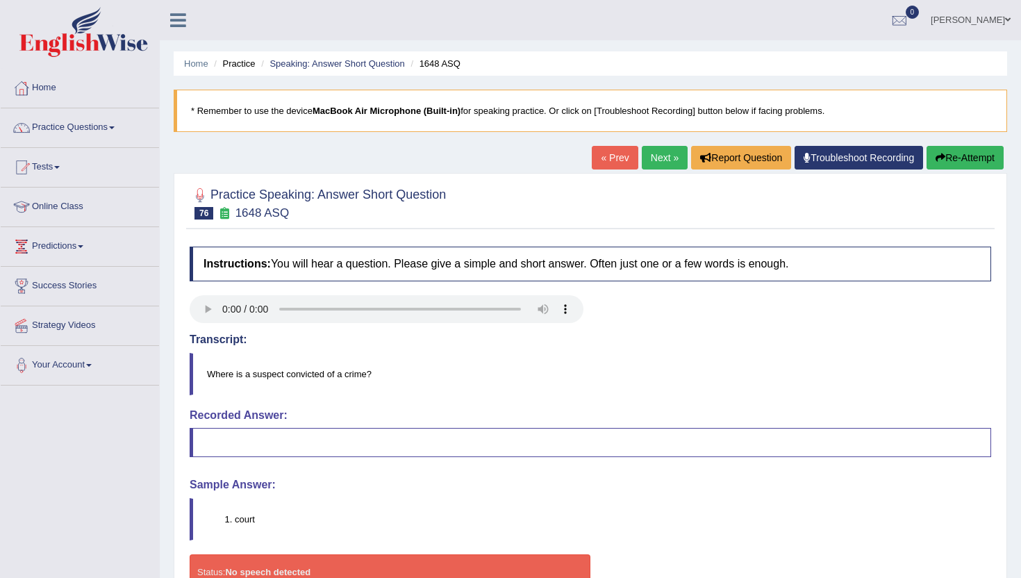
click at [660, 151] on link "Next »" at bounding box center [665, 158] width 46 height 24
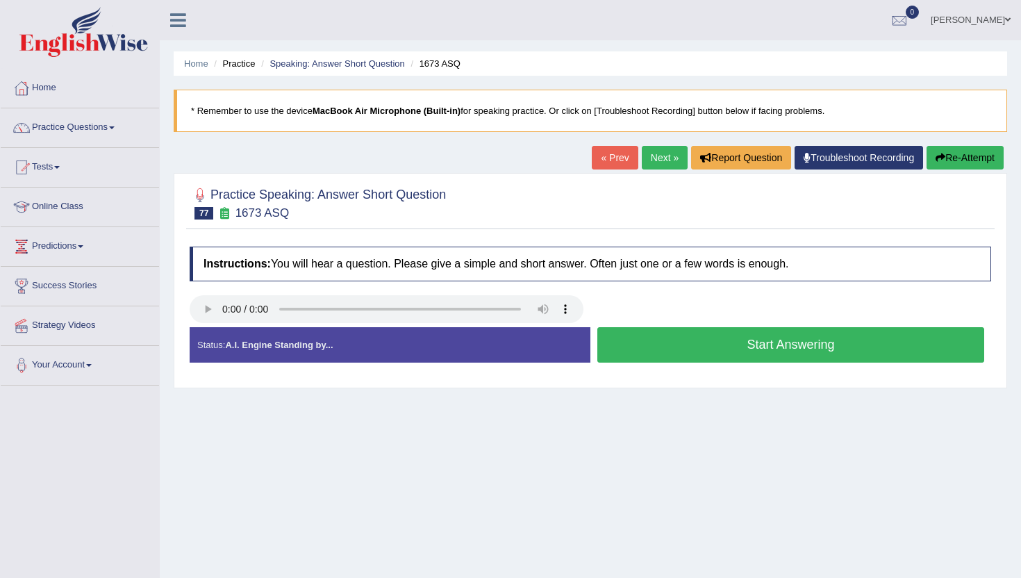
click at [643, 346] on button "Start Answering" at bounding box center [790, 344] width 387 height 35
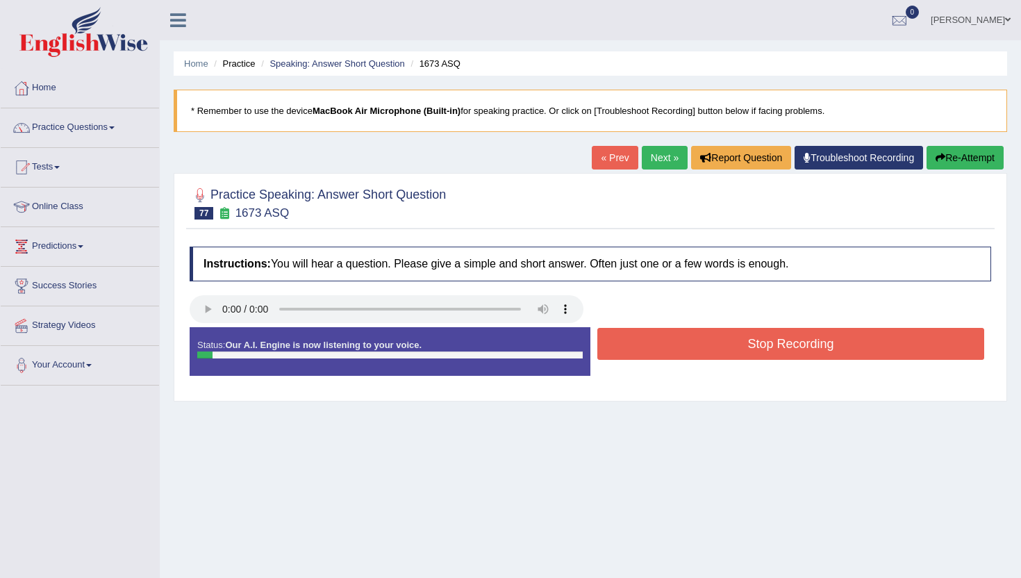
click at [643, 346] on button "Stop Recording" at bounding box center [790, 344] width 387 height 32
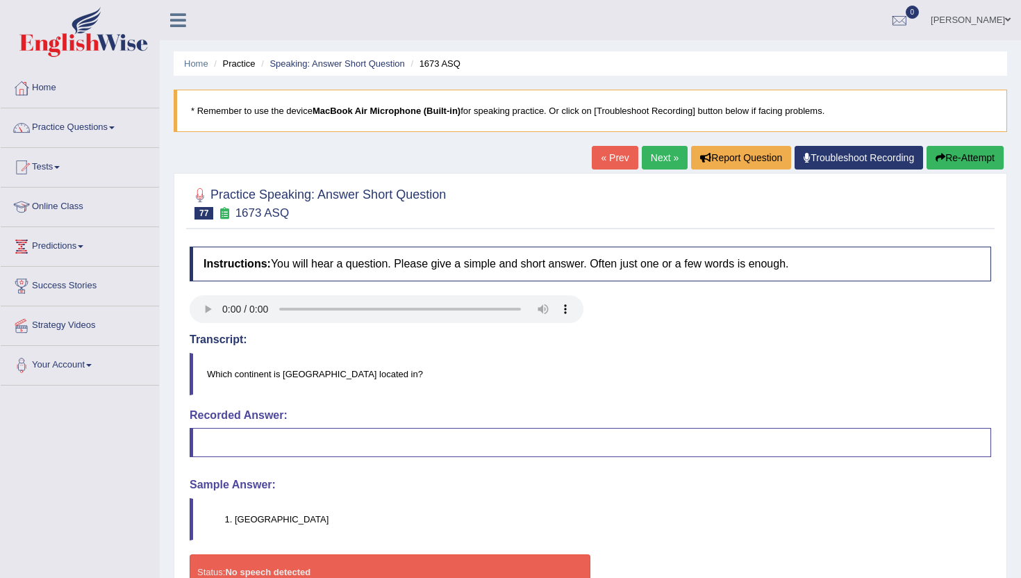
click at [662, 157] on link "Next »" at bounding box center [665, 158] width 46 height 24
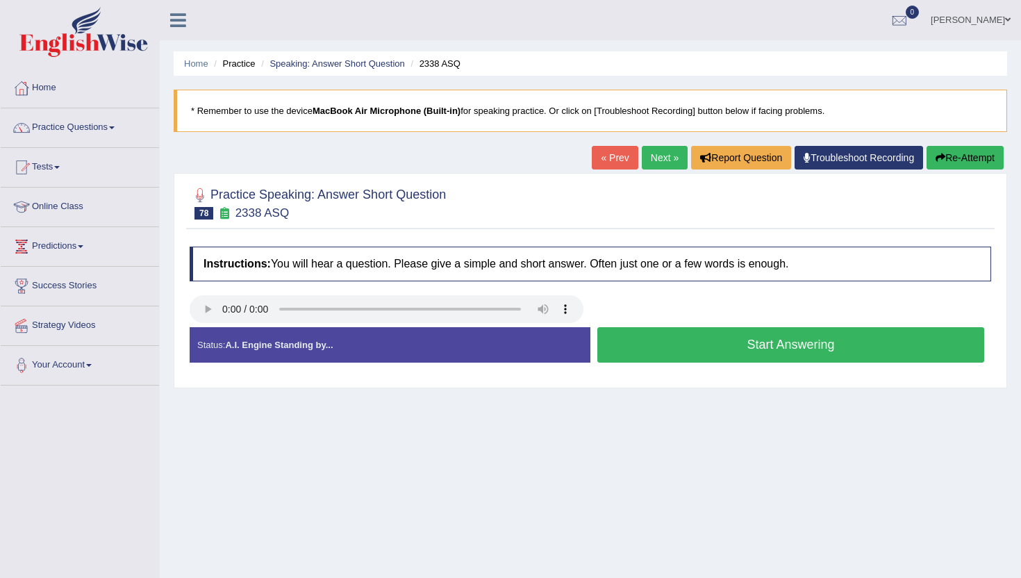
click at [621, 353] on button "Start Answering" at bounding box center [790, 344] width 387 height 35
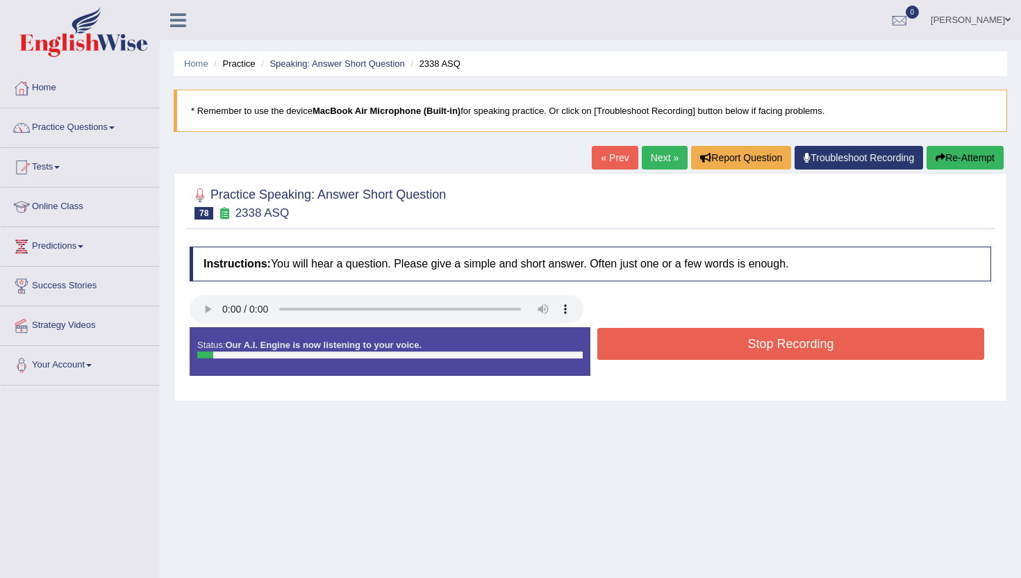
click at [621, 353] on button "Stop Recording" at bounding box center [790, 344] width 387 height 32
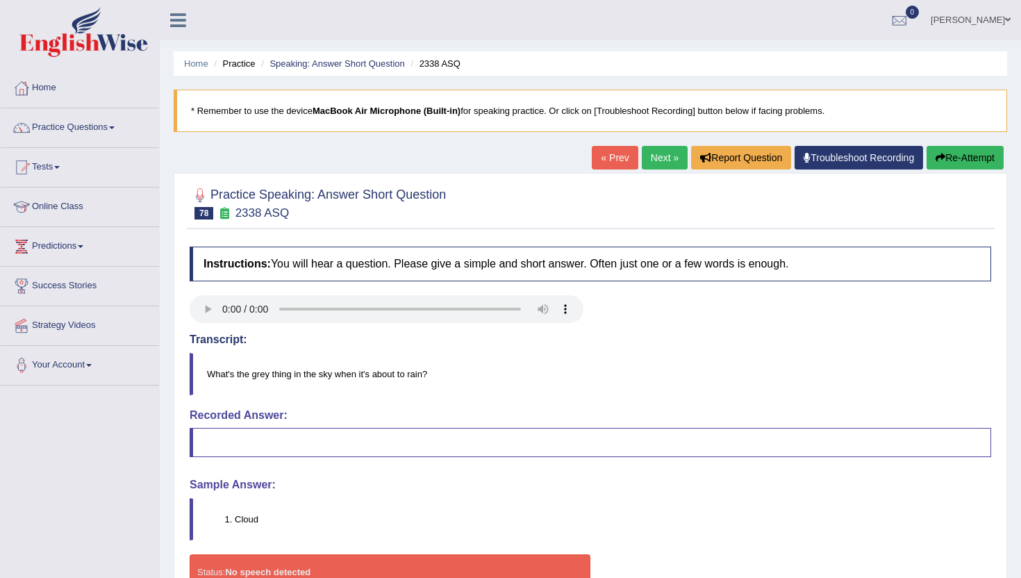
click at [659, 154] on link "Next »" at bounding box center [665, 158] width 46 height 24
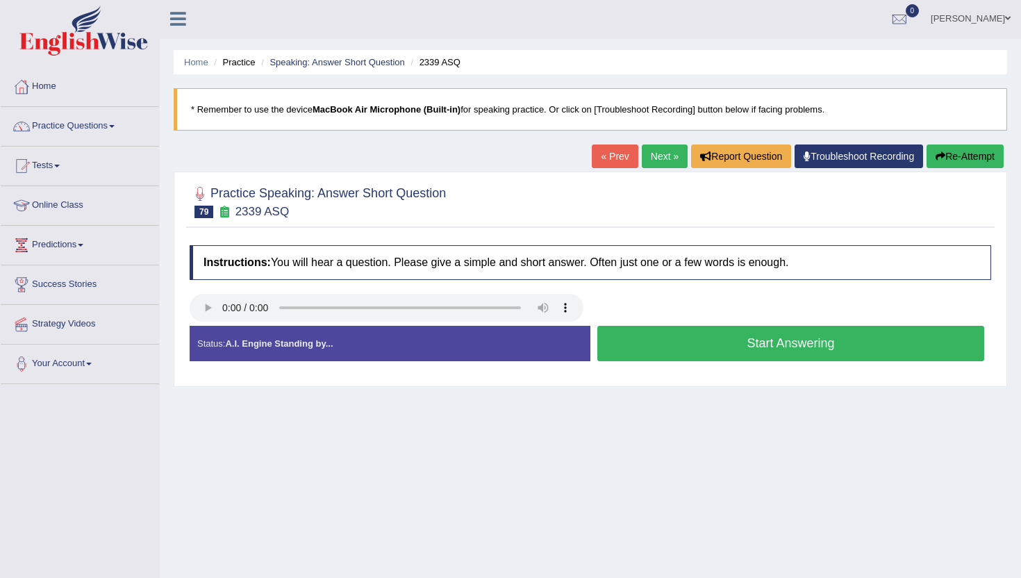
scroll to position [3, 0]
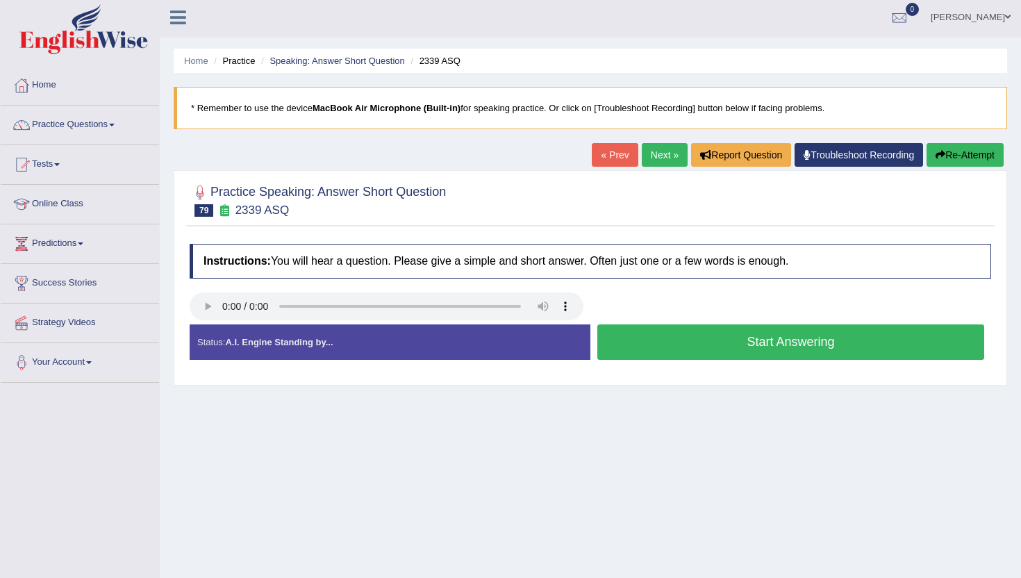
click at [199, 326] on div "Status: A.I. Engine Standing by..." at bounding box center [390, 341] width 401 height 35
click at [606, 343] on button "Start Answering" at bounding box center [790, 341] width 387 height 35
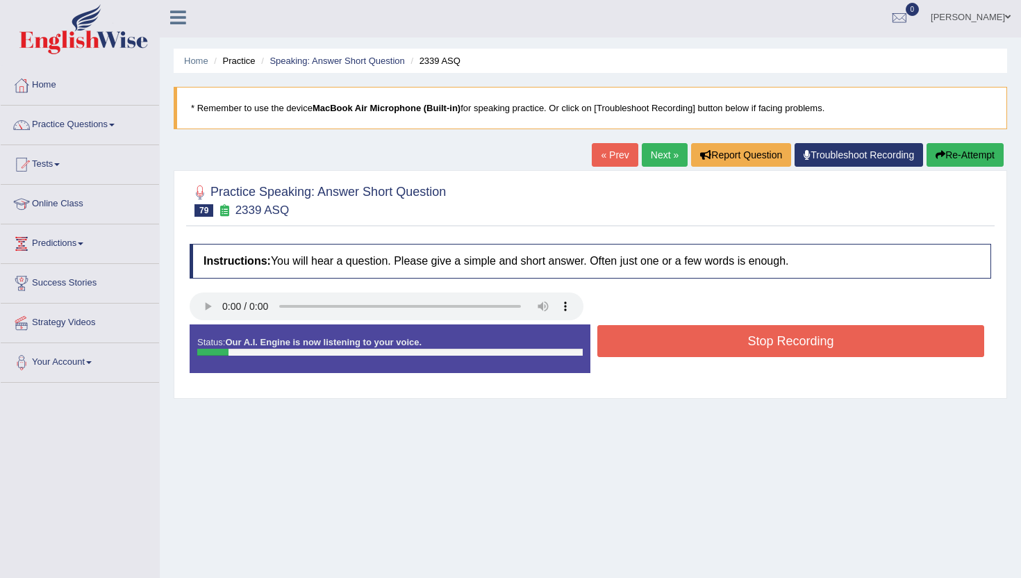
click at [606, 343] on button "Stop Recording" at bounding box center [790, 341] width 387 height 32
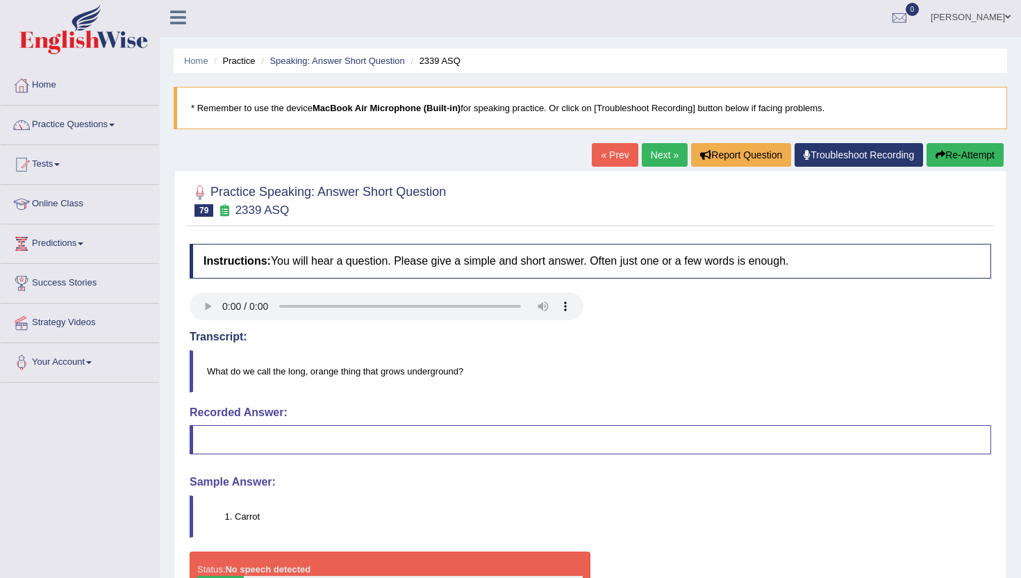
click at [655, 147] on link "Next »" at bounding box center [665, 155] width 46 height 24
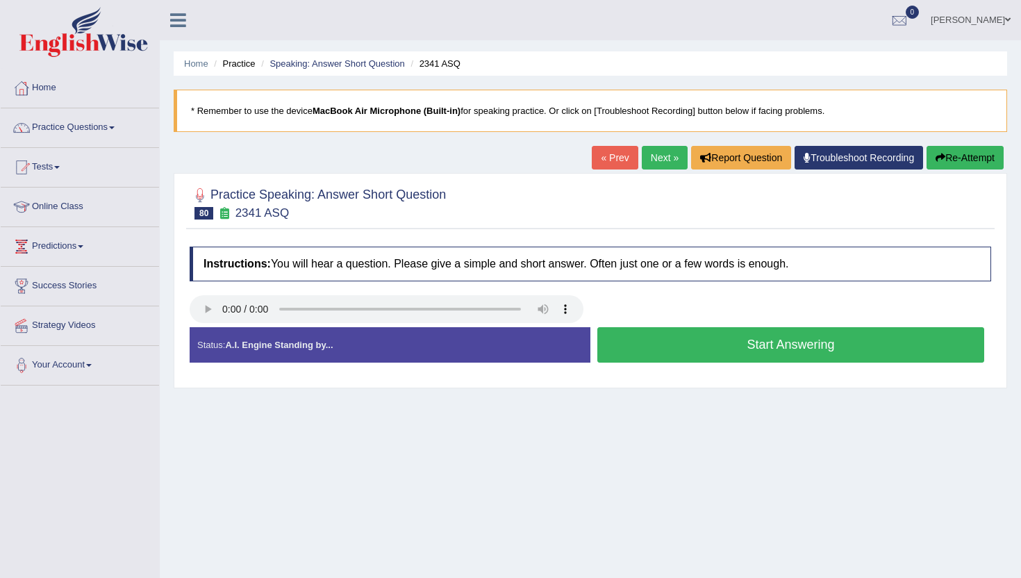
click at [617, 339] on button "Start Answering" at bounding box center [790, 344] width 387 height 35
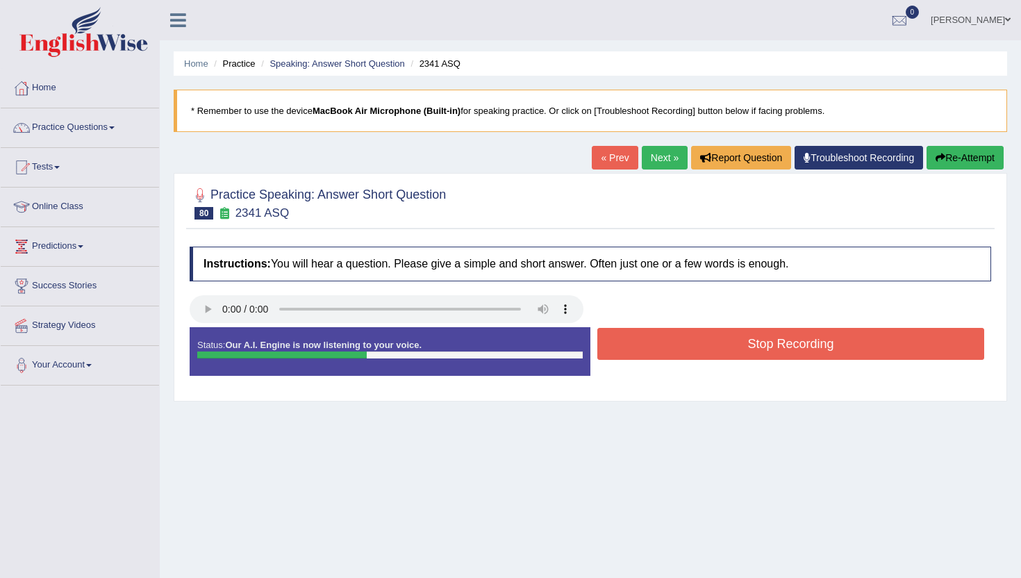
click at [617, 339] on button "Stop Recording" at bounding box center [790, 344] width 387 height 32
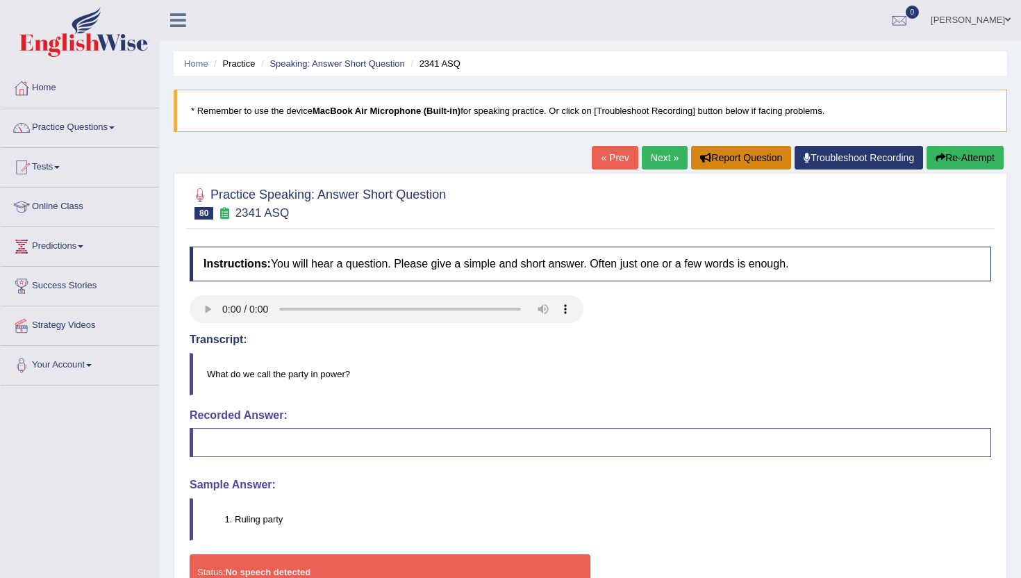
click at [691, 150] on button "Report Question" at bounding box center [741, 158] width 100 height 24
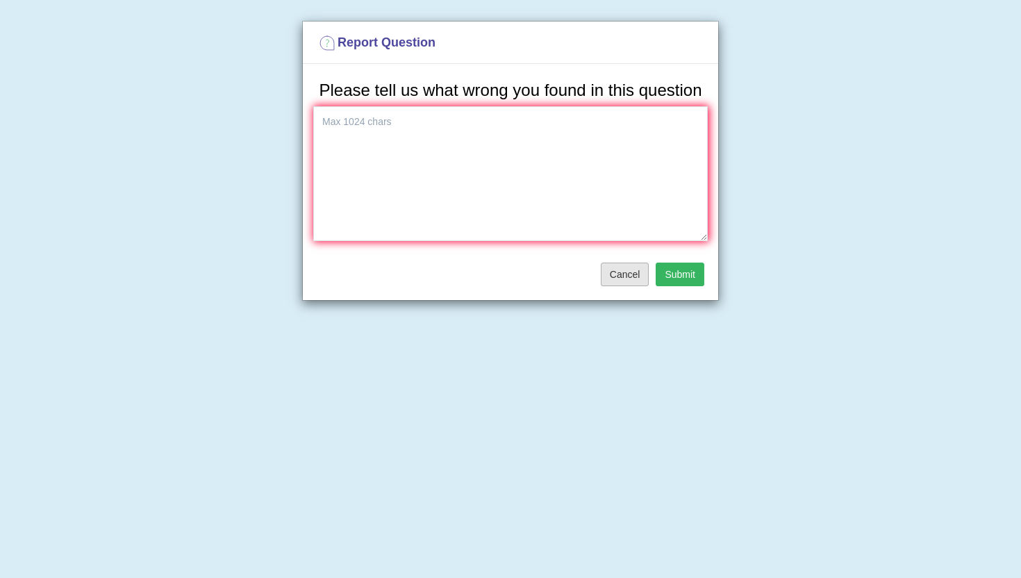
click at [629, 286] on button "Cancel" at bounding box center [625, 274] width 49 height 24
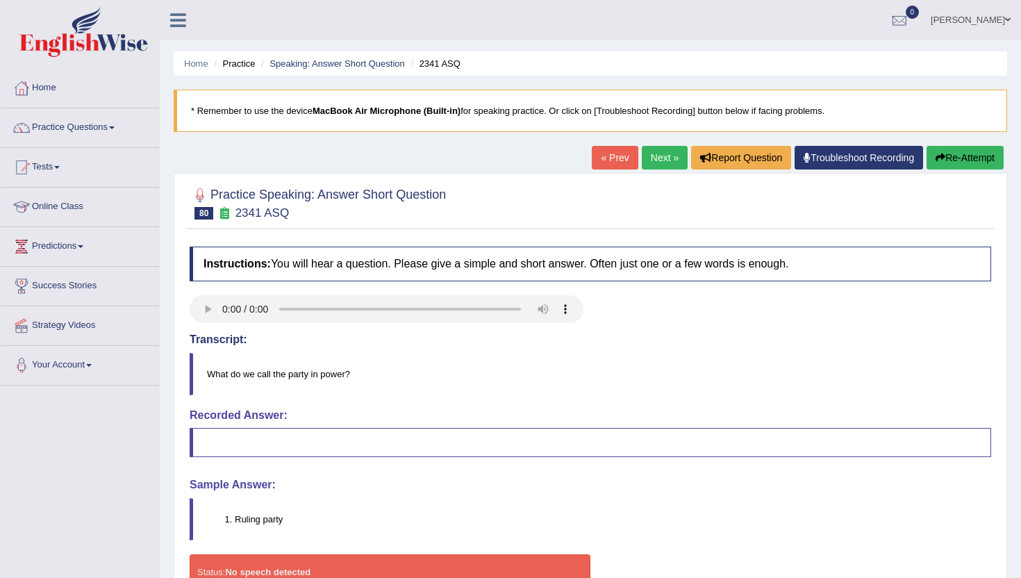
click at [646, 155] on link "Next »" at bounding box center [665, 158] width 46 height 24
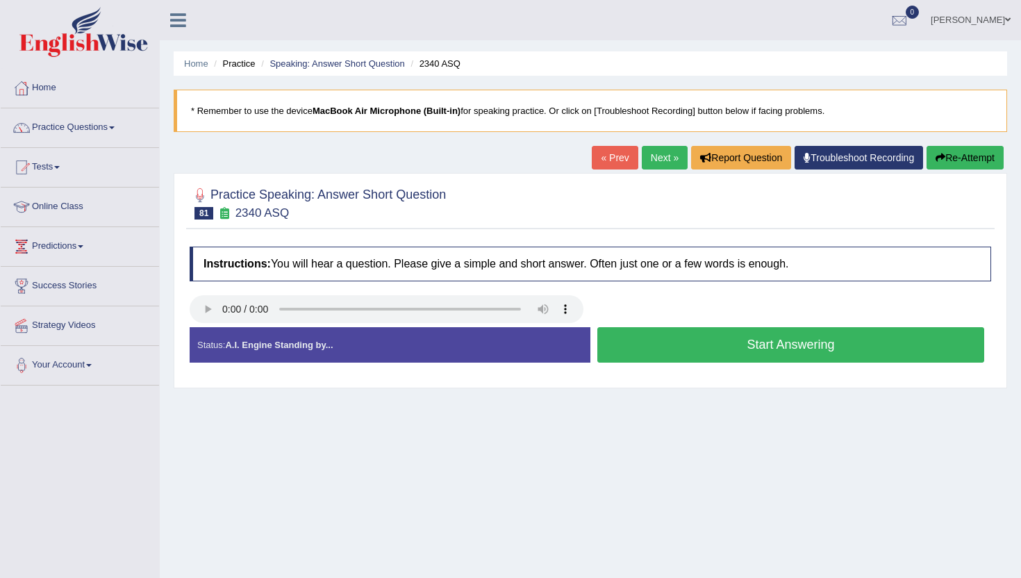
click at [640, 345] on button "Start Answering" at bounding box center [790, 344] width 387 height 35
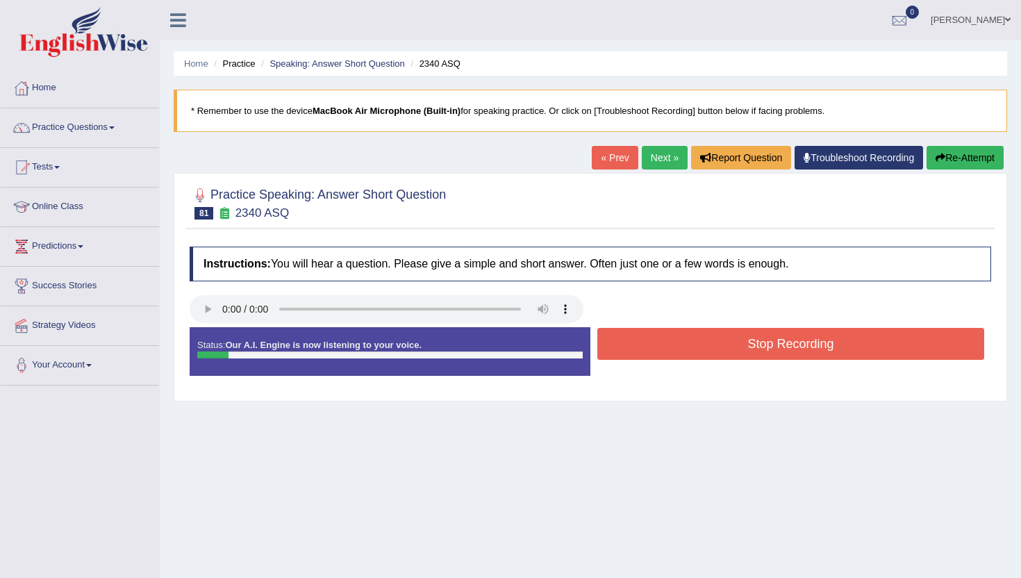
click at [640, 345] on button "Stop Recording" at bounding box center [790, 344] width 387 height 32
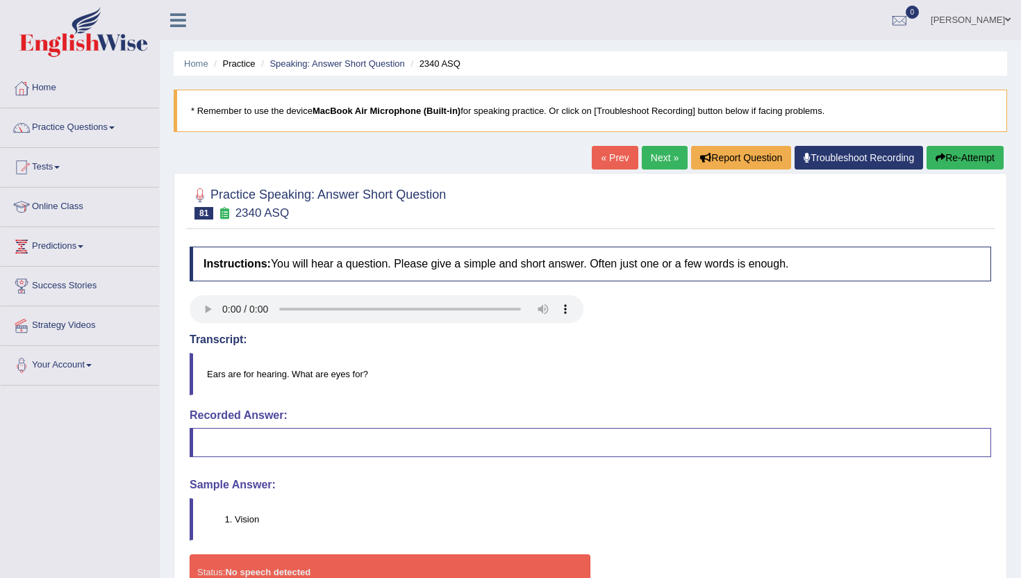
click at [664, 158] on link "Next »" at bounding box center [665, 158] width 46 height 24
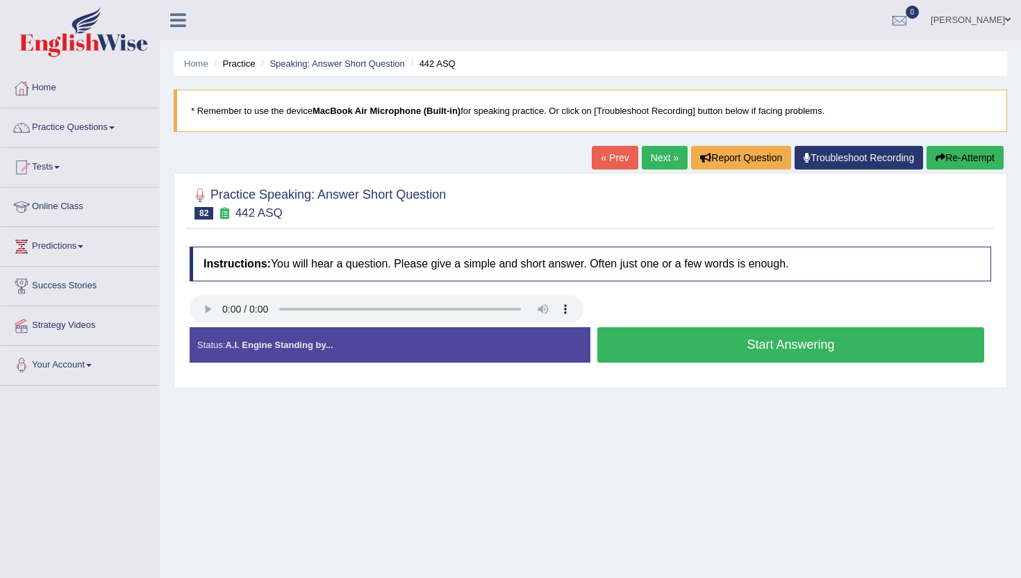
click at [607, 357] on button "Start Answering" at bounding box center [790, 344] width 387 height 35
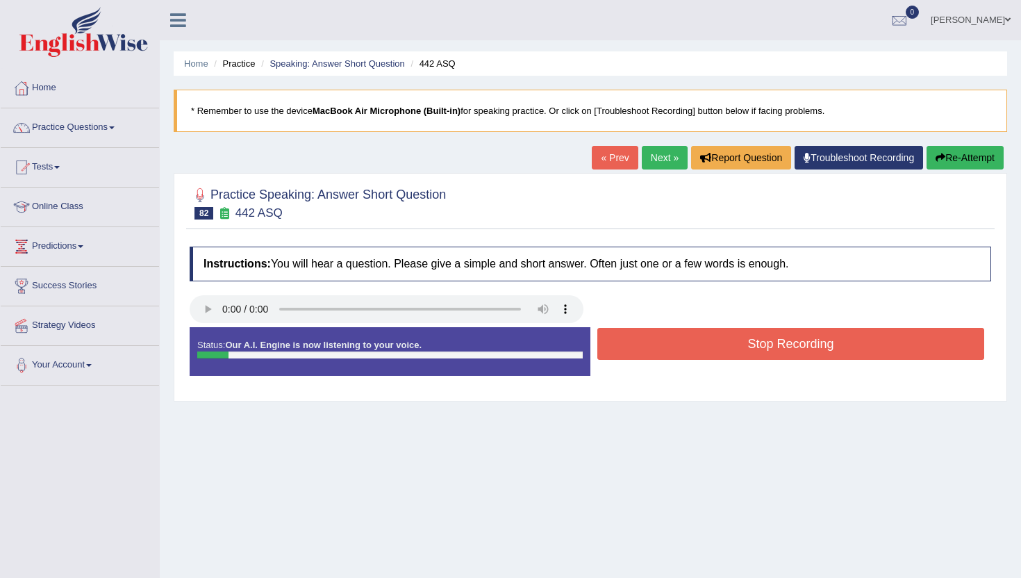
click at [607, 357] on button "Stop Recording" at bounding box center [790, 344] width 387 height 32
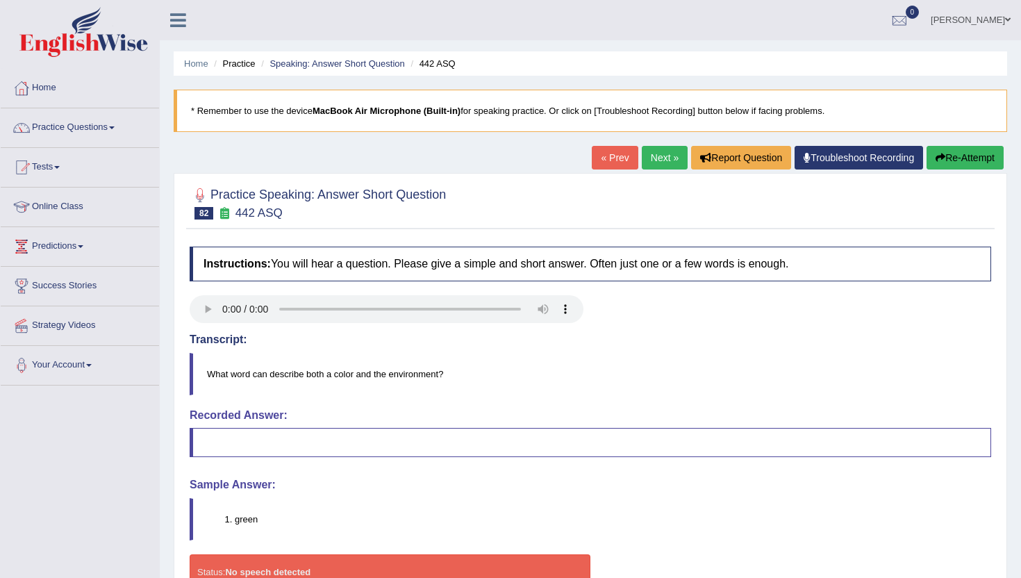
click at [651, 155] on link "Next »" at bounding box center [665, 158] width 46 height 24
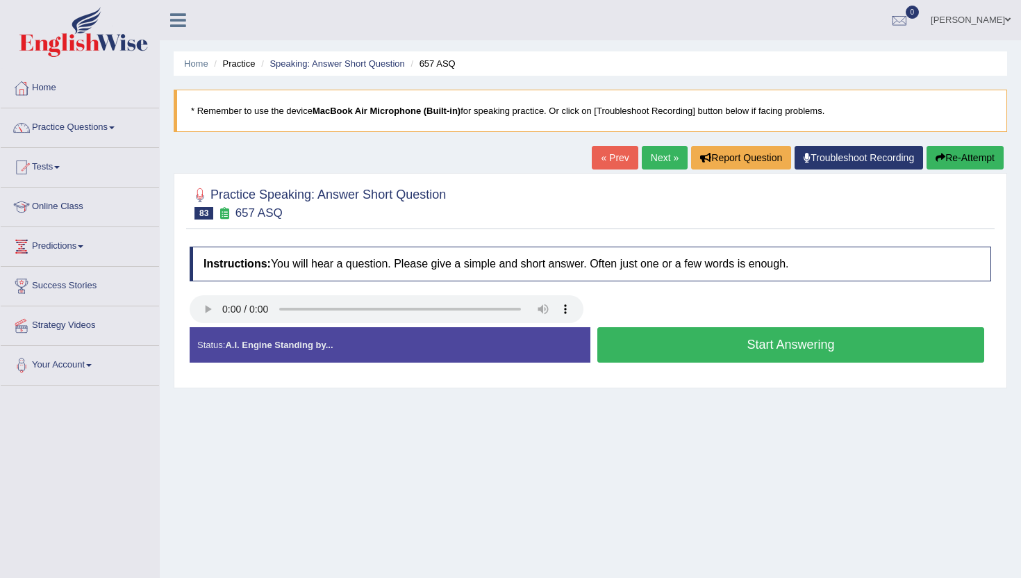
click at [633, 347] on button "Start Answering" at bounding box center [790, 344] width 387 height 35
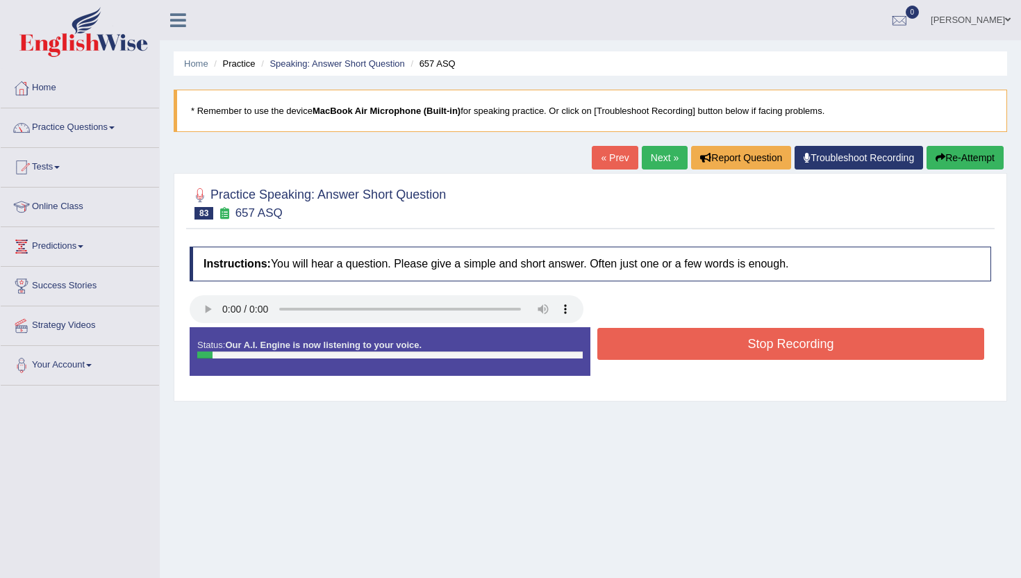
click at [633, 347] on button "Stop Recording" at bounding box center [790, 344] width 387 height 32
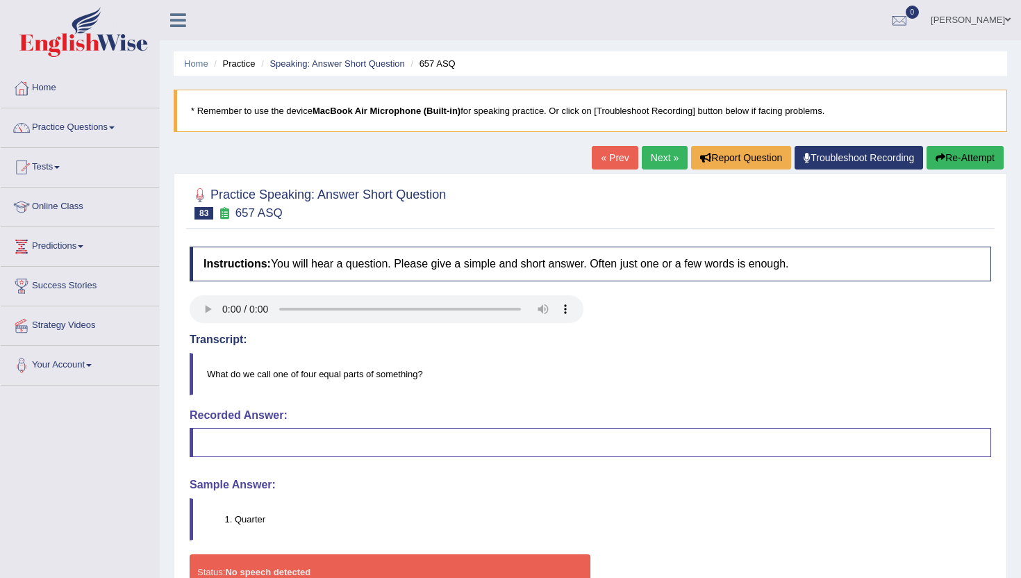
click at [653, 153] on link "Next »" at bounding box center [665, 158] width 46 height 24
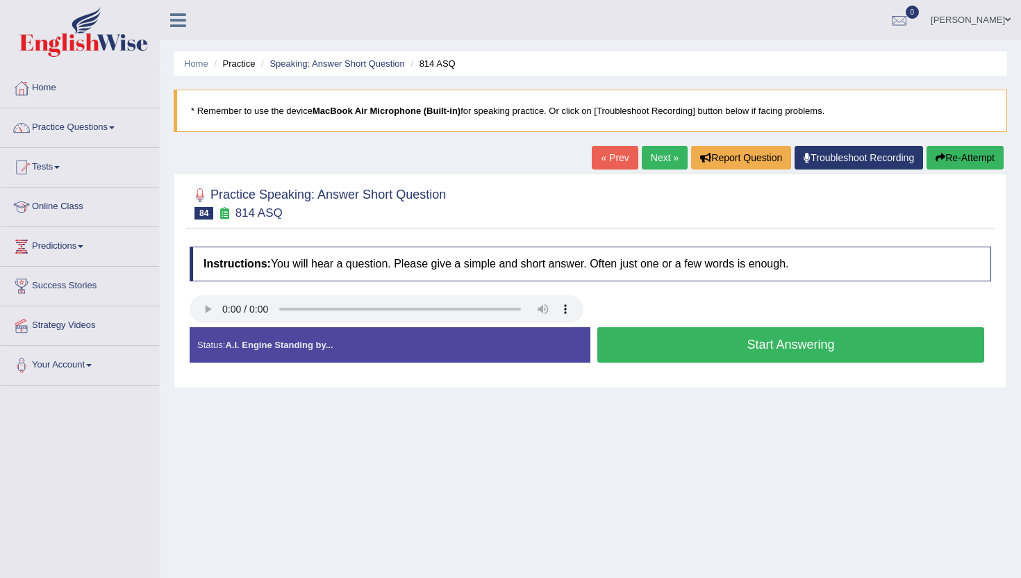
click at [640, 346] on button "Start Answering" at bounding box center [790, 344] width 387 height 35
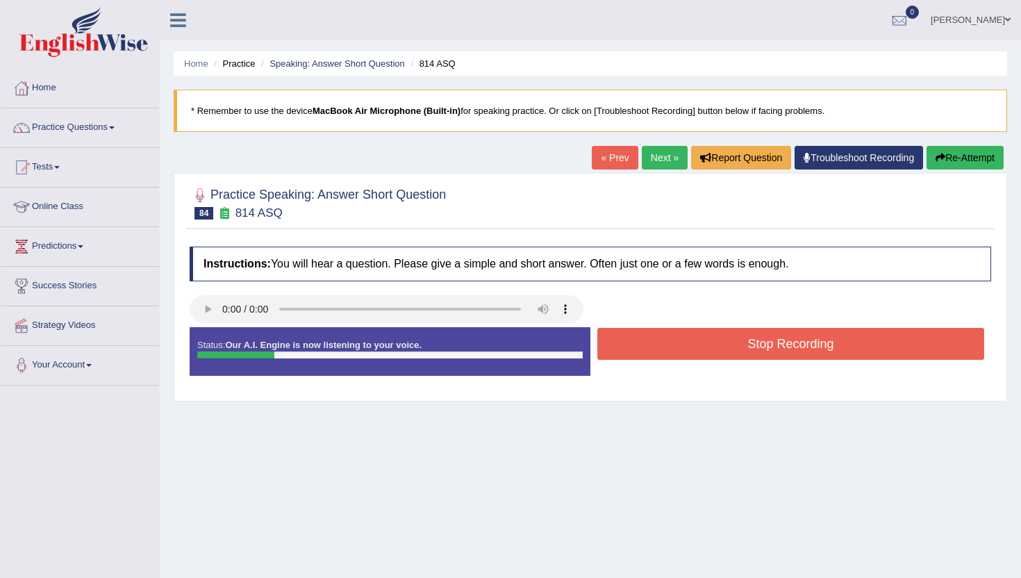
click at [640, 345] on button "Stop Recording" at bounding box center [790, 344] width 387 height 32
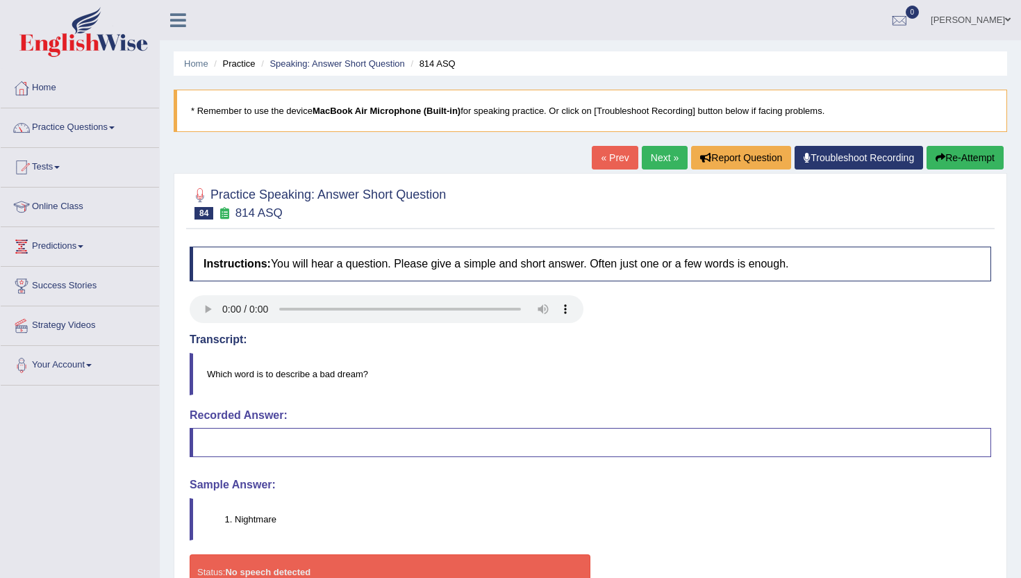
click at [660, 163] on link "Next »" at bounding box center [665, 158] width 46 height 24
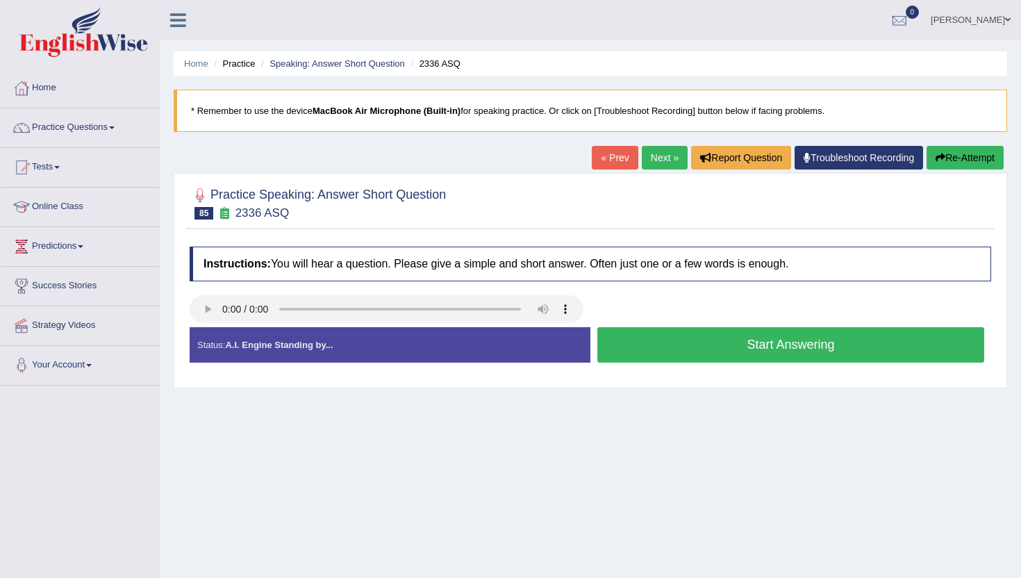
click at [614, 337] on button "Start Answering" at bounding box center [790, 344] width 387 height 35
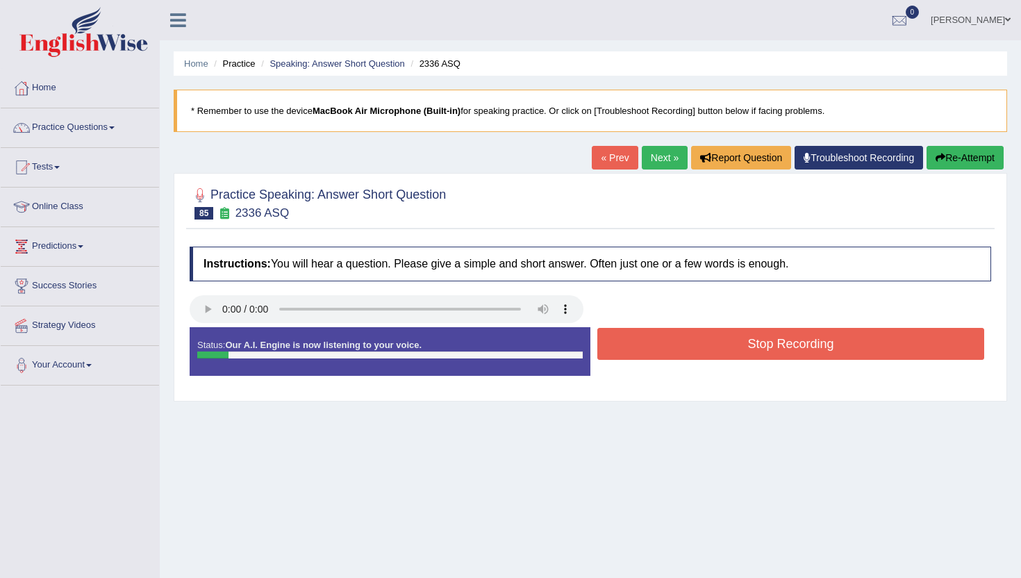
click at [614, 337] on button "Stop Recording" at bounding box center [790, 344] width 387 height 32
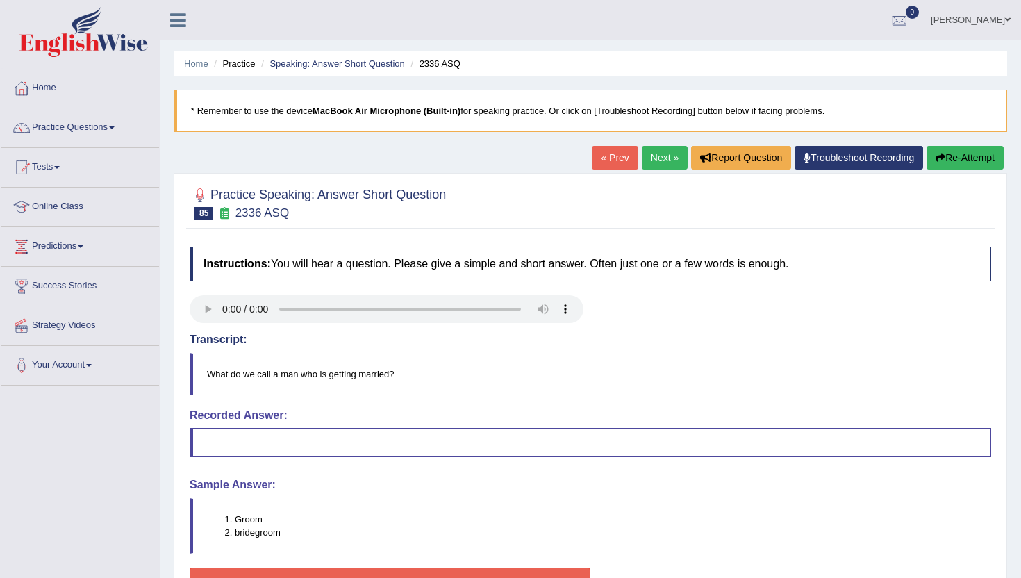
click at [653, 158] on link "Next »" at bounding box center [665, 158] width 46 height 24
